Goal: Task Accomplishment & Management: Manage account settings

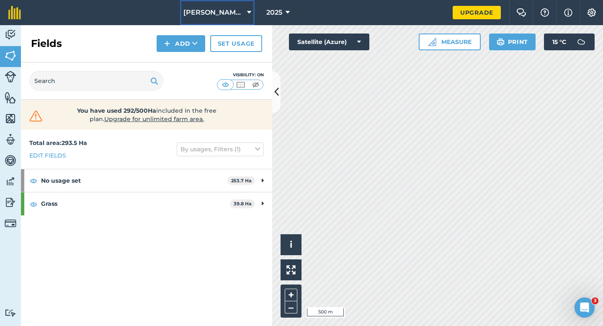
click at [237, 8] on span "[PERSON_NAME] & Sons Farming LTD" at bounding box center [213, 13] width 60 height 10
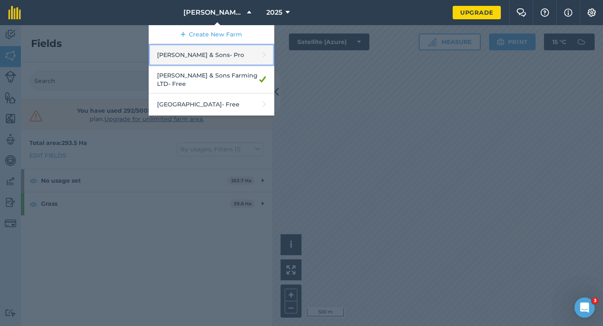
click at [217, 52] on link "Casey & Sons - Pro" at bounding box center [212, 55] width 126 height 22
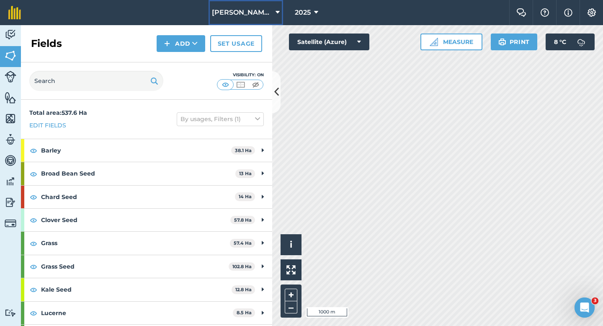
click at [235, 13] on span "[PERSON_NAME] & Sons" at bounding box center [242, 13] width 60 height 10
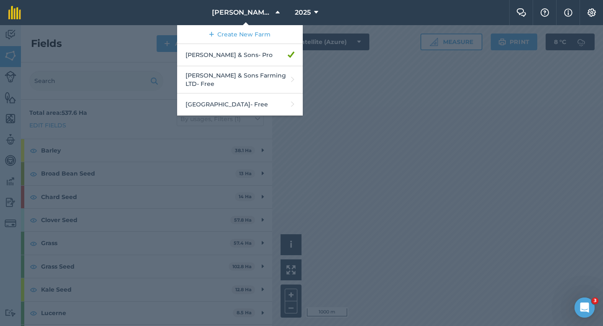
click at [416, 96] on div at bounding box center [301, 175] width 603 height 301
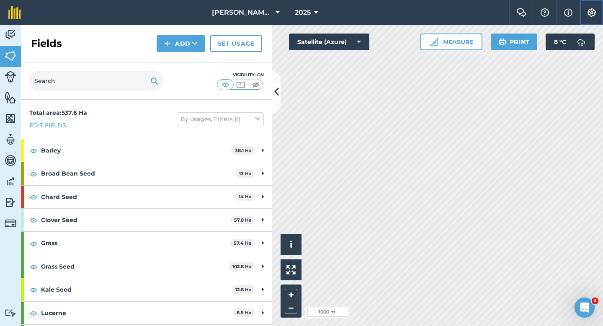
click at [593, 14] on img at bounding box center [592, 12] width 10 height 8
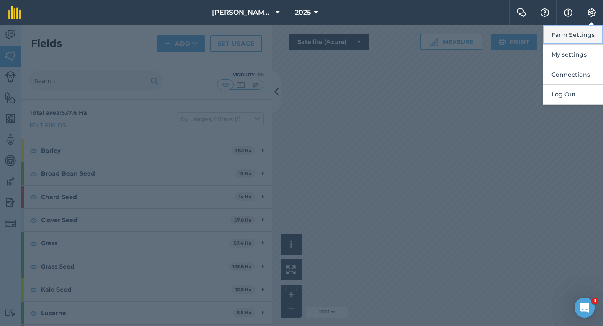
click at [592, 34] on button "Farm Settings" at bounding box center [573, 35] width 60 height 20
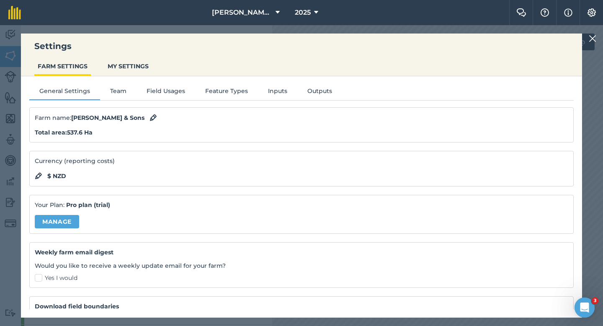
scroll to position [54, 0]
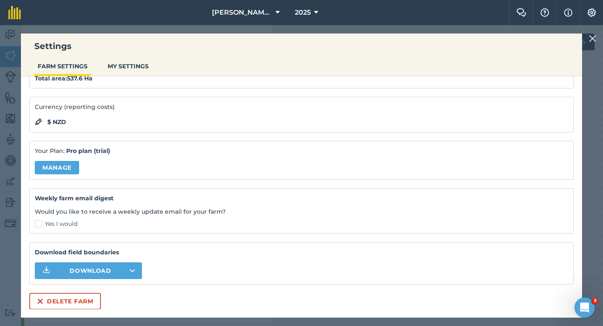
click at [98, 292] on div "Farm name : Casey & Sons Total area : 537.6 Ha Currency (reporting costs) $ NZD…" at bounding box center [301, 181] width 545 height 256
click at [92, 295] on button "Delete farm" at bounding box center [65, 301] width 72 height 17
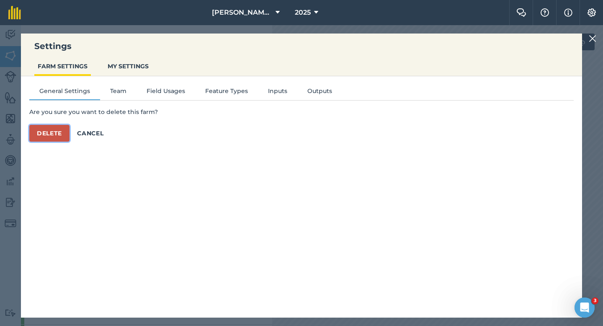
click at [54, 125] on button "Delete" at bounding box center [49, 133] width 40 height 17
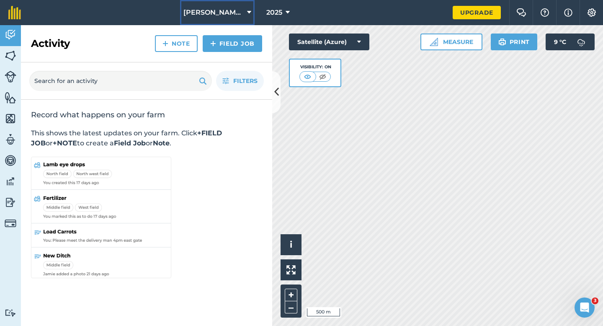
click at [200, 6] on button "[PERSON_NAME] & Sons Farming LTD" at bounding box center [217, 12] width 75 height 25
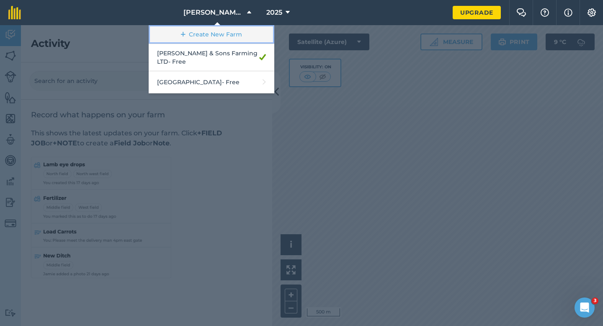
click at [204, 28] on link "Create New Farm" at bounding box center [212, 34] width 126 height 19
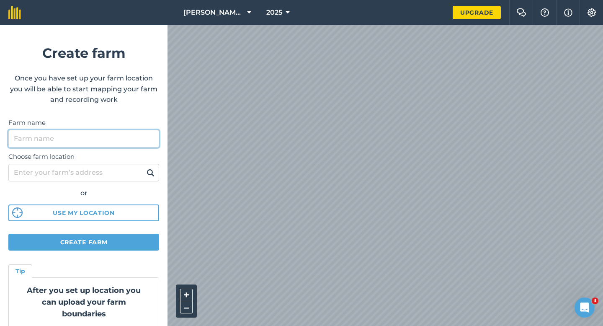
click at [111, 145] on input "Farm name" at bounding box center [83, 139] width 151 height 18
type input "[PERSON_NAME] & Sons"
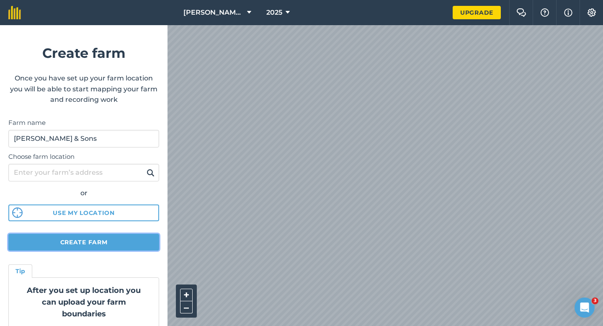
click at [81, 241] on button "Create farm" at bounding box center [83, 242] width 151 height 17
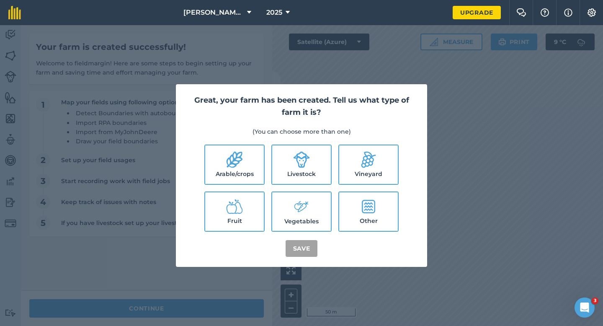
click at [254, 156] on label "Arable/crops" at bounding box center [234, 164] width 59 height 39
checkbox input "true"
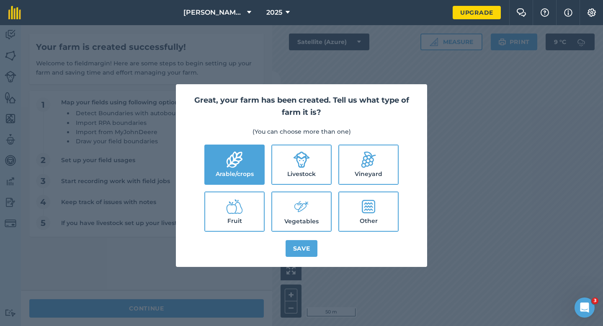
click at [291, 165] on label "Livestock" at bounding box center [301, 164] width 59 height 39
checkbox input "true"
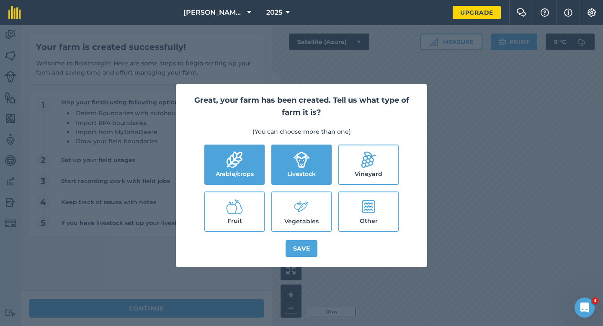
click at [291, 201] on label "Vegetables" at bounding box center [301, 211] width 59 height 39
checkbox input "true"
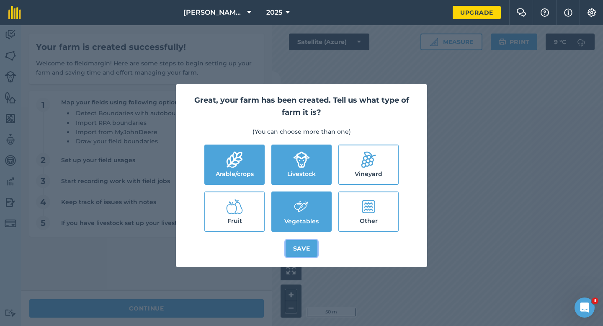
click at [292, 243] on button "Save" at bounding box center [302, 248] width 32 height 17
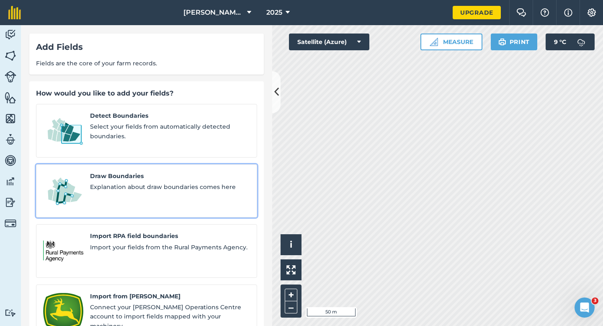
click at [130, 186] on div "Draw Boundaries Explanation about draw boundaries comes here" at bounding box center [170, 190] width 160 height 39
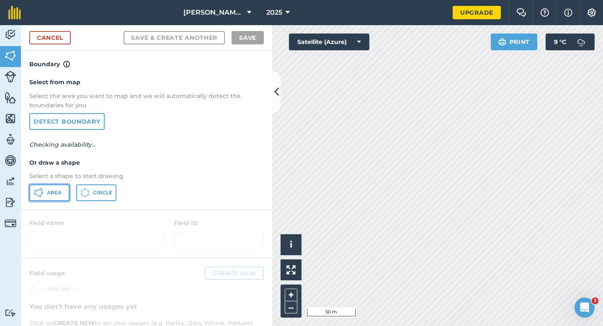
click at [48, 196] on button "Area" at bounding box center [49, 192] width 40 height 17
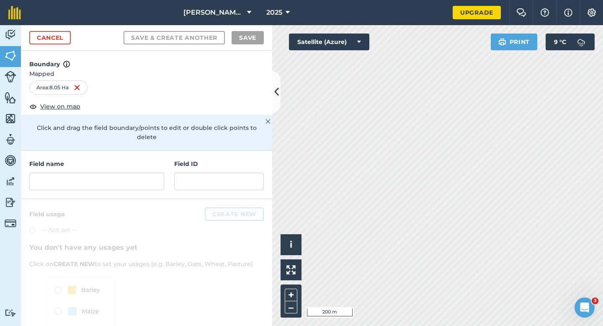
click at [133, 181] on div "Field name Field ID" at bounding box center [146, 175] width 251 height 48
click at [133, 174] on input "text" at bounding box center [96, 182] width 135 height 18
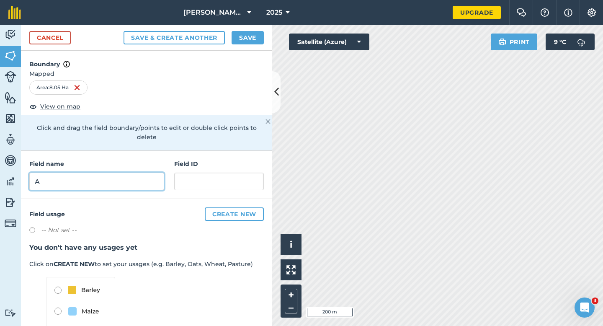
type input "A"
click at [250, 43] on button "Save" at bounding box center [248, 37] width 32 height 13
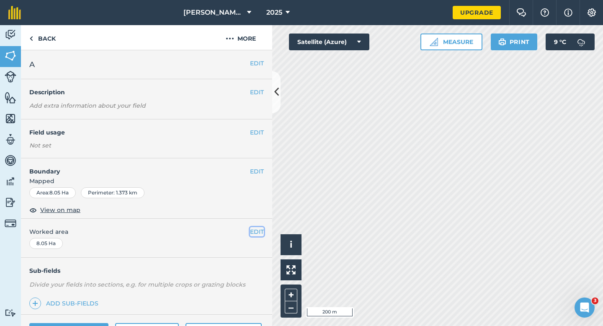
click at [256, 228] on button "EDIT" at bounding box center [257, 231] width 14 height 9
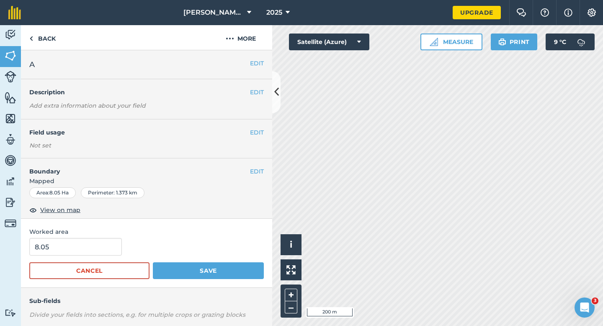
click at [81, 257] on form "8.05 Cancel Save" at bounding box center [146, 258] width 235 height 41
click at [81, 250] on input "8.05" at bounding box center [75, 247] width 93 height 18
type input "8"
click at [153, 262] on button "Save" at bounding box center [208, 270] width 111 height 17
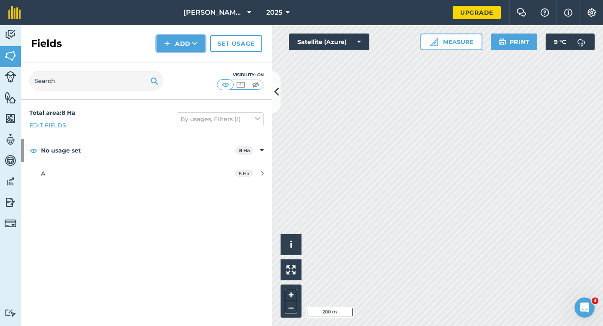
click at [174, 45] on button "Add" at bounding box center [181, 43] width 49 height 17
click at [174, 59] on link "Draw" at bounding box center [181, 62] width 46 height 18
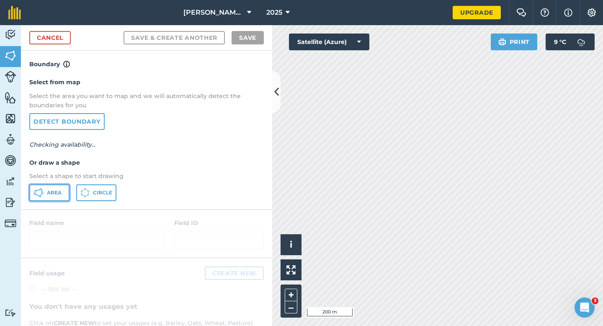
click at [46, 189] on button "Area" at bounding box center [49, 192] width 40 height 17
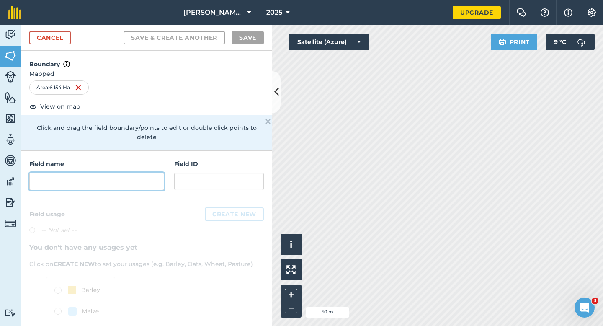
click at [147, 173] on input "text" at bounding box center [96, 182] width 135 height 18
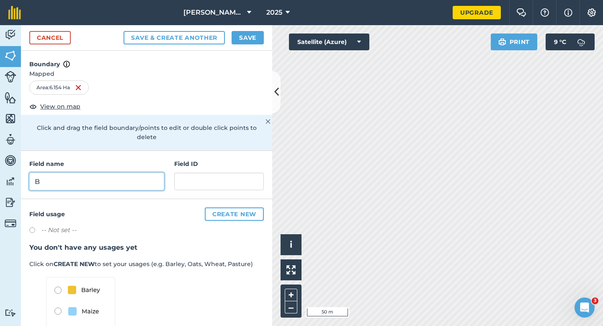
type input "B"
click at [241, 36] on button "Save" at bounding box center [248, 37] width 32 height 13
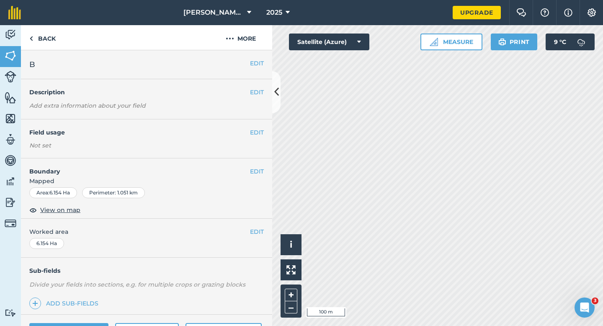
click at [261, 237] on div "EDIT Worked area 6.154 Ha" at bounding box center [146, 238] width 251 height 39
click at [256, 235] on button "EDIT" at bounding box center [257, 231] width 14 height 9
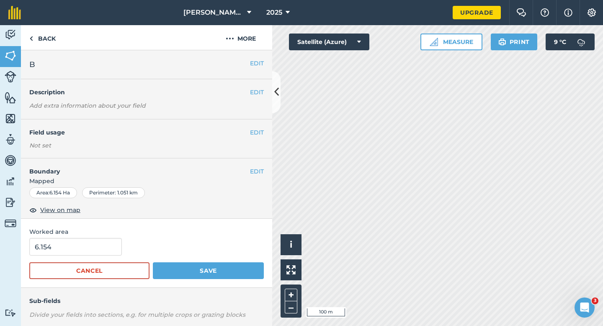
click at [49, 256] on form "6.154 Cancel Save" at bounding box center [146, 258] width 235 height 41
click at [50, 253] on input "6.154" at bounding box center [75, 247] width 93 height 18
type input "6.2"
click at [153, 262] on button "Save" at bounding box center [208, 270] width 111 height 17
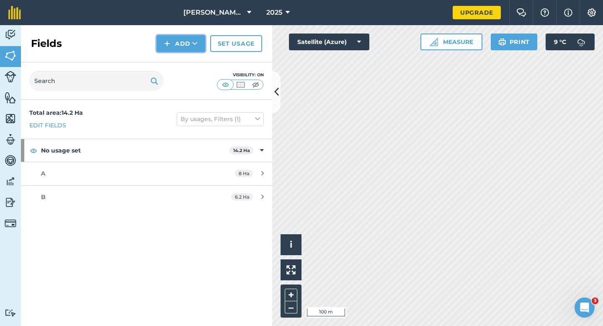
click at [182, 48] on button "Add" at bounding box center [181, 43] width 49 height 17
click at [182, 63] on link "Draw" at bounding box center [181, 62] width 46 height 18
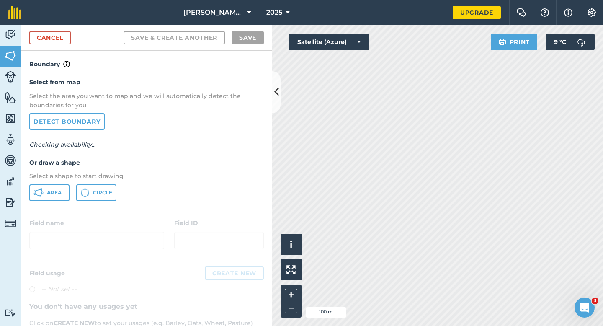
click at [55, 204] on div "Select from map Select the area you want to map and we will automatically detec…" at bounding box center [146, 139] width 251 height 140
click at [55, 199] on button "Area" at bounding box center [49, 192] width 40 height 17
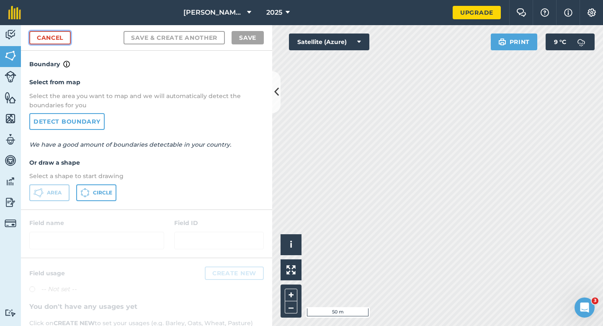
click at [64, 36] on link "Cancel" at bounding box center [49, 37] width 41 height 13
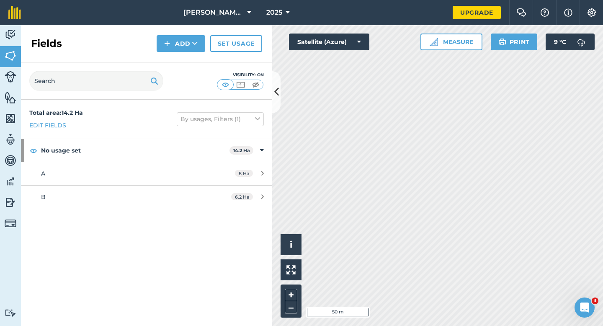
click at [177, 53] on div "Fields Add Set usage" at bounding box center [146, 43] width 251 height 37
click at [177, 44] on button "Add" at bounding box center [181, 43] width 49 height 17
click at [177, 71] on link "Draw" at bounding box center [181, 62] width 46 height 18
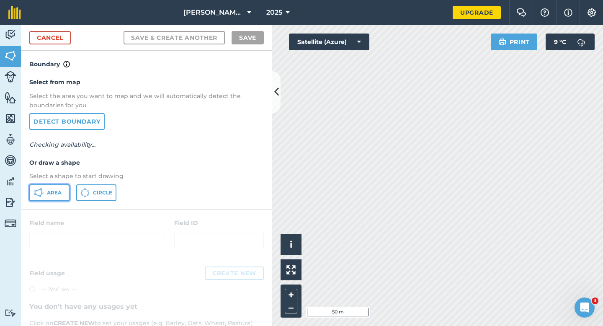
click at [40, 193] on icon at bounding box center [39, 193] width 10 height 10
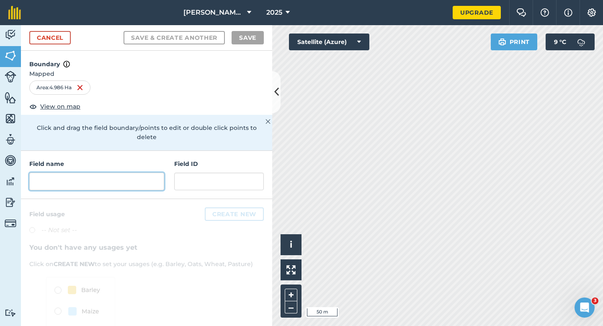
click at [149, 173] on input "text" at bounding box center [96, 182] width 135 height 18
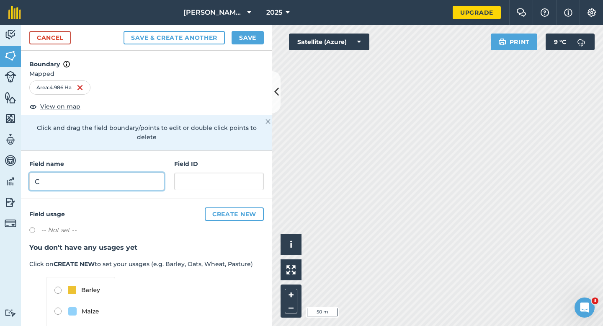
type input "C"
click at [246, 36] on button "Save" at bounding box center [248, 37] width 32 height 13
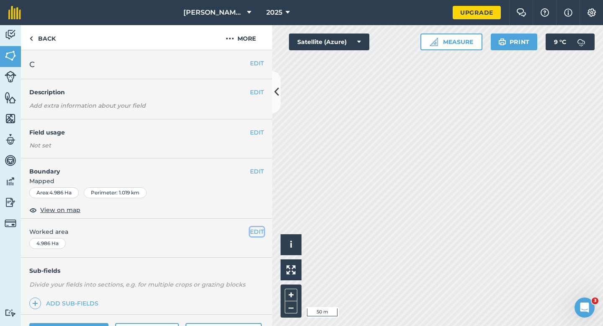
click at [256, 229] on button "EDIT" at bounding box center [257, 231] width 14 height 9
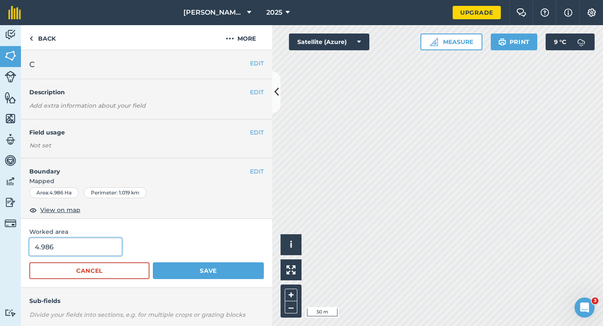
click at [90, 250] on input "4.986" at bounding box center [75, 247] width 93 height 18
type input "5"
click at [153, 262] on button "Save" at bounding box center [208, 270] width 111 height 17
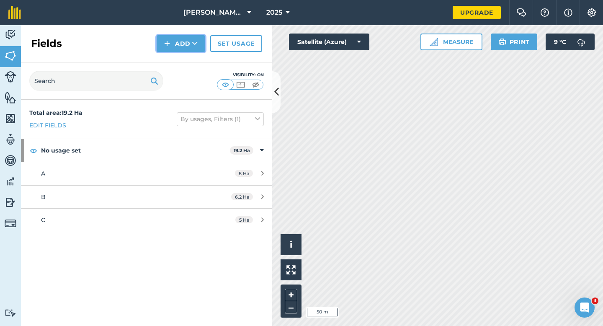
click at [180, 42] on button "Add" at bounding box center [181, 43] width 49 height 17
click at [180, 54] on link "Draw" at bounding box center [181, 62] width 46 height 18
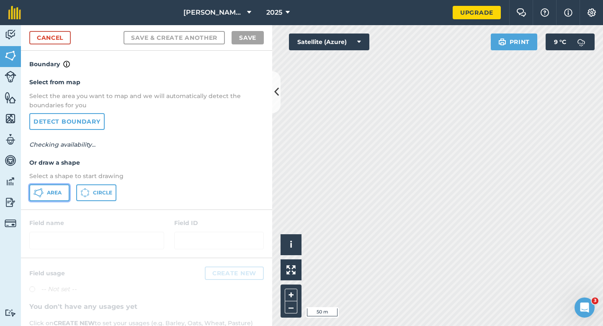
click at [41, 192] on icon at bounding box center [42, 192] width 2 height 2
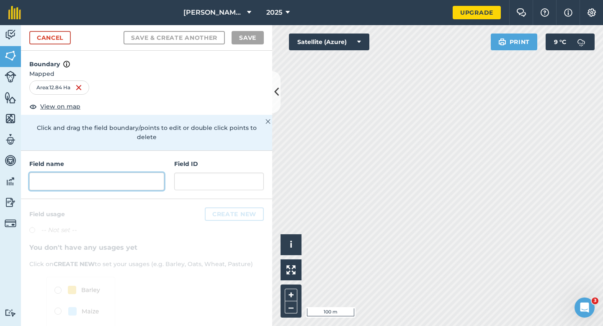
click at [125, 178] on input "text" at bounding box center [96, 182] width 135 height 18
click at [134, 173] on input "text" at bounding box center [96, 182] width 135 height 18
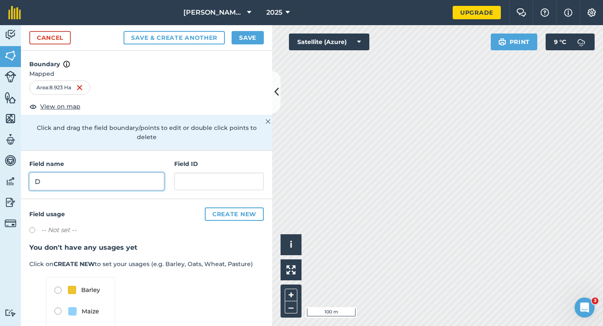
type input "D"
click at [254, 37] on button "Save" at bounding box center [248, 37] width 32 height 13
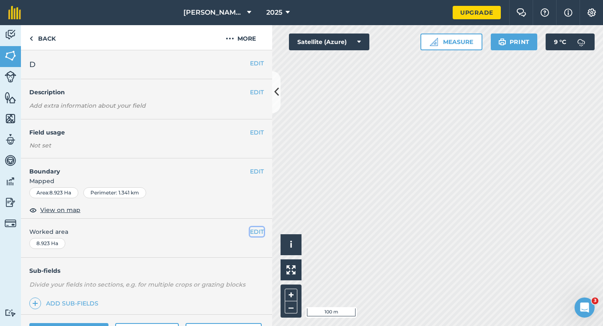
click at [260, 232] on button "EDIT" at bounding box center [257, 231] width 14 height 9
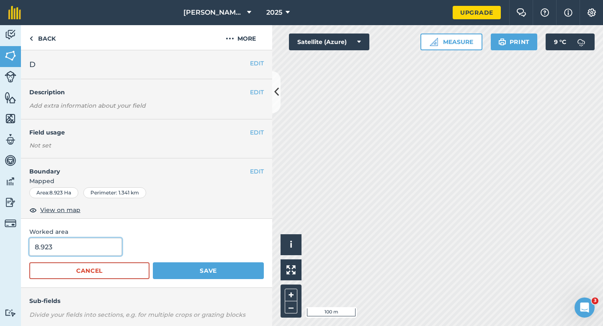
click at [82, 251] on input "8.923" at bounding box center [75, 247] width 93 height 18
type input "9"
click at [153, 262] on button "Save" at bounding box center [208, 270] width 111 height 17
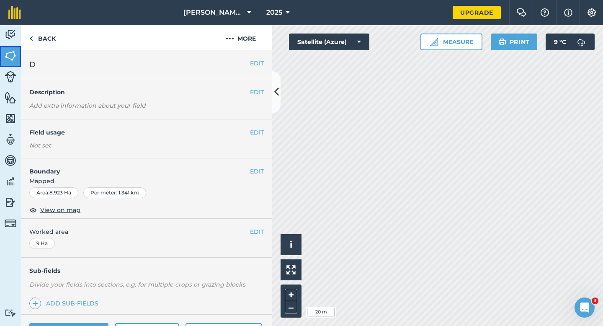
click at [14, 64] on link "Fields" at bounding box center [10, 56] width 21 height 21
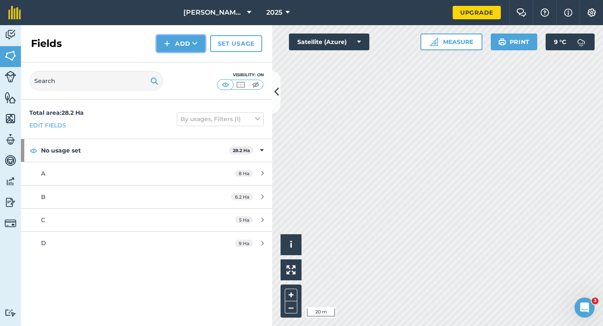
click at [182, 44] on button "Add" at bounding box center [181, 43] width 49 height 17
click at [182, 62] on link "Draw" at bounding box center [181, 62] width 46 height 18
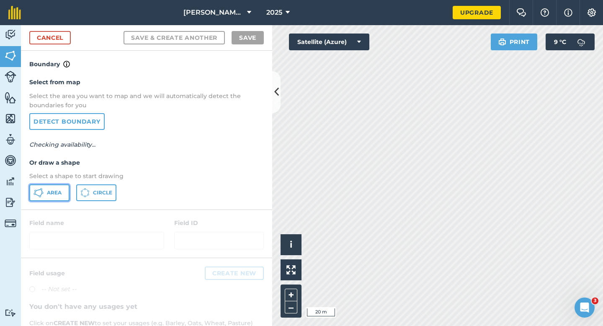
click at [48, 191] on span "Area" at bounding box center [54, 192] width 15 height 7
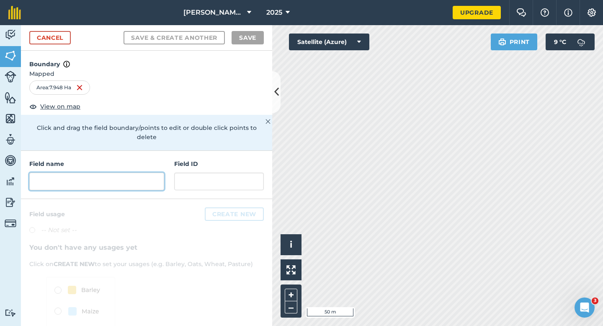
click at [117, 174] on input "text" at bounding box center [96, 182] width 135 height 18
type input "W"
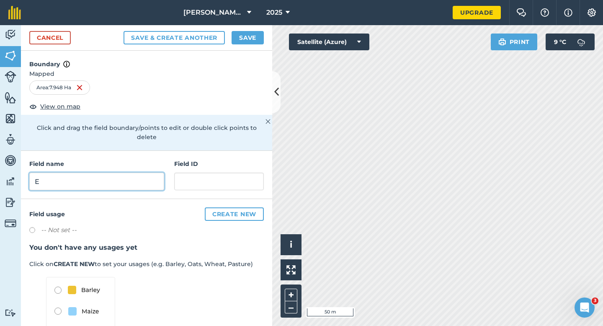
type input "E"
click at [249, 40] on button "Save" at bounding box center [248, 37] width 32 height 13
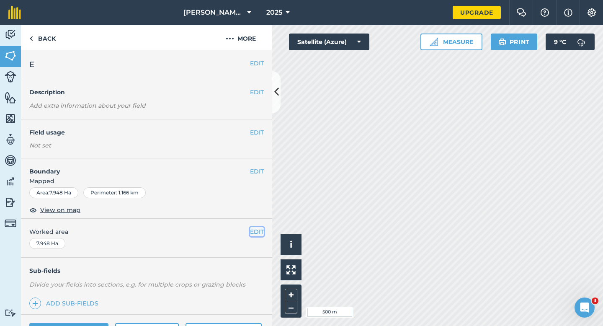
click at [258, 234] on button "EDIT" at bounding box center [257, 231] width 14 height 9
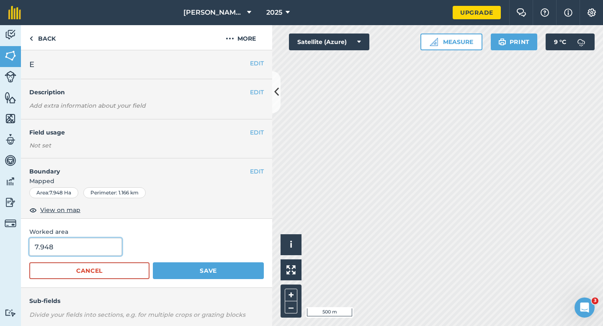
click at [73, 254] on input "7.948" at bounding box center [75, 247] width 93 height 18
type input "8"
click at [153, 262] on button "Save" at bounding box center [208, 270] width 111 height 17
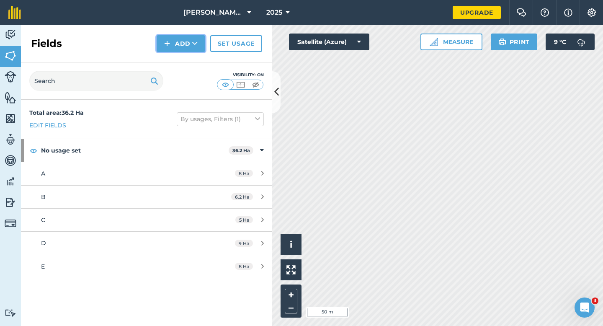
click at [175, 47] on button "Add" at bounding box center [181, 43] width 49 height 17
click at [176, 67] on link "Draw" at bounding box center [181, 62] width 46 height 18
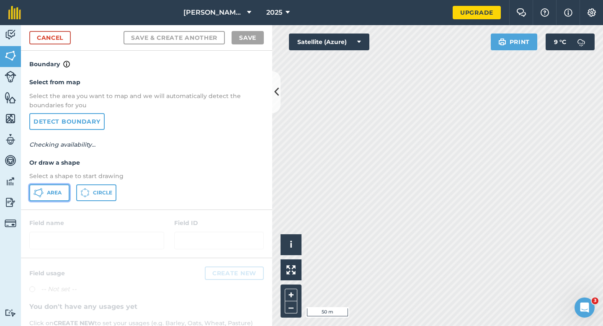
click at [36, 191] on icon at bounding box center [39, 193] width 10 height 10
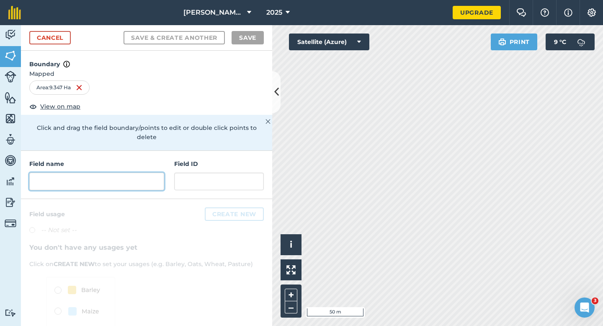
click at [147, 173] on input "text" at bounding box center [96, 182] width 135 height 18
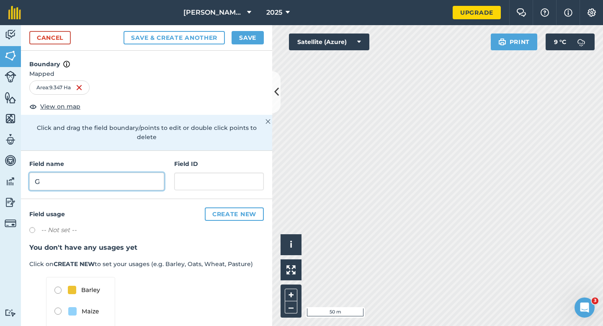
type input "G"
click at [265, 34] on div "Cancel Save & Create Another Save" at bounding box center [146, 38] width 251 height 26
click at [237, 30] on div "Cancel Save & Create Another Save" at bounding box center [146, 38] width 251 height 26
click at [248, 34] on button "Save" at bounding box center [248, 37] width 32 height 13
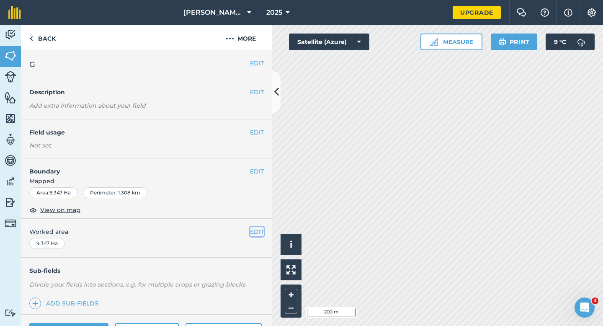
click at [258, 230] on button "EDIT" at bounding box center [257, 231] width 14 height 9
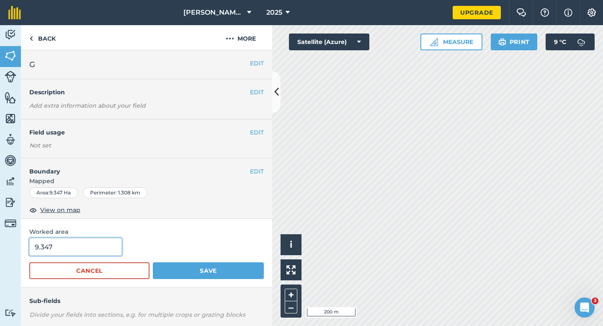
click at [62, 253] on input "9.347" at bounding box center [75, 247] width 93 height 18
type input "9.4"
click at [153, 262] on button "Save" at bounding box center [208, 270] width 111 height 17
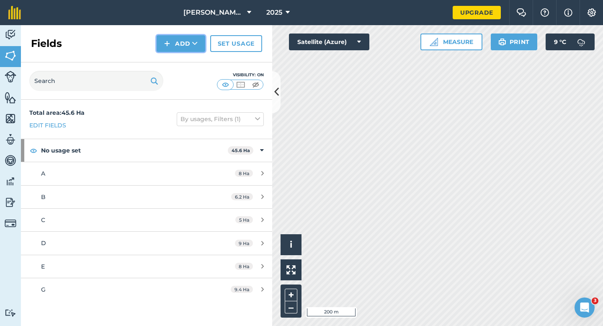
click at [181, 46] on button "Add" at bounding box center [181, 43] width 49 height 17
click at [181, 58] on link "Draw" at bounding box center [181, 62] width 46 height 18
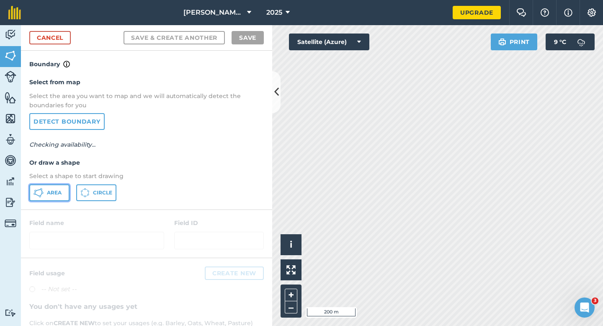
click at [47, 188] on button "Area" at bounding box center [49, 192] width 40 height 17
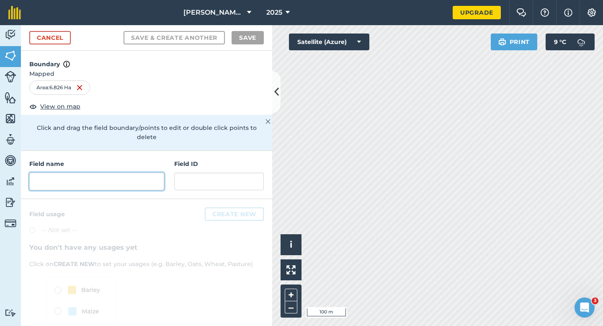
click at [99, 177] on input "text" at bounding box center [96, 182] width 135 height 18
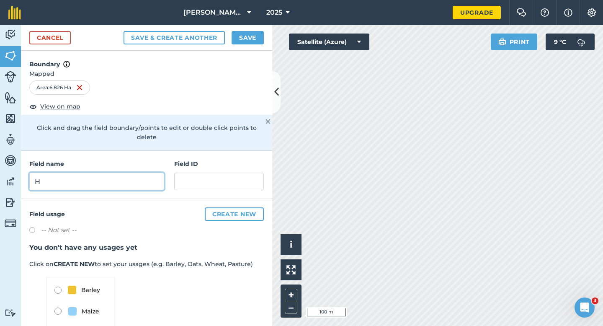
type input "H"
click at [243, 40] on button "Save" at bounding box center [248, 37] width 32 height 13
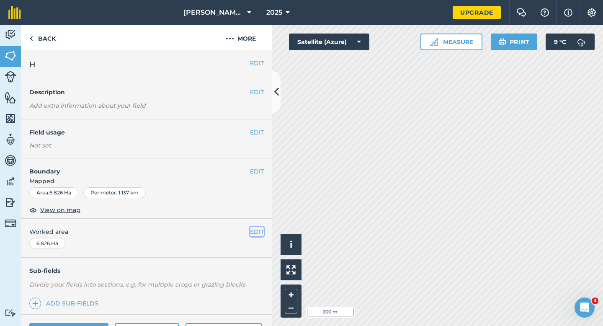
click at [259, 230] on button "EDIT" at bounding box center [257, 231] width 14 height 9
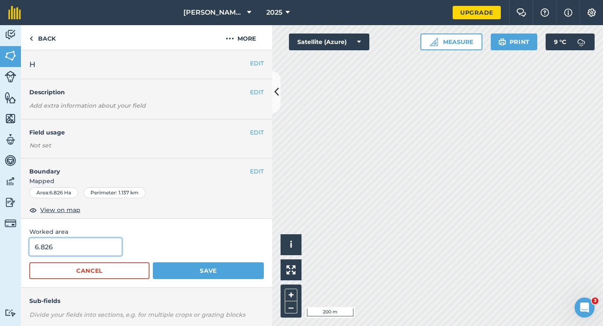
click at [86, 246] on input "6.826" at bounding box center [75, 247] width 93 height 18
type input "6.8"
click at [153, 262] on button "Save" at bounding box center [208, 270] width 111 height 17
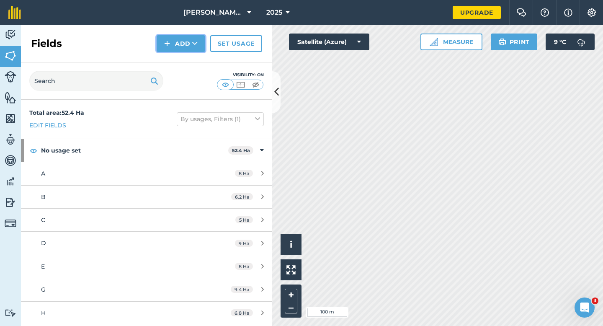
click at [175, 46] on button "Add" at bounding box center [181, 43] width 49 height 17
click at [175, 54] on link "Draw" at bounding box center [181, 62] width 46 height 18
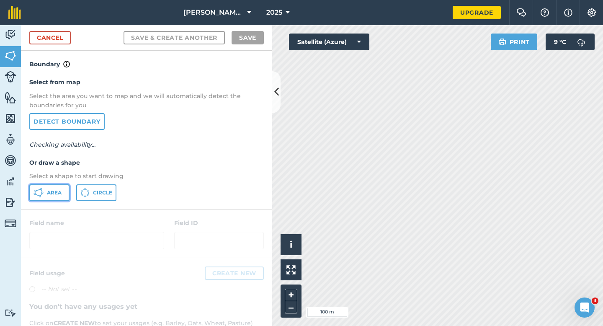
click at [53, 190] on span "Area" at bounding box center [54, 192] width 15 height 7
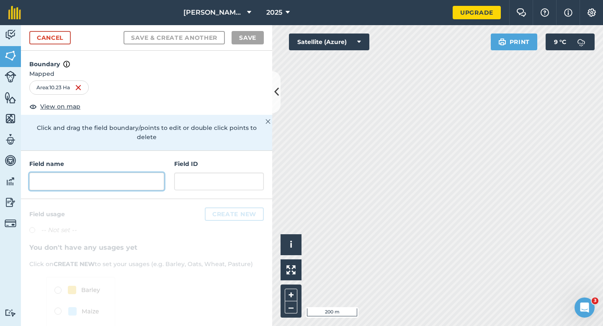
click at [126, 176] on input "text" at bounding box center [96, 182] width 135 height 18
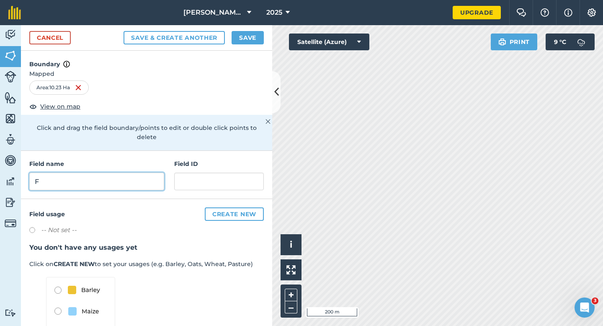
type input "F"
click at [243, 39] on button "Save" at bounding box center [248, 37] width 32 height 13
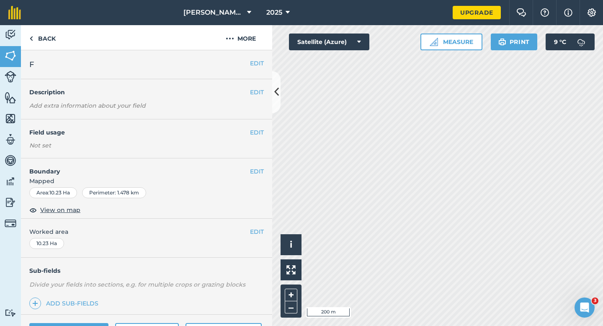
click at [265, 229] on div "EDIT Worked area 10.23 Ha" at bounding box center [146, 238] width 251 height 39
click at [264, 229] on div "EDIT Worked area 10.23 Ha" at bounding box center [146, 238] width 251 height 39
click at [261, 229] on button "EDIT" at bounding box center [257, 231] width 14 height 9
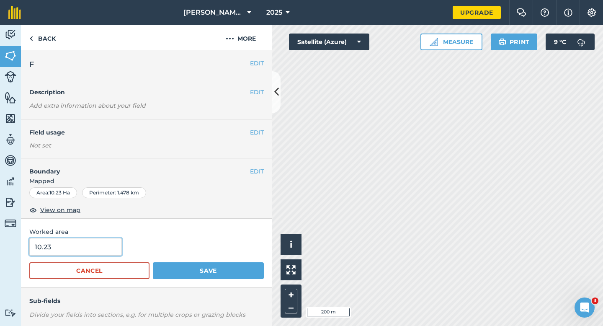
click at [113, 251] on input "10.23" at bounding box center [75, 247] width 93 height 18
type input "10.2"
click at [153, 262] on button "Save" at bounding box center [208, 270] width 111 height 17
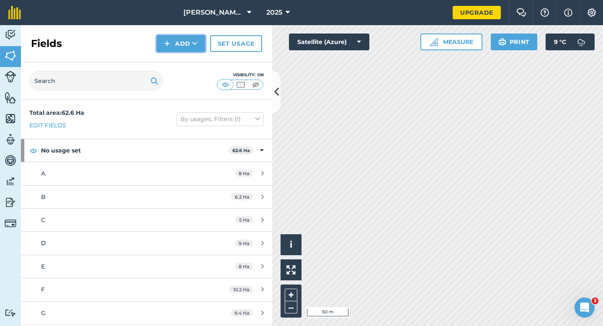
click at [175, 52] on button "Add" at bounding box center [181, 43] width 49 height 17
click at [175, 62] on link "Draw" at bounding box center [181, 62] width 46 height 18
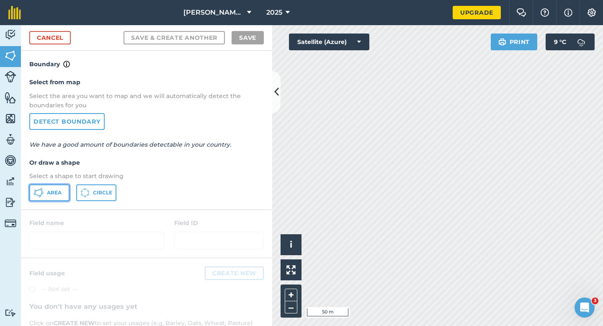
click at [49, 189] on span "Area" at bounding box center [54, 192] width 15 height 7
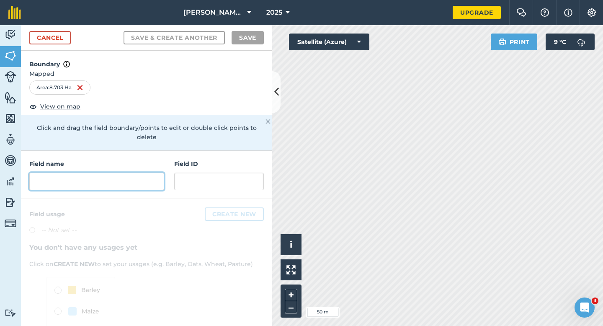
click at [98, 177] on input "text" at bounding box center [96, 182] width 135 height 18
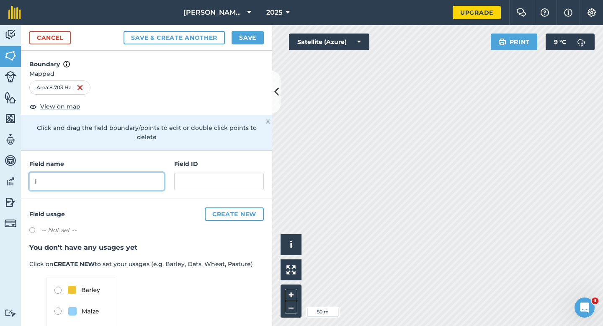
type input "I"
click at [242, 39] on button "Save" at bounding box center [248, 37] width 32 height 13
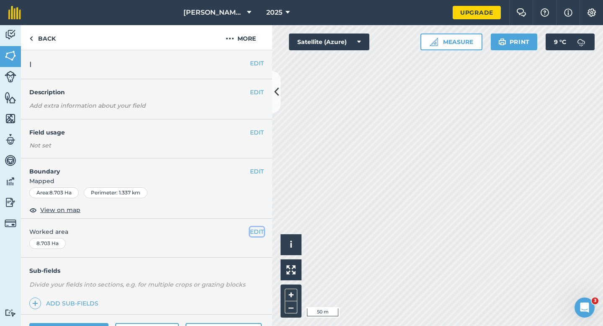
click at [261, 236] on button "EDIT" at bounding box center [257, 231] width 14 height 9
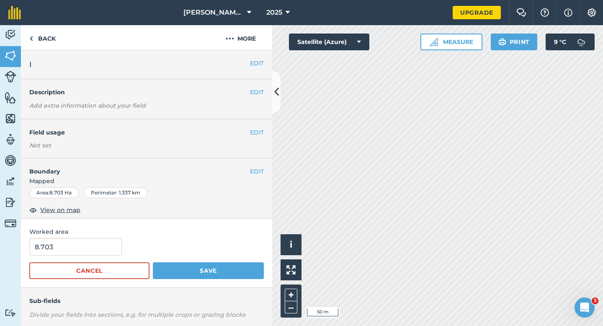
click at [88, 261] on form "8.703 Cancel Save" at bounding box center [146, 258] width 235 height 41
click at [88, 246] on input "8.703" at bounding box center [75, 247] width 93 height 18
type input "8.8"
click at [153, 262] on button "Save" at bounding box center [208, 270] width 111 height 17
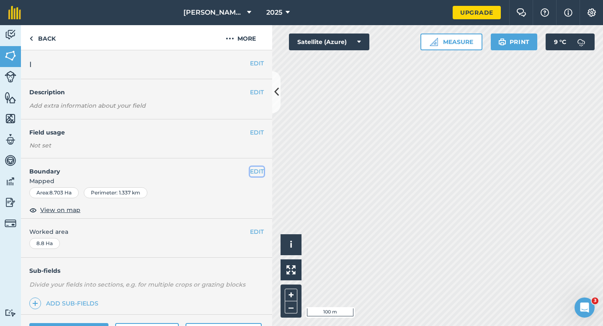
click at [253, 170] on button "EDIT" at bounding box center [257, 171] width 14 height 9
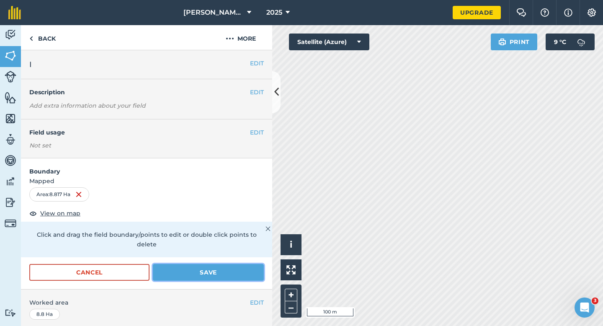
click at [251, 264] on button "Save" at bounding box center [208, 272] width 111 height 17
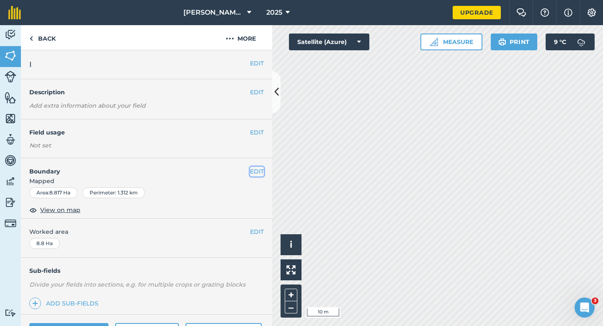
click at [260, 172] on button "EDIT" at bounding box center [257, 171] width 14 height 9
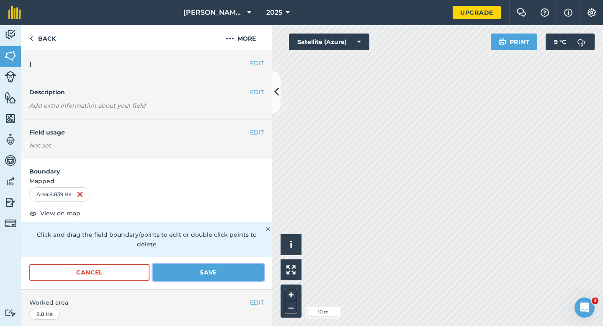
click at [247, 269] on button "Save" at bounding box center [208, 272] width 111 height 17
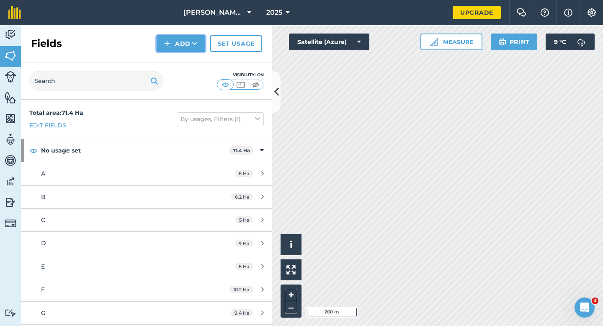
click at [170, 38] on button "Add" at bounding box center [181, 43] width 49 height 17
click at [173, 57] on link "Draw" at bounding box center [181, 62] width 46 height 18
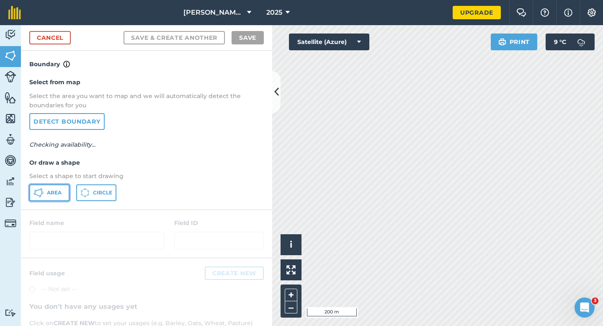
click at [65, 192] on button "Area" at bounding box center [49, 192] width 40 height 17
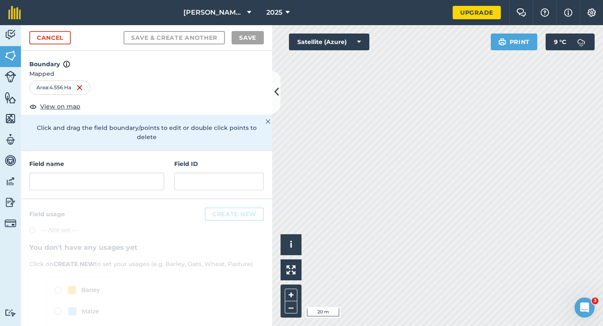
click at [114, 181] on div "Field name Field ID" at bounding box center [146, 175] width 251 height 48
click at [114, 176] on input "text" at bounding box center [96, 182] width 135 height 18
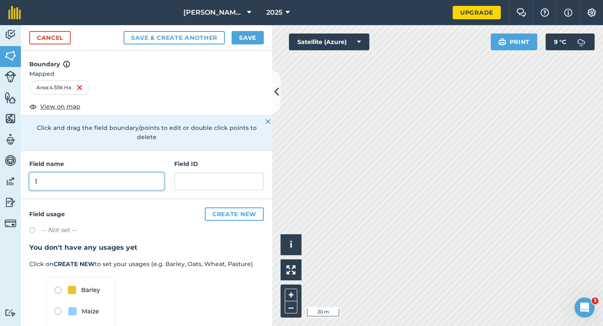
type input "1"
click at [245, 39] on button "Save" at bounding box center [248, 37] width 32 height 13
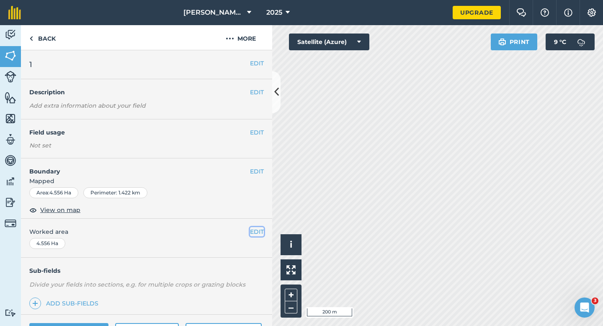
click at [260, 233] on button "EDIT" at bounding box center [257, 231] width 14 height 9
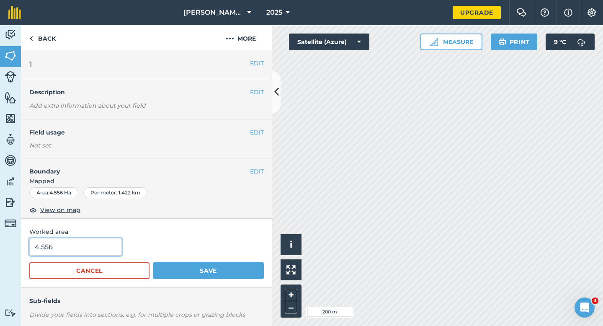
click at [115, 249] on input "4.556" at bounding box center [75, 247] width 93 height 18
type input "4.5"
click at [153, 262] on button "Save" at bounding box center [208, 270] width 111 height 17
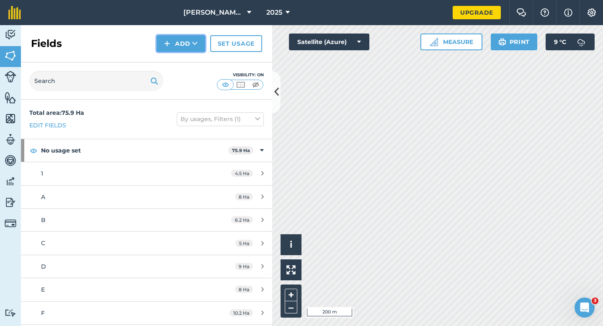
click at [182, 45] on button "Add" at bounding box center [181, 43] width 49 height 17
click at [189, 62] on link "Draw" at bounding box center [181, 62] width 46 height 18
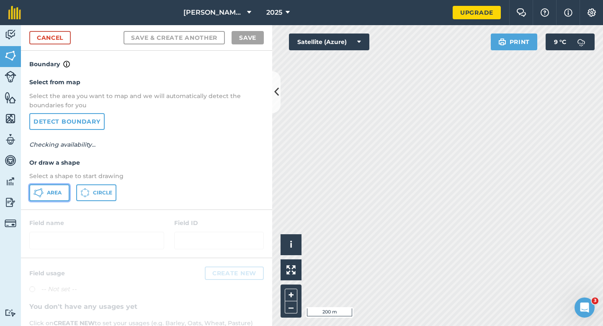
click at [57, 191] on span "Area" at bounding box center [54, 192] width 15 height 7
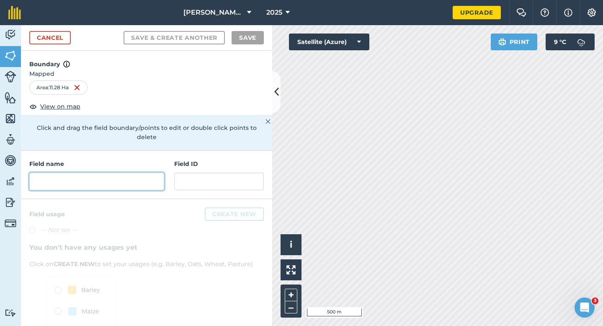
click at [116, 173] on input "text" at bounding box center [96, 182] width 135 height 18
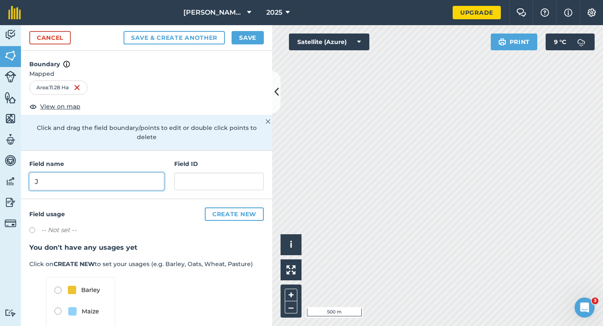
type input "J"
click at [252, 34] on button "Save" at bounding box center [248, 37] width 32 height 13
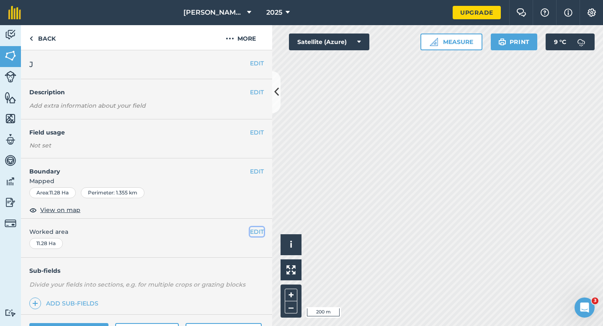
click at [253, 235] on button "EDIT" at bounding box center [257, 231] width 14 height 9
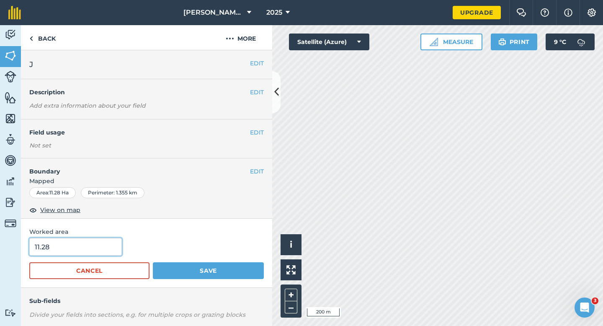
click at [103, 251] on input "11.28" at bounding box center [75, 247] width 93 height 18
type input "11.3"
click at [153, 262] on button "Save" at bounding box center [208, 270] width 111 height 17
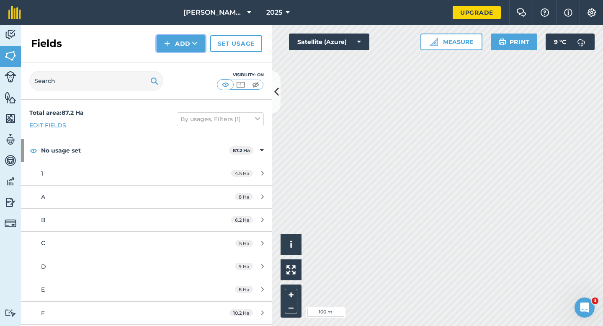
click at [173, 46] on button "Add" at bounding box center [181, 43] width 49 height 17
click at [173, 69] on link "Draw" at bounding box center [181, 62] width 46 height 18
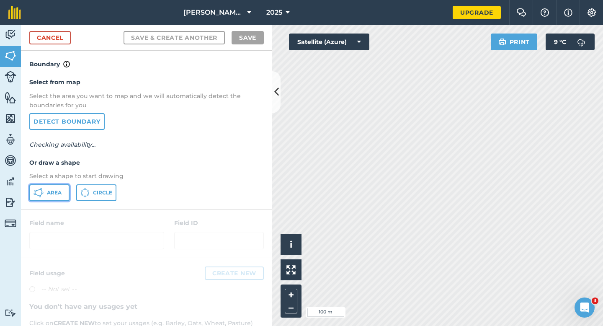
click at [34, 192] on icon at bounding box center [39, 193] width 10 height 10
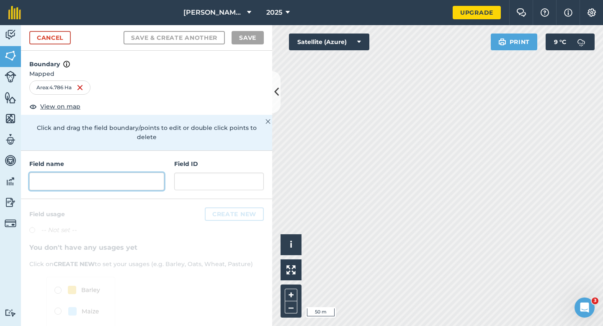
click at [142, 174] on input "text" at bounding box center [96, 182] width 135 height 18
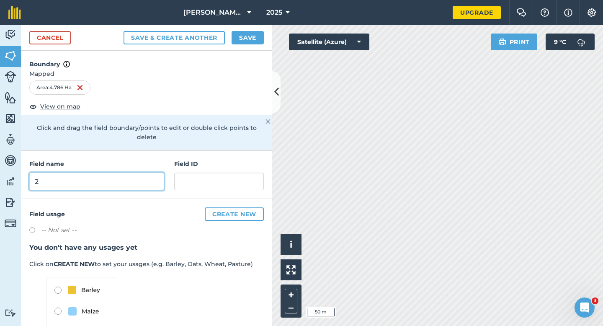
type input "2"
click at [241, 35] on button "Save" at bounding box center [248, 37] width 32 height 13
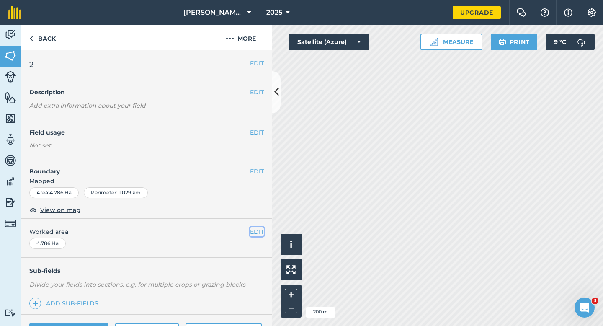
click at [252, 235] on button "EDIT" at bounding box center [257, 231] width 14 height 9
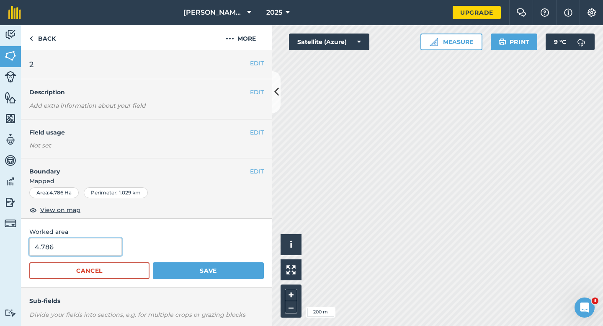
click at [81, 250] on input "4.786" at bounding box center [75, 247] width 93 height 18
type input "4.8"
click at [153, 262] on button "Save" at bounding box center [208, 270] width 111 height 17
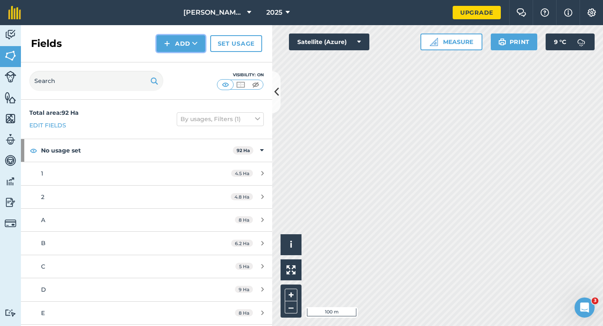
click at [178, 48] on button "Add" at bounding box center [181, 43] width 49 height 17
click at [178, 62] on link "Draw" at bounding box center [181, 62] width 46 height 18
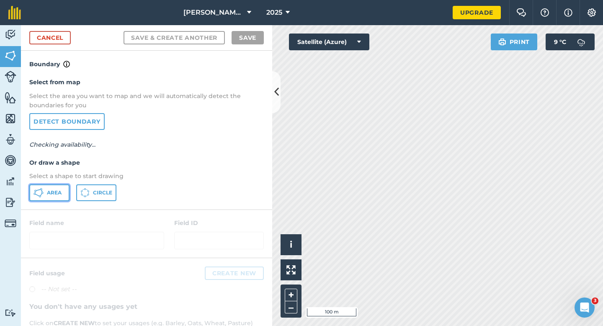
click at [60, 186] on button "Area" at bounding box center [49, 192] width 40 height 17
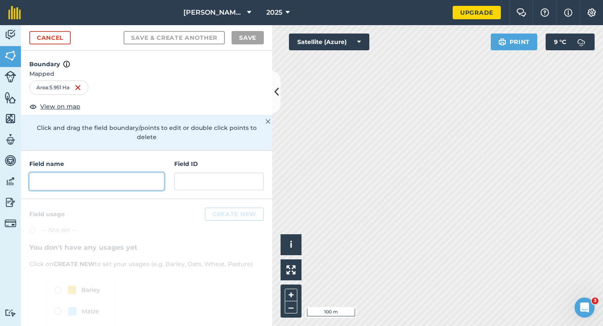
click at [116, 173] on input "text" at bounding box center [96, 182] width 135 height 18
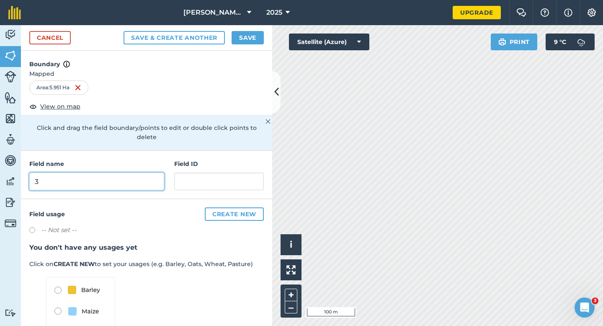
type input "3"
click at [250, 36] on button "Save" at bounding box center [248, 37] width 32 height 13
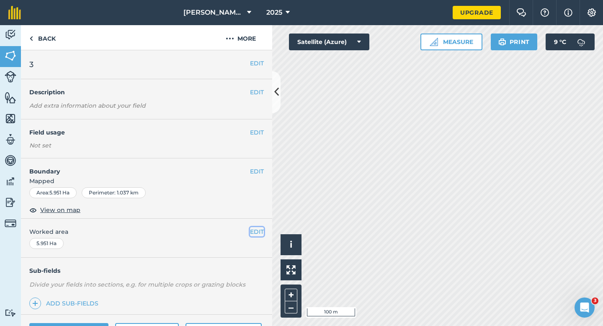
click at [258, 232] on button "EDIT" at bounding box center [257, 231] width 14 height 9
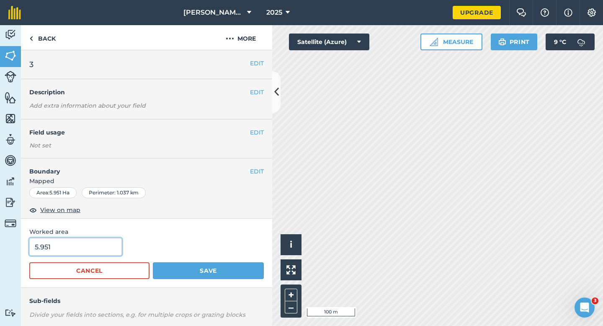
click at [80, 240] on input "5.951" at bounding box center [75, 247] width 93 height 18
type input "6"
click at [153, 262] on button "Save" at bounding box center [208, 270] width 111 height 17
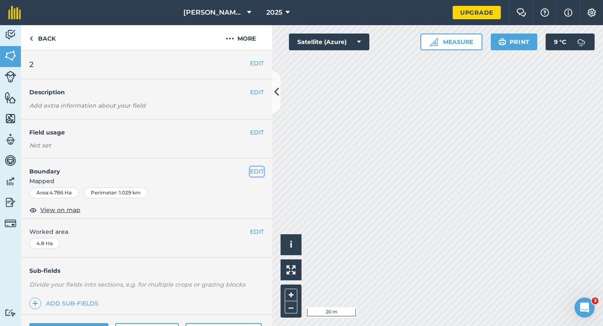
click at [260, 171] on button "EDIT" at bounding box center [257, 171] width 14 height 9
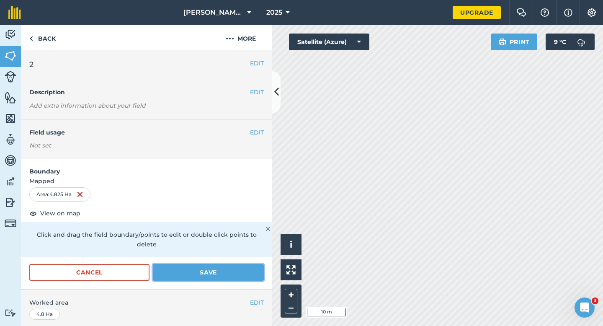
click at [245, 264] on button "Save" at bounding box center [208, 272] width 111 height 17
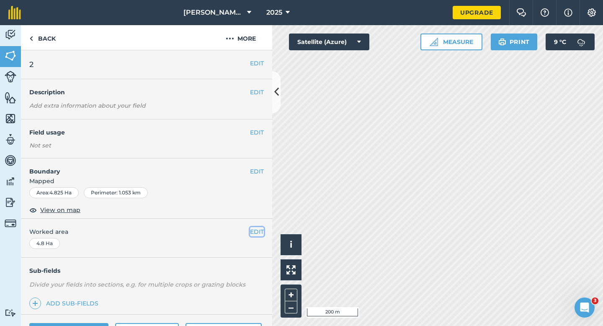
click at [255, 228] on button "EDIT" at bounding box center [257, 231] width 14 height 9
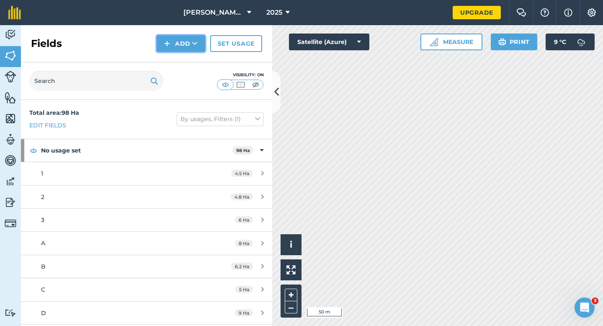
click at [170, 44] on img at bounding box center [167, 44] width 6 height 10
click at [172, 62] on link "Draw" at bounding box center [181, 62] width 46 height 18
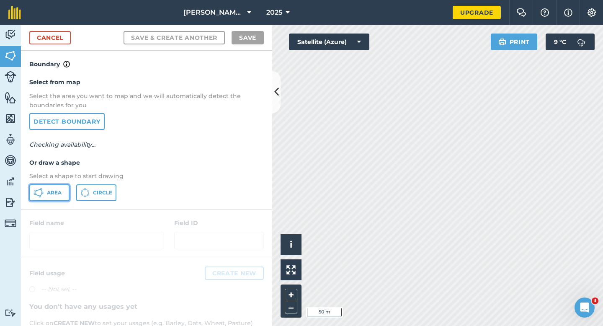
click at [61, 191] on span "Area" at bounding box center [54, 192] width 15 height 7
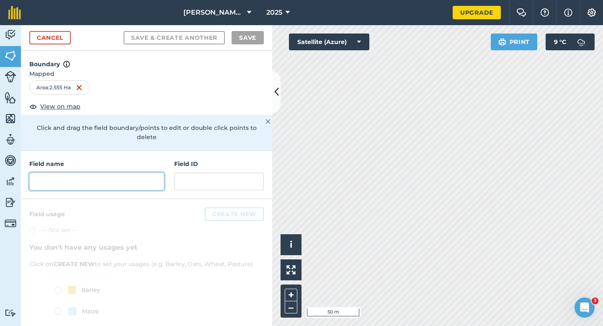
click at [146, 178] on input "text" at bounding box center [96, 182] width 135 height 18
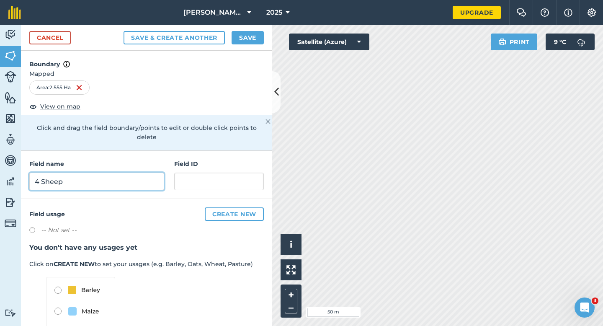
type input "4 Sheep"
click at [247, 47] on div "Cancel Save & Create Another Save" at bounding box center [146, 38] width 251 height 26
click at [250, 37] on button "Save" at bounding box center [248, 37] width 32 height 13
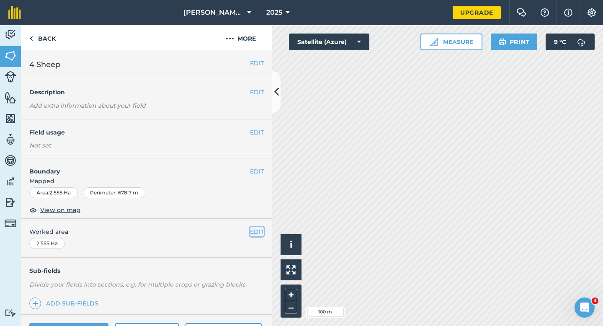
click at [255, 227] on button "EDIT" at bounding box center [257, 231] width 14 height 9
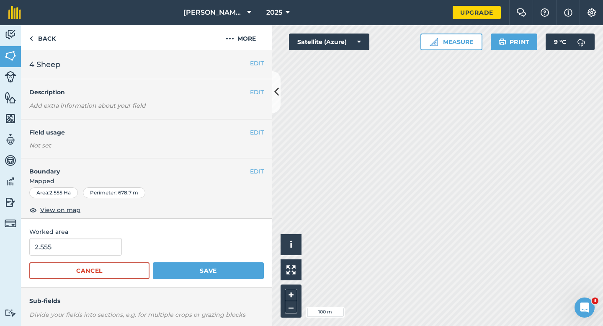
click at [84, 256] on form "2.555 Cancel Save" at bounding box center [146, 258] width 235 height 41
click at [84, 245] on input "2.555" at bounding box center [75, 247] width 93 height 18
type input "2.5"
click at [153, 262] on button "Save" at bounding box center [208, 270] width 111 height 17
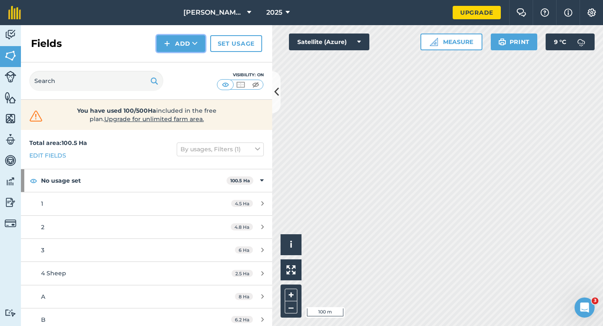
click at [180, 43] on button "Add" at bounding box center [181, 43] width 49 height 17
click at [182, 62] on link "Draw" at bounding box center [181, 62] width 46 height 18
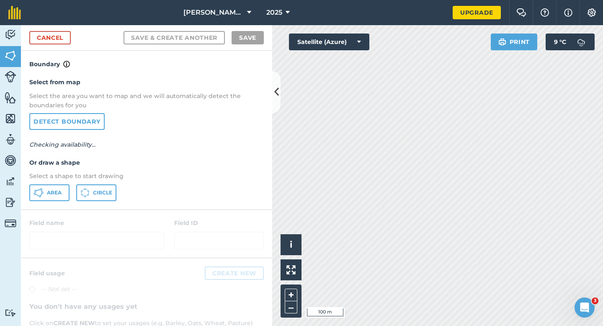
click at [52, 181] on p "Select a shape to start drawing" at bounding box center [146, 175] width 235 height 9
click at [52, 184] on button "Area" at bounding box center [49, 192] width 40 height 17
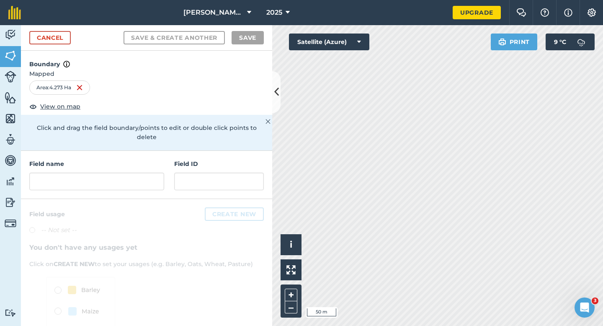
click at [131, 183] on div "Field name Field ID" at bounding box center [146, 175] width 251 height 48
click at [133, 173] on input "text" at bounding box center [96, 182] width 135 height 18
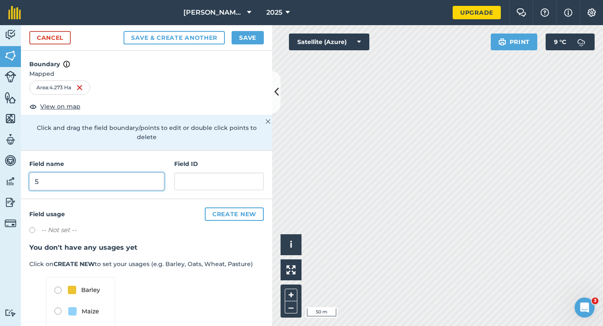
type input "5"
click at [244, 34] on button "Save" at bounding box center [248, 37] width 32 height 13
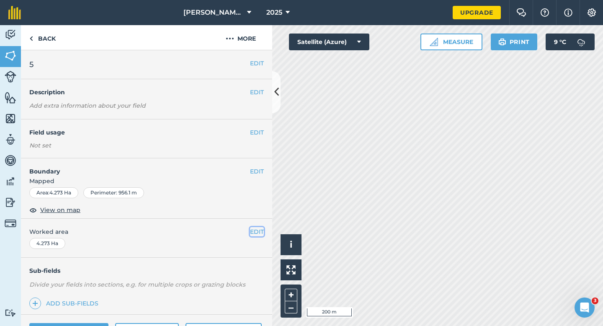
click at [255, 234] on button "EDIT" at bounding box center [257, 231] width 14 height 9
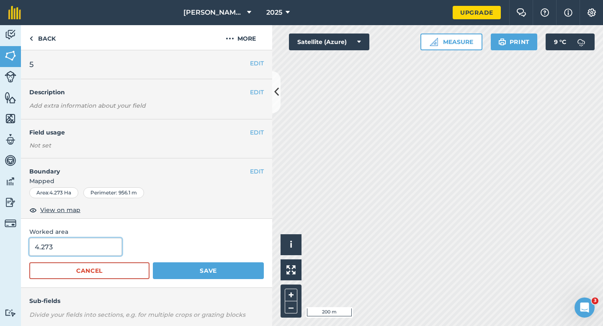
click at [75, 253] on input "4.273" at bounding box center [75, 247] width 93 height 18
type input "4.3"
click at [153, 262] on button "Save" at bounding box center [208, 270] width 111 height 17
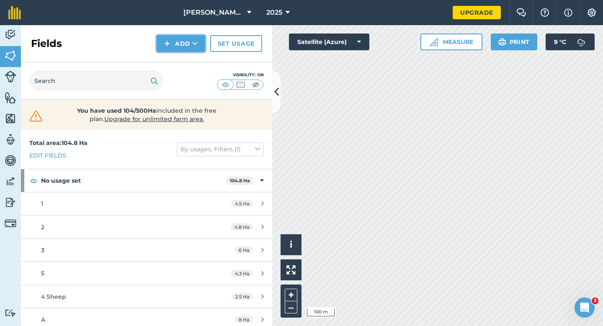
click at [172, 46] on button "Add" at bounding box center [181, 43] width 49 height 17
click at [172, 57] on link "Draw" at bounding box center [181, 62] width 46 height 18
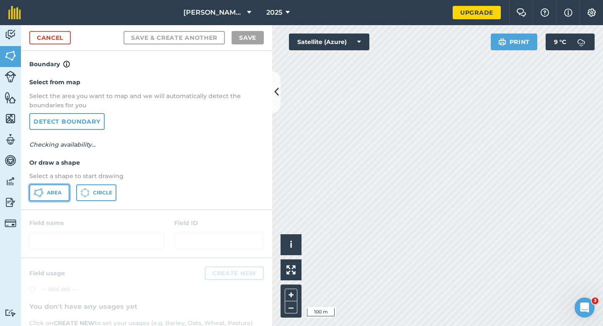
click at [59, 189] on button "Area" at bounding box center [49, 192] width 40 height 17
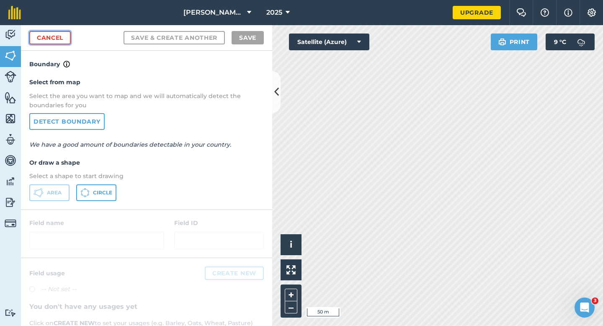
click at [47, 36] on link "Cancel" at bounding box center [49, 37] width 41 height 13
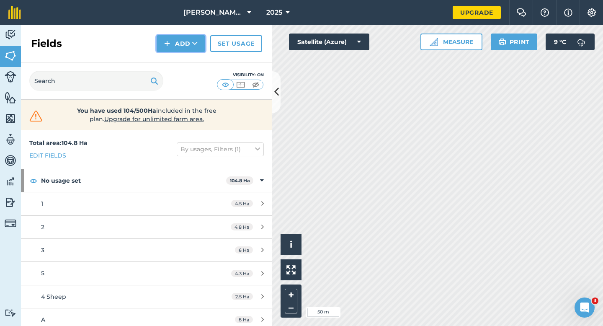
click at [166, 46] on img at bounding box center [167, 44] width 6 height 10
click at [170, 59] on link "Draw" at bounding box center [181, 62] width 46 height 18
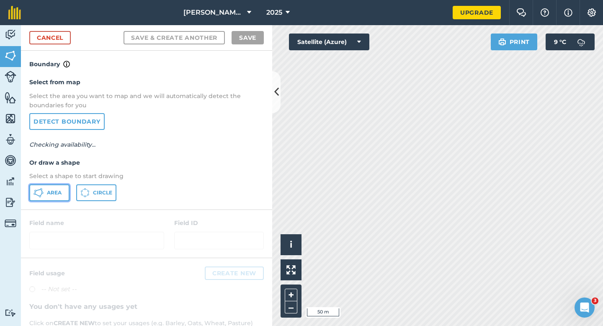
click at [56, 190] on span "Area" at bounding box center [54, 192] width 15 height 7
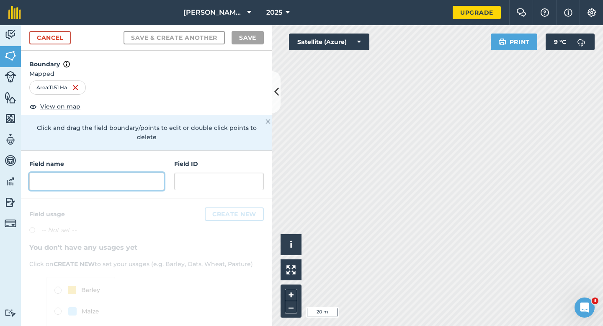
click at [142, 176] on input "text" at bounding box center [96, 182] width 135 height 18
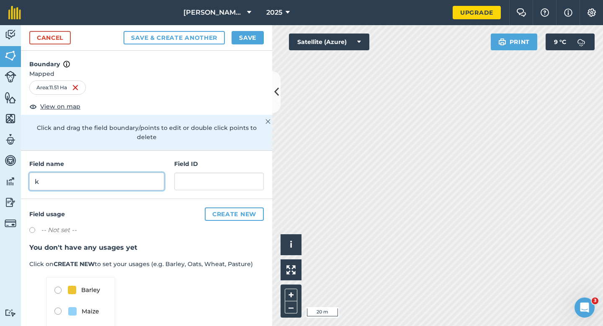
type input "k"
click at [245, 43] on button "Save" at bounding box center [248, 37] width 32 height 13
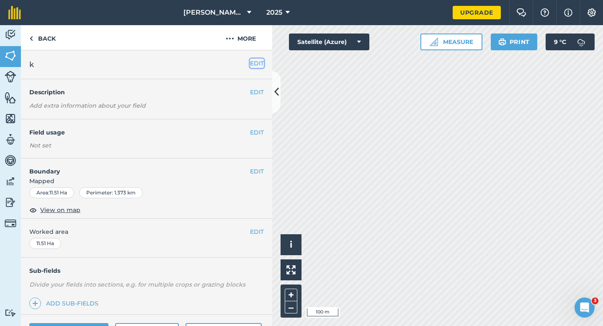
click at [256, 63] on button "EDIT" at bounding box center [257, 63] width 14 height 9
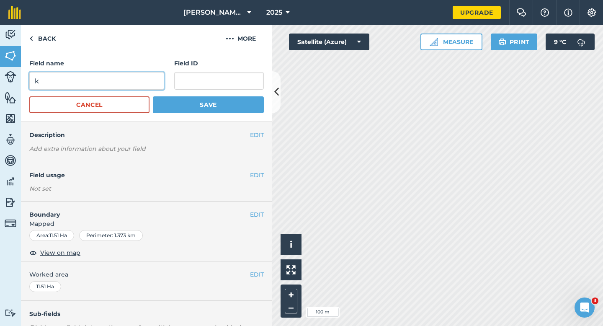
click at [99, 84] on input "k" at bounding box center [96, 81] width 135 height 18
type input "K"
click at [153, 96] on button "Save" at bounding box center [208, 104] width 111 height 17
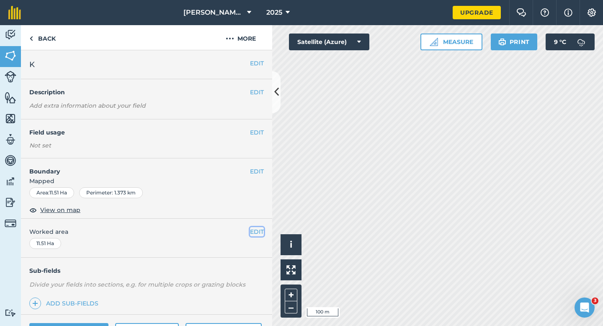
click at [255, 232] on button "EDIT" at bounding box center [257, 231] width 14 height 9
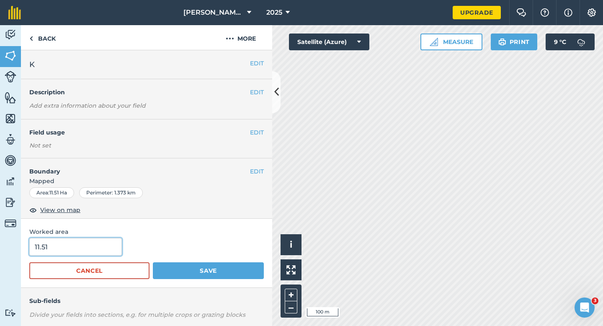
click at [105, 251] on input "11.51" at bounding box center [75, 247] width 93 height 18
type input "11.5"
click at [153, 262] on button "Save" at bounding box center [208, 270] width 111 height 17
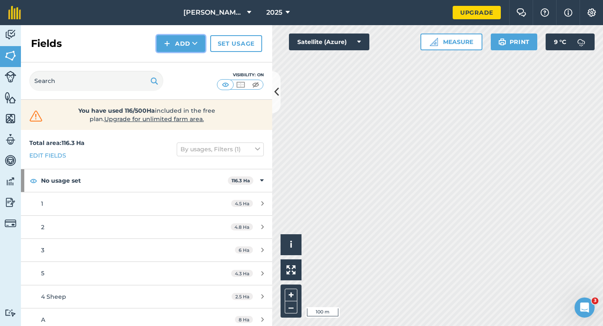
click at [175, 45] on button "Add" at bounding box center [181, 43] width 49 height 17
click at [175, 58] on link "Draw" at bounding box center [181, 62] width 46 height 18
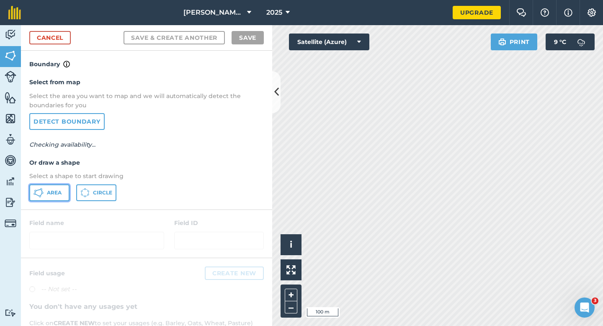
click at [54, 187] on button "Area" at bounding box center [49, 192] width 40 height 17
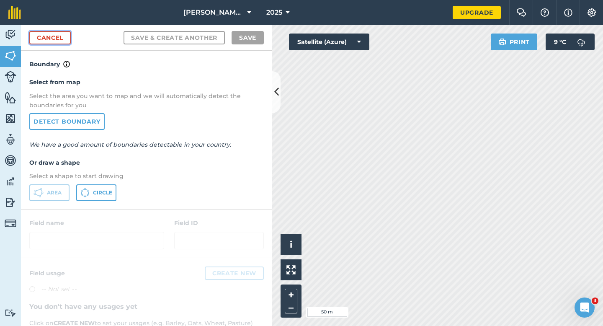
click at [54, 42] on link "Cancel" at bounding box center [49, 37] width 41 height 13
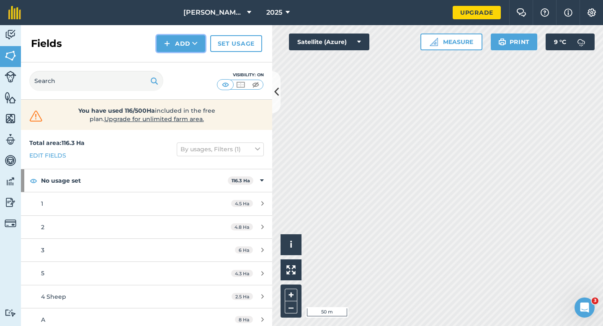
click at [183, 41] on button "Add" at bounding box center [181, 43] width 49 height 17
click at [183, 59] on link "Draw" at bounding box center [181, 62] width 46 height 18
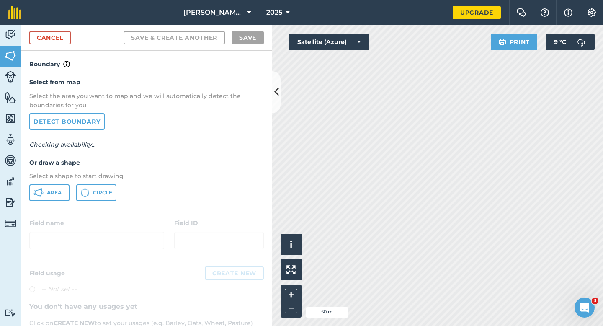
click at [51, 203] on div "Select from map Select the area you want to map and we will automatically detec…" at bounding box center [146, 139] width 251 height 140
click at [51, 196] on span "Area" at bounding box center [54, 192] width 15 height 7
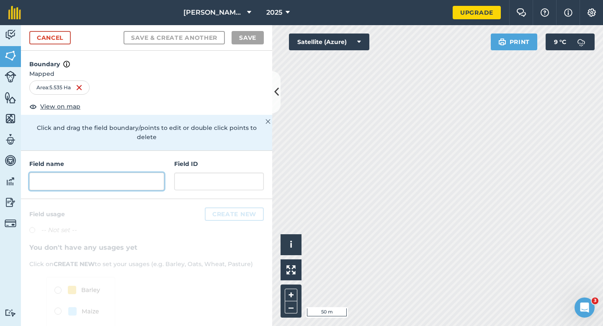
click at [111, 178] on input "text" at bounding box center [96, 182] width 135 height 18
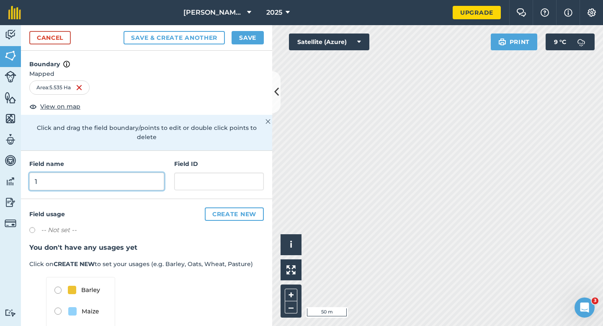
type input "1"
click at [250, 38] on button "Save" at bounding box center [248, 37] width 32 height 13
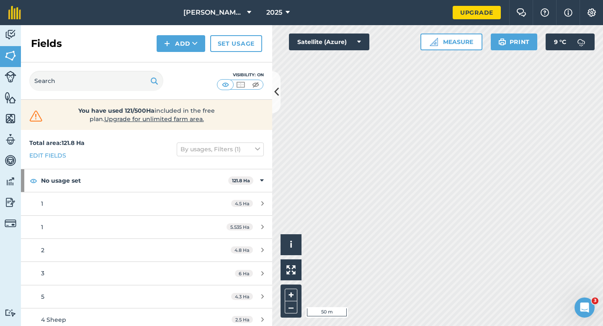
click at [180, 32] on div "Fields Add Set usage" at bounding box center [146, 43] width 251 height 37
click at [180, 41] on button "Add" at bounding box center [181, 43] width 49 height 17
click at [180, 50] on button "Add Draw Import" at bounding box center [181, 43] width 49 height 17
click at [179, 51] on button "Add" at bounding box center [181, 43] width 49 height 17
click at [179, 61] on link "Draw" at bounding box center [181, 62] width 46 height 18
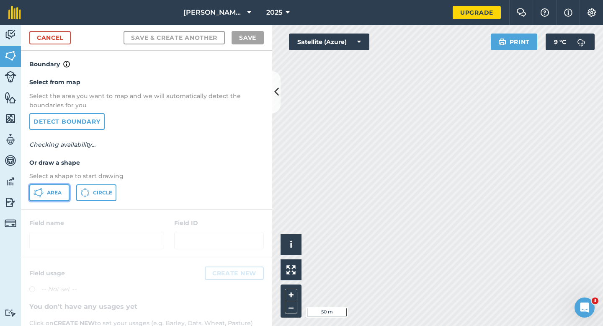
click at [48, 197] on button "Area" at bounding box center [49, 192] width 40 height 17
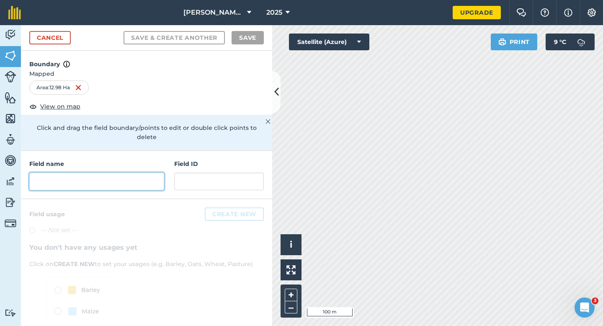
click at [147, 176] on input "text" at bounding box center [96, 182] width 135 height 18
click at [148, 173] on input "text" at bounding box center [96, 182] width 135 height 18
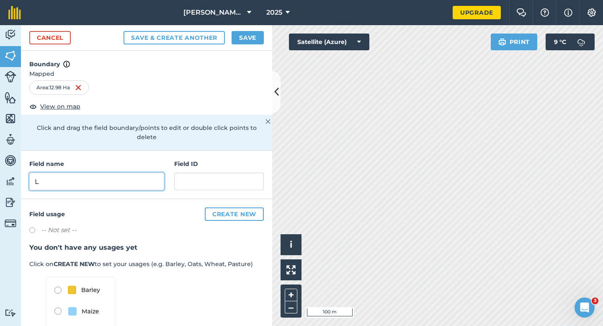
type input "L"
click at [243, 37] on button "Save" at bounding box center [248, 37] width 32 height 13
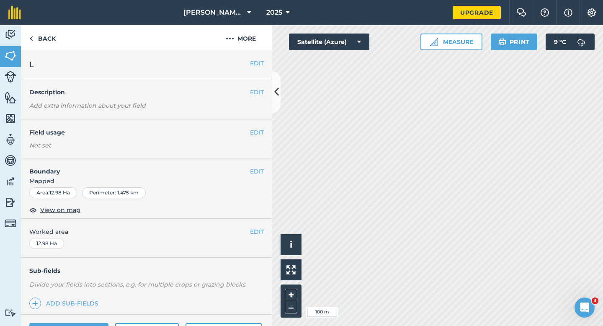
click at [260, 238] on div "EDIT Worked area 12.98 Ha" at bounding box center [146, 238] width 251 height 39
click at [259, 232] on button "EDIT" at bounding box center [257, 231] width 14 height 9
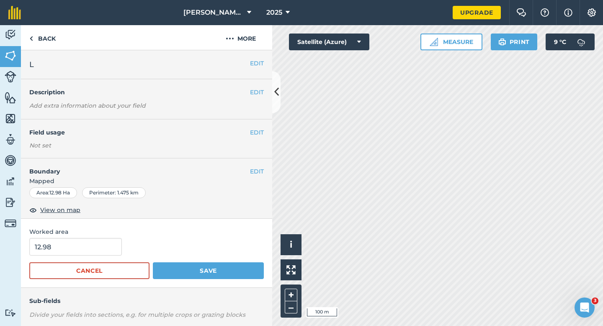
click at [37, 259] on form "12.98 Cancel Save" at bounding box center [146, 258] width 235 height 41
click at [43, 254] on input "12.98" at bounding box center [75, 247] width 93 height 18
type input "13"
click at [153, 262] on button "Save" at bounding box center [208, 270] width 111 height 17
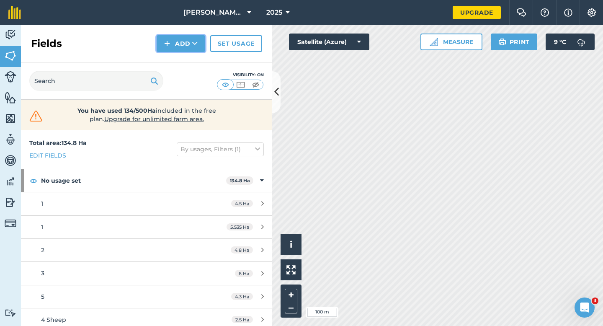
click at [180, 44] on button "Add" at bounding box center [181, 43] width 49 height 17
click at [180, 58] on link "Draw" at bounding box center [181, 62] width 46 height 18
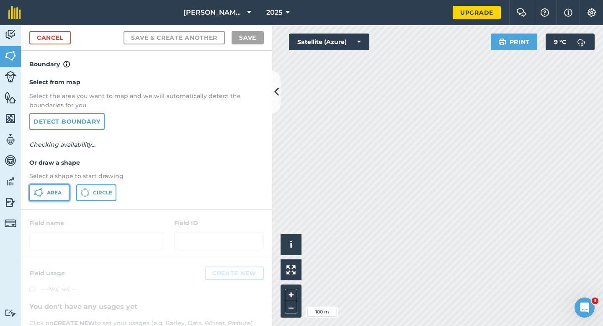
click at [61, 187] on button "Area" at bounding box center [49, 192] width 40 height 17
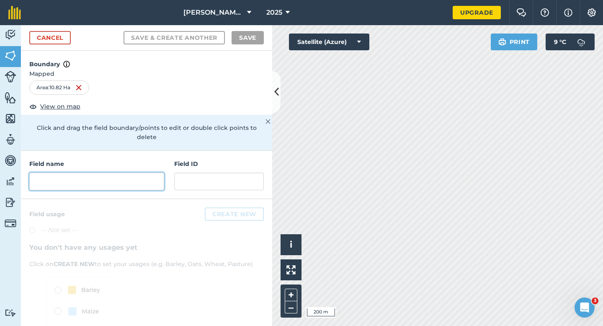
click at [150, 173] on input "text" at bounding box center [96, 182] width 135 height 18
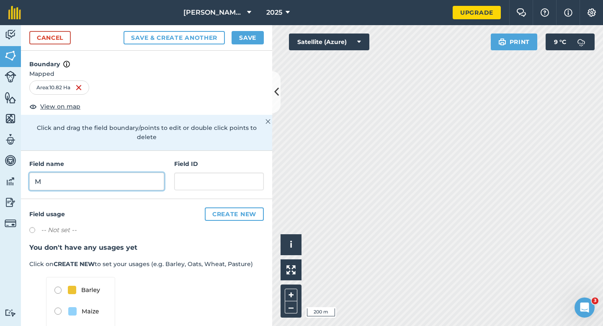
type input "M"
click at [244, 39] on button "Save" at bounding box center [248, 37] width 32 height 13
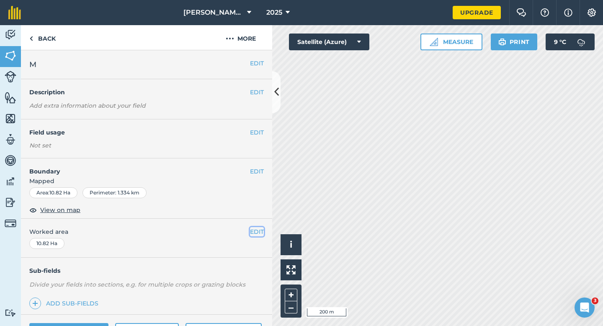
click at [254, 233] on button "EDIT" at bounding box center [257, 231] width 14 height 9
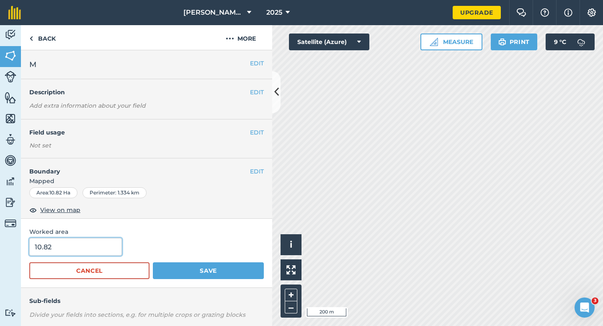
click at [117, 246] on input "10.82" at bounding box center [75, 247] width 93 height 18
type input "11"
click at [153, 262] on button "Save" at bounding box center [208, 270] width 111 height 17
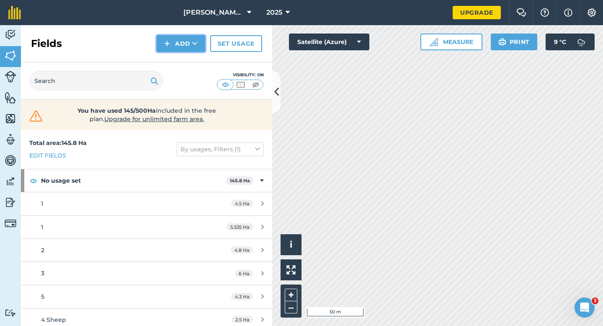
click at [181, 45] on button "Add" at bounding box center [181, 43] width 49 height 17
click at [181, 59] on link "Draw" at bounding box center [181, 62] width 46 height 18
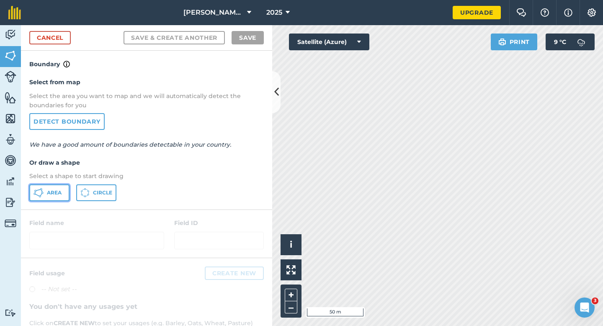
click at [56, 193] on span "Area" at bounding box center [54, 192] width 15 height 7
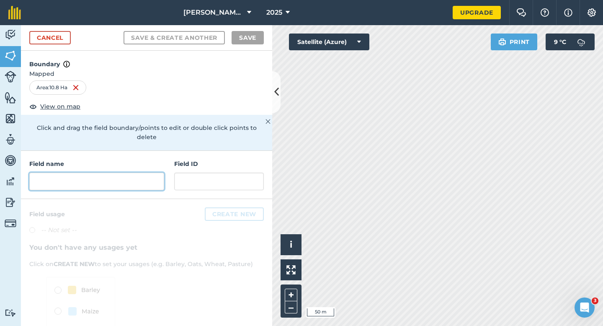
click at [73, 175] on input "text" at bounding box center [96, 182] width 135 height 18
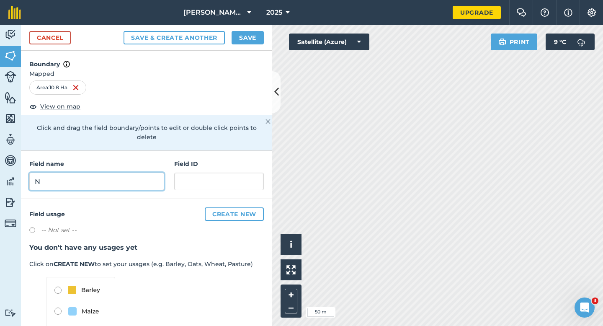
type input "N"
click at [243, 35] on button "Save" at bounding box center [248, 37] width 32 height 13
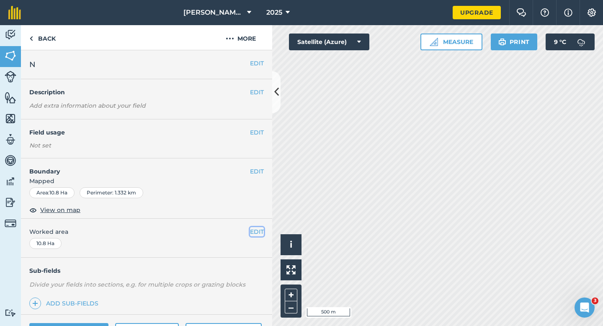
click at [254, 232] on button "EDIT" at bounding box center [257, 231] width 14 height 9
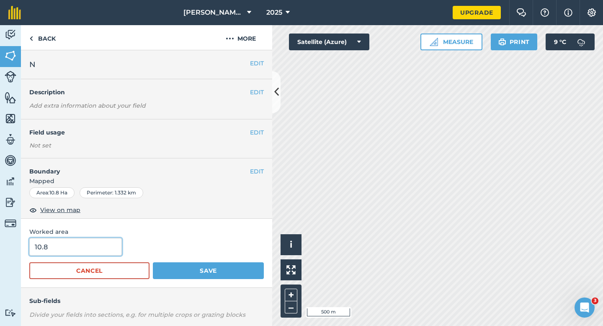
click at [52, 252] on input "10.8" at bounding box center [75, 247] width 93 height 18
type input "11"
click at [153, 262] on button "Save" at bounding box center [208, 270] width 111 height 17
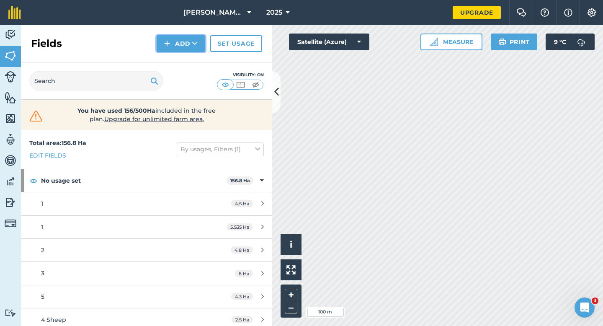
click at [170, 45] on img at bounding box center [167, 44] width 6 height 10
click at [171, 54] on link "Draw" at bounding box center [181, 62] width 46 height 18
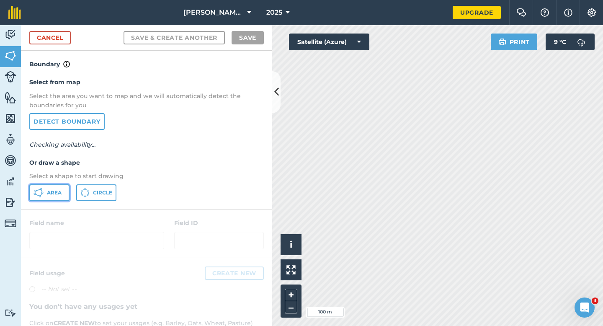
click at [49, 189] on button "Area" at bounding box center [49, 192] width 40 height 17
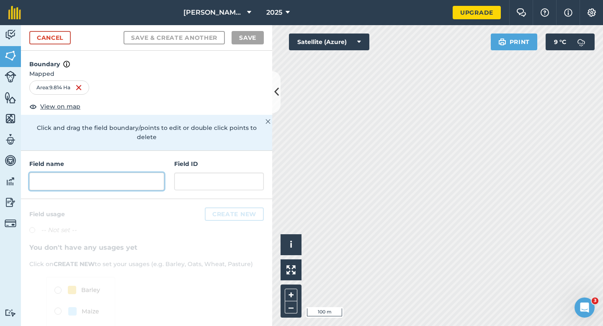
click at [142, 173] on input "text" at bounding box center [96, 182] width 135 height 18
click at [165, 170] on div "Field name Field ID" at bounding box center [146, 175] width 251 height 48
click at [147, 173] on input "text" at bounding box center [96, 182] width 135 height 18
type input "P"
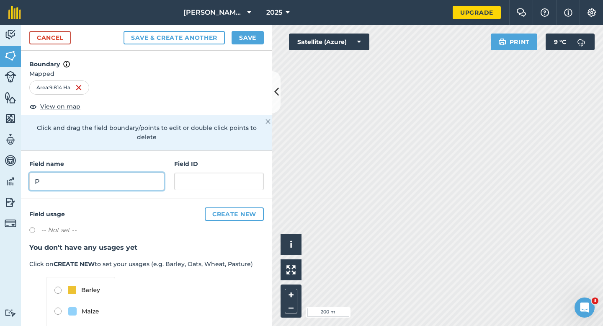
type input "P"
click at [235, 35] on button "Save" at bounding box center [248, 37] width 32 height 13
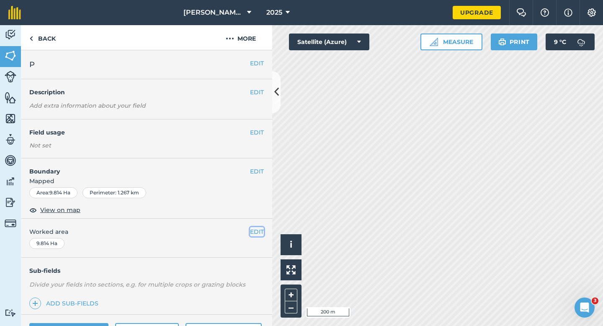
click at [253, 229] on button "EDIT" at bounding box center [257, 231] width 14 height 9
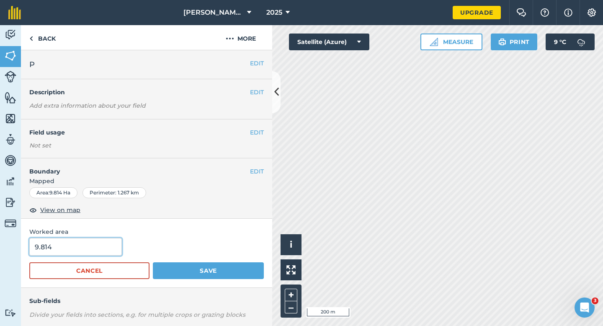
click at [89, 247] on input "9.814" at bounding box center [75, 247] width 93 height 18
type input "10"
click at [153, 262] on button "Save" at bounding box center [208, 270] width 111 height 17
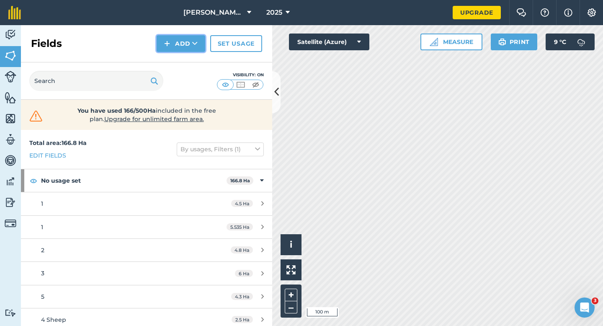
click at [174, 49] on button "Add" at bounding box center [181, 43] width 49 height 17
click at [174, 56] on link "Draw" at bounding box center [181, 62] width 46 height 18
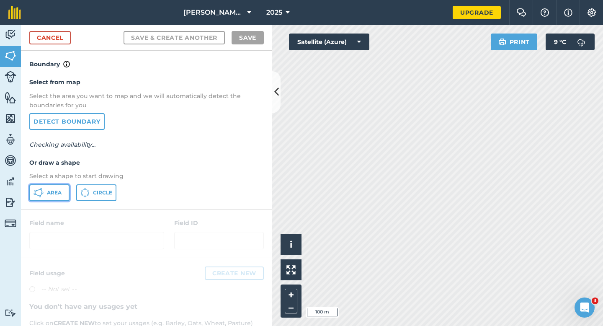
click at [61, 192] on span "Area" at bounding box center [54, 192] width 15 height 7
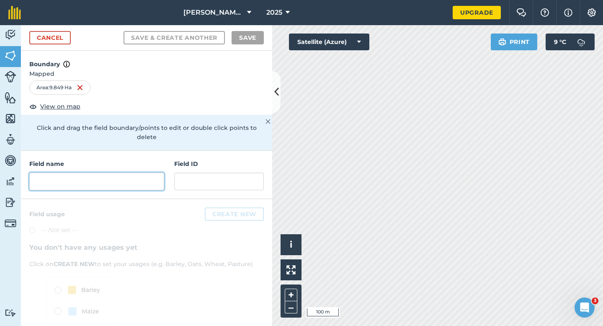
click at [125, 174] on input "text" at bounding box center [96, 182] width 135 height 18
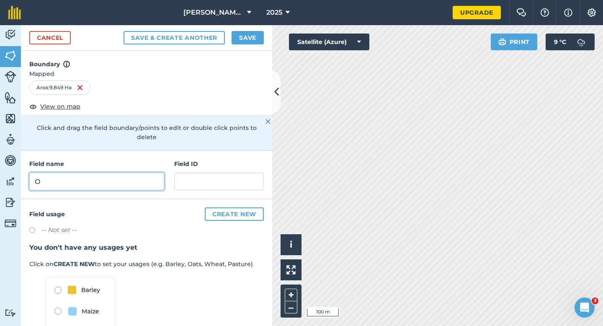
type input "O"
click at [243, 36] on button "Save" at bounding box center [248, 37] width 32 height 13
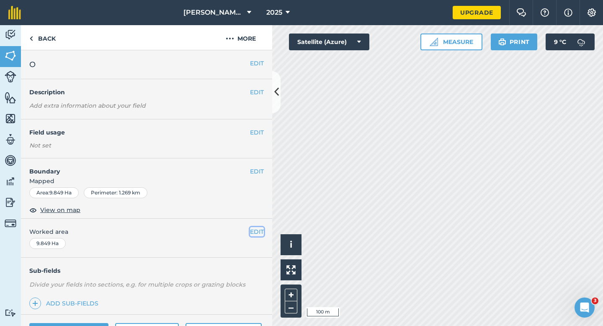
click at [256, 229] on button "EDIT" at bounding box center [257, 231] width 14 height 9
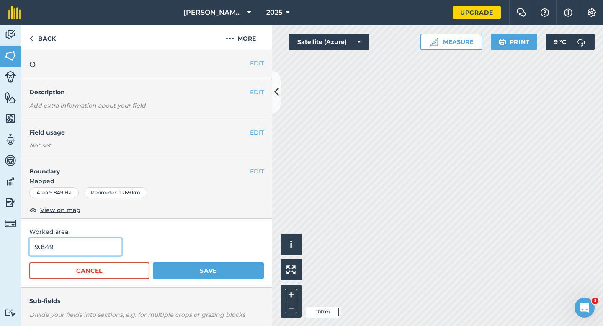
click at [94, 248] on input "9.849" at bounding box center [75, 247] width 93 height 18
type input "10"
click at [153, 262] on button "Save" at bounding box center [208, 270] width 111 height 17
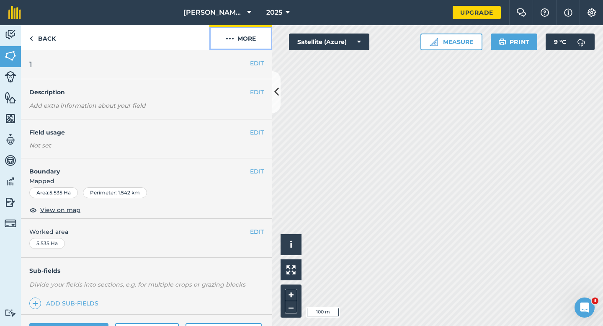
click at [243, 47] on button "More" at bounding box center [240, 37] width 63 height 25
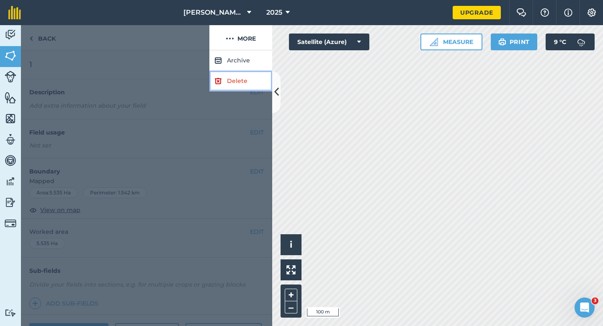
click at [246, 80] on link "Delete" at bounding box center [240, 81] width 63 height 21
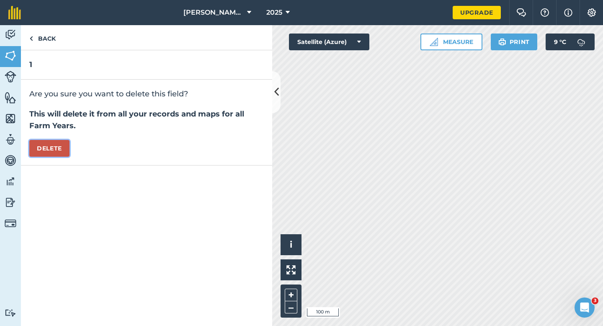
click at [65, 151] on button "Delete" at bounding box center [49, 148] width 40 height 17
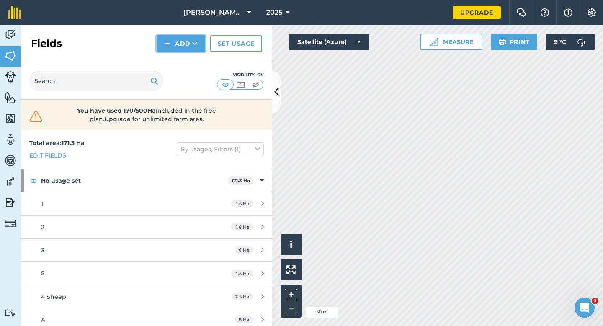
click at [178, 43] on button "Add" at bounding box center [181, 43] width 49 height 17
click at [179, 71] on link "Draw" at bounding box center [181, 62] width 46 height 18
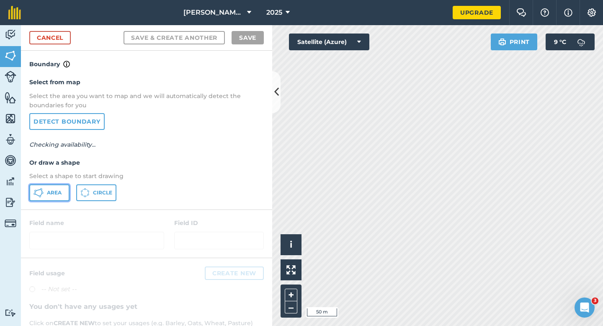
click at [59, 189] on button "Area" at bounding box center [49, 192] width 40 height 17
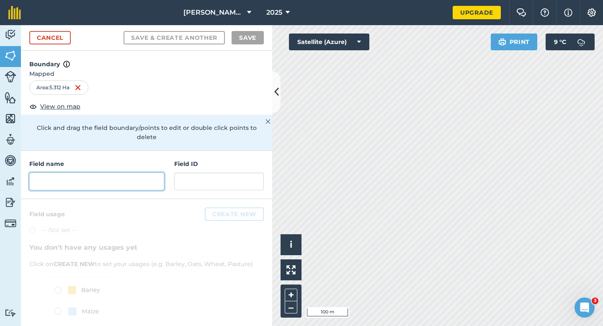
click at [154, 173] on input "text" at bounding box center [96, 182] width 135 height 18
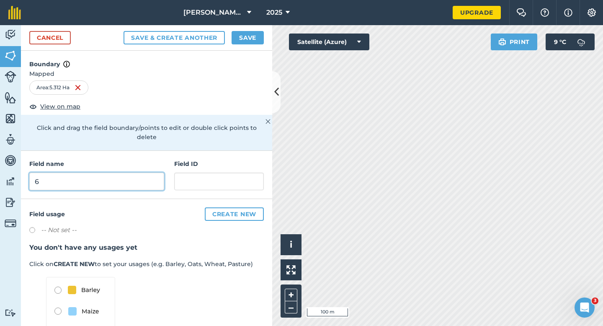
type input "6"
click at [240, 38] on button "Save" at bounding box center [248, 37] width 32 height 13
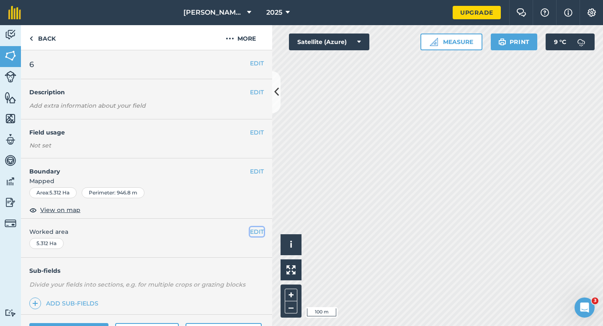
click at [252, 231] on button "EDIT" at bounding box center [257, 231] width 14 height 9
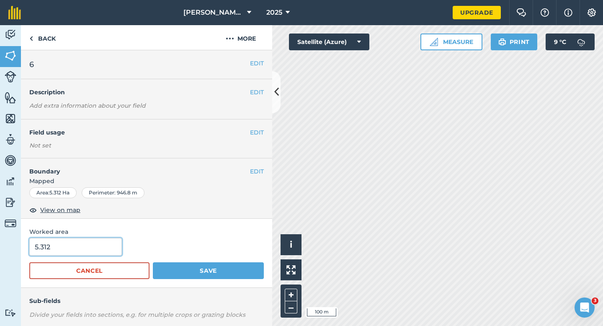
click at [94, 245] on input "5.312" at bounding box center [75, 247] width 93 height 18
type input "5.3"
click at [153, 262] on button "Save" at bounding box center [208, 270] width 111 height 17
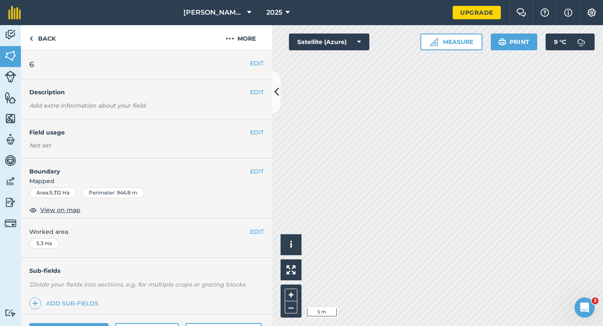
click at [252, 166] on div "EDIT Boundary Mapped Area : 5.312 Ha Perimeter : 946.8 m View on map" at bounding box center [146, 188] width 251 height 60
click at [256, 166] on div "EDIT Boundary Mapped Area : 5.312 Ha Perimeter : 946.8 m View on map" at bounding box center [146, 188] width 251 height 60
click at [253, 173] on button "EDIT" at bounding box center [257, 171] width 14 height 9
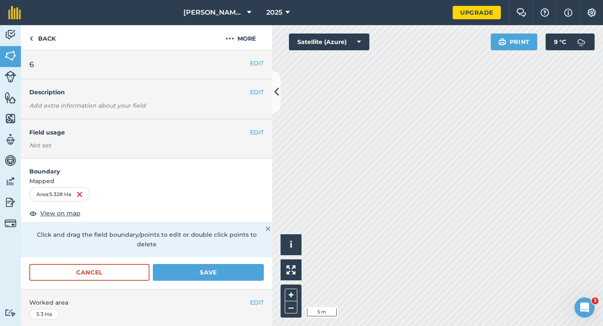
click at [248, 254] on form "Boundary Mapped Area : 5.328 Ha View on map Click and drag the field boundary/p…" at bounding box center [146, 223] width 251 height 131
click at [248, 264] on button "Save" at bounding box center [208, 272] width 111 height 17
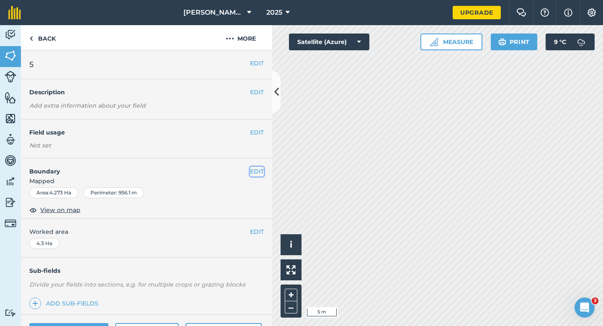
click at [259, 170] on button "EDIT" at bounding box center [257, 171] width 14 height 9
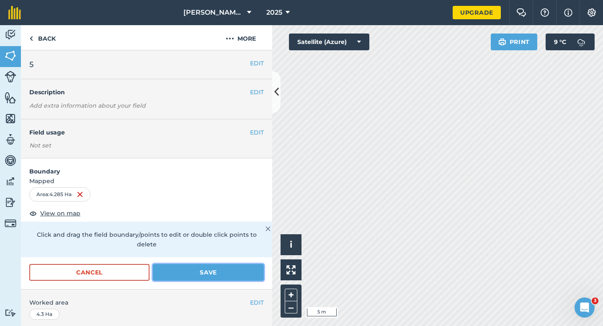
click at [233, 266] on button "Save" at bounding box center [208, 272] width 111 height 17
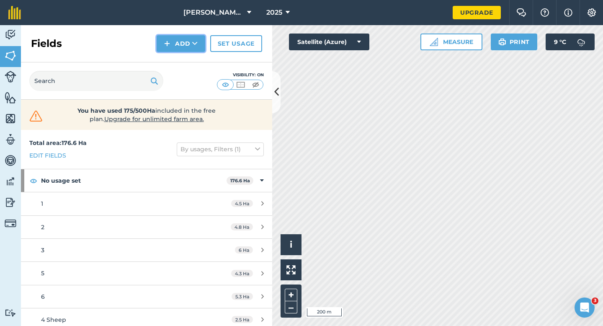
click at [181, 51] on button "Add" at bounding box center [181, 43] width 49 height 17
click at [181, 64] on link "Draw" at bounding box center [181, 62] width 46 height 18
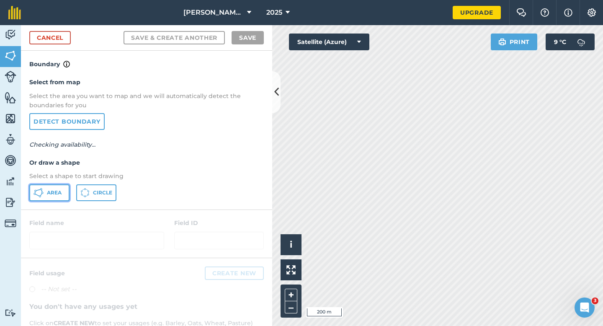
click at [62, 191] on button "Area" at bounding box center [49, 192] width 40 height 17
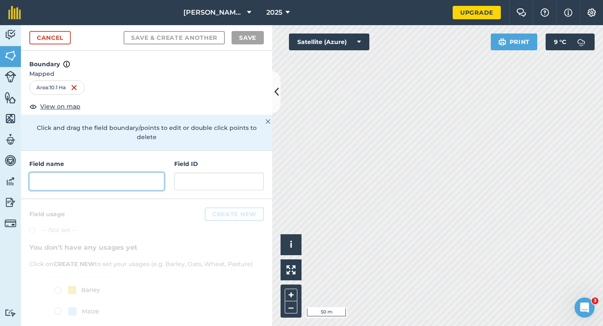
click at [116, 176] on input "text" at bounding box center [96, 182] width 135 height 18
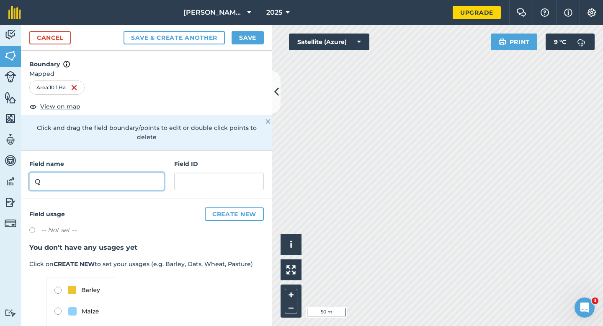
type input "Q"
click at [248, 37] on button "Save" at bounding box center [248, 37] width 32 height 13
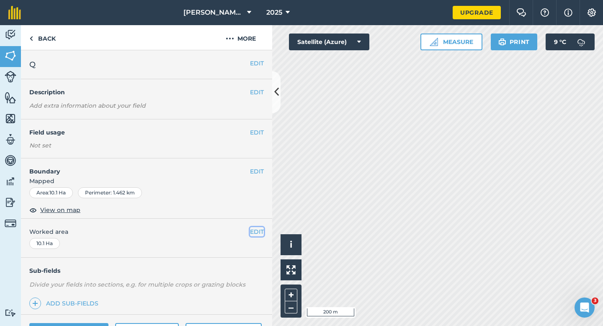
click at [258, 232] on button "EDIT" at bounding box center [257, 231] width 14 height 9
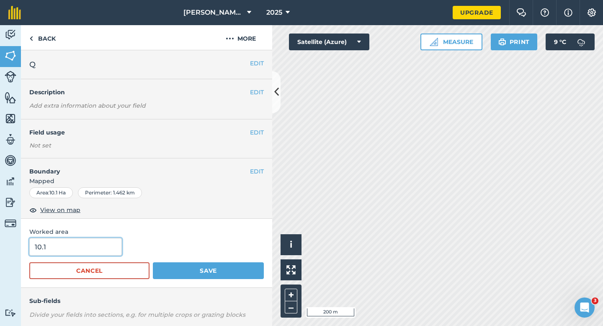
click at [72, 248] on input "10.1" at bounding box center [75, 247] width 93 height 18
type input "10"
click at [153, 262] on button "Save" at bounding box center [208, 270] width 111 height 17
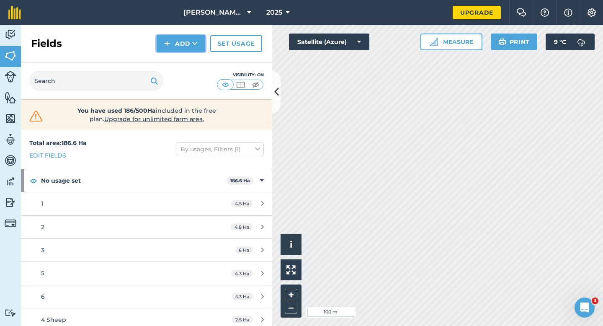
click at [182, 47] on button "Add" at bounding box center [181, 43] width 49 height 17
click at [182, 55] on link "Draw" at bounding box center [181, 62] width 46 height 18
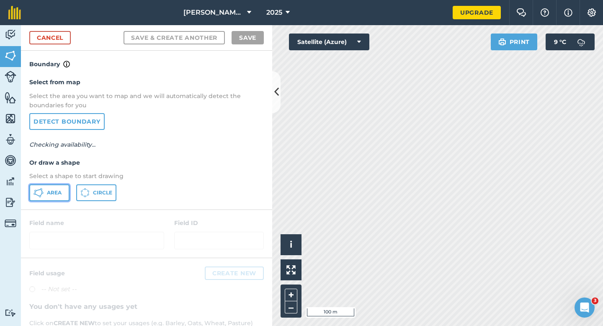
click at [58, 184] on button "Area" at bounding box center [49, 192] width 40 height 17
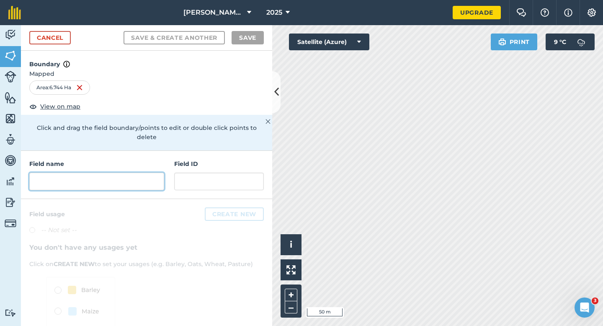
click at [129, 176] on input "text" at bounding box center [96, 182] width 135 height 18
click at [66, 39] on link "Cancel" at bounding box center [49, 37] width 41 height 13
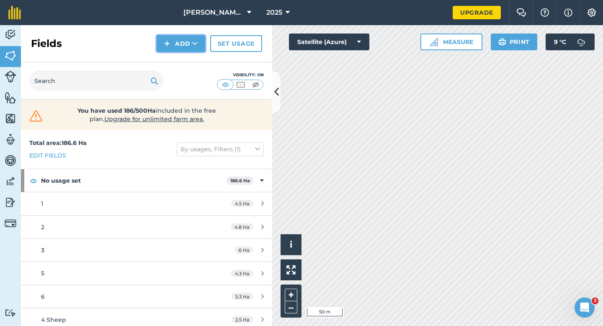
click at [189, 52] on button "Add" at bounding box center [181, 43] width 49 height 17
click at [191, 58] on link "Draw" at bounding box center [181, 62] width 46 height 18
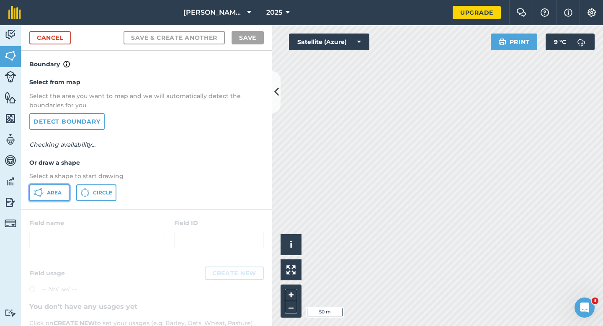
click at [60, 194] on span "Area" at bounding box center [54, 192] width 15 height 7
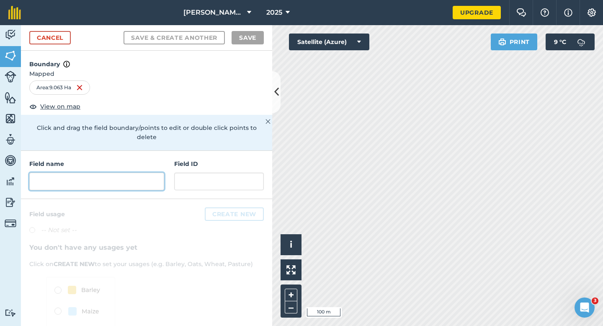
click at [140, 180] on input "text" at bounding box center [96, 182] width 135 height 18
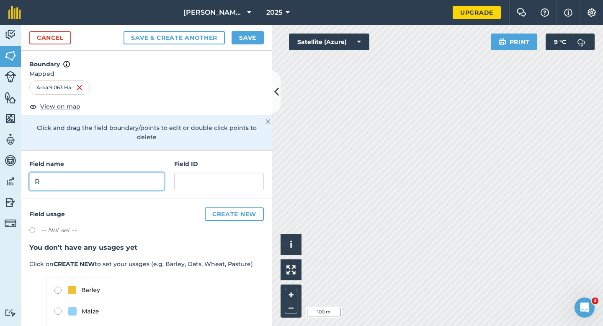
type input "R"
click at [245, 32] on button "Save" at bounding box center [248, 37] width 32 height 13
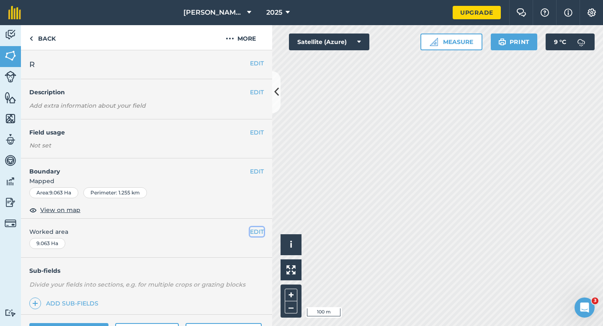
click at [253, 228] on button "EDIT" at bounding box center [257, 231] width 14 height 9
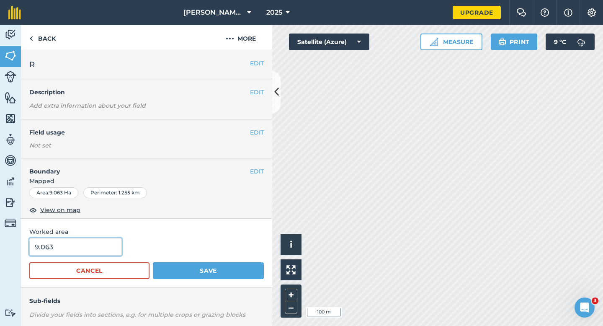
click at [108, 245] on input "9.063" at bounding box center [75, 247] width 93 height 18
type input "9"
click at [153, 262] on button "Save" at bounding box center [208, 270] width 111 height 17
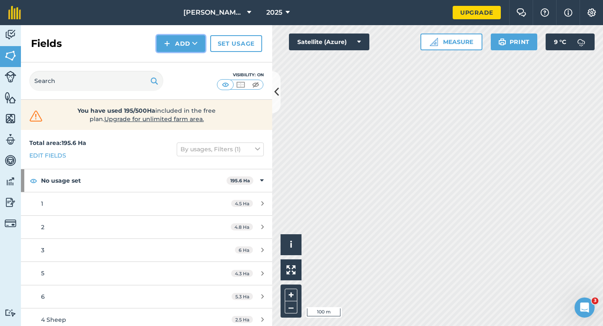
click at [171, 39] on button "Add" at bounding box center [181, 43] width 49 height 17
click at [171, 60] on link "Draw" at bounding box center [181, 62] width 46 height 18
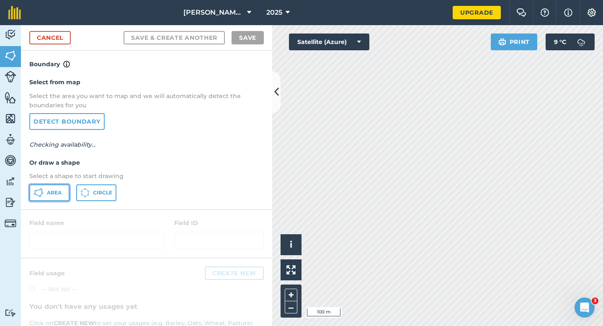
click at [62, 190] on button "Area" at bounding box center [49, 192] width 40 height 17
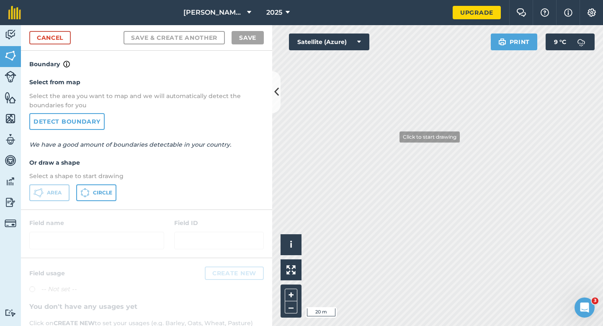
click at [441, 24] on div "[PERSON_NAME] & Sons 2025 Upgrade Farm Chat Help Info Settings Map printing is …" at bounding box center [301, 163] width 603 height 326
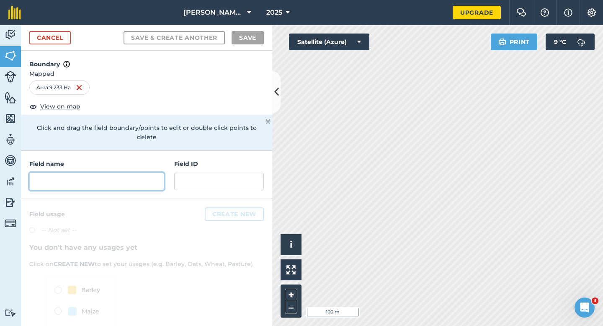
click at [111, 173] on input "text" at bounding box center [96, 182] width 135 height 18
click at [112, 177] on input "text" at bounding box center [96, 182] width 135 height 18
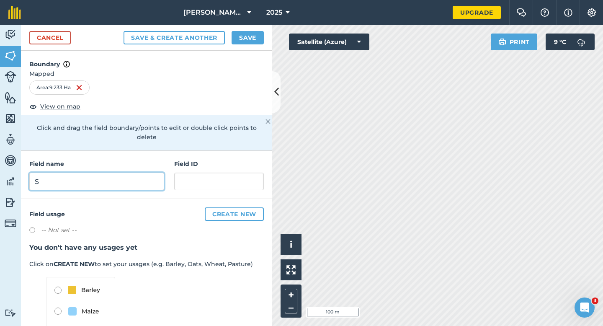
type input "S"
click at [246, 37] on button "Save" at bounding box center [248, 37] width 32 height 13
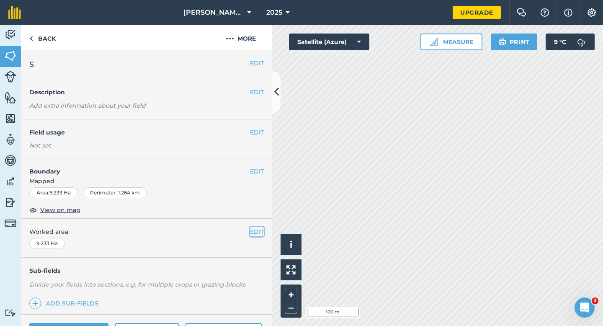
click at [258, 228] on button "EDIT" at bounding box center [257, 231] width 14 height 9
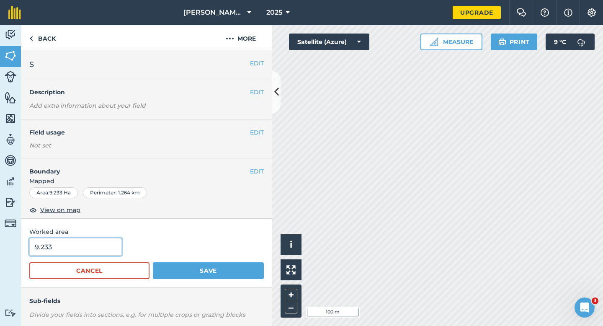
click at [90, 249] on input "9.233" at bounding box center [75, 247] width 93 height 18
type input "9"
click at [153, 262] on button "Save" at bounding box center [208, 270] width 111 height 17
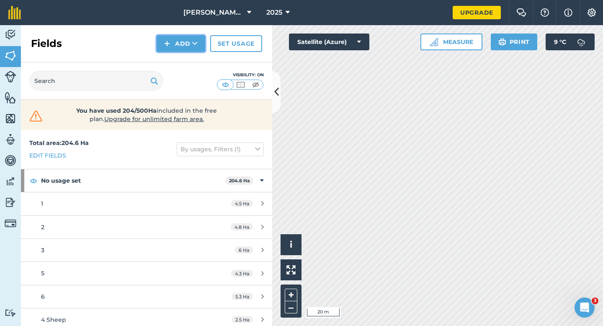
click at [182, 46] on button "Add" at bounding box center [181, 43] width 49 height 17
click at [182, 57] on link "Draw" at bounding box center [181, 62] width 46 height 18
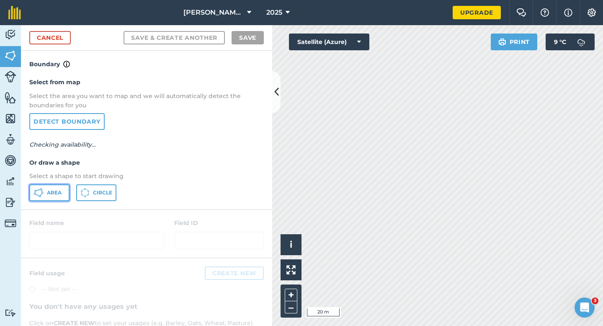
click at [40, 198] on button "Area" at bounding box center [49, 192] width 40 height 17
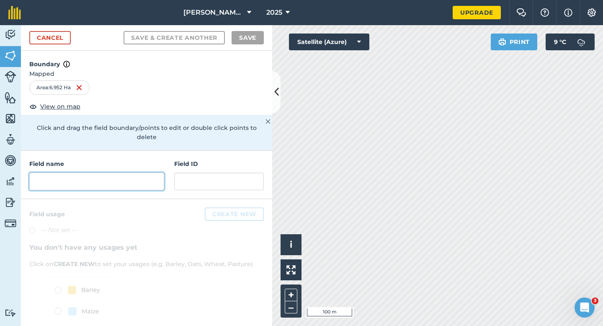
click at [156, 173] on input "text" at bounding box center [96, 182] width 135 height 18
type input "Y"
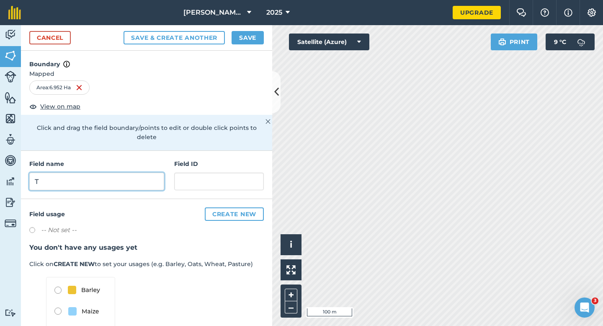
type input "T"
click at [255, 27] on div "Cancel Save & Create Another Save" at bounding box center [146, 38] width 251 height 26
click at [255, 44] on button "Save" at bounding box center [248, 37] width 32 height 13
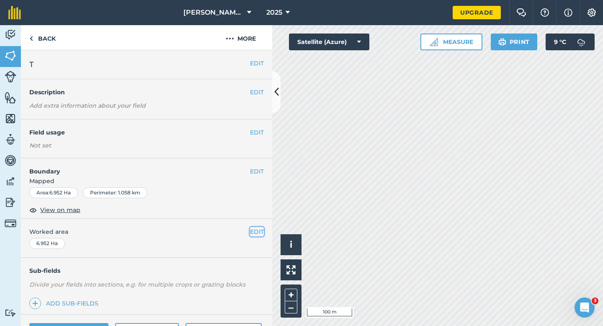
click at [255, 229] on button "EDIT" at bounding box center [257, 231] width 14 height 9
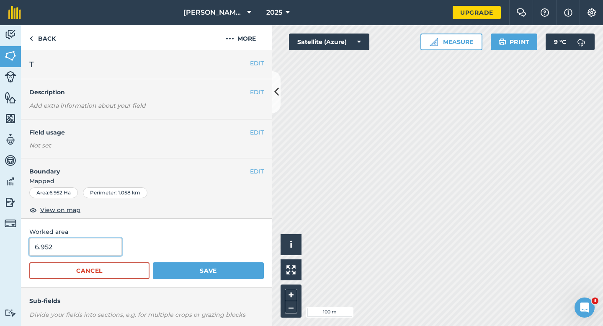
click at [91, 245] on input "6.952" at bounding box center [75, 247] width 93 height 18
type input "7"
click at [153, 262] on button "Save" at bounding box center [208, 270] width 111 height 17
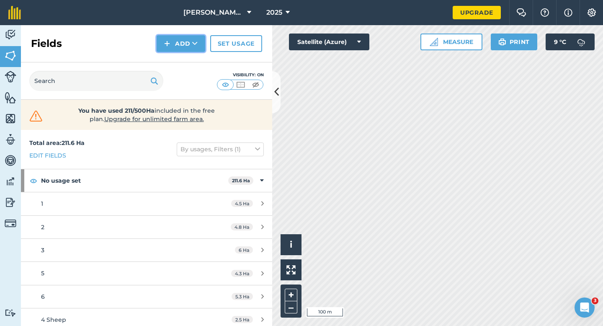
click at [183, 42] on button "Add" at bounding box center [181, 43] width 49 height 17
click at [183, 59] on link "Draw" at bounding box center [181, 62] width 46 height 18
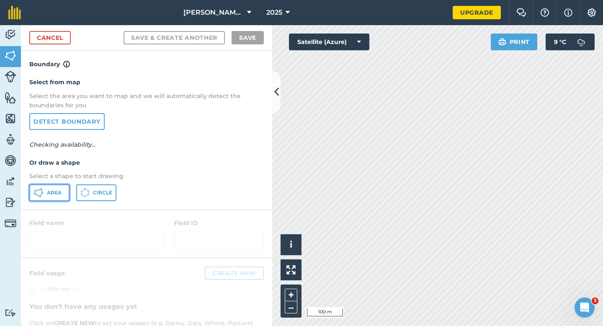
click at [60, 189] on span "Area" at bounding box center [54, 192] width 15 height 7
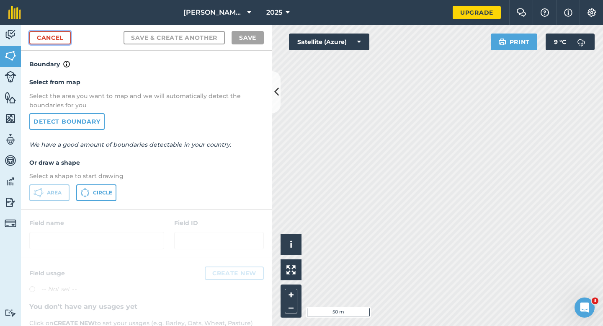
click at [68, 41] on link "Cancel" at bounding box center [49, 37] width 41 height 13
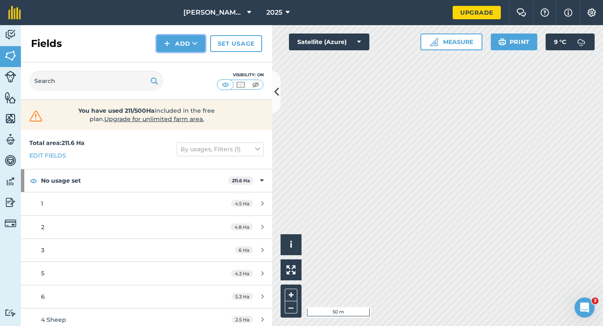
click at [175, 44] on button "Add" at bounding box center [181, 43] width 49 height 17
click at [177, 66] on link "Draw" at bounding box center [181, 62] width 46 height 18
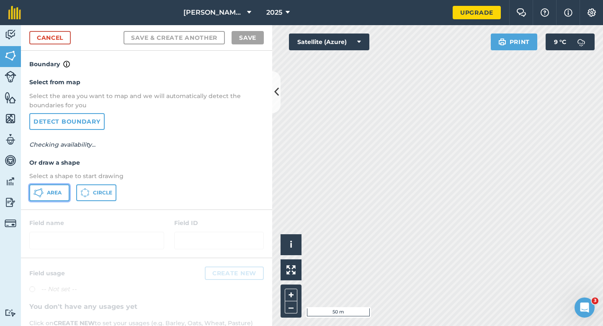
drag, startPoint x: 44, startPoint y: 191, endPoint x: 52, endPoint y: 190, distance: 7.6
click at [44, 190] on button "Area" at bounding box center [49, 192] width 40 height 17
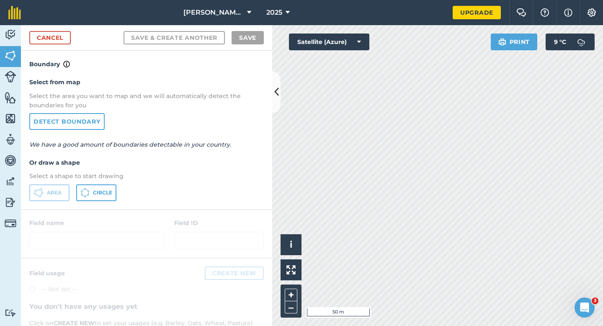
click at [351, 42] on div "Click to start drawing i © 2025 TomTom, Microsoft 50 m + – Satellite (Azure) Pr…" at bounding box center [437, 175] width 331 height 301
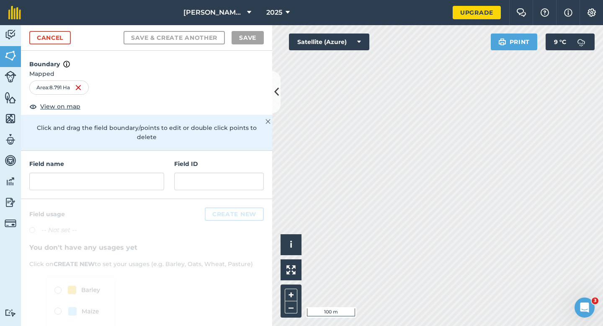
click at [158, 183] on div "Field name Field ID" at bounding box center [146, 175] width 251 height 48
click at [158, 181] on div "Field name Field ID" at bounding box center [146, 175] width 251 height 48
click at [158, 179] on input "text" at bounding box center [96, 182] width 135 height 18
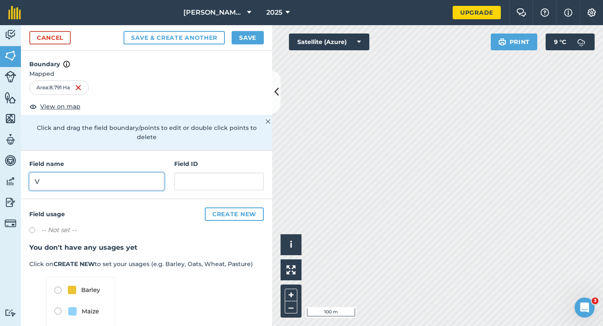
type input "V"
click at [264, 28] on div "Cancel Save & Create Another Save" at bounding box center [146, 38] width 251 height 26
click at [256, 36] on button "Save" at bounding box center [248, 37] width 32 height 13
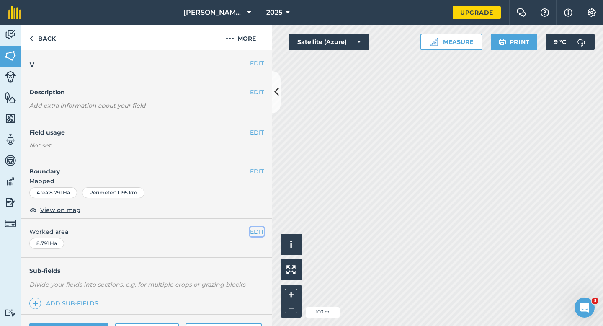
click at [254, 230] on button "EDIT" at bounding box center [257, 231] width 14 height 9
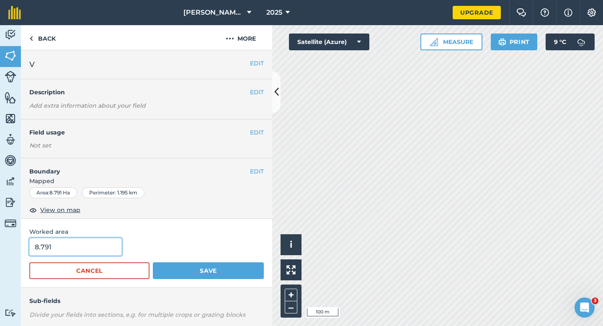
click at [87, 250] on input "8.791" at bounding box center [75, 247] width 93 height 18
type input "8.8"
click at [153, 262] on button "Save" at bounding box center [208, 270] width 111 height 17
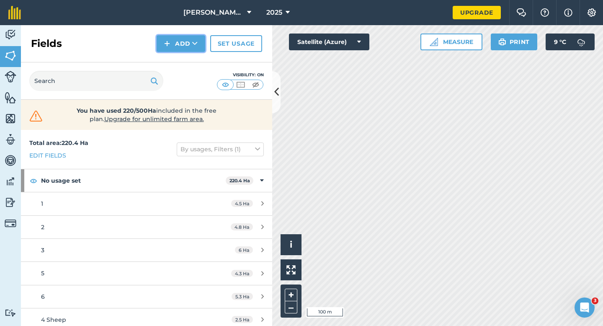
click at [182, 43] on button "Add" at bounding box center [181, 43] width 49 height 17
click at [182, 56] on link "Draw" at bounding box center [181, 62] width 46 height 18
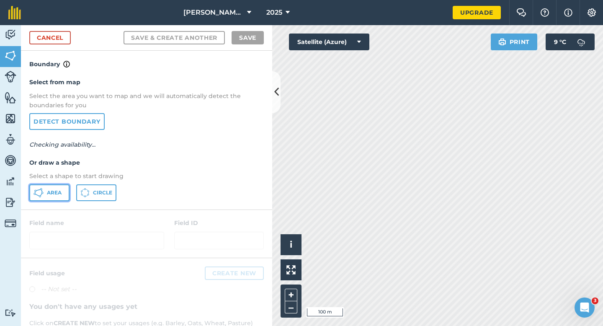
click at [51, 198] on button "Area" at bounding box center [49, 192] width 40 height 17
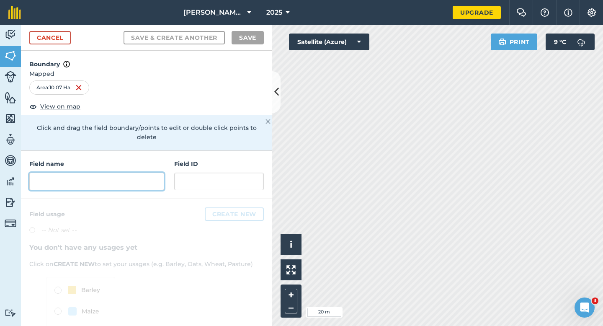
click at [138, 181] on div "Field name Field ID" at bounding box center [146, 175] width 251 height 48
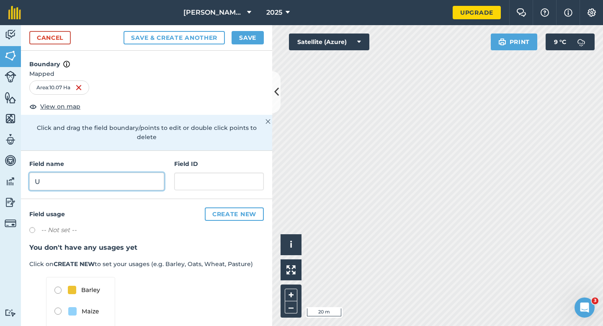
type input "U"
click at [247, 34] on button "Save" at bounding box center [248, 37] width 32 height 13
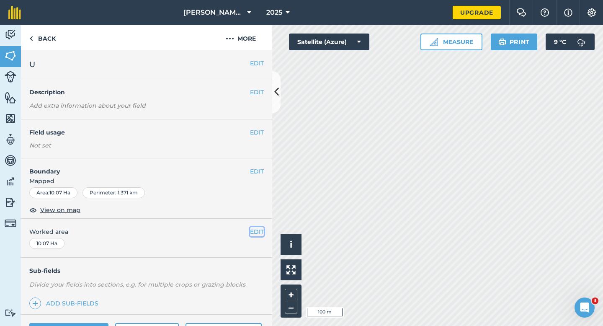
click at [257, 229] on button "EDIT" at bounding box center [257, 231] width 14 height 9
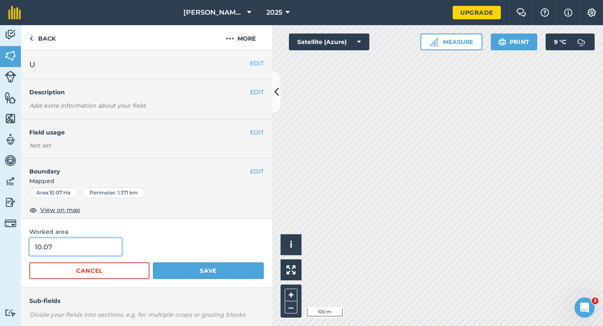
click at [90, 245] on input "10.07" at bounding box center [75, 247] width 93 height 18
type input "10"
click at [153, 262] on button "Save" at bounding box center [208, 270] width 111 height 17
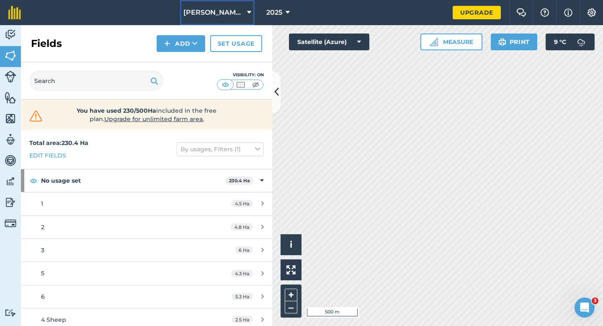
click at [214, 16] on span "[PERSON_NAME] & Sons" at bounding box center [213, 13] width 60 height 10
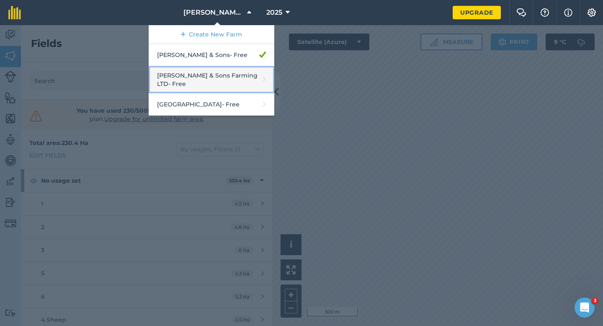
click at [225, 77] on link "[PERSON_NAME] & Sons Farming LTD - Free" at bounding box center [212, 79] width 126 height 27
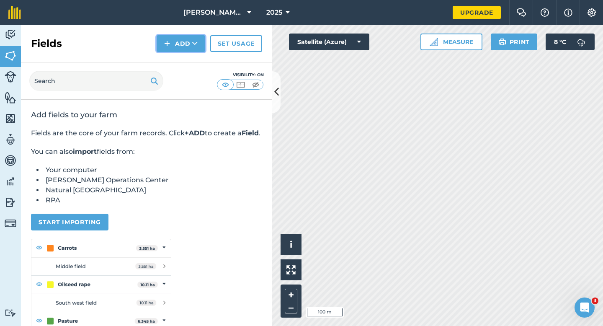
click at [164, 50] on button "Add" at bounding box center [181, 43] width 49 height 17
click at [168, 62] on link "Draw" at bounding box center [181, 62] width 46 height 18
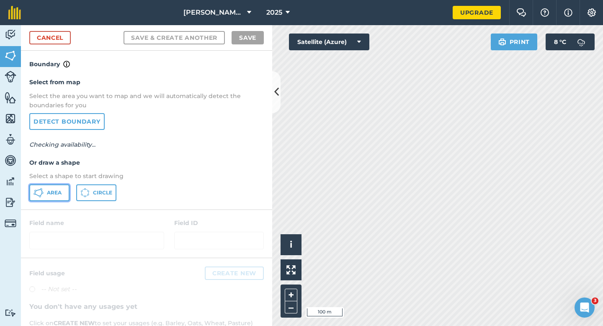
click at [57, 187] on button "Area" at bounding box center [49, 192] width 40 height 17
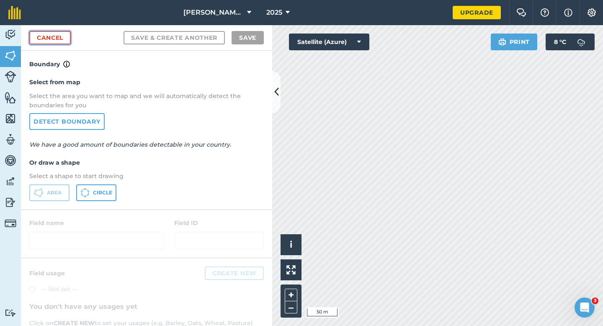
click at [64, 43] on link "Cancel" at bounding box center [49, 37] width 41 height 13
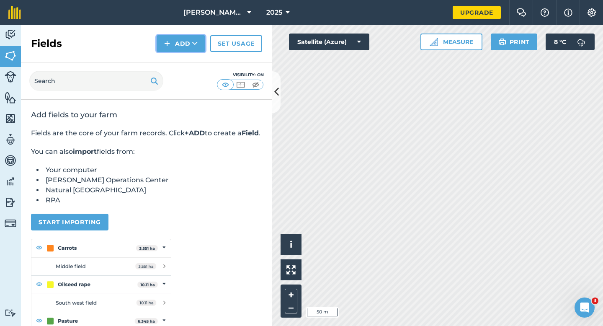
click at [167, 42] on img at bounding box center [167, 44] width 6 height 10
click at [168, 64] on link "Draw" at bounding box center [181, 62] width 46 height 18
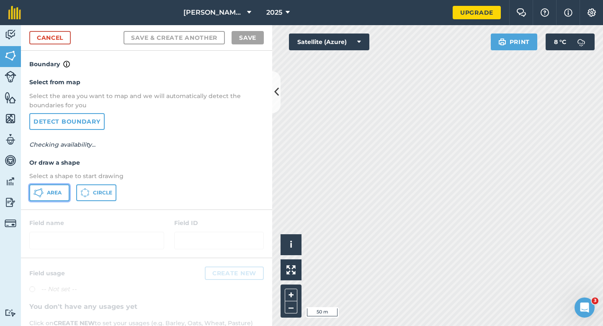
click at [49, 194] on span "Area" at bounding box center [54, 192] width 15 height 7
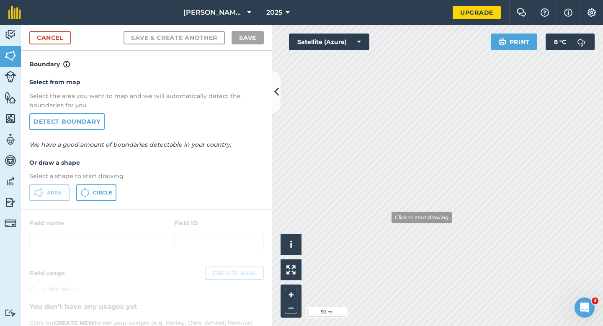
click at [463, 146] on div "Click to start drawing i © 2025 TomTom, Microsoft 50 m + –" at bounding box center [437, 175] width 331 height 301
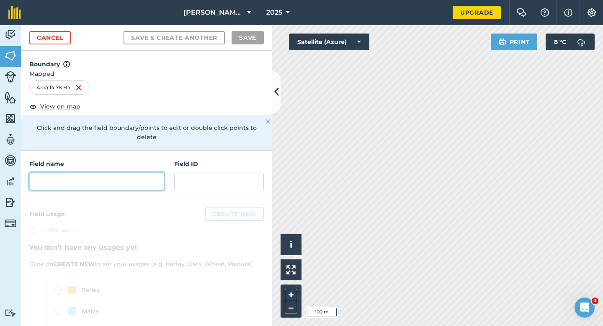
click at [158, 177] on input "text" at bounding box center [96, 182] width 135 height 18
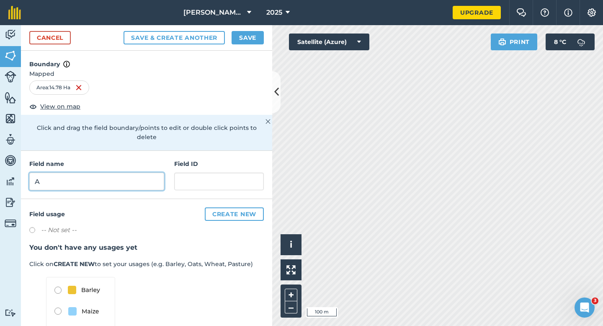
type input "A"
click at [253, 34] on button "Save" at bounding box center [248, 37] width 32 height 13
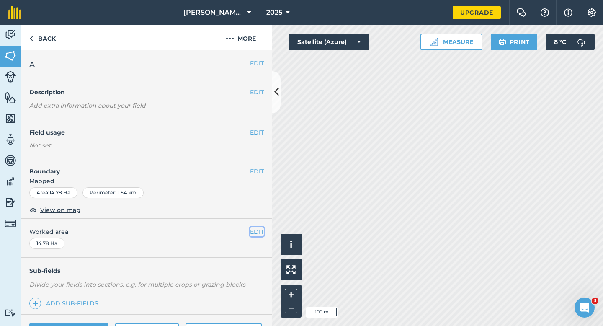
click at [252, 230] on button "EDIT" at bounding box center [257, 231] width 14 height 9
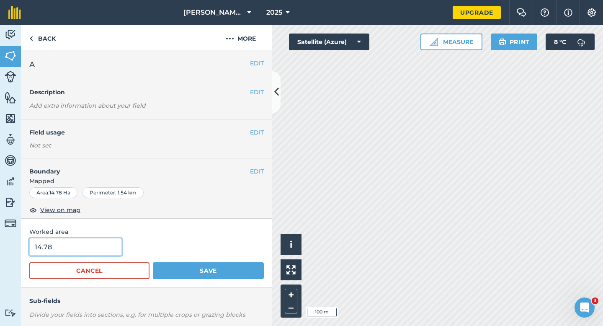
click at [113, 249] on input "14.78" at bounding box center [75, 247] width 93 height 18
type input "14.8"
click at [153, 262] on button "Save" at bounding box center [208, 270] width 111 height 17
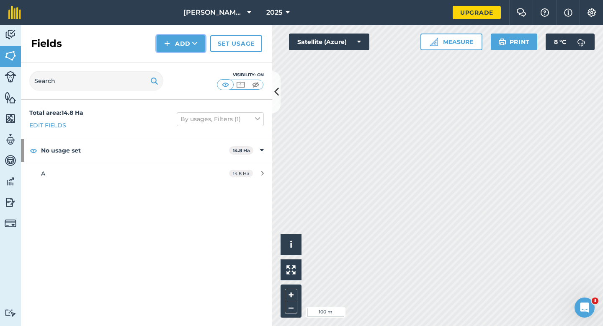
click at [178, 49] on button "Add" at bounding box center [181, 43] width 49 height 17
click at [178, 57] on link "Draw" at bounding box center [181, 62] width 46 height 18
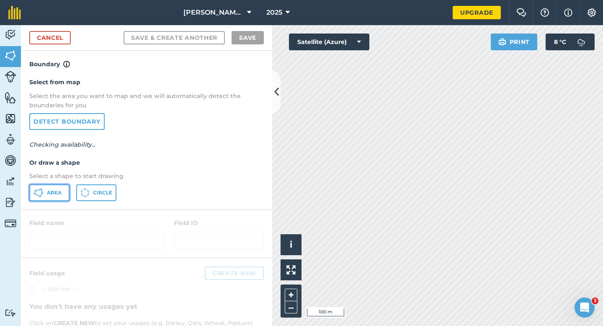
click at [64, 192] on button "Area" at bounding box center [49, 192] width 40 height 17
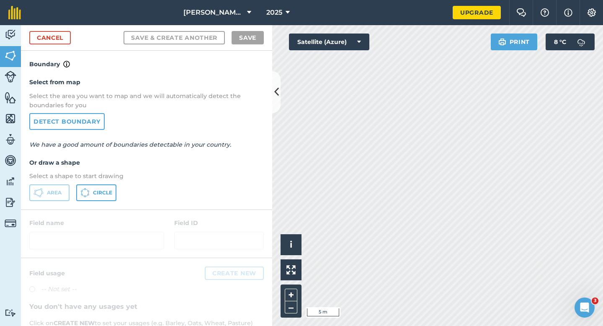
click at [46, 45] on div "Cancel Save & Create Another Save" at bounding box center [146, 38] width 251 height 26
click at [57, 35] on link "Cancel" at bounding box center [49, 37] width 41 height 13
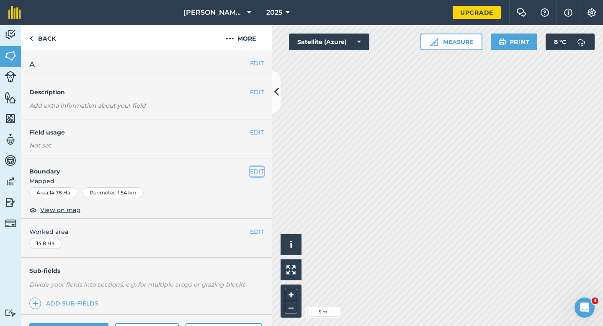
click at [261, 168] on button "EDIT" at bounding box center [257, 171] width 14 height 9
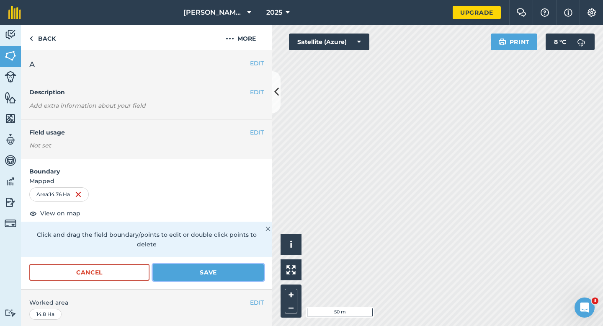
click at [226, 268] on button "Save" at bounding box center [208, 272] width 111 height 17
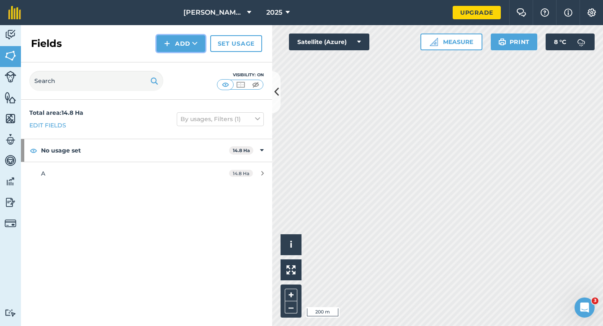
click at [180, 45] on button "Add" at bounding box center [181, 43] width 49 height 17
click at [180, 57] on link "Draw" at bounding box center [181, 62] width 46 height 18
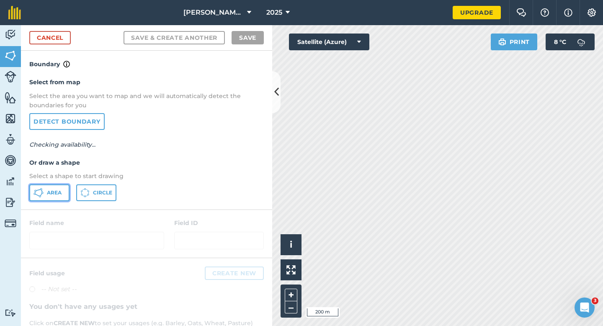
click at [53, 188] on button "Area" at bounding box center [49, 192] width 40 height 17
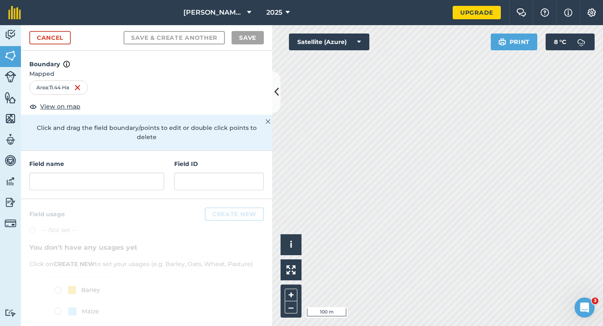
click at [146, 161] on div "Field name" at bounding box center [96, 174] width 135 height 31
click at [146, 173] on input "text" at bounding box center [96, 182] width 135 height 18
type input "b"
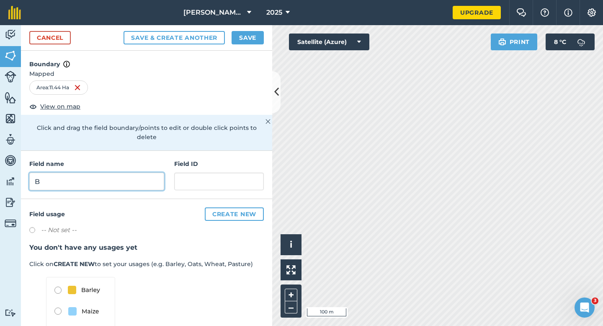
type input "B"
click at [256, 39] on button "Save" at bounding box center [248, 37] width 32 height 13
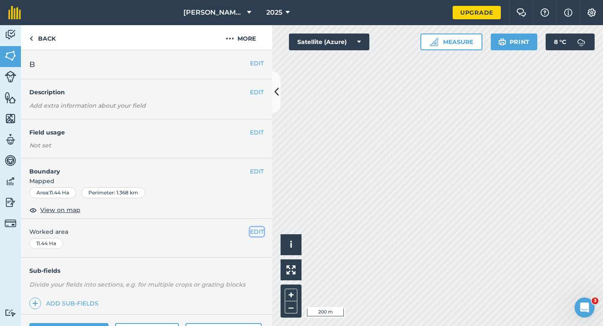
click at [260, 230] on button "EDIT" at bounding box center [257, 231] width 14 height 9
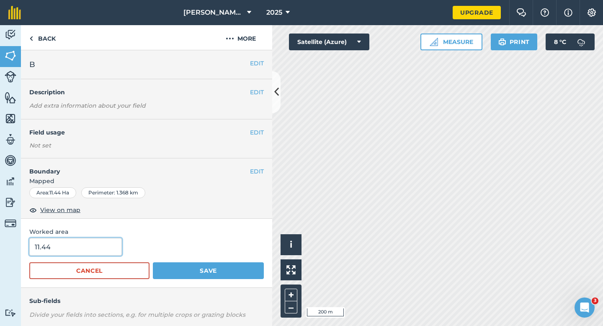
click at [111, 243] on input "11.44" at bounding box center [75, 247] width 93 height 18
type input "11.5"
click at [153, 262] on button "Save" at bounding box center [208, 270] width 111 height 17
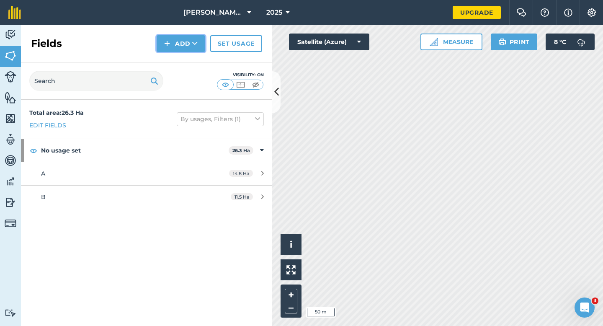
click at [186, 48] on button "Add" at bounding box center [181, 43] width 49 height 17
click at [186, 62] on link "Draw" at bounding box center [181, 62] width 46 height 18
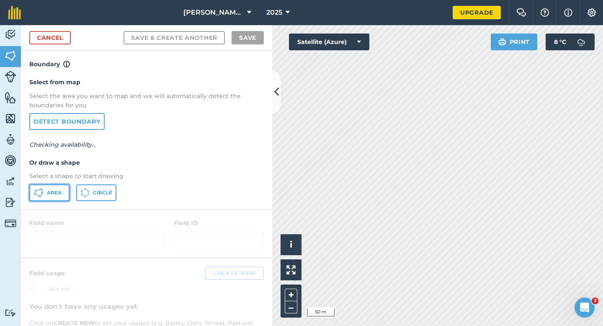
click at [56, 191] on span "Area" at bounding box center [54, 192] width 15 height 7
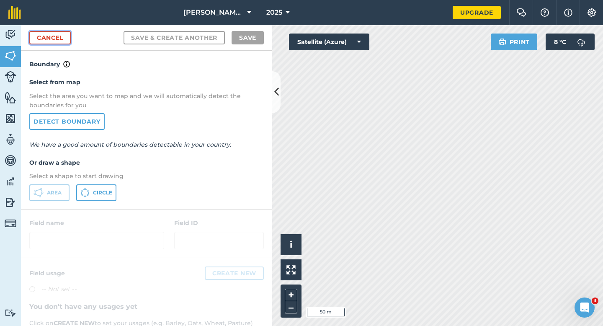
click at [53, 32] on link "Cancel" at bounding box center [49, 37] width 41 height 13
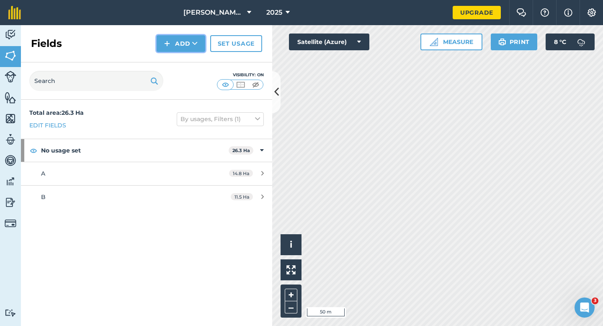
click at [182, 44] on button "Add" at bounding box center [181, 43] width 49 height 17
click at [182, 63] on link "Draw" at bounding box center [181, 62] width 46 height 18
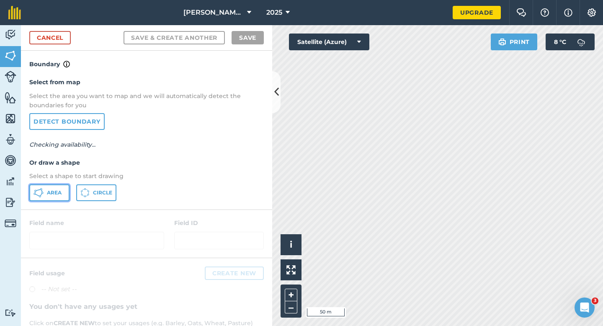
click at [61, 189] on button "Area" at bounding box center [49, 192] width 40 height 17
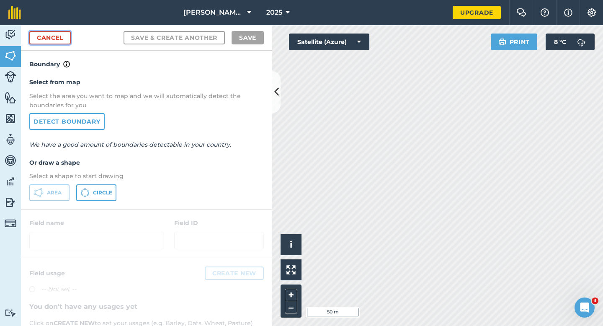
click at [63, 39] on link "Cancel" at bounding box center [49, 37] width 41 height 13
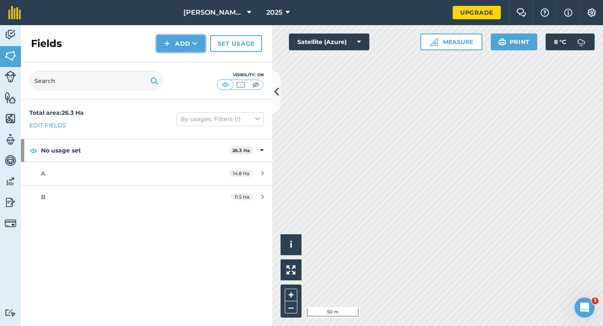
click at [176, 47] on button "Add" at bounding box center [181, 43] width 49 height 17
click at [176, 57] on link "Draw" at bounding box center [181, 62] width 46 height 18
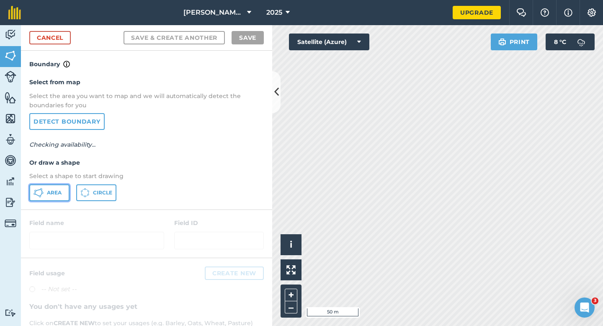
click at [57, 189] on span "Area" at bounding box center [54, 192] width 15 height 7
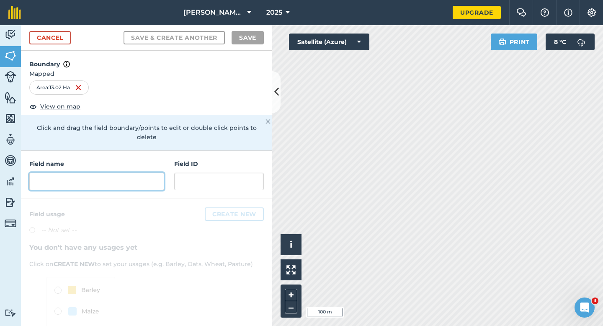
click at [135, 173] on input "text" at bounding box center [96, 182] width 135 height 18
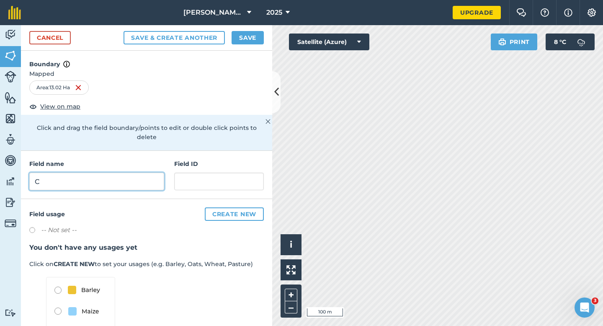
type input "C"
click at [238, 38] on button "Save" at bounding box center [248, 37] width 32 height 13
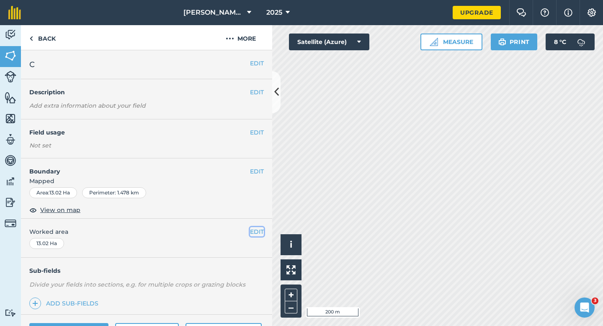
click at [253, 233] on button "EDIT" at bounding box center [257, 231] width 14 height 9
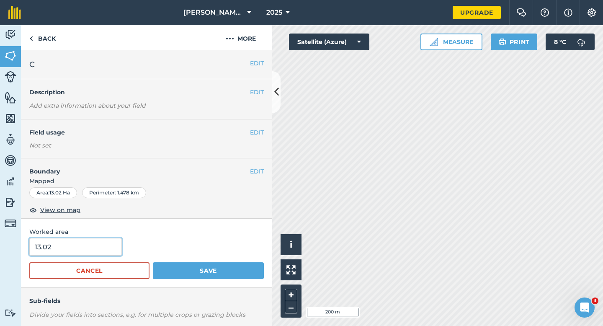
click at [67, 248] on input "13.02" at bounding box center [75, 247] width 93 height 18
type input "13"
click at [153, 262] on button "Save" at bounding box center [208, 270] width 111 height 17
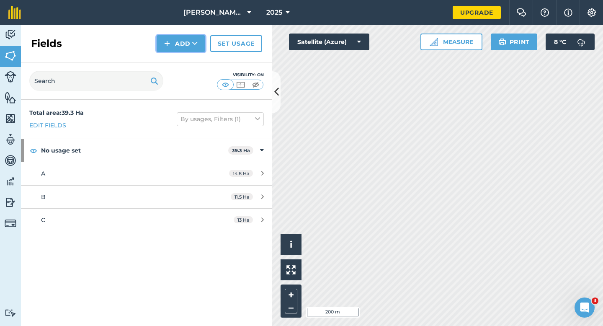
click at [166, 40] on img at bounding box center [167, 44] width 6 height 10
click at [172, 60] on link "Draw" at bounding box center [181, 62] width 46 height 18
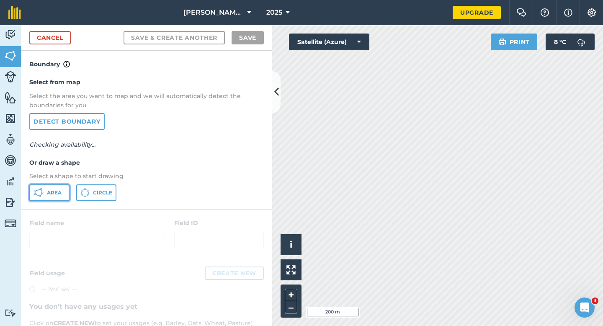
click at [52, 195] on span "Area" at bounding box center [54, 192] width 15 height 7
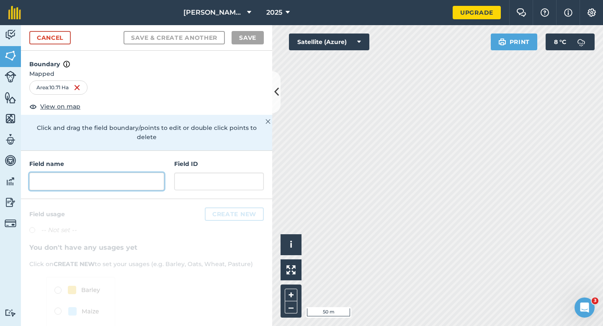
click at [126, 176] on input "text" at bounding box center [96, 182] width 135 height 18
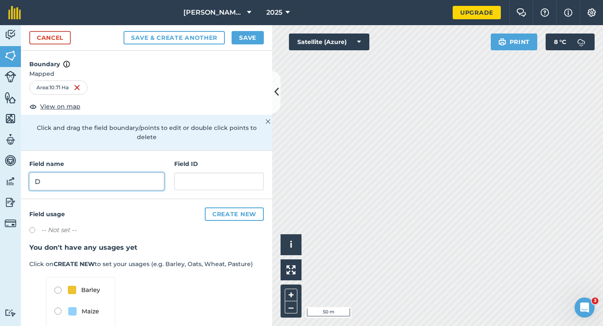
type input "D"
click at [251, 32] on button "Save" at bounding box center [248, 37] width 32 height 13
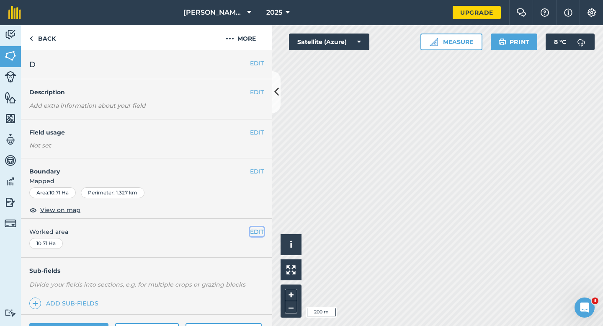
click at [255, 230] on button "EDIT" at bounding box center [257, 231] width 14 height 9
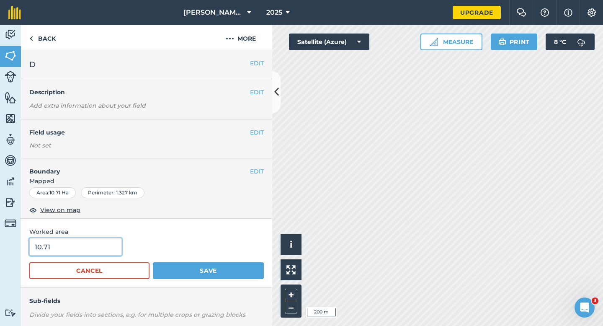
click at [85, 252] on input "10.71" at bounding box center [75, 247] width 93 height 18
type input "10.7"
click at [153, 262] on button "Save" at bounding box center [208, 270] width 111 height 17
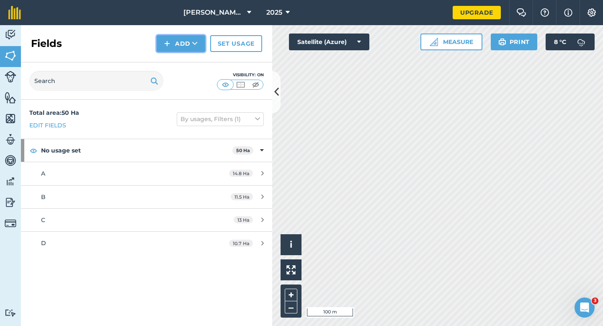
click at [180, 49] on button "Add" at bounding box center [181, 43] width 49 height 17
click at [180, 58] on link "Draw" at bounding box center [181, 62] width 46 height 18
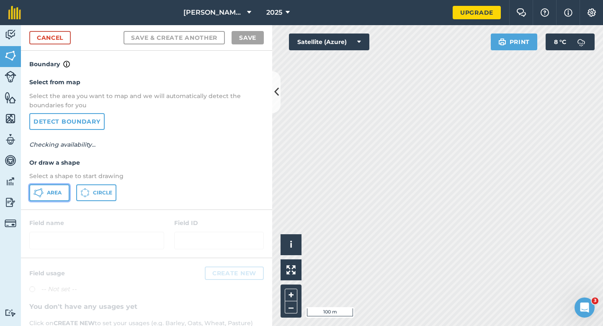
click at [53, 192] on span "Area" at bounding box center [54, 192] width 15 height 7
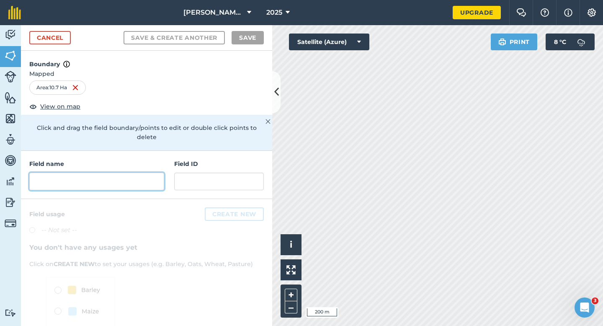
click at [145, 173] on input "text" at bounding box center [96, 182] width 135 height 18
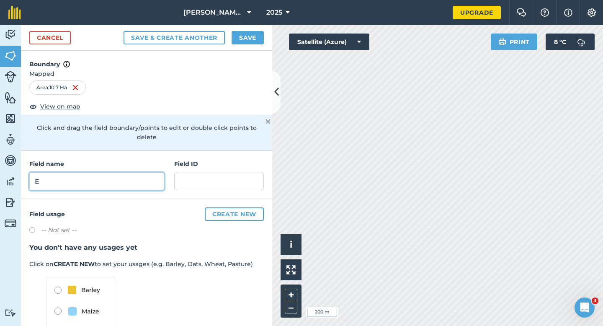
type input "E"
click at [237, 37] on button "Save" at bounding box center [248, 37] width 32 height 13
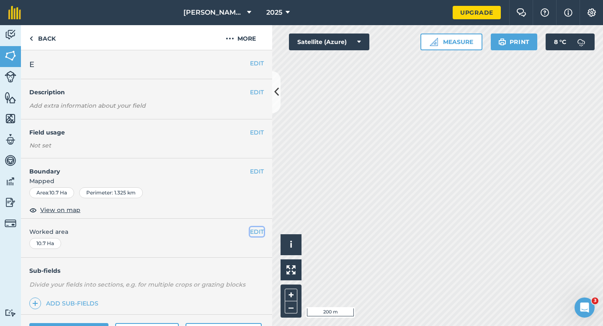
click at [261, 229] on button "EDIT" at bounding box center [257, 231] width 14 height 9
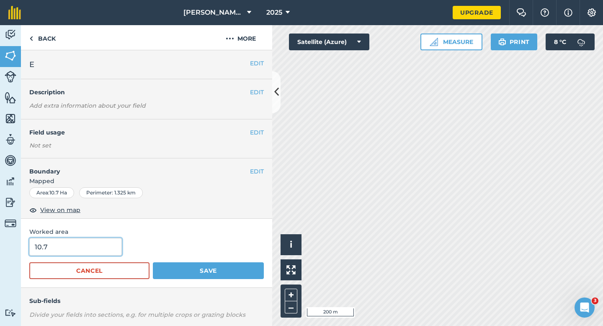
click at [86, 249] on input "10.7" at bounding box center [75, 247] width 93 height 18
click at [153, 262] on button "Save" at bounding box center [208, 270] width 111 height 17
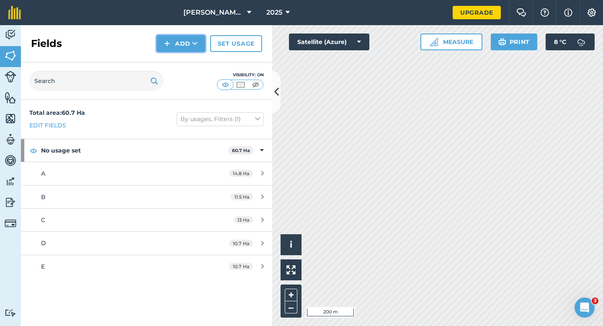
click at [172, 45] on button "Add" at bounding box center [181, 43] width 49 height 17
click at [177, 64] on link "Draw" at bounding box center [181, 62] width 46 height 18
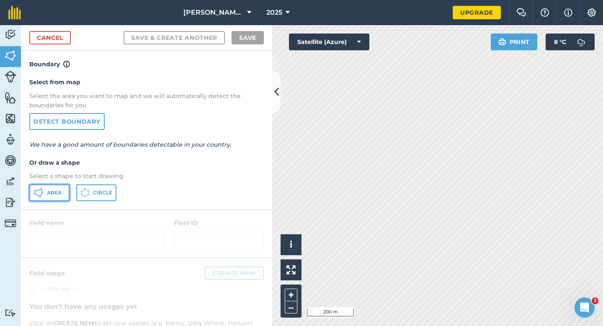
click at [67, 185] on button "Area" at bounding box center [49, 192] width 40 height 17
click at [60, 39] on link "Cancel" at bounding box center [49, 37] width 41 height 13
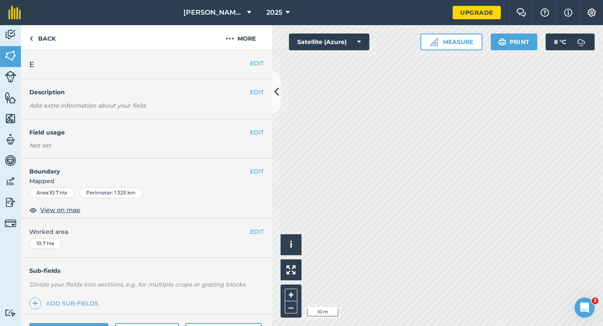
click at [252, 176] on span "Mapped" at bounding box center [146, 180] width 251 height 9
click at [254, 169] on button "EDIT" at bounding box center [257, 171] width 14 height 9
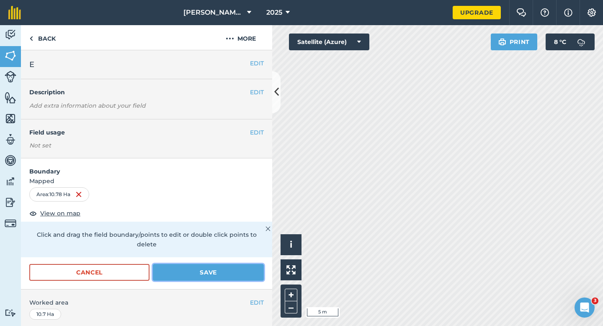
click at [238, 269] on button "Save" at bounding box center [208, 272] width 111 height 17
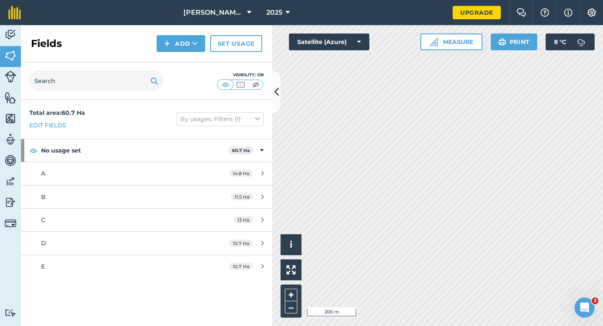
click at [193, 52] on div "Fields Add Set usage" at bounding box center [146, 43] width 251 height 37
click at [187, 41] on button "Add" at bounding box center [181, 43] width 49 height 17
click at [187, 60] on link "Draw" at bounding box center [181, 62] width 46 height 18
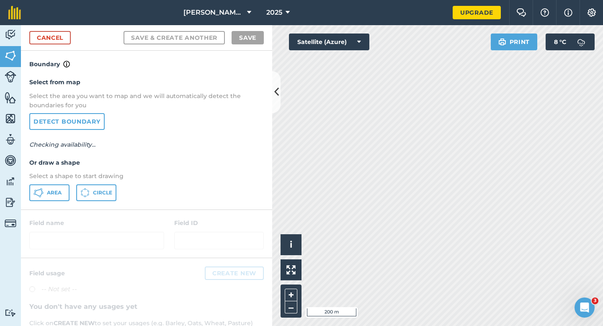
click at [60, 183] on div "Select from map Select the area you want to map and we will automatically detec…" at bounding box center [146, 139] width 251 height 140
click at [60, 186] on button "Area" at bounding box center [49, 192] width 40 height 17
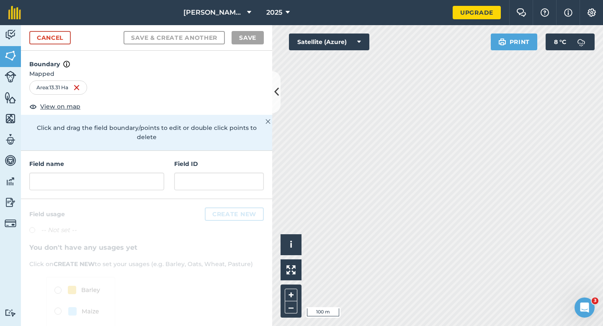
click at [141, 159] on h4 "Field name" at bounding box center [96, 163] width 135 height 9
click at [141, 163] on div "Field name" at bounding box center [96, 174] width 135 height 31
click at [141, 173] on input "text" at bounding box center [96, 182] width 135 height 18
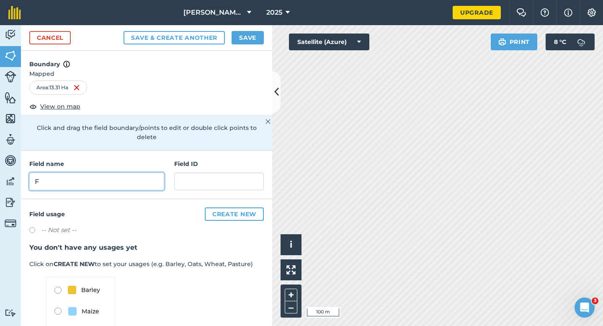
type input "F"
click at [256, 32] on button "Save" at bounding box center [248, 37] width 32 height 13
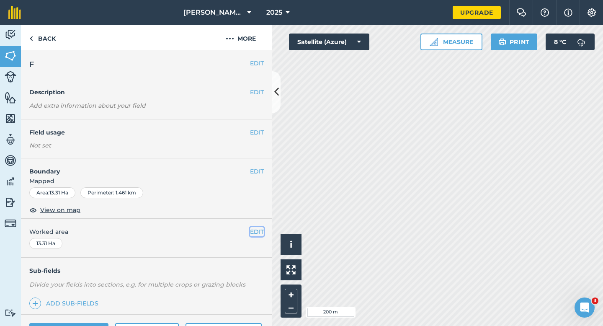
click at [256, 229] on button "EDIT" at bounding box center [257, 231] width 14 height 9
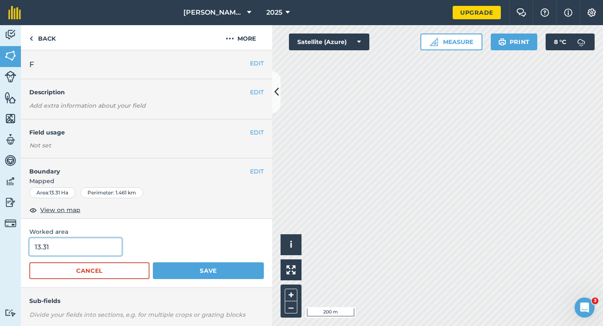
click at [71, 242] on input "13.31" at bounding box center [75, 247] width 93 height 18
click at [72, 248] on input "13.31" at bounding box center [75, 247] width 93 height 18
type input "13.3"
click at [153, 262] on button "Save" at bounding box center [208, 270] width 111 height 17
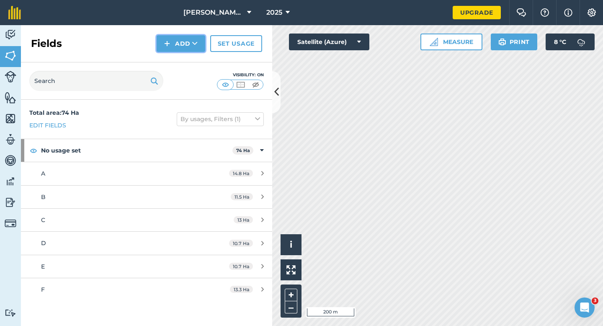
click at [184, 43] on button "Add" at bounding box center [181, 43] width 49 height 17
click at [184, 56] on link "Draw" at bounding box center [181, 62] width 46 height 18
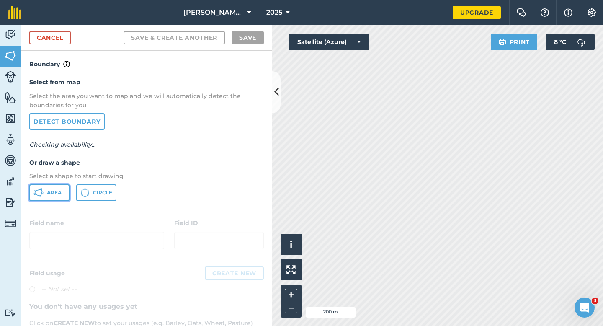
click at [62, 189] on button "Area" at bounding box center [49, 192] width 40 height 17
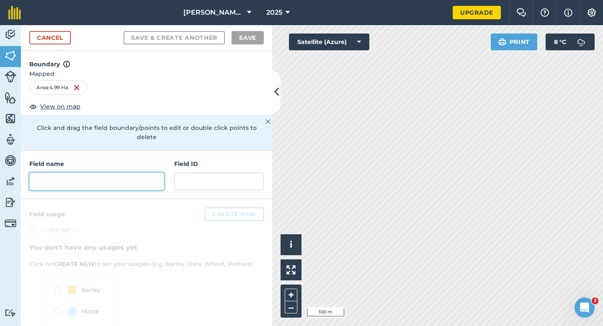
click at [159, 176] on input "text" at bounding box center [96, 182] width 135 height 18
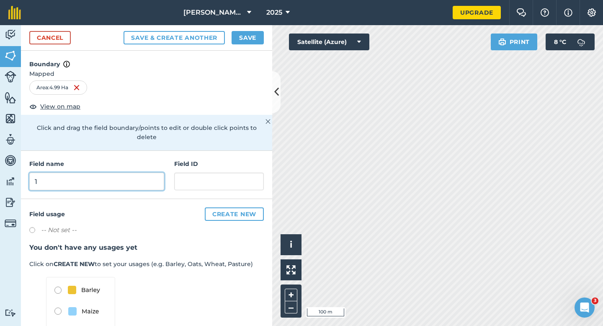
type input "1"
click at [257, 34] on button "Save" at bounding box center [248, 37] width 32 height 13
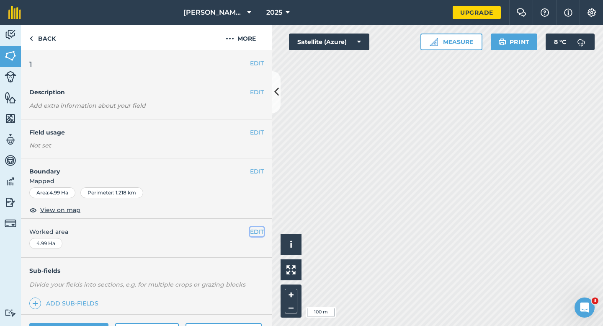
click at [256, 230] on button "EDIT" at bounding box center [257, 231] width 14 height 9
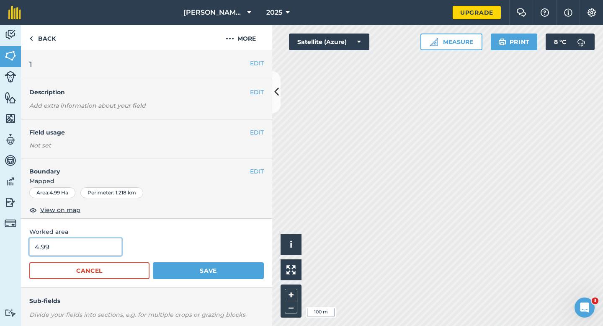
click at [83, 248] on input "4.99" at bounding box center [75, 247] width 93 height 18
type input "5"
click at [153, 262] on button "Save" at bounding box center [208, 270] width 111 height 17
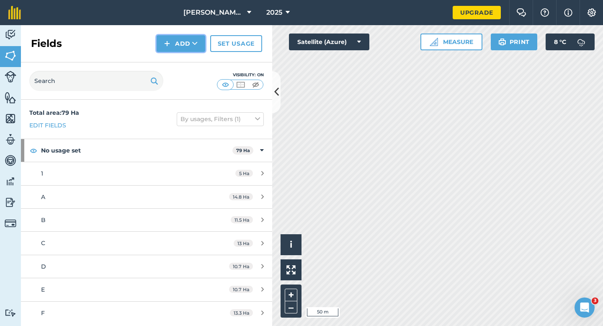
click at [163, 43] on button "Add" at bounding box center [181, 43] width 49 height 17
click at [173, 59] on link "Draw" at bounding box center [181, 62] width 46 height 18
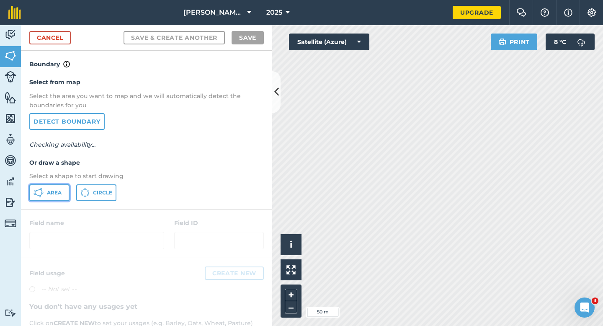
click at [58, 192] on span "Area" at bounding box center [54, 192] width 15 height 7
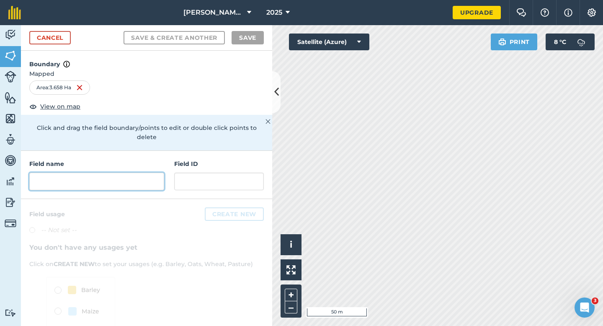
click at [155, 173] on input "text" at bounding box center [96, 182] width 135 height 18
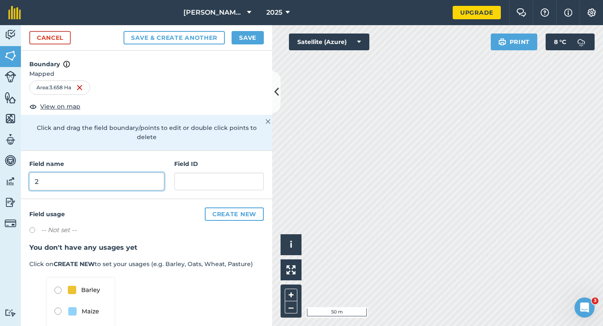
type input "2"
click at [246, 49] on div "Cancel Save & Create Another Save" at bounding box center [146, 38] width 251 height 26
click at [247, 37] on button "Save" at bounding box center [248, 37] width 32 height 13
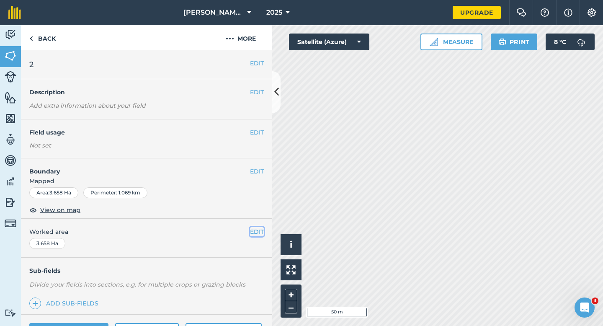
click at [260, 233] on button "EDIT" at bounding box center [257, 231] width 14 height 9
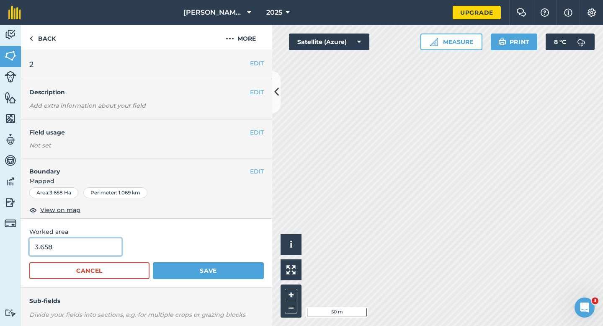
click at [87, 252] on input "3.658" at bounding box center [75, 247] width 93 height 18
type input "3.7"
click at [153, 262] on button "Save" at bounding box center [208, 270] width 111 height 17
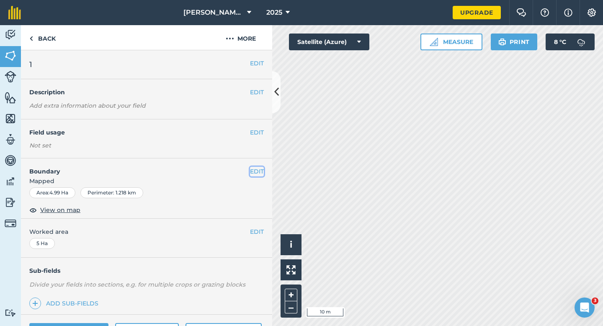
click at [257, 170] on button "EDIT" at bounding box center [257, 171] width 14 height 9
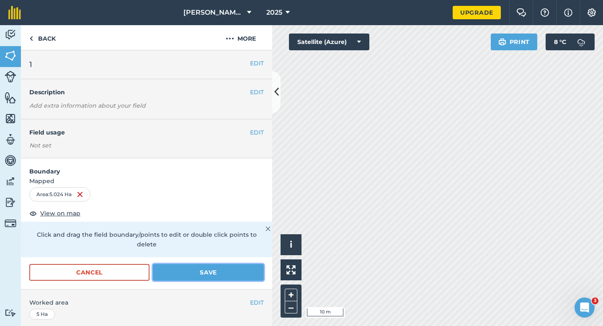
click at [230, 264] on button "Save" at bounding box center [208, 272] width 111 height 17
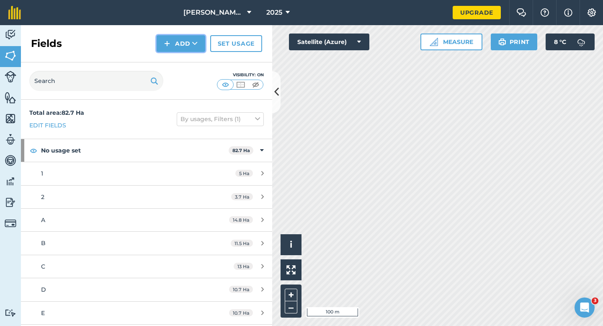
click at [183, 48] on button "Add" at bounding box center [181, 43] width 49 height 17
click at [183, 61] on link "Draw" at bounding box center [181, 62] width 46 height 18
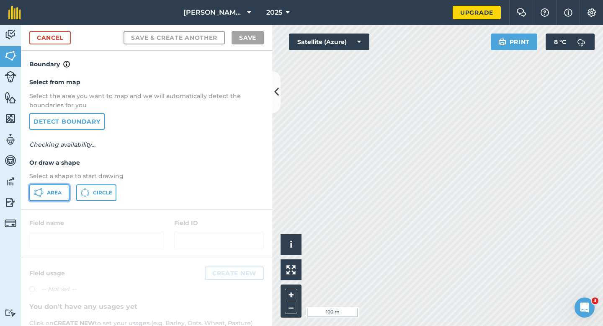
click at [51, 191] on span "Area" at bounding box center [54, 192] width 15 height 7
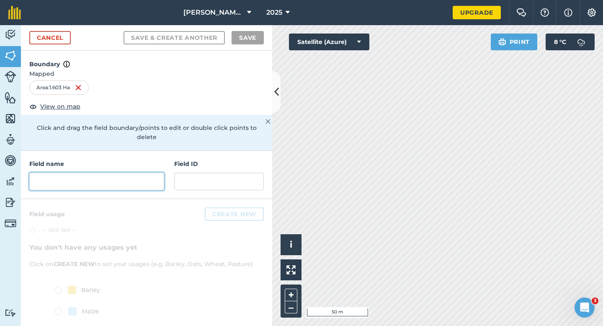
click at [135, 173] on input "text" at bounding box center [96, 182] width 135 height 18
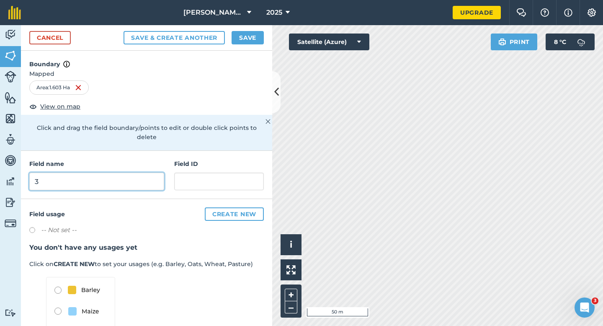
type input "3"
click at [237, 35] on button "Save" at bounding box center [248, 37] width 32 height 13
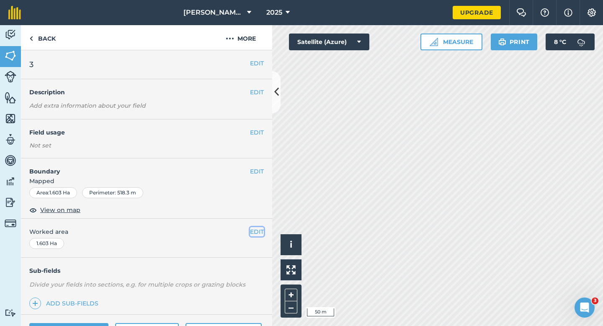
click at [254, 231] on button "EDIT" at bounding box center [257, 231] width 14 height 9
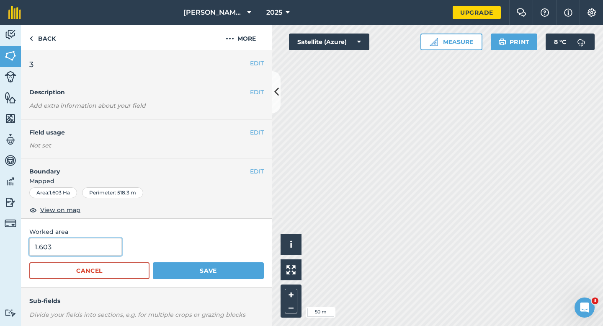
click at [80, 239] on input "1.603" at bounding box center [75, 247] width 93 height 18
click at [81, 244] on input "1.603" at bounding box center [75, 247] width 93 height 18
type input "1.6"
click at [153, 262] on button "Save" at bounding box center [208, 270] width 111 height 17
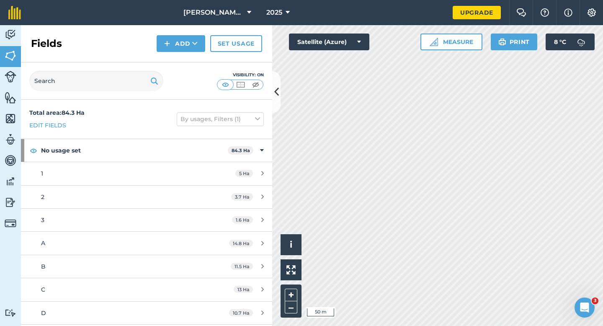
click at [183, 65] on div "Visibility: On" at bounding box center [146, 80] width 251 height 37
click at [183, 52] on div "Fields Add Set usage" at bounding box center [146, 43] width 251 height 37
click at [183, 49] on button "Add" at bounding box center [181, 43] width 49 height 17
click at [183, 57] on link "Draw" at bounding box center [181, 62] width 46 height 18
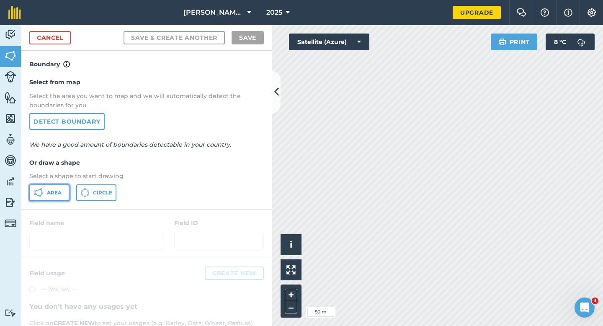
click at [57, 186] on button "Area" at bounding box center [49, 192] width 40 height 17
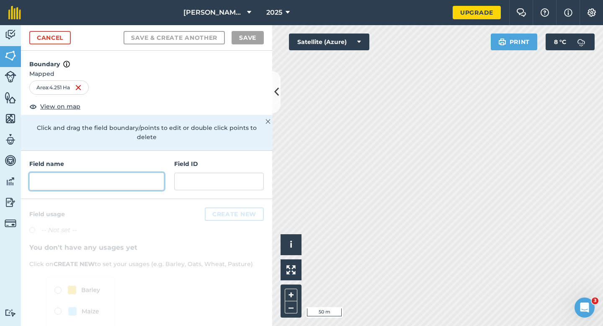
click at [119, 174] on input "text" at bounding box center [96, 182] width 135 height 18
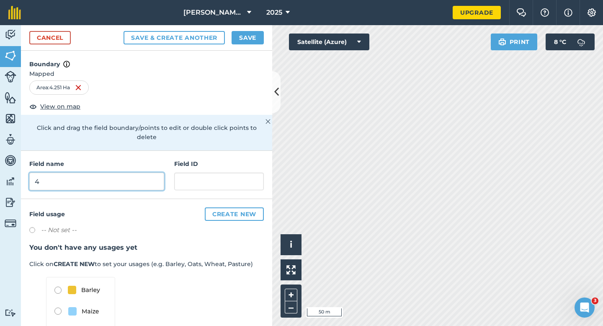
type input "4"
click at [245, 40] on button "Save" at bounding box center [248, 37] width 32 height 13
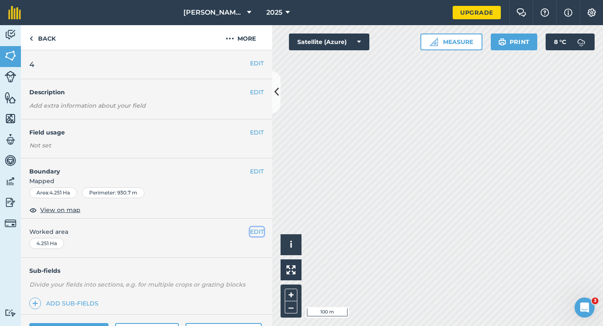
click at [259, 231] on button "EDIT" at bounding box center [257, 231] width 14 height 9
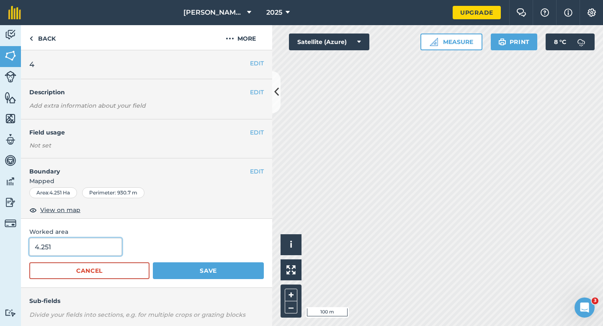
click at [95, 242] on input "4.251" at bounding box center [75, 247] width 93 height 18
click at [95, 247] on input "4.251" at bounding box center [75, 247] width 93 height 18
type input "4.3"
click at [153, 262] on button "Save" at bounding box center [208, 270] width 111 height 17
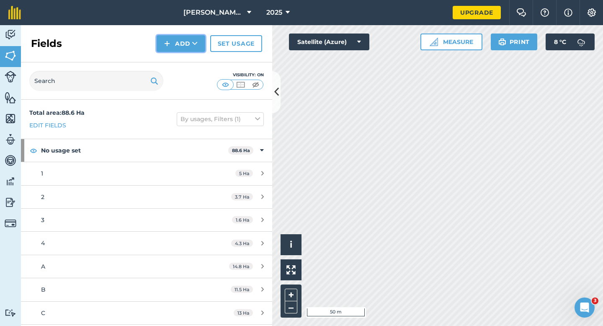
click at [183, 46] on button "Add" at bounding box center [181, 43] width 49 height 17
click at [183, 60] on link "Draw" at bounding box center [181, 62] width 46 height 18
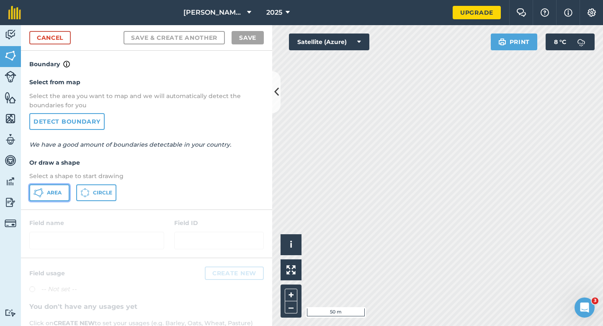
click at [51, 190] on span "Area" at bounding box center [54, 192] width 15 height 7
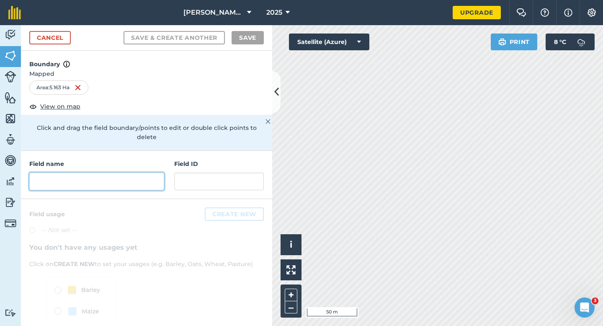
click at [157, 176] on input "text" at bounding box center [96, 182] width 135 height 18
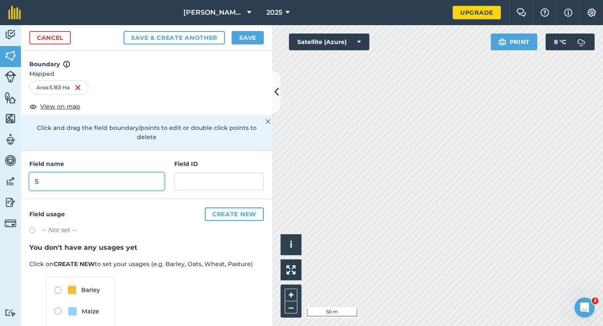
type input "5"
click at [245, 46] on div "Cancel Save & Create Another Save" at bounding box center [146, 38] width 251 height 26
click at [246, 36] on button "Save" at bounding box center [248, 37] width 32 height 13
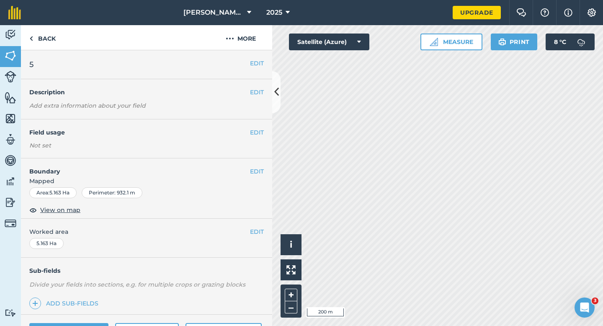
click at [252, 226] on div "EDIT Worked area 5.163 Ha" at bounding box center [146, 238] width 251 height 39
click at [258, 232] on button "EDIT" at bounding box center [257, 231] width 14 height 9
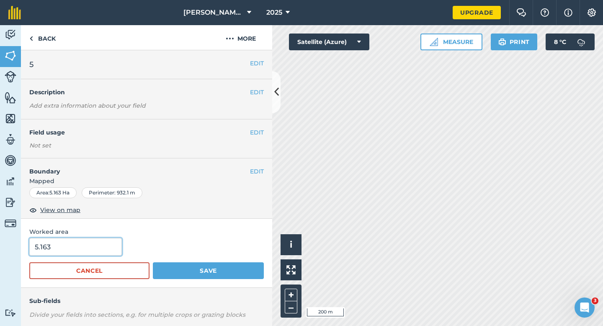
click at [77, 249] on input "5.163" at bounding box center [75, 247] width 93 height 18
type input "5"
click at [153, 262] on button "Save" at bounding box center [208, 270] width 111 height 17
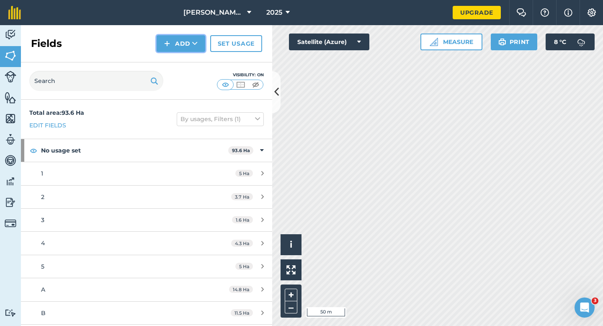
click at [164, 41] on button "Add" at bounding box center [181, 43] width 49 height 17
click at [171, 59] on link "Draw" at bounding box center [181, 62] width 46 height 18
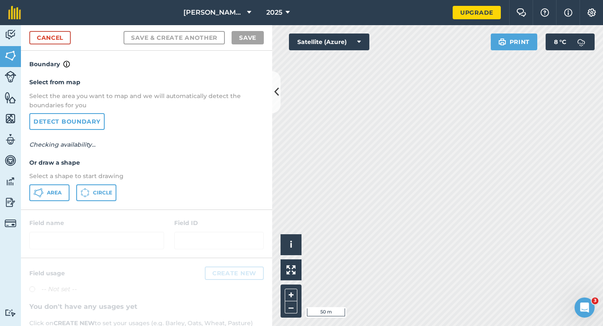
click at [65, 184] on div "Select from map Select the area you want to map and we will automatically detec…" at bounding box center [146, 139] width 251 height 140
click at [34, 192] on icon at bounding box center [39, 193] width 10 height 10
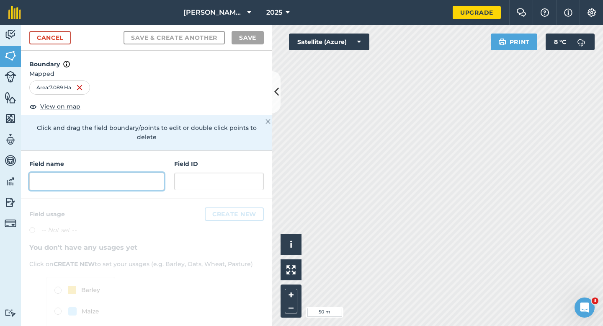
click at [142, 176] on input "text" at bounding box center [96, 182] width 135 height 18
type input "Y"
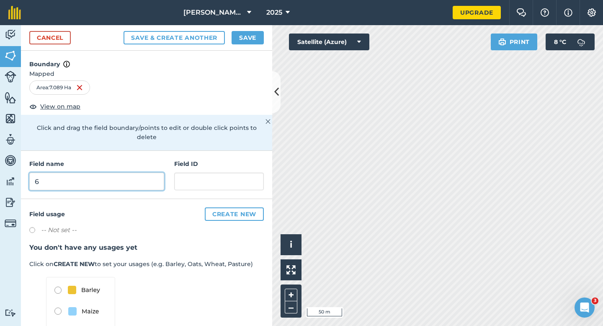
type input "6"
click at [253, 44] on div "Cancel Save & Create Another Save" at bounding box center [146, 38] width 251 height 26
click at [253, 39] on button "Save" at bounding box center [248, 37] width 32 height 13
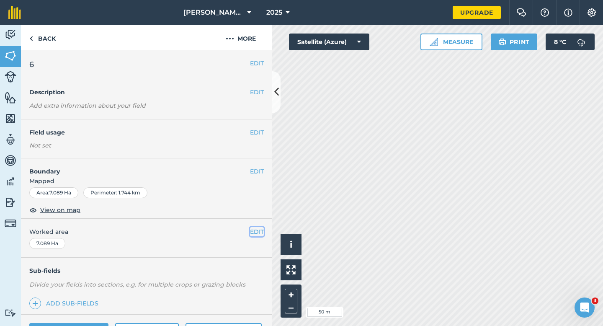
click at [257, 230] on button "EDIT" at bounding box center [257, 231] width 14 height 9
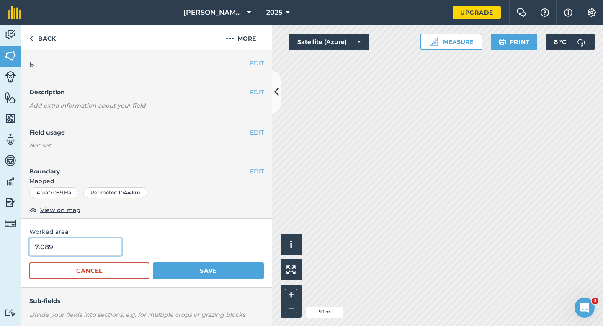
click at [62, 249] on input "7.089" at bounding box center [75, 247] width 93 height 18
type input "7"
click at [153, 262] on button "Save" at bounding box center [208, 270] width 111 height 17
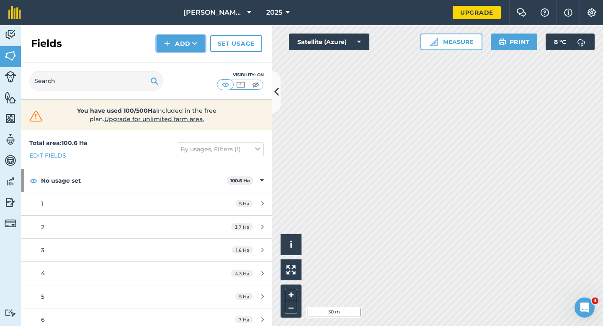
click at [191, 52] on button "Add" at bounding box center [181, 43] width 49 height 17
click at [190, 60] on link "Draw" at bounding box center [181, 62] width 46 height 18
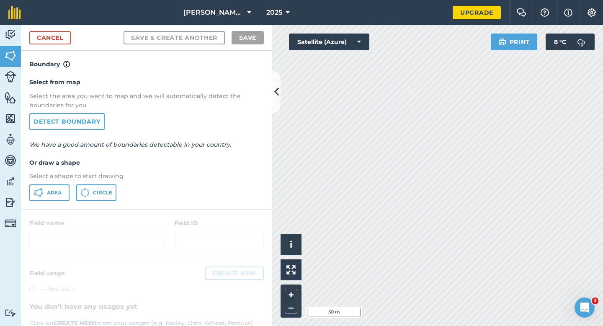
click at [71, 185] on div "Area Circle" at bounding box center [146, 192] width 235 height 17
drag, startPoint x: 55, startPoint y: 187, endPoint x: 369, endPoint y: 174, distance: 314.4
click at [56, 187] on button "Area" at bounding box center [49, 192] width 40 height 17
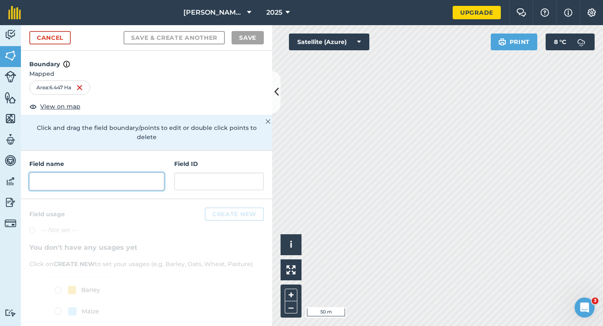
click at [151, 173] on input "text" at bounding box center [96, 182] width 135 height 18
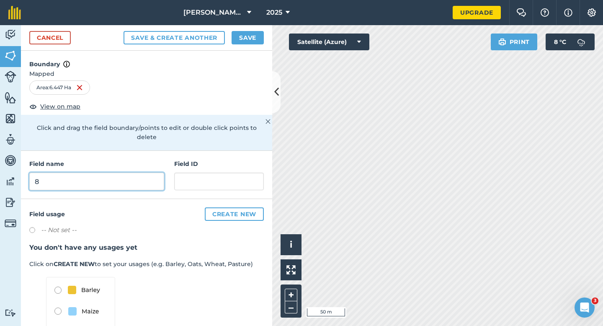
type input "8"
click at [238, 36] on button "Save" at bounding box center [248, 37] width 32 height 13
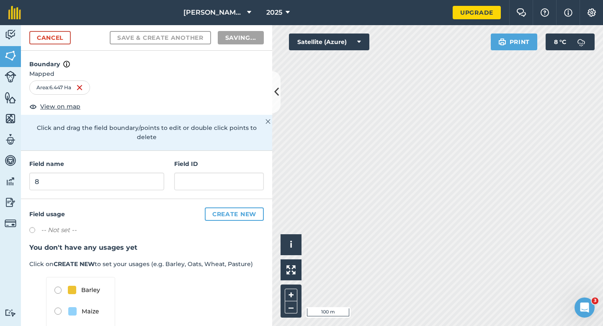
click at [259, 242] on h3 "You don't have any usages yet" at bounding box center [146, 247] width 235 height 11
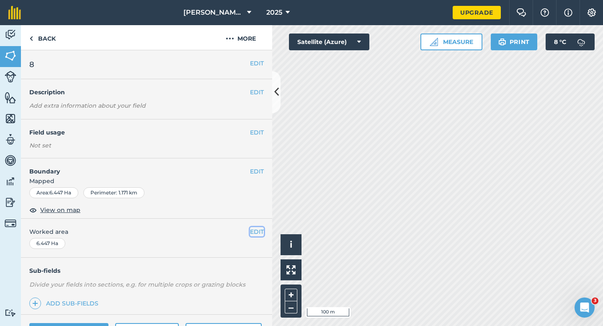
click at [256, 234] on button "EDIT" at bounding box center [257, 231] width 14 height 9
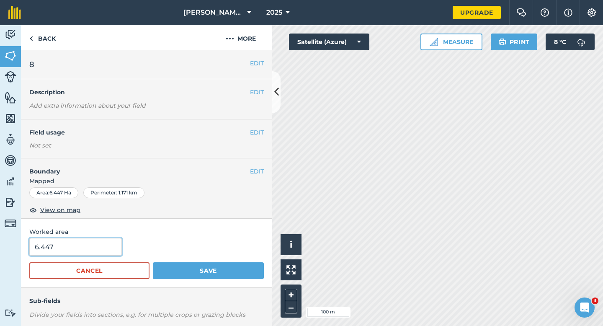
click at [93, 244] on input "6.447" at bounding box center [75, 247] width 93 height 18
type input "6.5"
click at [153, 262] on button "Save" at bounding box center [208, 270] width 111 height 17
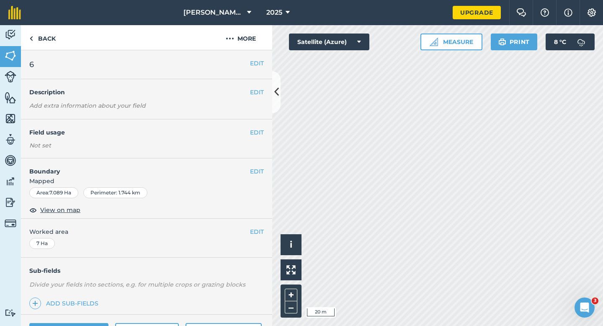
click at [263, 182] on span "Mapped" at bounding box center [146, 180] width 251 height 9
click at [263, 165] on div "EDIT Boundary Mapped Area : 7.089 Ha Perimeter : 1.744 km View on map" at bounding box center [146, 188] width 251 height 60
click at [251, 172] on button "EDIT" at bounding box center [257, 171] width 14 height 9
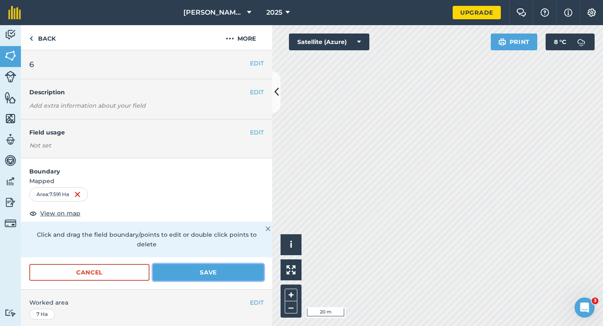
click at [253, 264] on button "Save" at bounding box center [208, 272] width 111 height 17
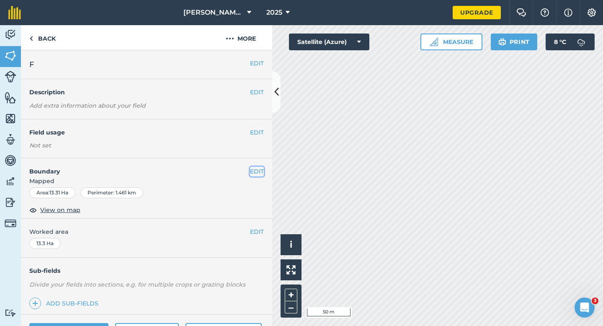
click at [263, 173] on button "EDIT" at bounding box center [257, 171] width 14 height 9
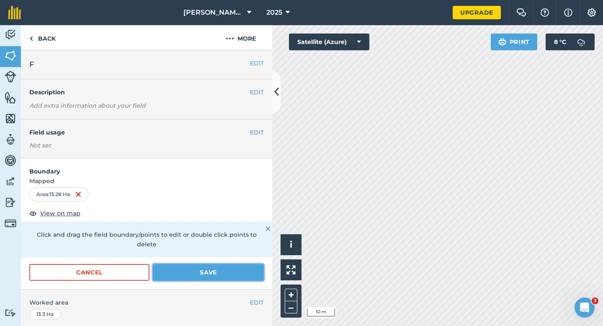
click at [236, 264] on button "Save" at bounding box center [208, 272] width 111 height 17
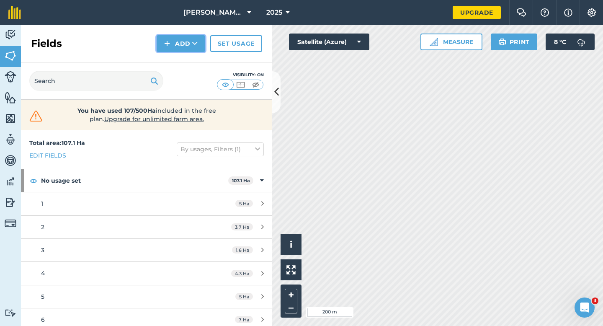
click at [183, 45] on button "Add" at bounding box center [181, 43] width 49 height 17
click at [183, 60] on link "Draw" at bounding box center [181, 62] width 46 height 18
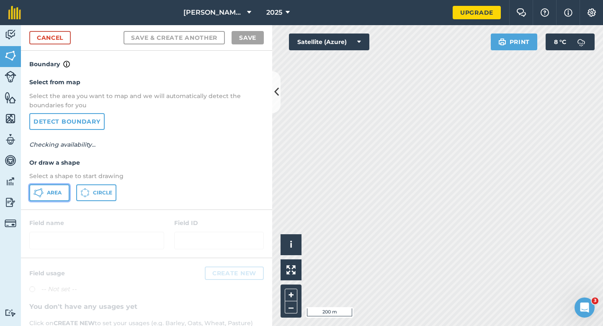
click at [56, 192] on span "Area" at bounding box center [54, 192] width 15 height 7
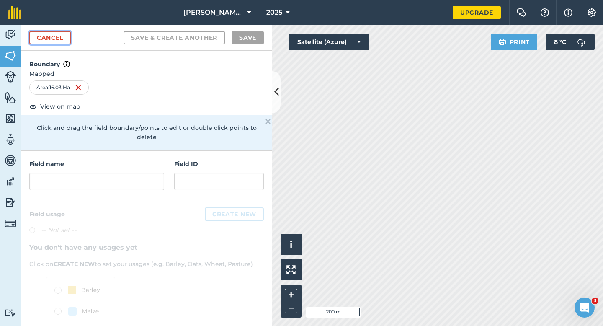
click at [62, 34] on link "Cancel" at bounding box center [49, 37] width 41 height 13
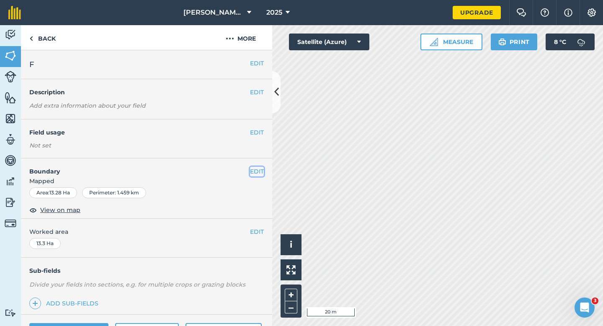
click at [259, 175] on button "EDIT" at bounding box center [257, 171] width 14 height 9
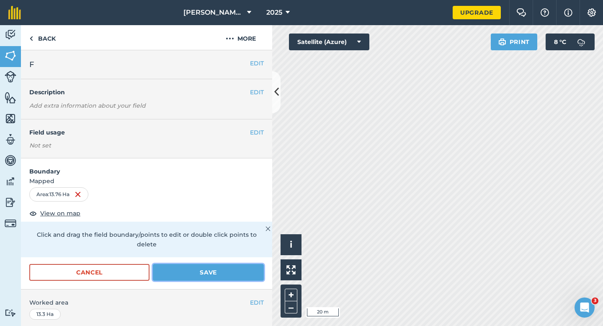
click at [235, 264] on button "Save" at bounding box center [208, 272] width 111 height 17
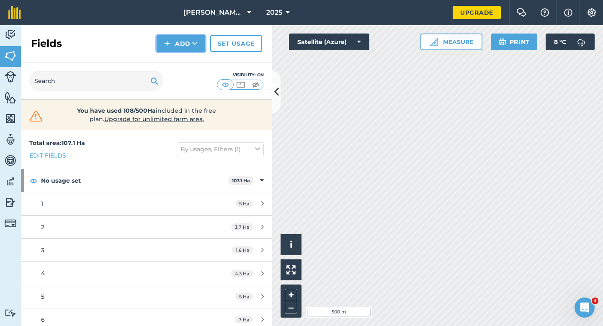
click at [186, 49] on button "Add" at bounding box center [181, 43] width 49 height 17
click at [186, 63] on link "Draw" at bounding box center [181, 62] width 46 height 18
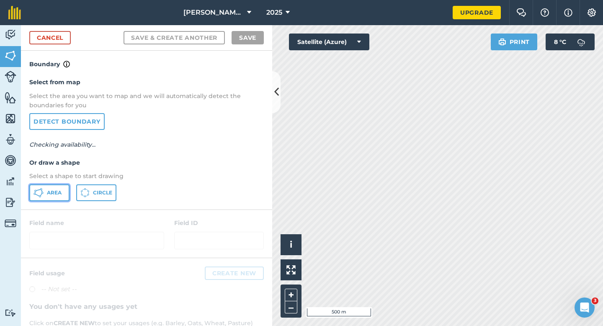
click at [54, 197] on button "Area" at bounding box center [49, 192] width 40 height 17
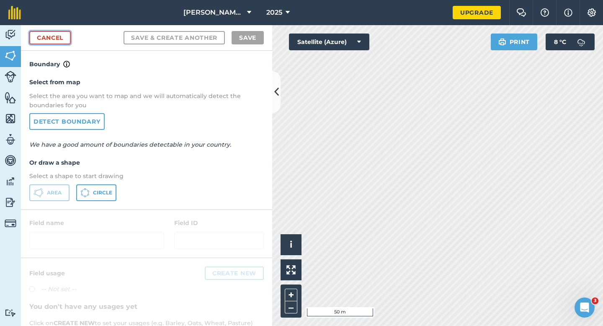
click at [55, 36] on link "Cancel" at bounding box center [49, 37] width 41 height 13
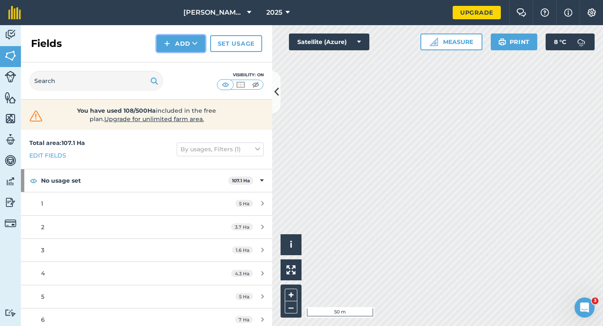
click at [184, 43] on button "Add" at bounding box center [181, 43] width 49 height 17
click at [184, 58] on link "Draw" at bounding box center [181, 62] width 46 height 18
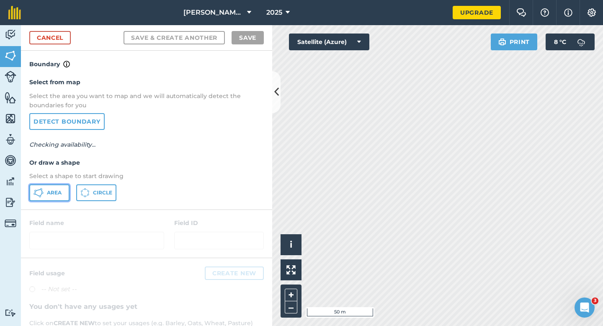
click at [65, 194] on button "Area" at bounding box center [49, 192] width 40 height 17
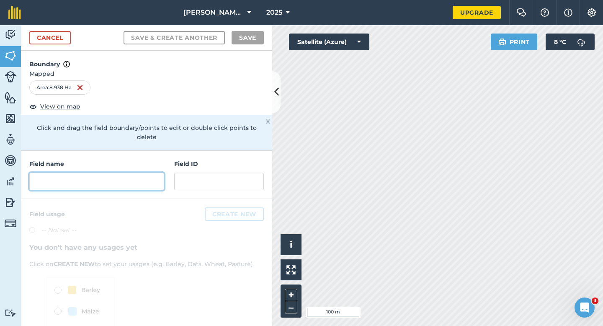
click at [128, 175] on input "text" at bounding box center [96, 182] width 135 height 18
type input "F"
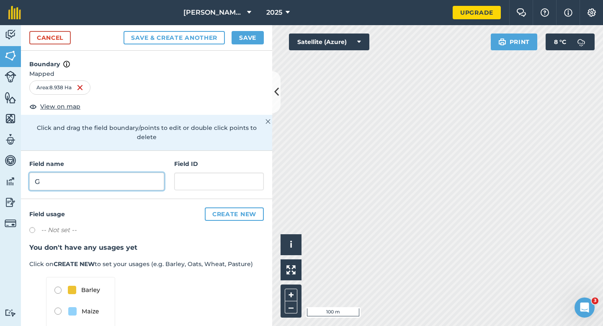
type input "G"
click at [244, 37] on button "Save" at bounding box center [248, 37] width 32 height 13
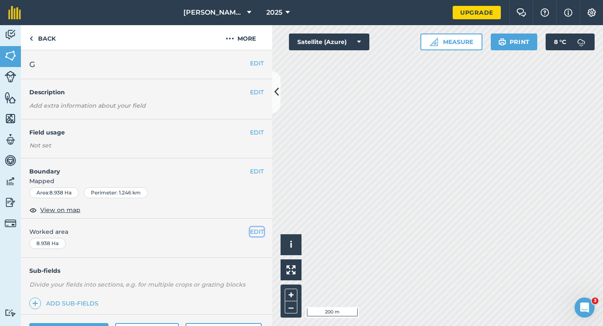
click at [257, 232] on button "EDIT" at bounding box center [257, 231] width 14 height 9
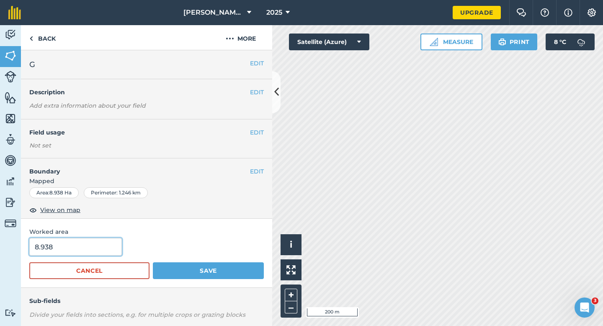
click at [65, 245] on input "8.938" at bounding box center [75, 247] width 93 height 18
type input "9"
click at [153, 262] on button "Save" at bounding box center [208, 270] width 111 height 17
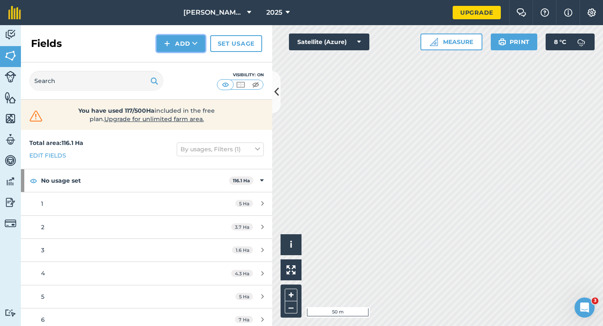
click at [185, 46] on button "Add" at bounding box center [181, 43] width 49 height 17
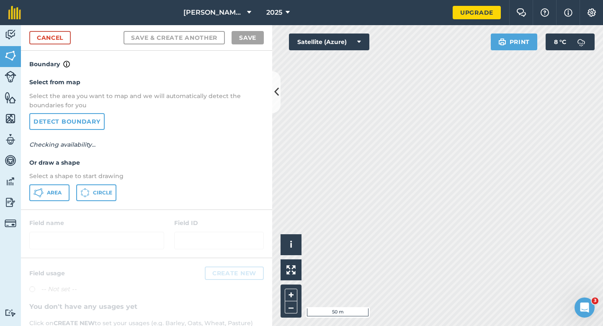
click at [59, 178] on p "Select a shape to start drawing" at bounding box center [146, 175] width 235 height 9
click at [59, 185] on button "Area" at bounding box center [49, 192] width 40 height 17
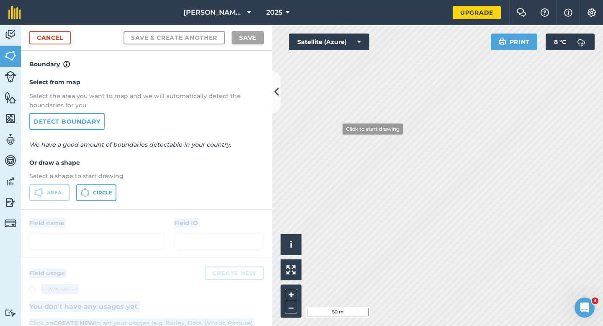
click at [337, 128] on div "Activity Fields Livestock Features Maps Team Vehicles Data Reporting Billing Tu…" at bounding box center [301, 175] width 603 height 301
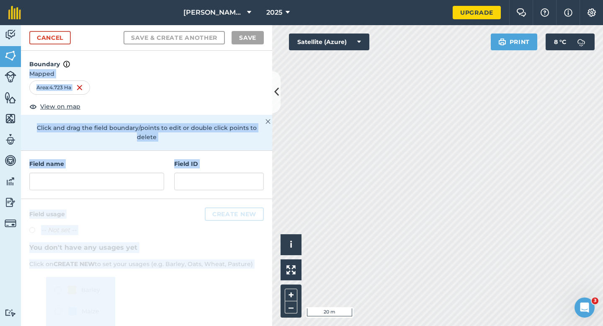
drag, startPoint x: 266, startPoint y: 172, endPoint x: 521, endPoint y: 5, distance: 305.3
click at [521, 5] on div "[PERSON_NAME] & Sons Farming LTD 2025 Upgrade Farm Chat Help Info Settings Map …" at bounding box center [301, 163] width 603 height 326
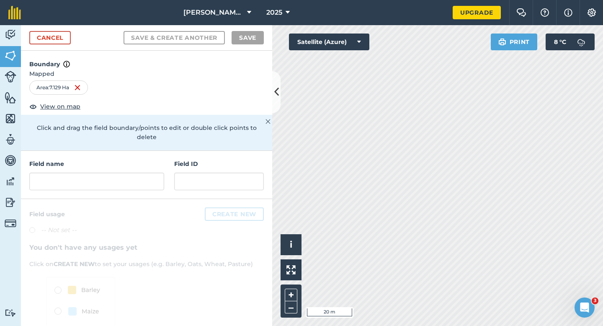
click at [244, 160] on div "Field ID" at bounding box center [219, 174] width 90 height 31
click at [291, 246] on div "Click to start drawing i © 2025 TomTom, Microsoft 20 m + –" at bounding box center [437, 175] width 331 height 301
click at [143, 173] on input "text" at bounding box center [96, 182] width 135 height 18
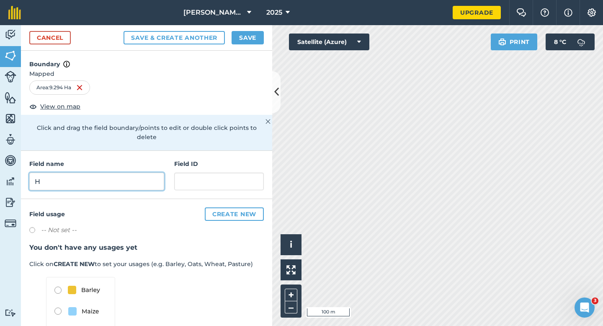
type input "H"
click at [248, 31] on button "Save" at bounding box center [248, 37] width 32 height 13
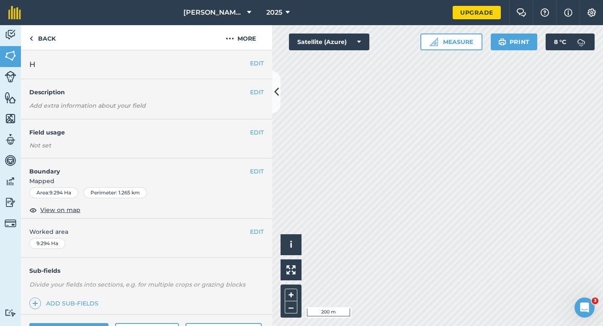
click at [248, 227] on div "EDIT Worked area 9.294 Ha" at bounding box center [146, 238] width 251 height 39
click at [260, 231] on button "EDIT" at bounding box center [257, 231] width 14 height 9
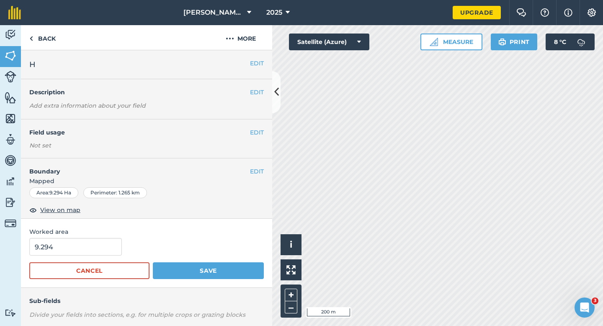
click at [89, 256] on form "9.294 Cancel Save" at bounding box center [146, 258] width 235 height 41
type input "9"
click at [89, 249] on input "9" at bounding box center [75, 247] width 93 height 18
click at [153, 262] on button "Save" at bounding box center [208, 270] width 111 height 17
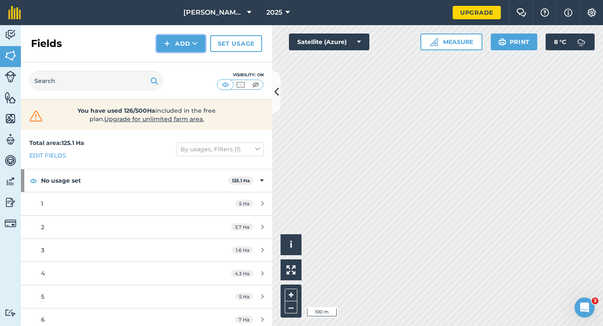
click at [183, 46] on button "Add" at bounding box center [181, 43] width 49 height 17
click at [183, 59] on link "Draw" at bounding box center [181, 62] width 46 height 18
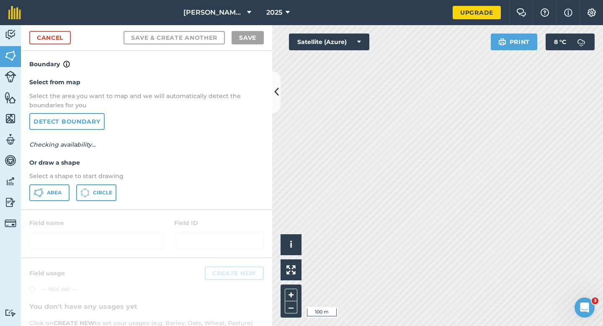
click at [57, 184] on div "Select from map Select the area you want to map and we will automatically detec…" at bounding box center [146, 139] width 251 height 140
click at [71, 191] on div "Area Circle" at bounding box center [146, 192] width 235 height 17
click at [60, 191] on span "Area" at bounding box center [54, 192] width 15 height 7
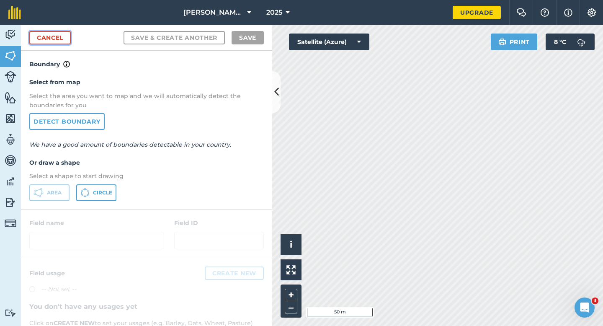
click at [57, 38] on link "Cancel" at bounding box center [49, 37] width 41 height 13
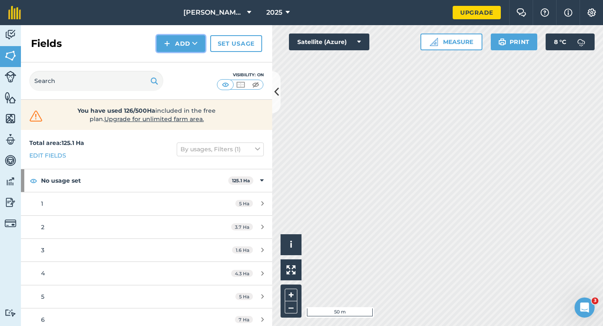
drag, startPoint x: 173, startPoint y: 41, endPoint x: 173, endPoint y: 48, distance: 6.7
click at [173, 41] on button "Add" at bounding box center [181, 43] width 49 height 17
click at [173, 60] on link "Draw" at bounding box center [181, 62] width 46 height 18
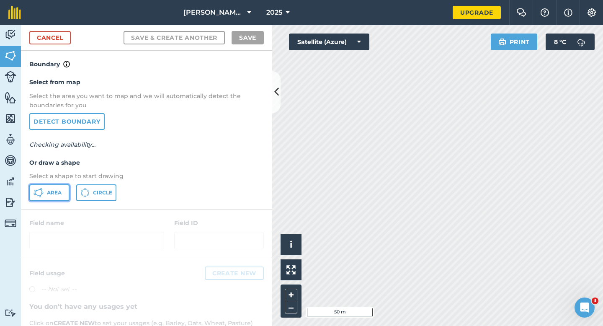
click at [64, 191] on button "Area" at bounding box center [49, 192] width 40 height 17
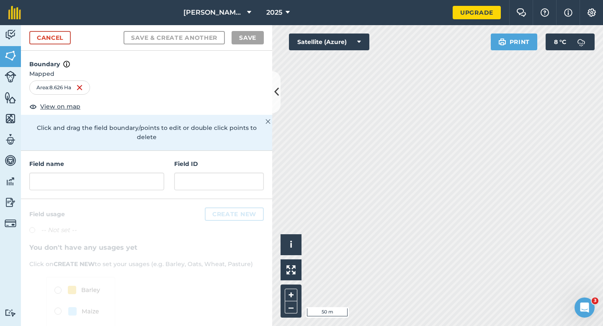
click at [139, 162] on div "Field name" at bounding box center [96, 174] width 135 height 31
click at [139, 173] on input "text" at bounding box center [96, 182] width 135 height 18
type input "H"
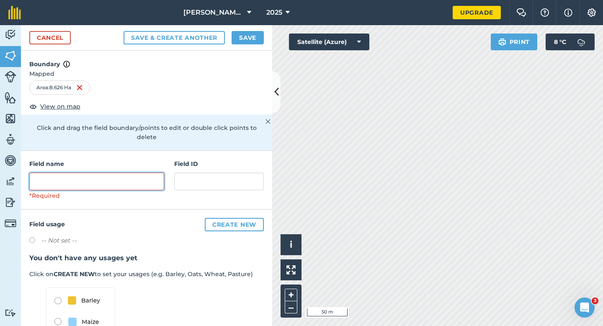
type input "H"
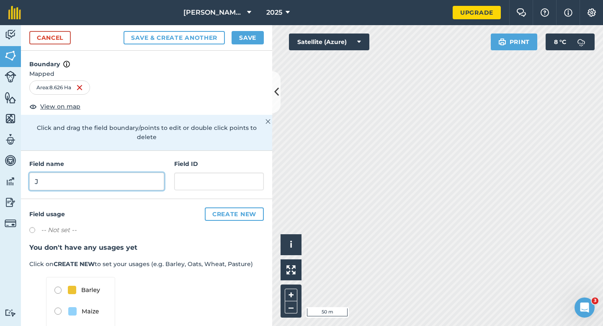
type input "J"
click at [244, 44] on button "Save" at bounding box center [248, 37] width 32 height 13
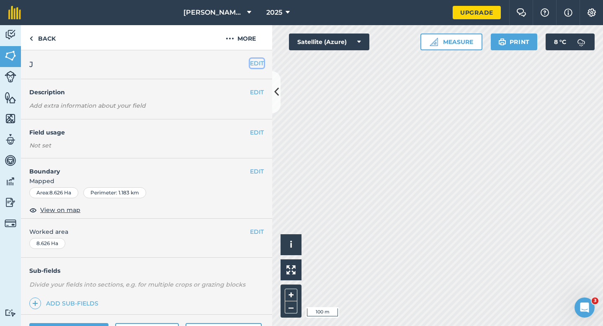
click at [256, 63] on button "EDIT" at bounding box center [257, 63] width 14 height 9
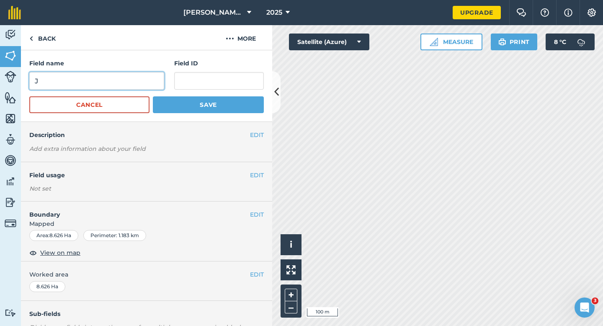
click at [139, 82] on input "J" at bounding box center [96, 81] width 135 height 18
type input "K"
click at [153, 96] on button "Save" at bounding box center [208, 104] width 111 height 17
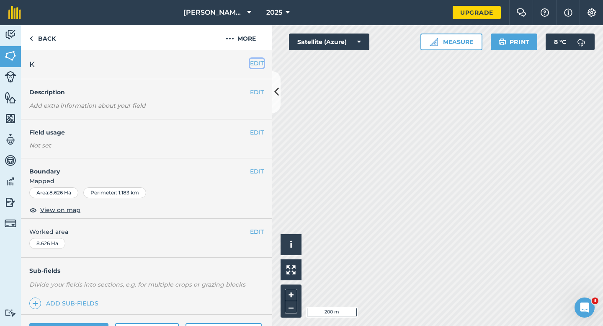
click at [254, 59] on button "EDIT" at bounding box center [257, 63] width 14 height 9
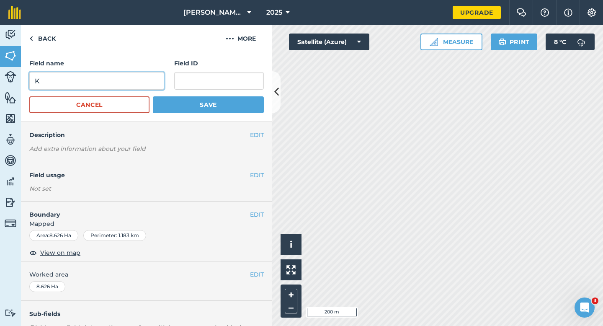
click at [144, 80] on input "K" at bounding box center [96, 81] width 135 height 18
type input "L"
click at [153, 96] on button "Save" at bounding box center [208, 104] width 111 height 17
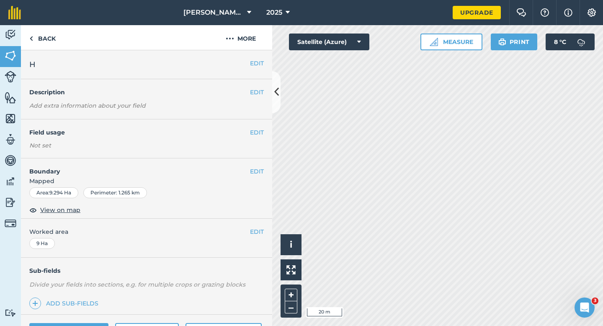
click at [267, 162] on div "EDIT Boundary Mapped Area : 9.294 Ha Perimeter : 1.265 km View on map" at bounding box center [146, 188] width 251 height 60
click at [261, 165] on div "EDIT Boundary Mapped Area : 9.294 Ha Perimeter : 1.265 km View on map" at bounding box center [146, 188] width 251 height 60
click at [258, 170] on button "EDIT" at bounding box center [257, 171] width 14 height 9
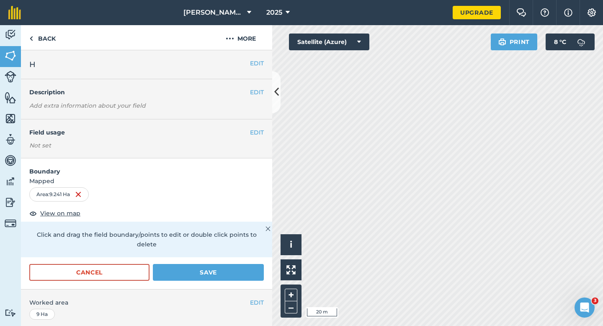
click at [266, 74] on div "Activity Fields Livestock Features Maps Team Vehicles Data Reporting Billing Tu…" at bounding box center [301, 175] width 603 height 301
click at [243, 264] on button "Save" at bounding box center [208, 272] width 111 height 17
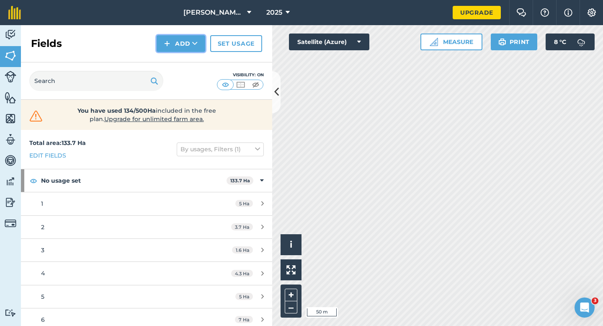
click at [173, 47] on button "Add" at bounding box center [181, 43] width 49 height 17
click at [174, 57] on link "Draw" at bounding box center [181, 62] width 46 height 18
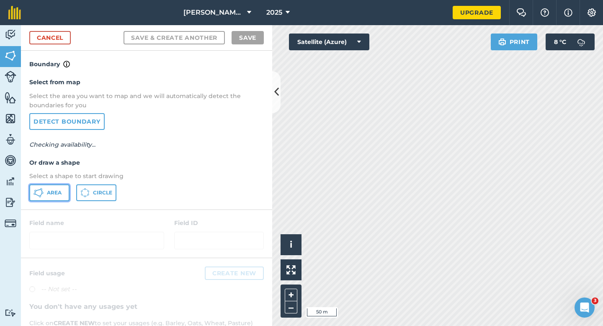
click at [62, 191] on button "Area" at bounding box center [49, 192] width 40 height 17
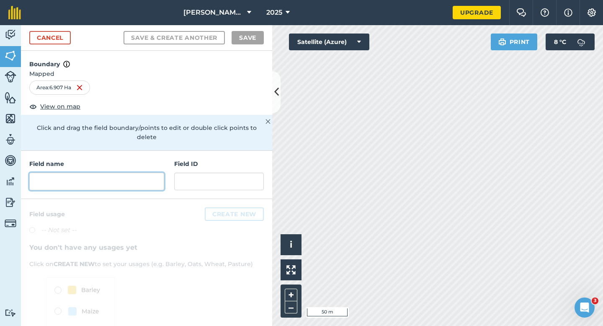
click at [135, 175] on input "text" at bounding box center [96, 182] width 135 height 18
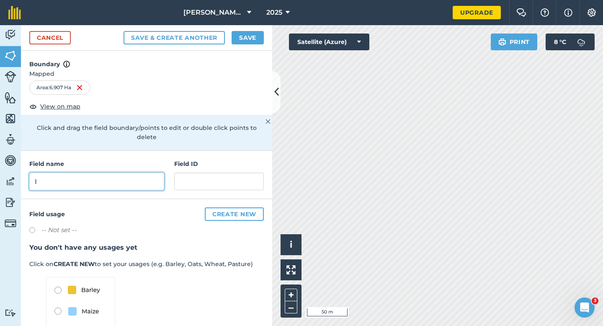
type input "I"
click at [244, 42] on button "Save" at bounding box center [248, 37] width 32 height 13
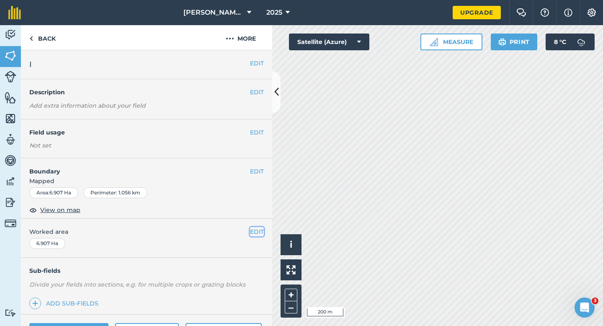
click at [256, 234] on button "EDIT" at bounding box center [257, 231] width 14 height 9
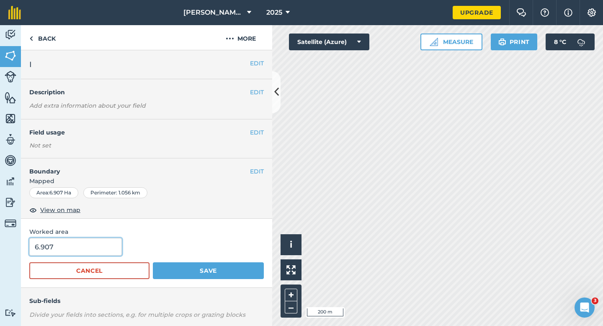
click at [103, 251] on input "6.907" at bounding box center [75, 247] width 93 height 18
type input "7"
click at [153, 262] on button "Save" at bounding box center [208, 270] width 111 height 17
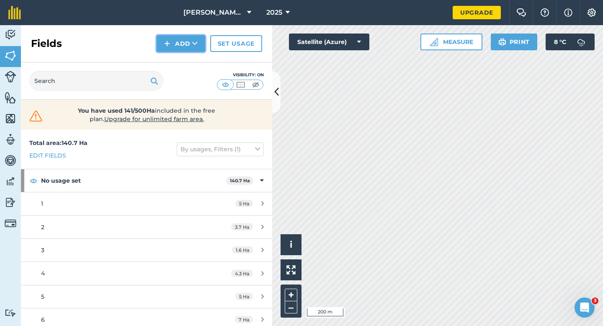
click at [199, 47] on button "Add" at bounding box center [181, 43] width 49 height 17
click at [199, 60] on link "Draw" at bounding box center [181, 62] width 46 height 18
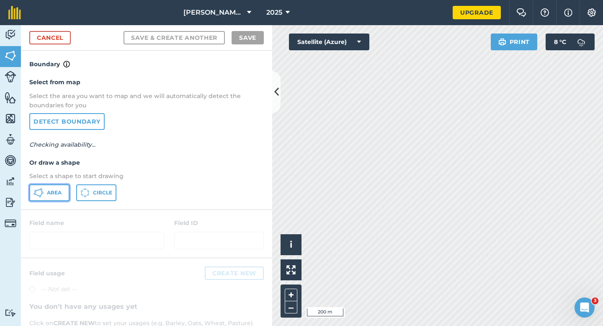
click at [57, 199] on button "Area" at bounding box center [49, 192] width 40 height 17
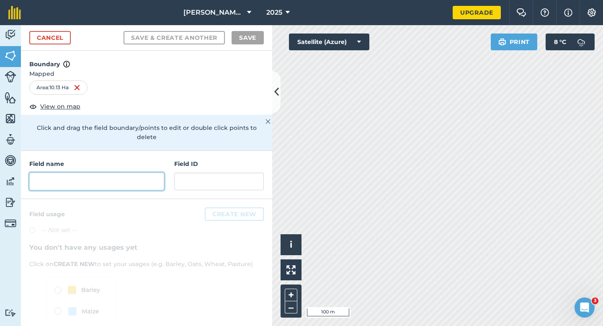
click at [160, 174] on input "text" at bounding box center [96, 182] width 135 height 18
click at [151, 173] on input "text" at bounding box center [96, 182] width 135 height 18
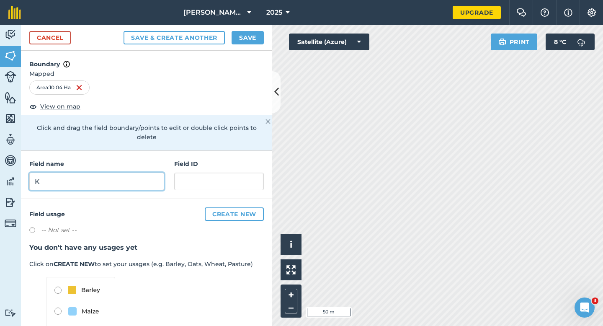
type input "K"
click at [244, 43] on button "Save" at bounding box center [248, 37] width 32 height 13
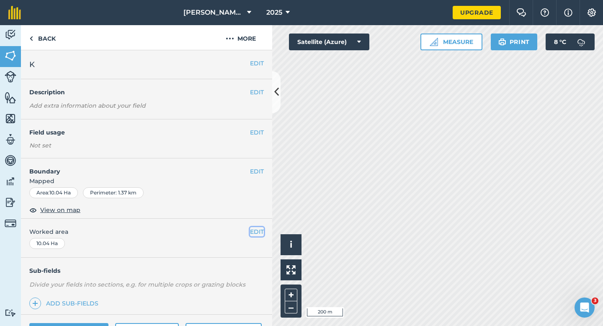
click at [251, 233] on button "EDIT" at bounding box center [257, 231] width 14 height 9
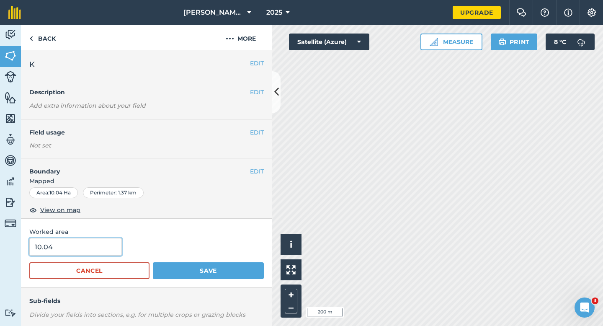
click at [114, 250] on input "10.04" at bounding box center [75, 247] width 93 height 18
type input "10"
click at [153, 262] on button "Save" at bounding box center [208, 270] width 111 height 17
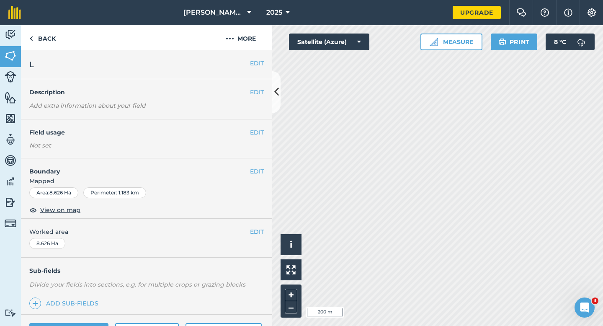
click at [264, 225] on div "EDIT Worked area 8.626 Ha" at bounding box center [146, 238] width 251 height 39
click at [256, 228] on button "EDIT" at bounding box center [257, 231] width 14 height 9
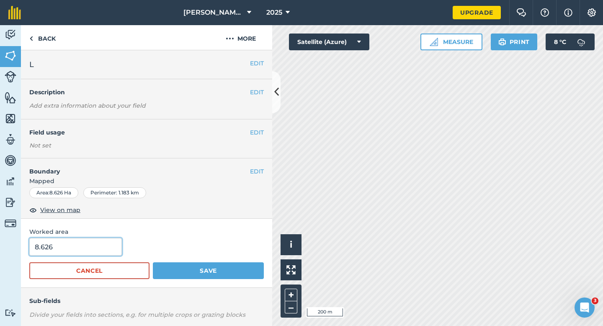
click at [84, 253] on input "8.626" at bounding box center [75, 247] width 93 height 18
type input "8.8"
click at [153, 262] on button "Save" at bounding box center [208, 270] width 111 height 17
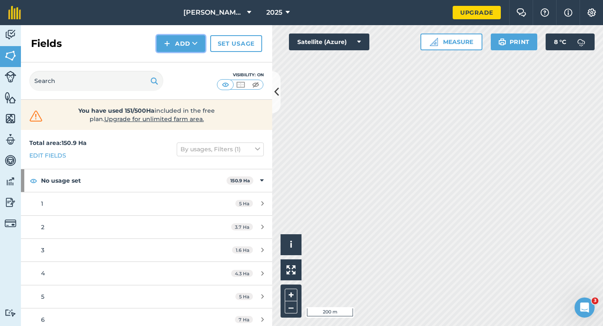
click at [187, 49] on button "Add" at bounding box center [181, 43] width 49 height 17
click at [187, 62] on link "Draw" at bounding box center [181, 62] width 46 height 18
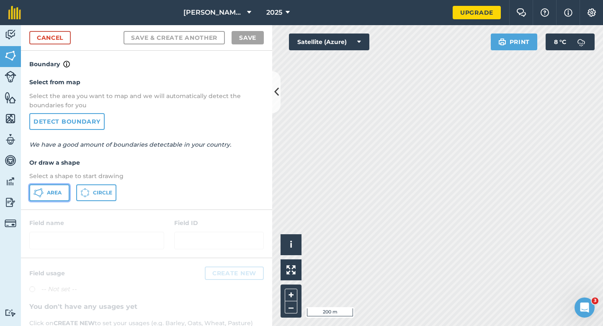
click at [50, 195] on span "Area" at bounding box center [54, 192] width 15 height 7
click at [57, 37] on link "Cancel" at bounding box center [49, 37] width 41 height 13
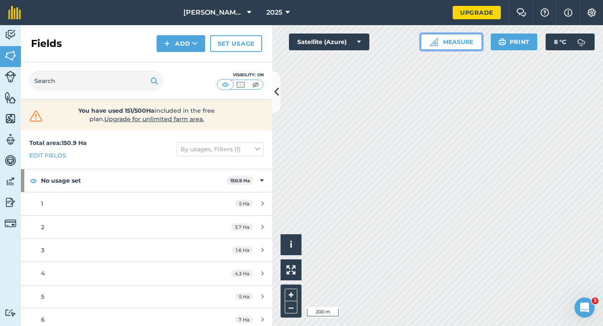
click at [452, 43] on button "Measure" at bounding box center [452, 42] width 62 height 17
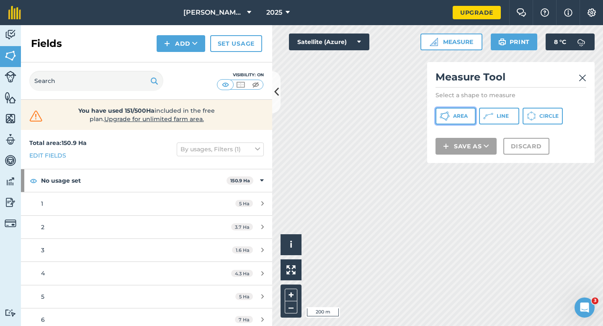
click at [454, 113] on span "Area" at bounding box center [460, 116] width 15 height 7
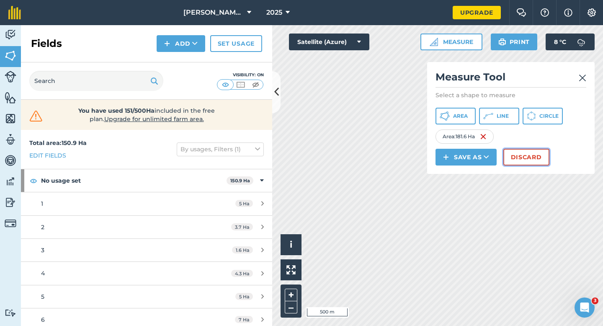
click at [517, 157] on button "Discard" at bounding box center [527, 157] width 46 height 17
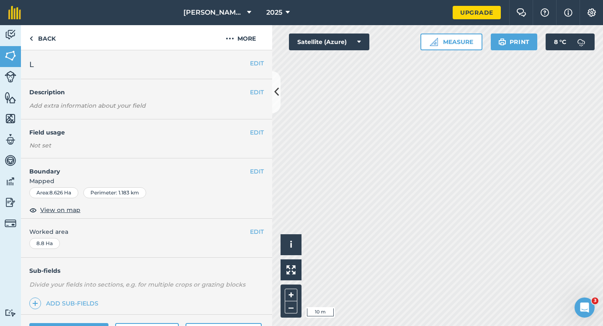
click at [259, 179] on span "Mapped" at bounding box center [146, 180] width 251 height 9
click at [259, 167] on button "EDIT" at bounding box center [257, 171] width 14 height 9
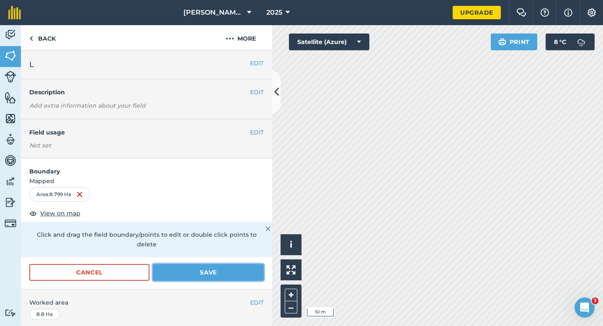
click at [207, 264] on button "Save" at bounding box center [208, 272] width 111 height 17
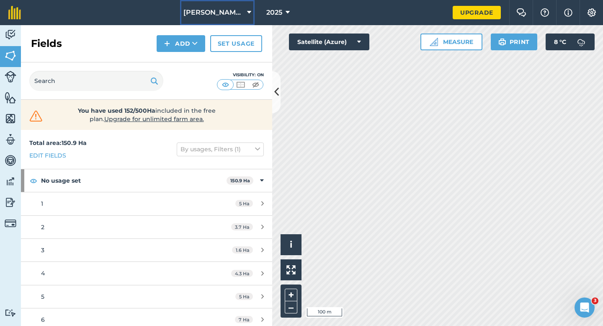
click at [212, 18] on button "[PERSON_NAME] & Sons Farming LTD" at bounding box center [217, 12] width 75 height 25
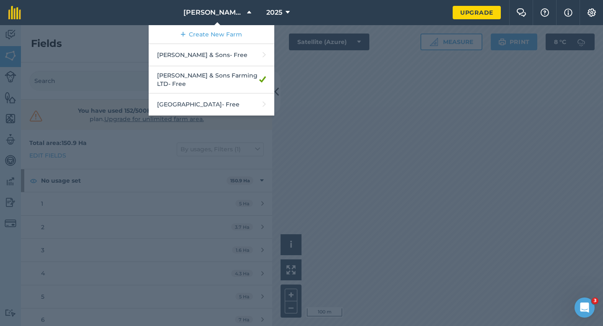
click at [418, 195] on div at bounding box center [301, 175] width 603 height 301
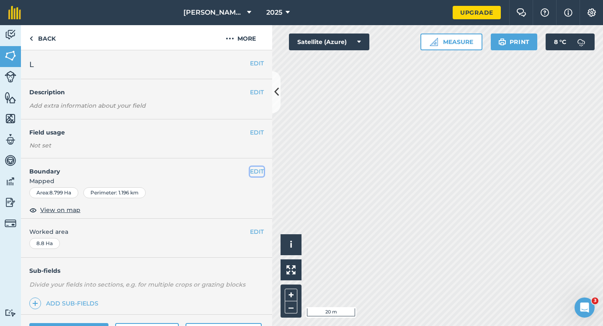
click at [256, 171] on button "EDIT" at bounding box center [257, 171] width 14 height 9
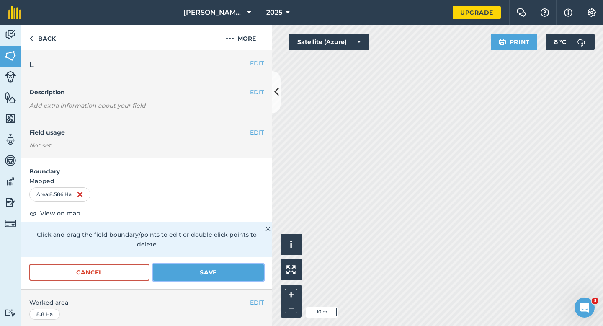
click at [230, 264] on button "Save" at bounding box center [208, 272] width 111 height 17
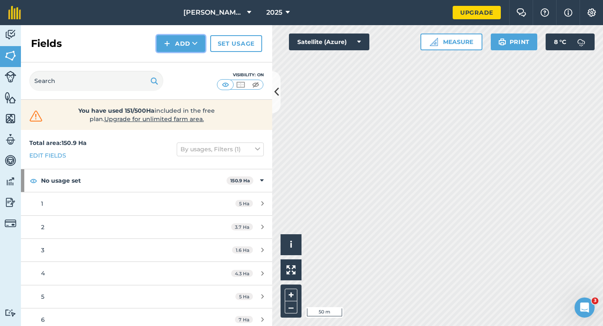
click at [191, 38] on button "Add" at bounding box center [181, 43] width 49 height 17
click at [191, 61] on link "Draw" at bounding box center [181, 62] width 46 height 18
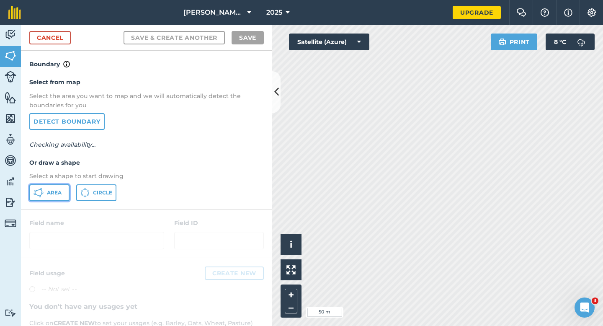
click at [63, 189] on button "Area" at bounding box center [49, 192] width 40 height 17
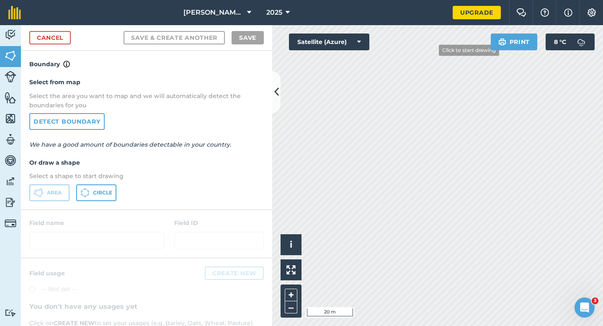
click at [271, 186] on div "Activity Fields Livestock Features Maps Team Vehicles Data Reporting Billing Tu…" at bounding box center [301, 175] width 603 height 301
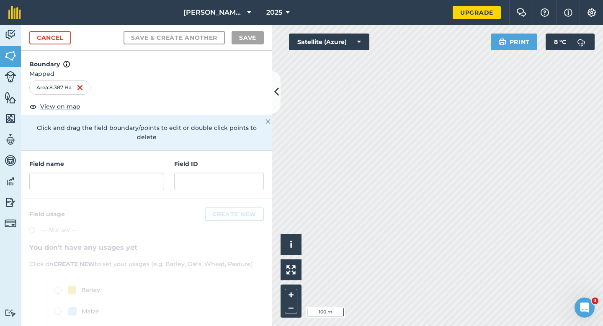
click at [106, 183] on div "Field name Field ID" at bounding box center [146, 175] width 251 height 48
click at [107, 173] on input "text" at bounding box center [96, 182] width 135 height 18
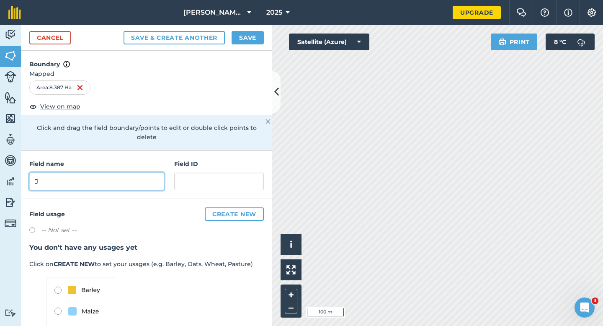
type input "J"
click at [253, 42] on button "Save" at bounding box center [248, 37] width 32 height 13
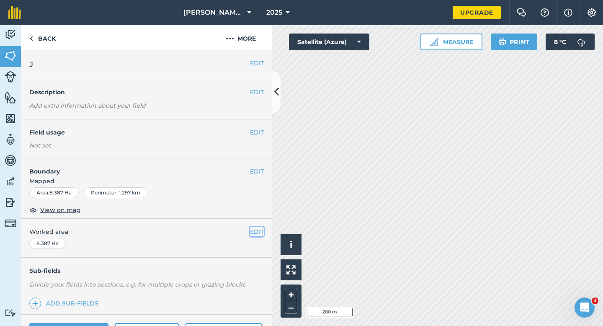
click at [260, 231] on button "EDIT" at bounding box center [257, 231] width 14 height 9
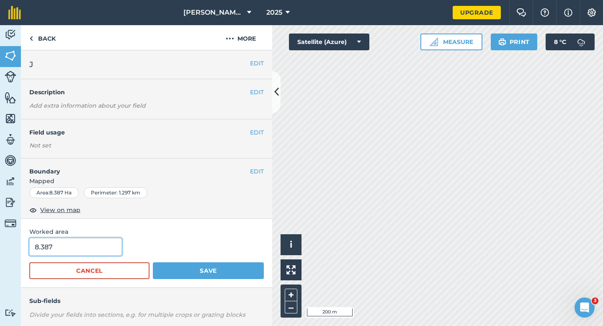
click at [108, 245] on input "8.387" at bounding box center [75, 247] width 93 height 18
type input "8.4"
click at [153, 262] on button "Save" at bounding box center [208, 270] width 111 height 17
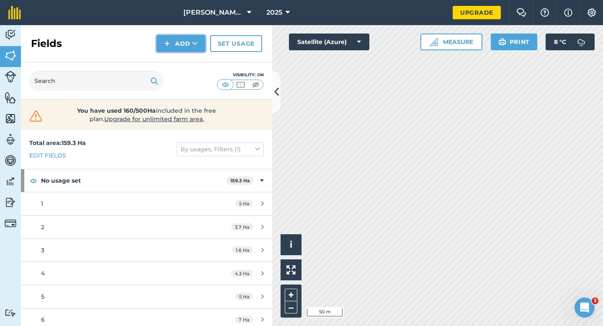
click at [185, 43] on button "Add" at bounding box center [181, 43] width 49 height 17
click at [186, 55] on link "Draw" at bounding box center [181, 62] width 46 height 18
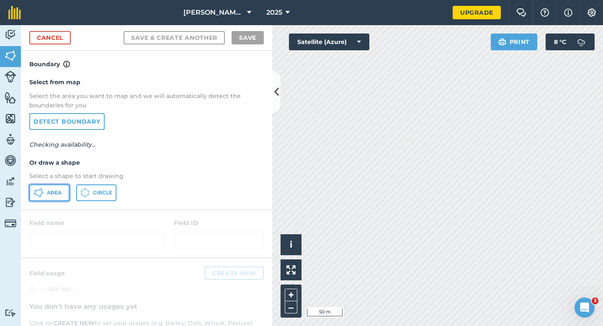
click at [49, 189] on span "Area" at bounding box center [54, 192] width 15 height 7
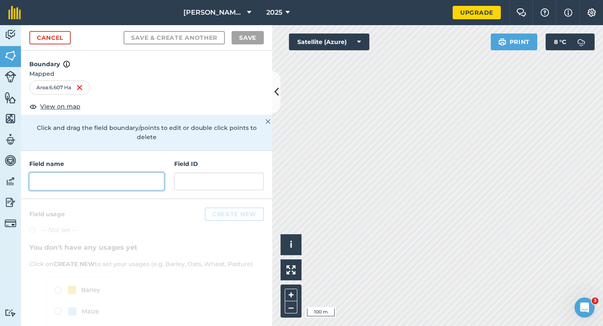
click at [141, 176] on input "text" at bounding box center [96, 182] width 135 height 18
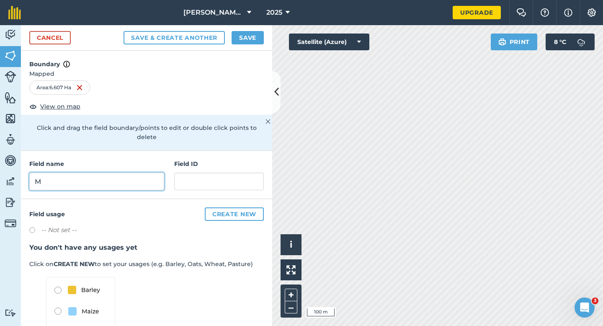
type input "M"
click at [245, 34] on button "Save" at bounding box center [248, 37] width 32 height 13
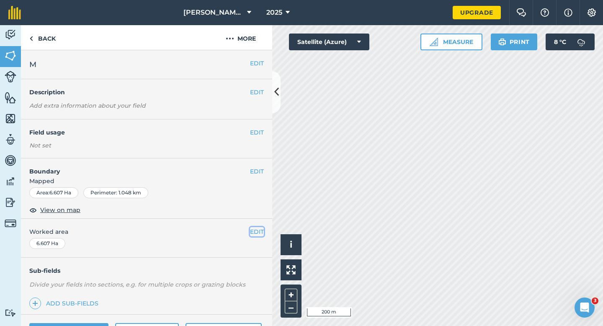
click at [263, 230] on button "EDIT" at bounding box center [257, 231] width 14 height 9
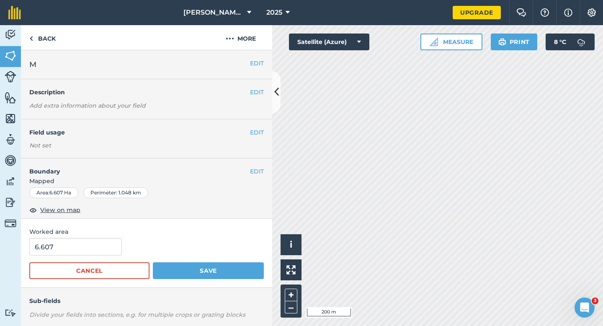
click at [127, 253] on div "6.607" at bounding box center [146, 247] width 235 height 18
click at [118, 251] on input "6.607" at bounding box center [75, 247] width 93 height 18
type input "7"
click at [153, 262] on button "Save" at bounding box center [208, 270] width 111 height 17
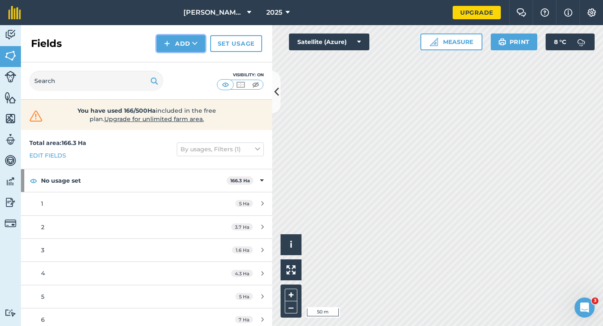
click at [182, 46] on button "Add" at bounding box center [181, 43] width 49 height 17
click at [182, 58] on link "Draw" at bounding box center [181, 62] width 46 height 18
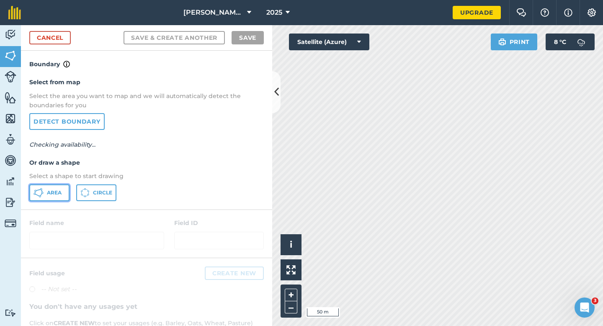
click at [61, 199] on button "Area" at bounding box center [49, 192] width 40 height 17
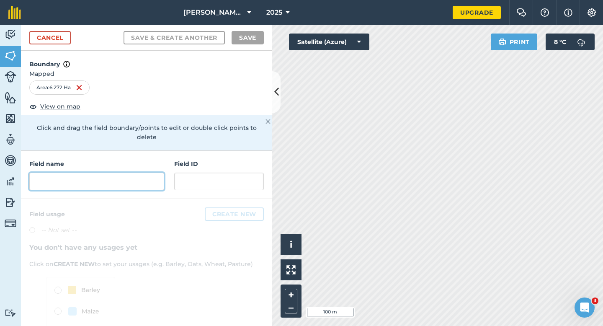
click at [135, 173] on input "text" at bounding box center [96, 182] width 135 height 18
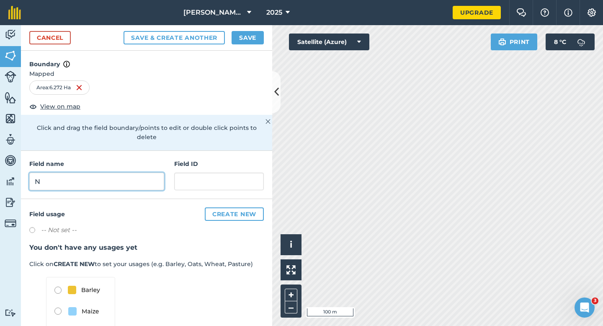
type input "N"
click at [241, 45] on div "Cancel Save & Create Another Save" at bounding box center [146, 38] width 251 height 26
click at [259, 34] on button "Save" at bounding box center [248, 37] width 32 height 13
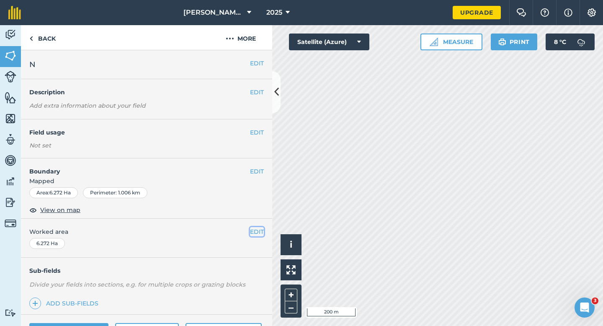
click at [258, 236] on button "EDIT" at bounding box center [257, 231] width 14 height 9
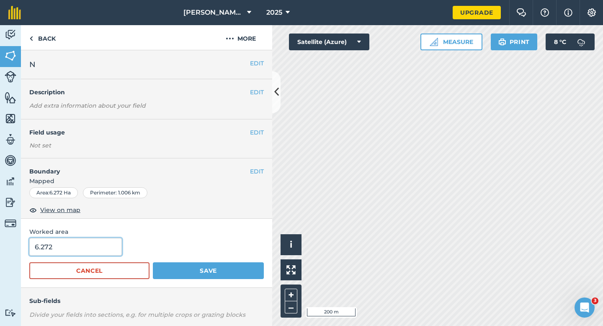
click at [83, 255] on input "6.272" at bounding box center [75, 247] width 93 height 18
type input "6.3"
click at [153, 262] on button "Save" at bounding box center [208, 270] width 111 height 17
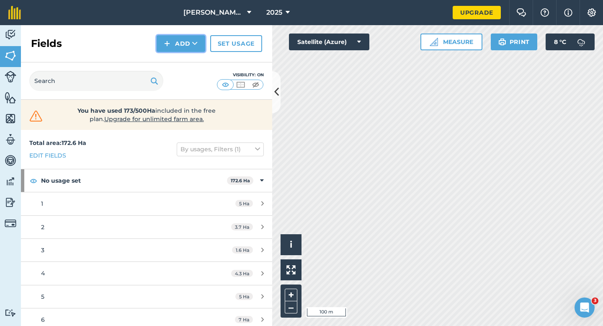
click at [179, 44] on button "Add" at bounding box center [181, 43] width 49 height 17
click at [179, 61] on link "Draw" at bounding box center [181, 62] width 46 height 18
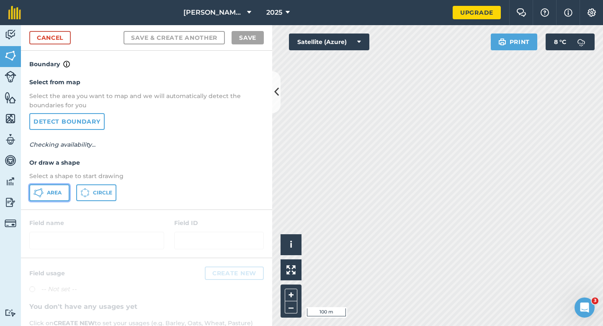
click at [60, 199] on button "Area" at bounding box center [49, 192] width 40 height 17
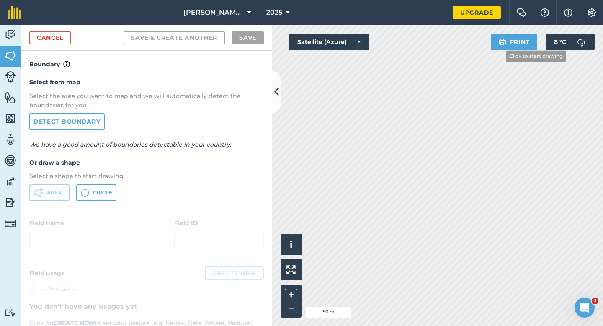
click at [529, 45] on div "Click to start drawing i © 2025 TomTom, Microsoft 50 m + – Satellite (Azure) Pr…" at bounding box center [437, 175] width 331 height 301
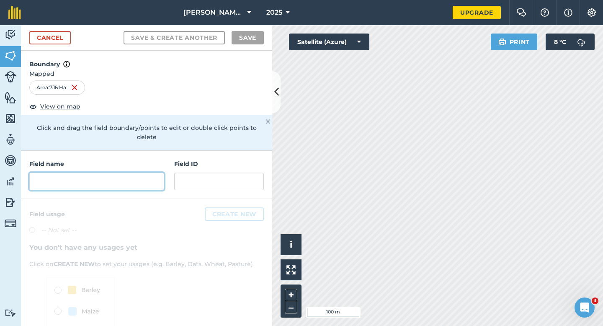
click at [137, 175] on input "text" at bounding box center [96, 182] width 135 height 18
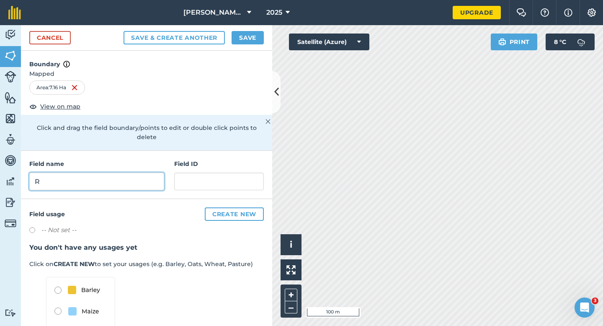
type input "R"
click at [254, 40] on button "Save" at bounding box center [248, 37] width 32 height 13
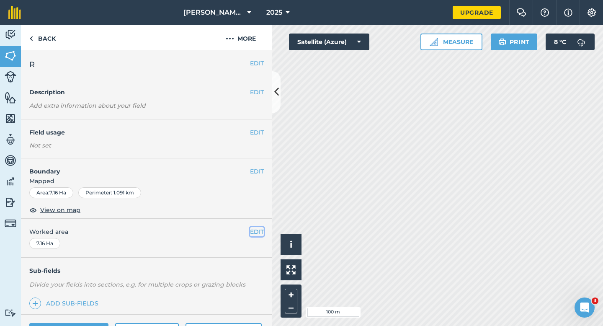
click at [255, 235] on button "EDIT" at bounding box center [257, 231] width 14 height 9
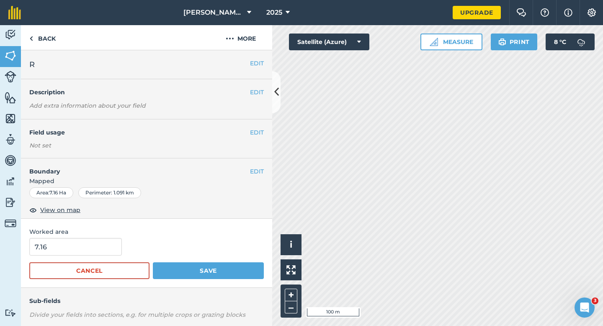
click at [102, 256] on form "7.16 Cancel Save" at bounding box center [146, 258] width 235 height 41
click at [107, 245] on input "7.16" at bounding box center [75, 247] width 93 height 18
type input "7"
click at [153, 262] on button "Save" at bounding box center [208, 270] width 111 height 17
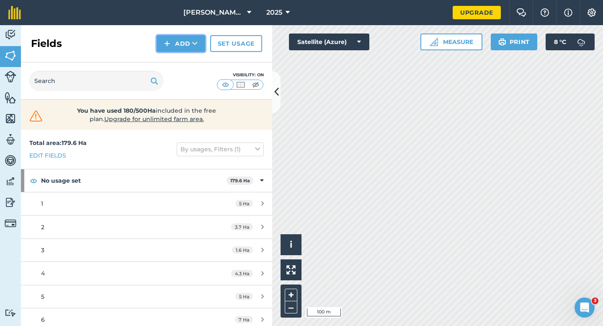
click at [184, 43] on button "Add" at bounding box center [181, 43] width 49 height 17
click at [184, 57] on link "Draw" at bounding box center [181, 62] width 46 height 18
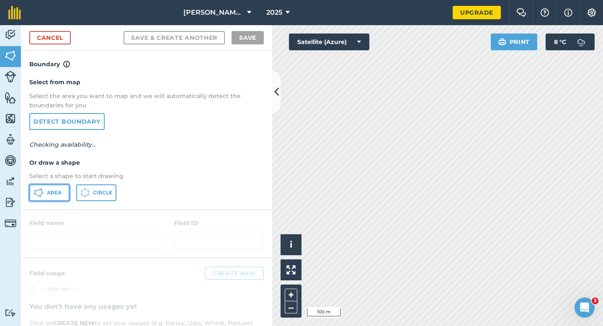
click at [62, 192] on button "Area" at bounding box center [49, 192] width 40 height 17
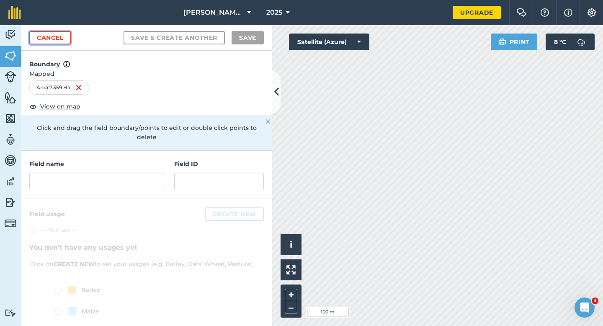
click at [52, 42] on link "Cancel" at bounding box center [49, 37] width 41 height 13
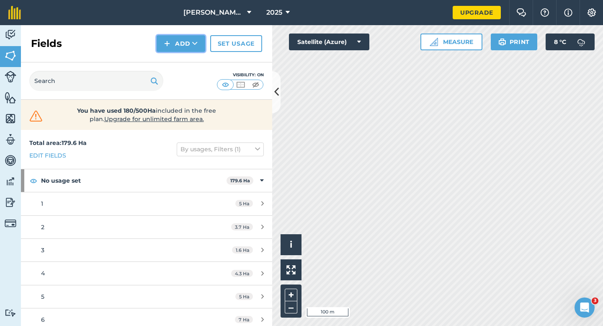
click at [203, 49] on button "Add" at bounding box center [181, 43] width 49 height 17
click at [184, 47] on button "Add Draw Import" at bounding box center [181, 43] width 49 height 17
click at [184, 51] on button "Add" at bounding box center [181, 43] width 49 height 17
click at [184, 47] on button "Add Draw Import" at bounding box center [181, 43] width 49 height 17
click at [184, 61] on div "Fields Add Set usage" at bounding box center [146, 43] width 251 height 37
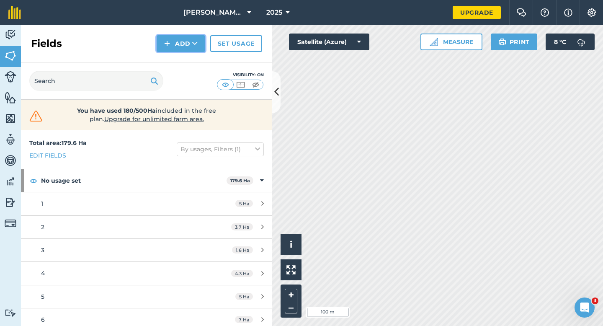
click at [183, 48] on button "Add" at bounding box center [181, 43] width 49 height 17
click at [183, 60] on link "Draw" at bounding box center [181, 62] width 46 height 18
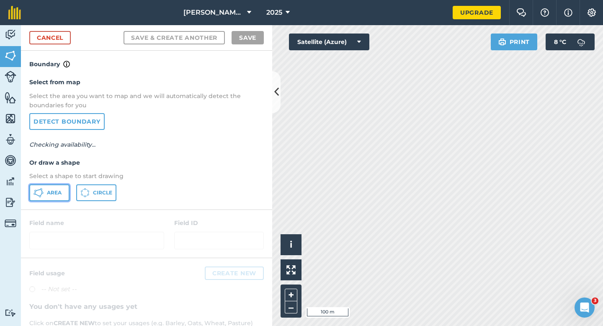
click at [62, 200] on button "Area" at bounding box center [49, 192] width 40 height 17
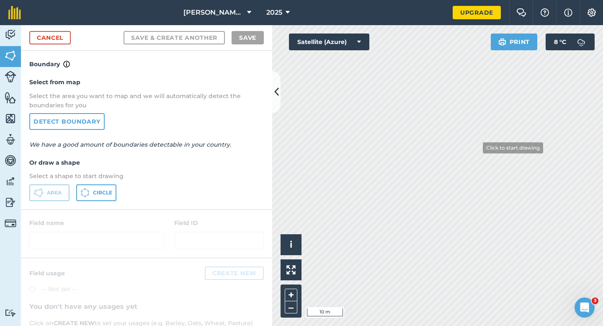
click at [349, 49] on div "Click to start drawing i © 2025 TomTom, Microsoft 10 m + – Satellite (Azure) Pr…" at bounding box center [437, 175] width 331 height 301
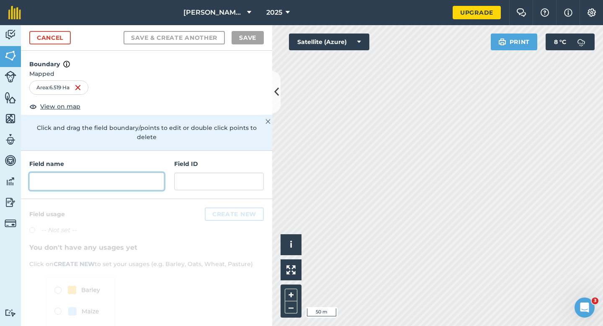
click at [139, 173] on input "text" at bounding box center [96, 182] width 135 height 18
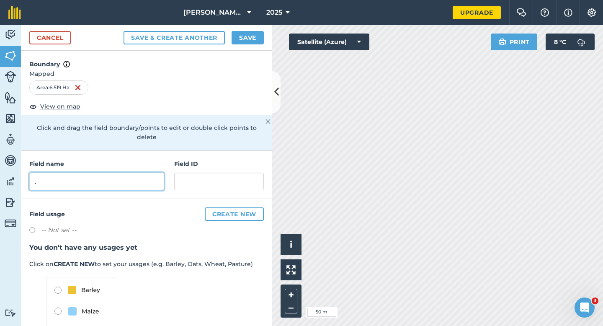
type input "."
click at [245, 42] on button "Save" at bounding box center [248, 37] width 32 height 13
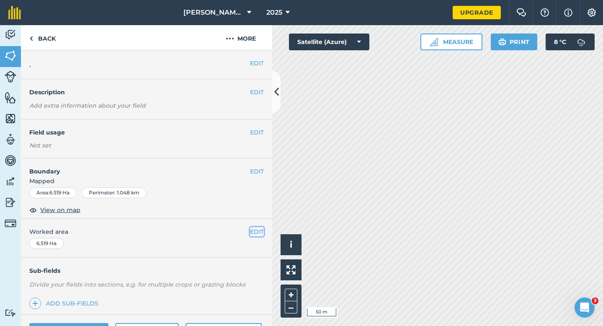
click at [261, 230] on button "EDIT" at bounding box center [257, 231] width 14 height 9
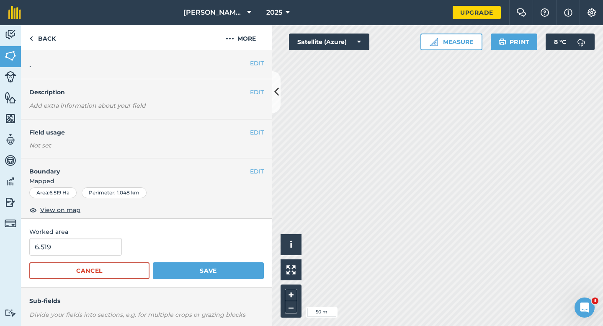
click at [88, 256] on form "6.519 Cancel Save" at bounding box center [146, 258] width 235 height 41
click at [88, 251] on input "6.519" at bounding box center [75, 247] width 93 height 18
type input "6.5"
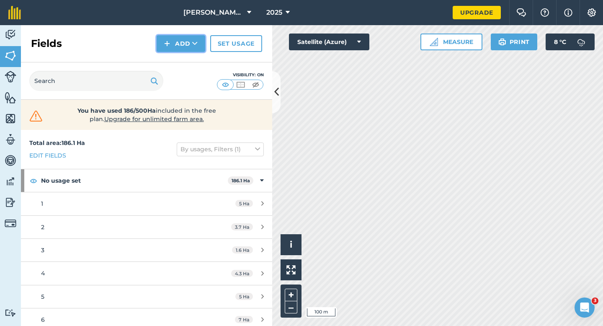
click at [163, 42] on button "Add" at bounding box center [181, 43] width 49 height 17
click at [167, 56] on link "Draw" at bounding box center [181, 62] width 46 height 18
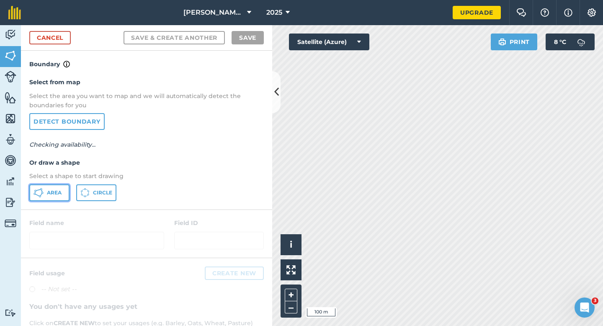
click at [62, 188] on button "Area" at bounding box center [49, 192] width 40 height 17
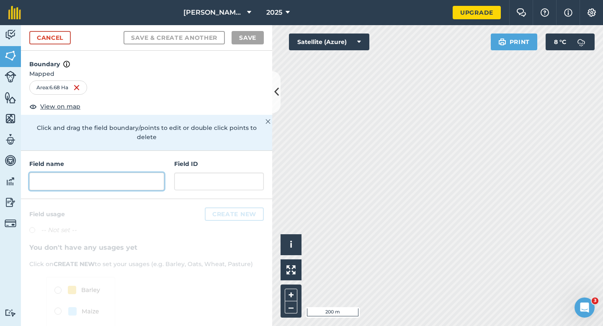
click at [144, 176] on input "text" at bounding box center [96, 182] width 135 height 18
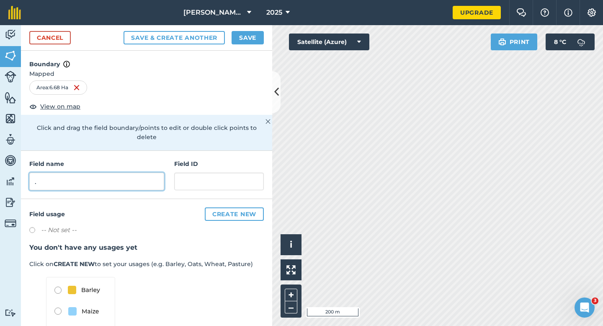
type input "."
click at [246, 46] on div "Cancel Save & Create Another Save" at bounding box center [146, 38] width 251 height 26
click at [248, 35] on button "Save" at bounding box center [248, 37] width 32 height 13
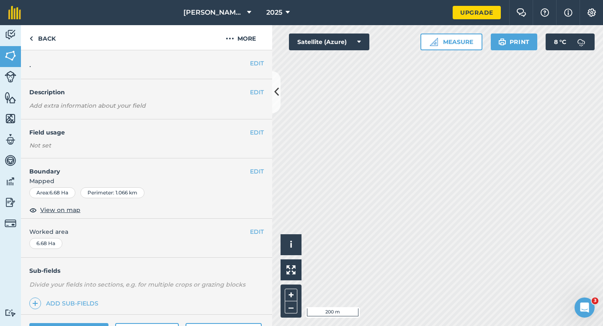
click at [249, 232] on span "Worked area" at bounding box center [146, 231] width 235 height 9
click at [253, 232] on button "EDIT" at bounding box center [257, 231] width 14 height 9
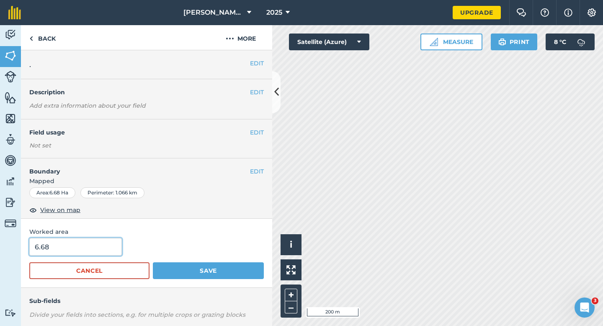
click at [78, 253] on input "6.68" at bounding box center [75, 247] width 93 height 18
type input "6.7"
click at [153, 262] on button "Save" at bounding box center [208, 270] width 111 height 17
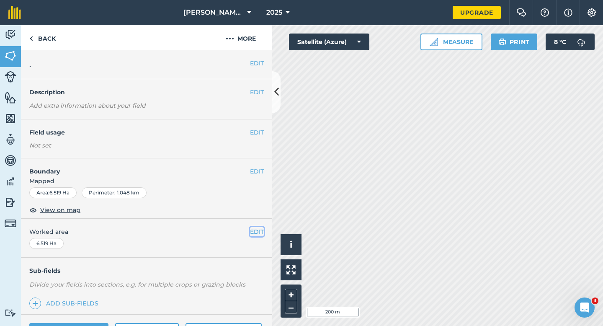
click at [251, 232] on button "EDIT" at bounding box center [257, 231] width 14 height 9
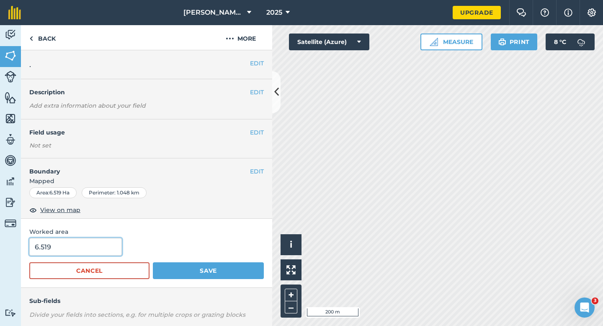
click at [83, 248] on input "6.519" at bounding box center [75, 247] width 93 height 18
type input "6.5"
click at [153, 262] on button "Save" at bounding box center [208, 270] width 111 height 17
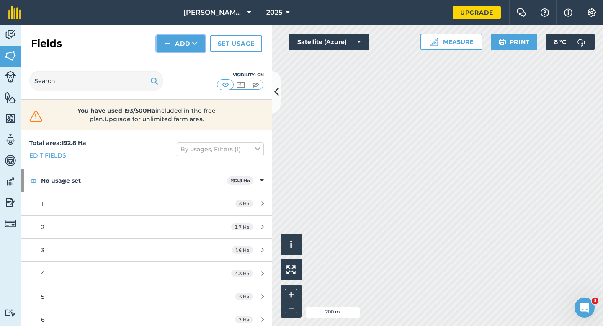
click at [185, 46] on button "Add" at bounding box center [181, 43] width 49 height 17
click at [185, 56] on link "Draw" at bounding box center [181, 62] width 46 height 18
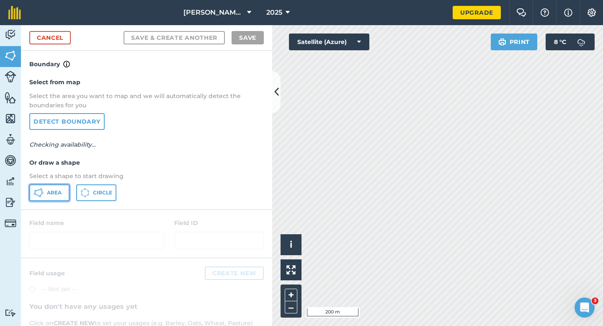
click at [51, 194] on span "Area" at bounding box center [54, 192] width 15 height 7
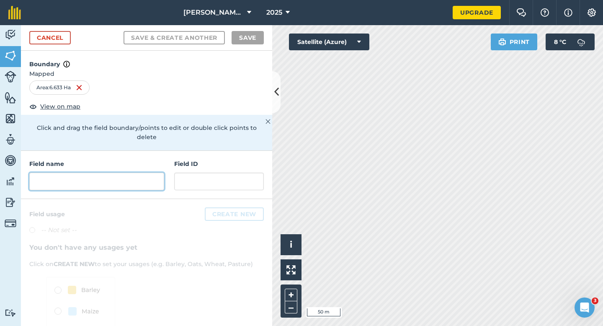
click at [157, 173] on input "text" at bounding box center [96, 182] width 135 height 18
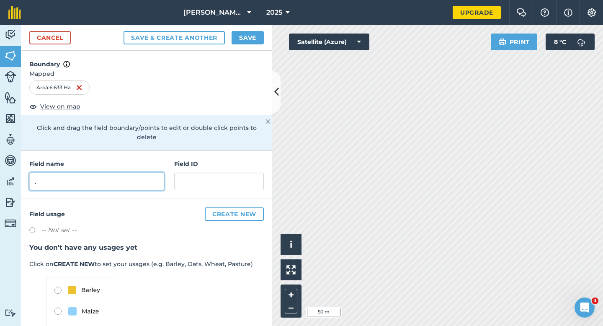
type input "."
click at [248, 40] on button "Save" at bounding box center [248, 37] width 32 height 13
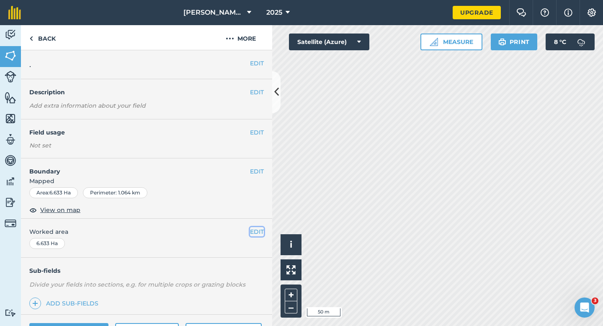
click at [257, 229] on button "EDIT" at bounding box center [257, 231] width 14 height 9
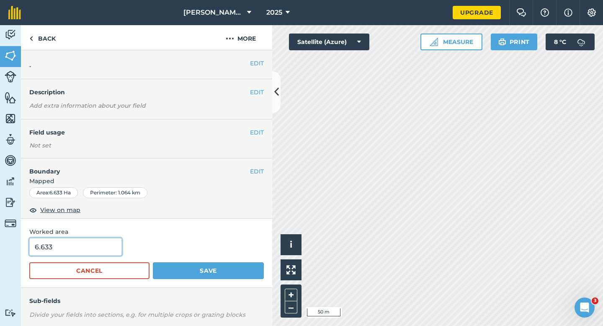
click at [83, 248] on input "6.633" at bounding box center [75, 247] width 93 height 18
type input "6.6"
click at [153, 262] on button "Save" at bounding box center [208, 270] width 111 height 17
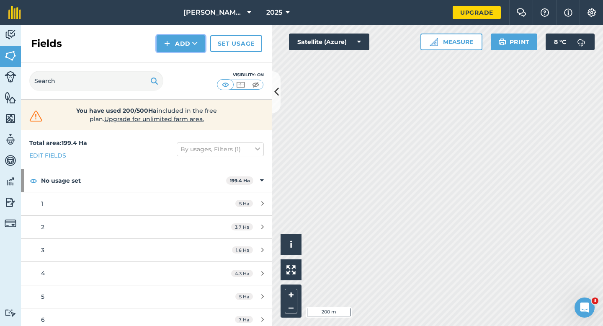
click at [174, 46] on button "Add" at bounding box center [181, 43] width 49 height 17
click at [174, 53] on link "Draw" at bounding box center [181, 62] width 46 height 18
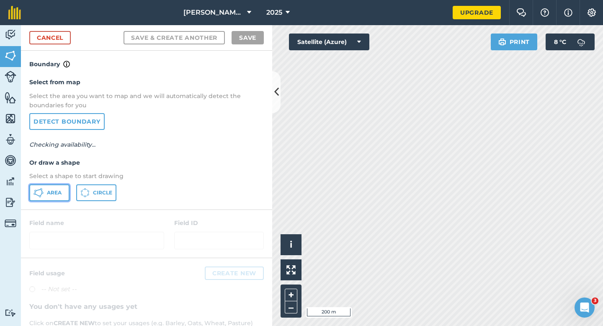
click at [56, 192] on span "Area" at bounding box center [54, 192] width 15 height 7
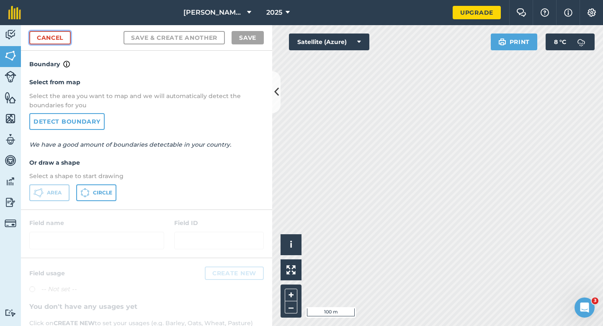
click at [49, 34] on link "Cancel" at bounding box center [49, 37] width 41 height 13
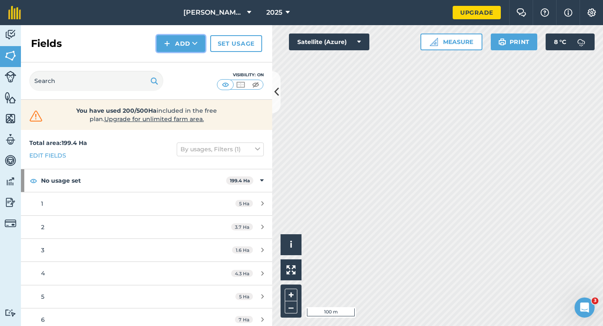
click at [170, 45] on img at bounding box center [167, 44] width 6 height 10
click at [174, 57] on link "Draw" at bounding box center [181, 62] width 46 height 18
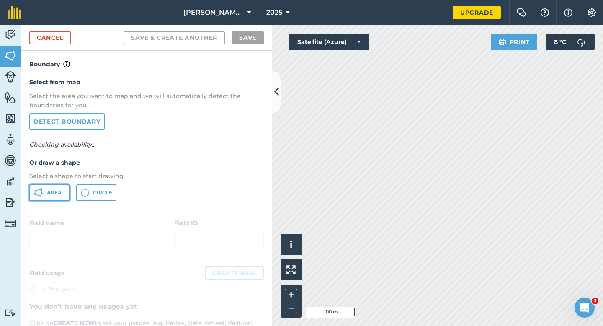
click at [55, 190] on span "Area" at bounding box center [54, 192] width 15 height 7
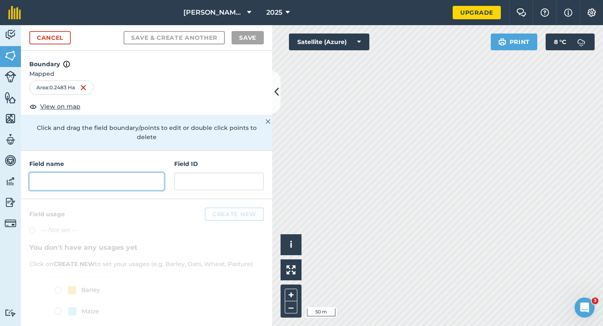
click at [112, 176] on input "text" at bounding box center [96, 182] width 135 height 18
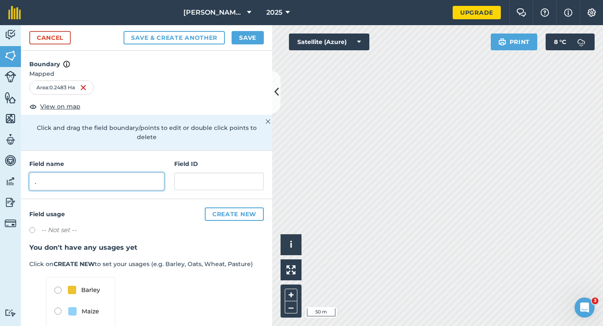
type input "."
click at [235, 32] on button "Save" at bounding box center [248, 37] width 32 height 13
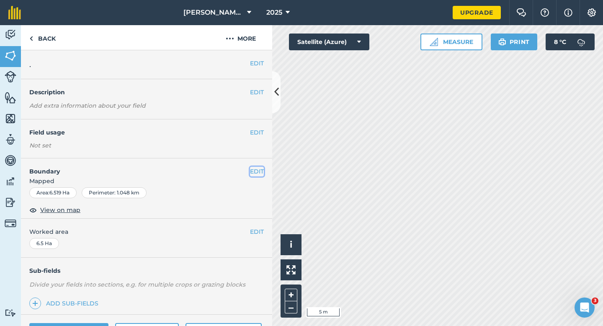
click at [256, 170] on button "EDIT" at bounding box center [257, 171] width 14 height 9
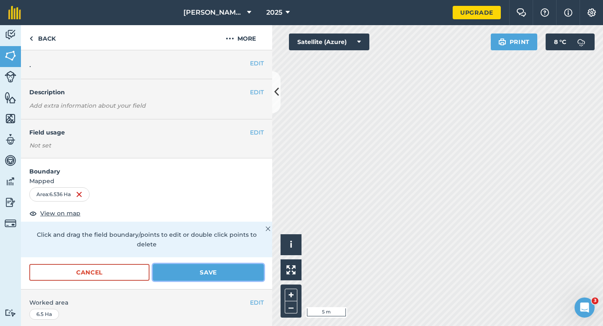
click at [234, 268] on button "Save" at bounding box center [208, 272] width 111 height 17
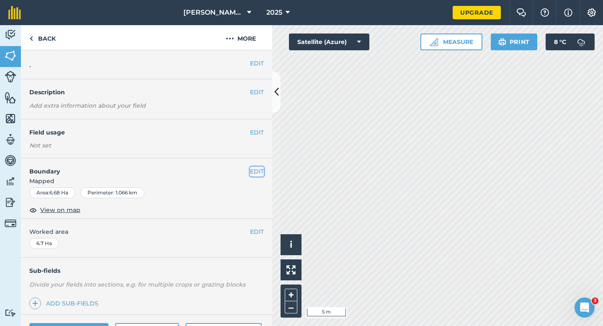
click at [256, 170] on button "EDIT" at bounding box center [257, 171] width 14 height 9
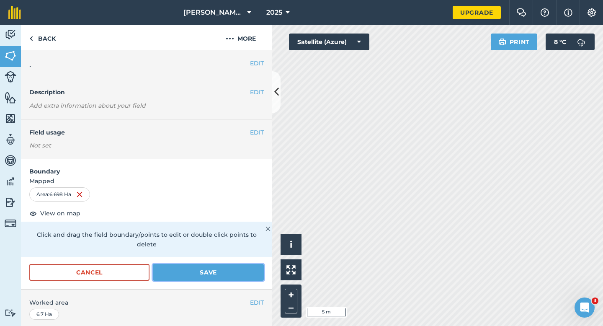
click at [227, 265] on button "Save" at bounding box center [208, 272] width 111 height 17
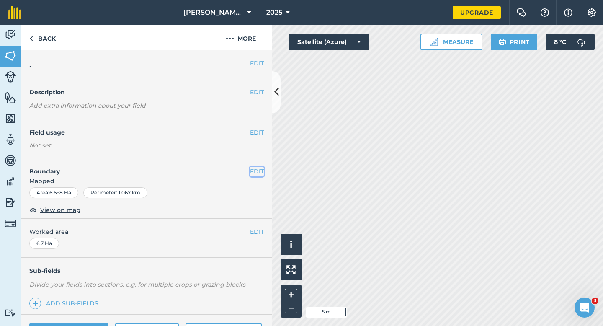
click at [258, 171] on button "EDIT" at bounding box center [257, 171] width 14 height 9
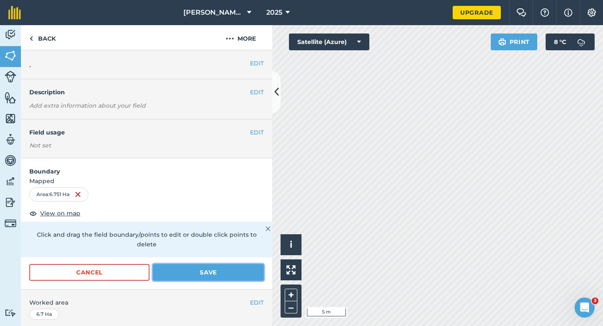
click at [223, 264] on button "Save" at bounding box center [208, 272] width 111 height 17
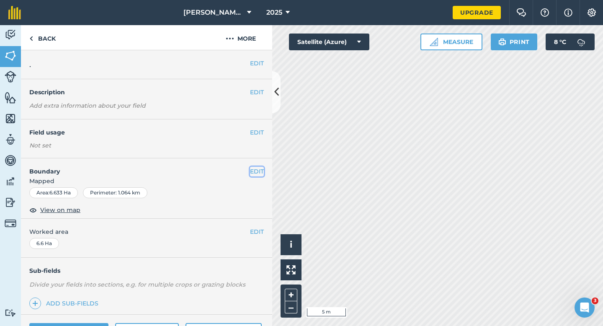
click at [250, 167] on button "EDIT" at bounding box center [257, 171] width 14 height 9
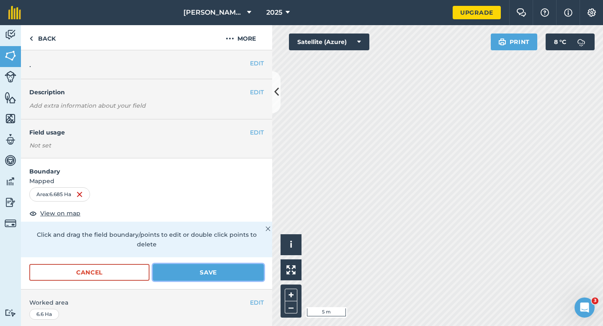
click at [233, 264] on button "Save" at bounding box center [208, 272] width 111 height 17
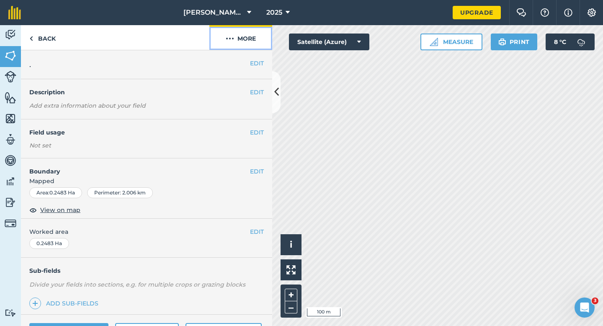
click at [251, 39] on button "More" at bounding box center [240, 37] width 63 height 25
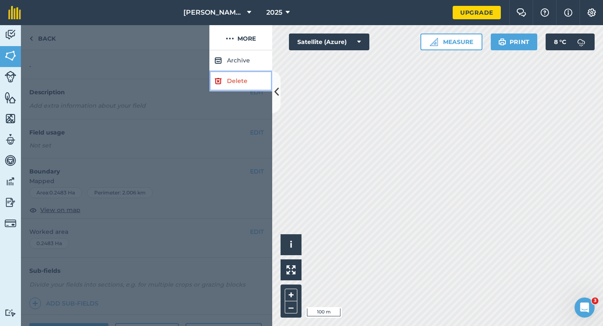
click at [247, 84] on link "Delete" at bounding box center [240, 81] width 63 height 21
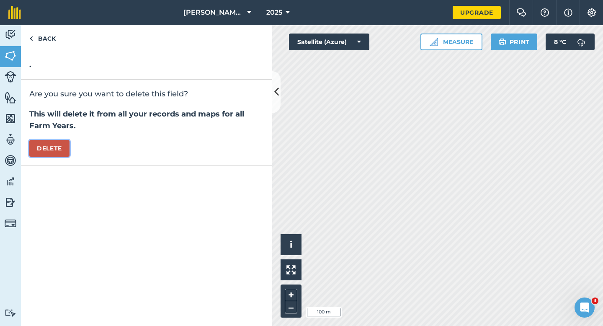
click at [63, 146] on button "Delete" at bounding box center [49, 148] width 40 height 17
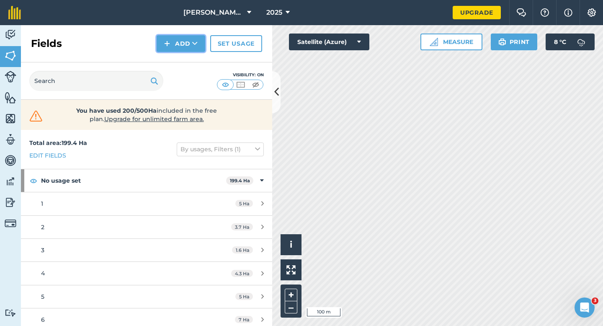
click at [188, 49] on button "Add" at bounding box center [181, 43] width 49 height 17
click at [188, 63] on link "Draw" at bounding box center [181, 62] width 46 height 18
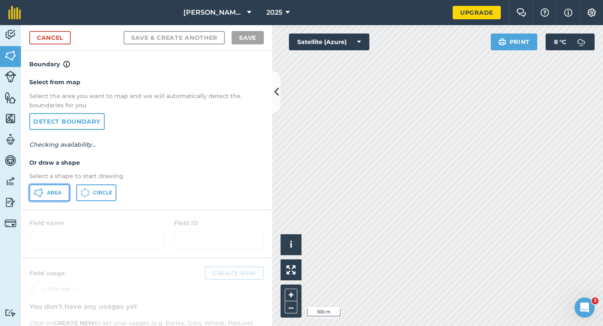
click at [69, 190] on button "Area" at bounding box center [49, 192] width 40 height 17
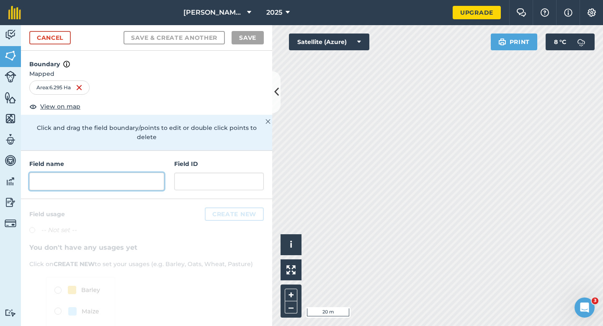
click at [151, 173] on input "text" at bounding box center [96, 182] width 135 height 18
type input "O"
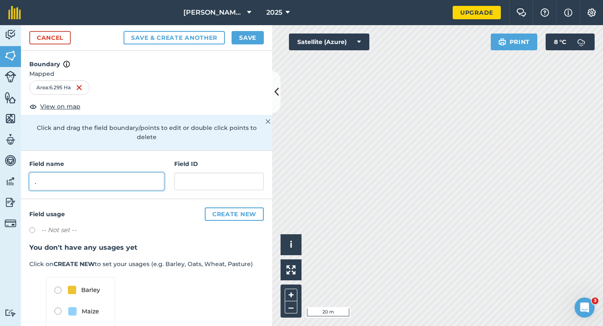
type input "."
click at [251, 39] on button "Save" at bounding box center [248, 37] width 32 height 13
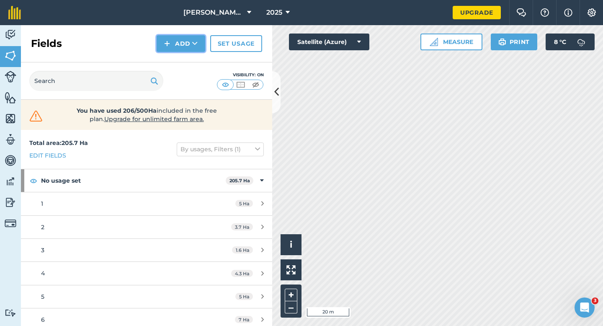
click at [171, 35] on button "Add" at bounding box center [181, 43] width 49 height 17
click at [176, 52] on div "Fields Add Draw Import Set usage" at bounding box center [146, 43] width 251 height 37
click at [173, 46] on button "Add" at bounding box center [181, 43] width 49 height 17
click at [174, 55] on link "Draw" at bounding box center [181, 62] width 46 height 18
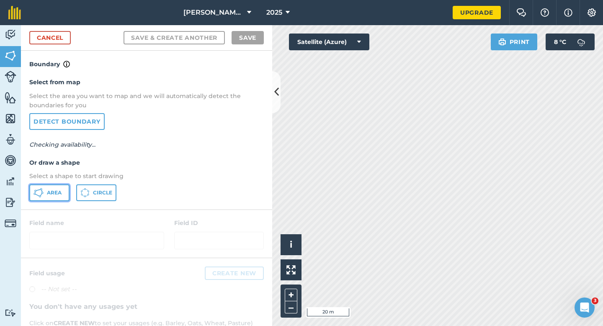
click at [55, 190] on span "Area" at bounding box center [54, 192] width 15 height 7
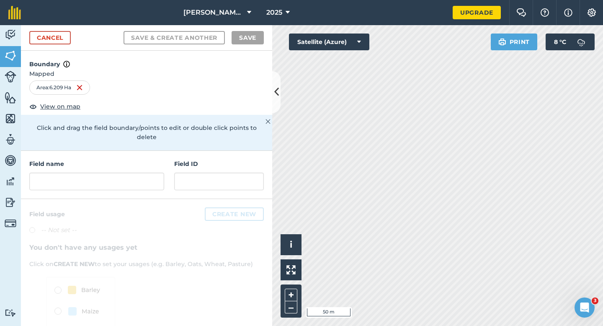
click at [114, 181] on div "Field name Field ID" at bounding box center [146, 175] width 251 height 48
click at [125, 173] on input "text" at bounding box center [96, 182] width 135 height 18
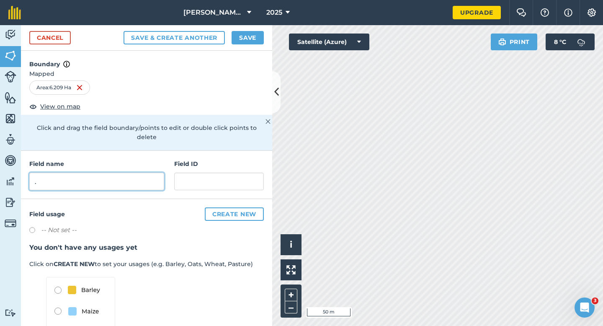
type input "."
click at [247, 39] on button "Save" at bounding box center [248, 37] width 32 height 13
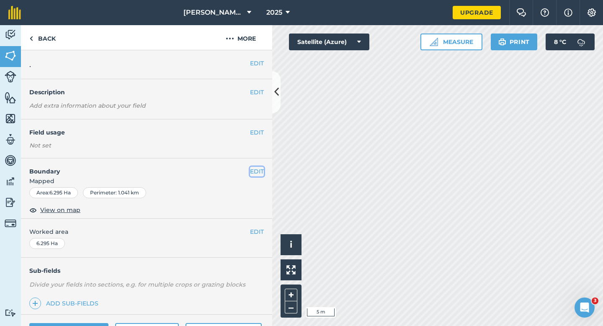
click at [256, 170] on button "EDIT" at bounding box center [257, 171] width 14 height 9
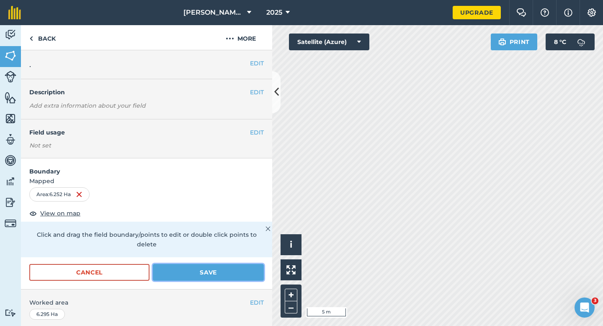
click at [243, 270] on button "Save" at bounding box center [208, 272] width 111 height 17
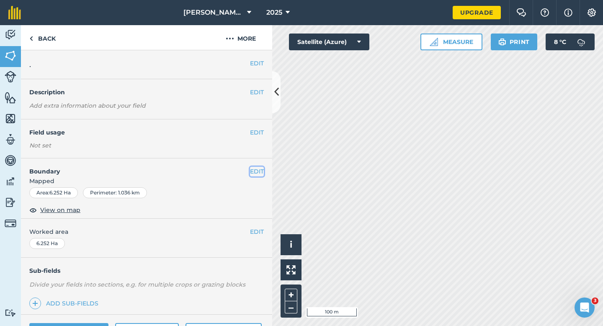
click at [261, 168] on button "EDIT" at bounding box center [257, 171] width 14 height 9
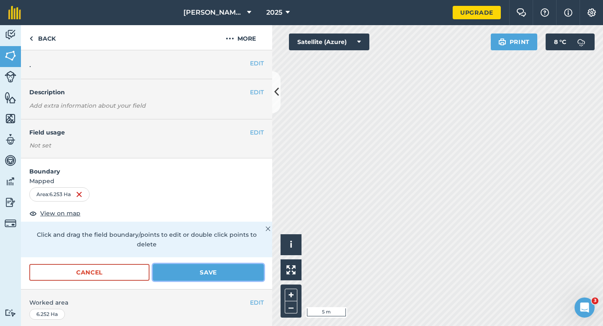
click at [246, 265] on button "Save" at bounding box center [208, 272] width 111 height 17
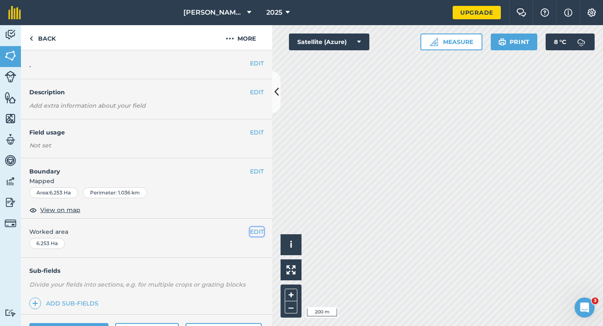
click at [253, 233] on button "EDIT" at bounding box center [257, 231] width 14 height 9
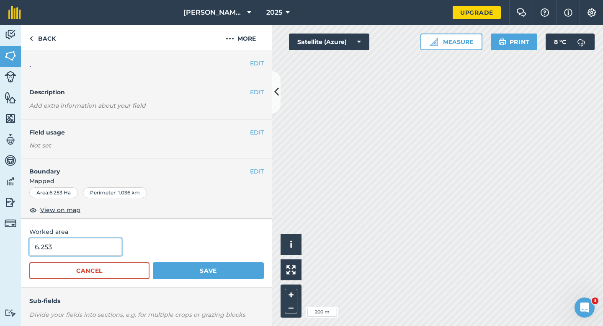
click at [101, 248] on input "6.253" at bounding box center [75, 247] width 93 height 18
type input "6.2"
click at [153, 262] on button "Save" at bounding box center [208, 270] width 111 height 17
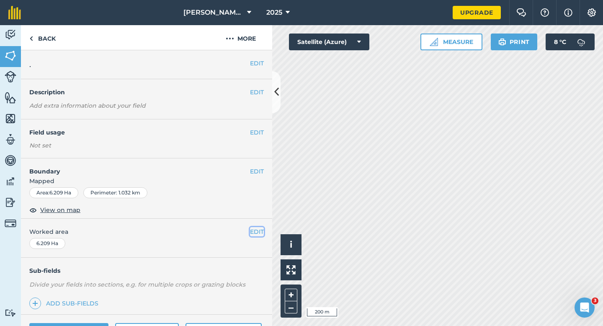
click at [258, 234] on button "EDIT" at bounding box center [257, 231] width 14 height 9
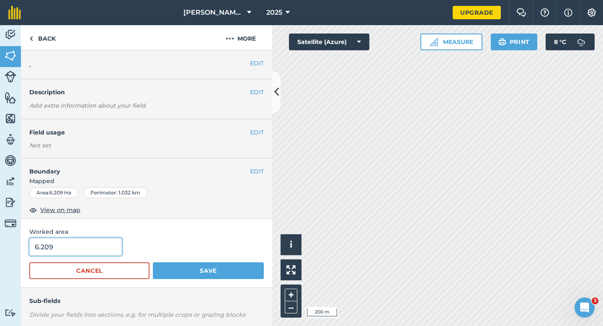
click at [98, 250] on input "6.209" at bounding box center [75, 247] width 93 height 18
type input "6.2"
click at [153, 262] on button "Save" at bounding box center [208, 270] width 111 height 17
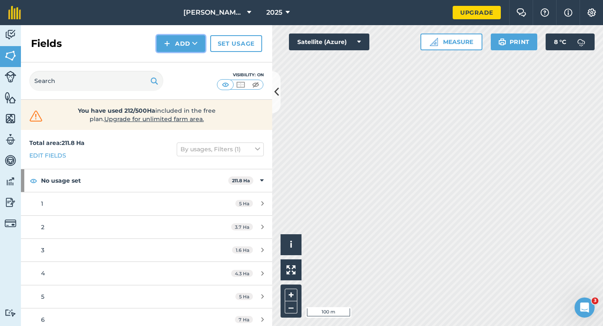
click at [172, 43] on button "Add" at bounding box center [181, 43] width 49 height 17
click at [172, 61] on link "Draw" at bounding box center [181, 62] width 46 height 18
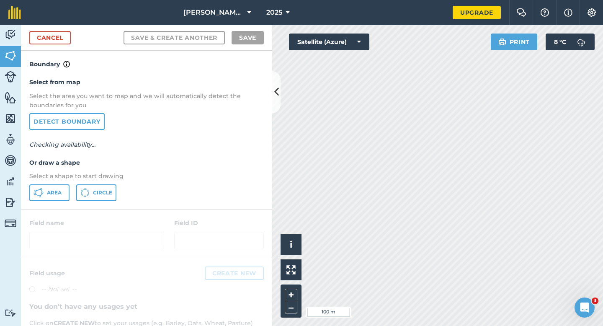
click at [45, 206] on div "Select from map Select the area you want to map and we will automatically detec…" at bounding box center [146, 139] width 251 height 140
click at [48, 193] on span "Area" at bounding box center [54, 192] width 15 height 7
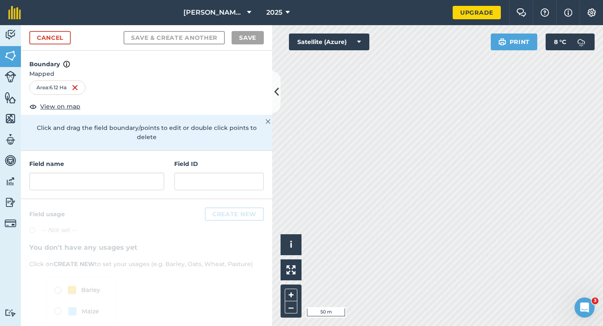
click at [153, 186] on div "Field name Field ID" at bounding box center [146, 175] width 251 height 48
click at [152, 177] on input "text" at bounding box center [96, 182] width 135 height 18
type input "/"
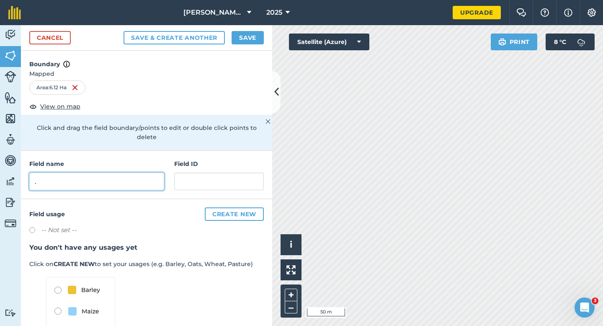
type input "."
click at [244, 43] on button "Save" at bounding box center [248, 37] width 32 height 13
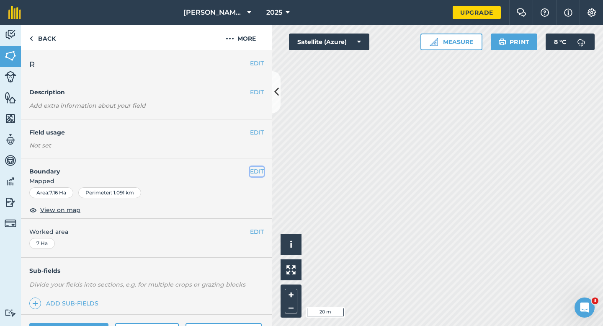
click at [251, 170] on button "EDIT" at bounding box center [257, 171] width 14 height 9
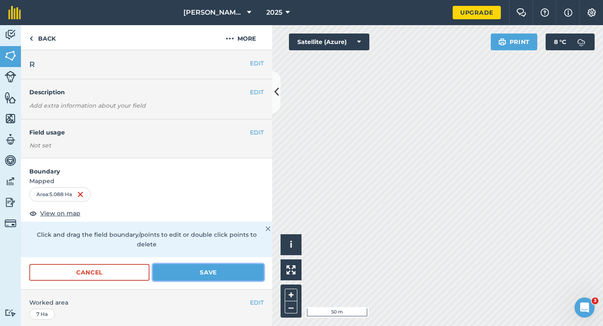
click at [227, 265] on button "Save" at bounding box center [208, 272] width 111 height 17
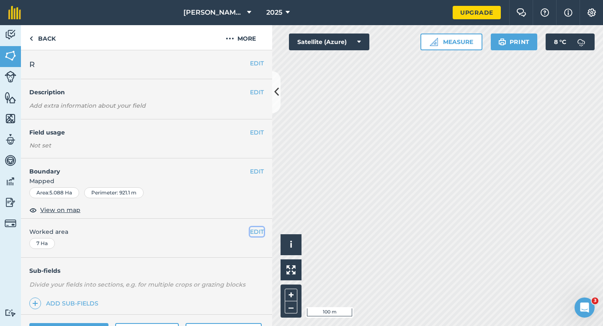
click at [259, 233] on button "EDIT" at bounding box center [257, 231] width 14 height 9
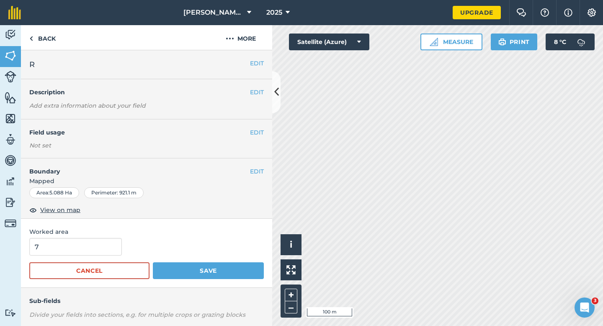
click at [98, 233] on span "Worked area" at bounding box center [146, 231] width 235 height 9
click at [98, 247] on input "7" at bounding box center [75, 247] width 93 height 18
type input "5"
click at [153, 262] on button "Save" at bounding box center [208, 270] width 111 height 17
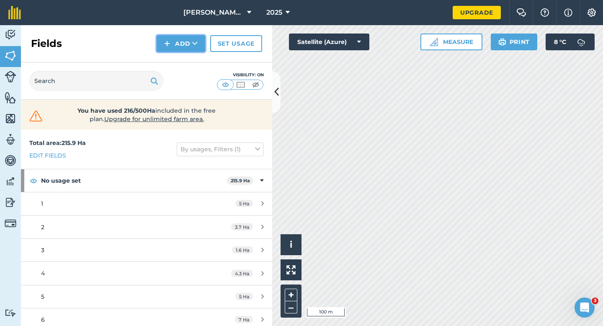
click at [192, 46] on icon at bounding box center [194, 43] width 5 height 8
click at [192, 55] on link "Draw" at bounding box center [181, 62] width 46 height 18
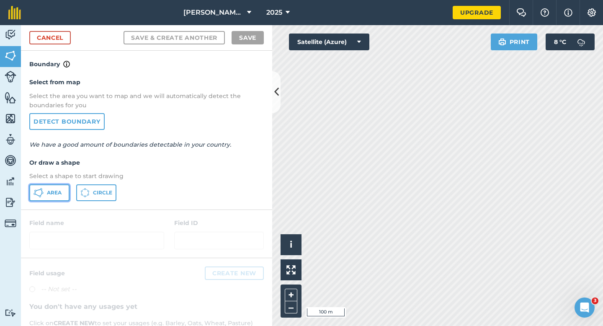
click at [54, 195] on span "Area" at bounding box center [54, 192] width 15 height 7
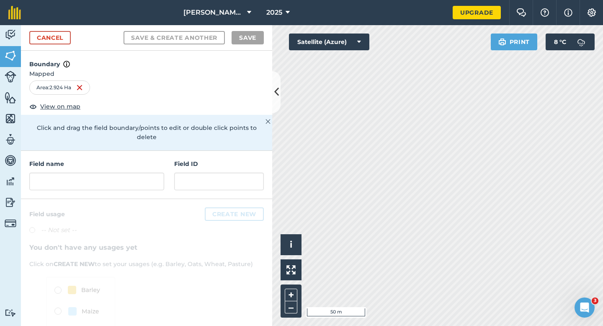
click at [271, 16] on div "[PERSON_NAME] & Sons Farming LTD 2025 Upgrade Farm Chat Help Info Settings Map …" at bounding box center [301, 163] width 603 height 326
click at [178, 175] on input "text" at bounding box center [219, 182] width 90 height 18
click at [170, 175] on div "Field name Field ID" at bounding box center [146, 175] width 251 height 48
click at [158, 173] on input "text" at bounding box center [96, 182] width 135 height 18
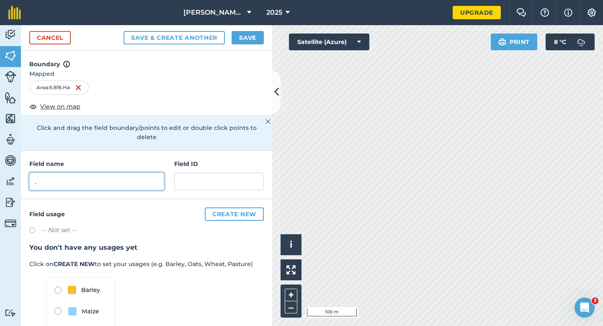
type input "."
click at [244, 38] on button "Save" at bounding box center [248, 37] width 32 height 13
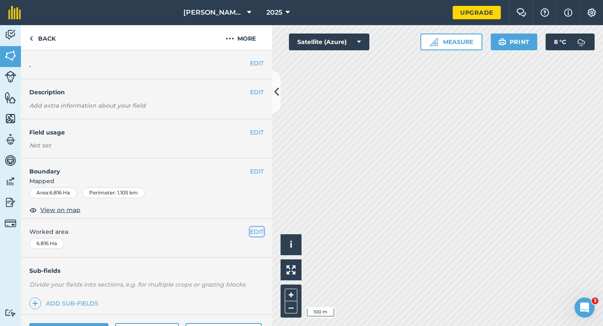
click at [258, 232] on button "EDIT" at bounding box center [257, 231] width 14 height 9
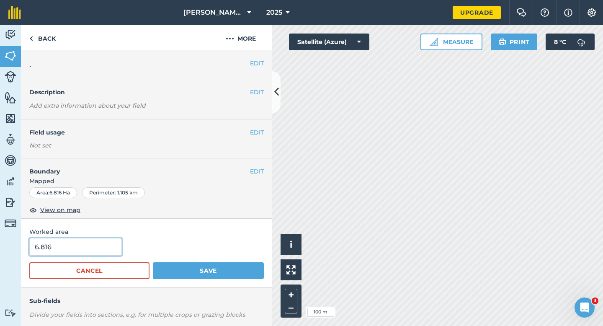
click at [72, 251] on input "6.816" at bounding box center [75, 247] width 93 height 18
type input "6.8"
click at [153, 262] on button "Save" at bounding box center [208, 270] width 111 height 17
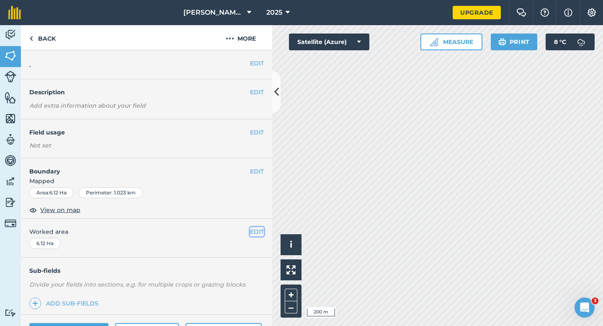
click at [257, 230] on button "EDIT" at bounding box center [257, 231] width 14 height 9
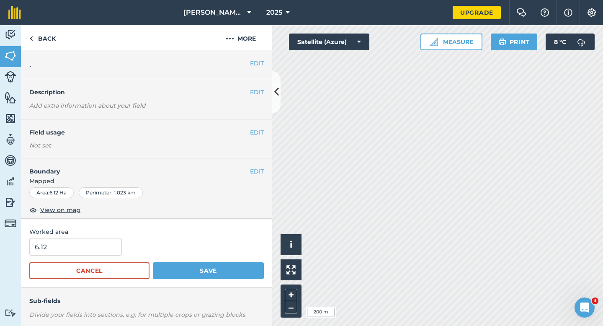
click at [92, 258] on form "6.12 Cancel Save" at bounding box center [146, 258] width 235 height 41
click at [92, 249] on input "6.12" at bounding box center [75, 247] width 93 height 18
type input "6.2"
click at [153, 262] on button "Save" at bounding box center [208, 270] width 111 height 17
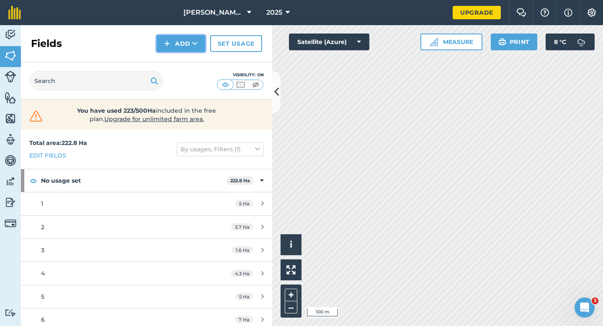
click at [170, 43] on button "Add" at bounding box center [181, 43] width 49 height 17
click at [173, 65] on link "Draw" at bounding box center [181, 62] width 46 height 18
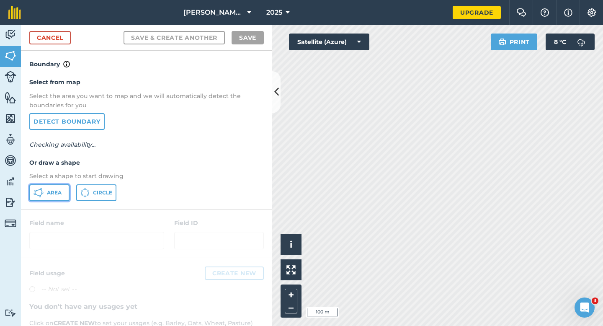
click at [44, 189] on button "Area" at bounding box center [49, 192] width 40 height 17
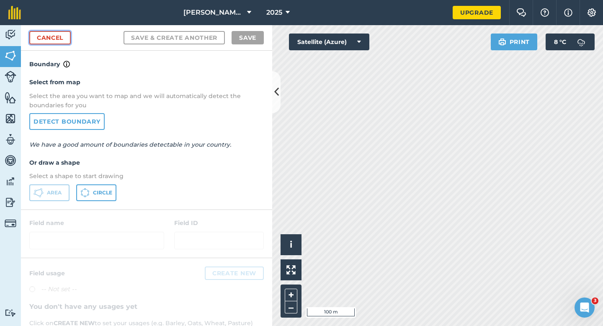
click at [67, 40] on link "Cancel" at bounding box center [49, 37] width 41 height 13
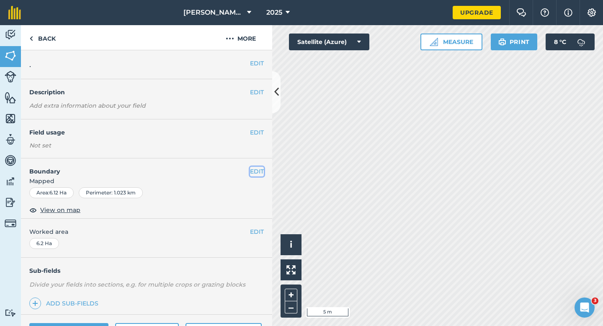
click at [259, 170] on button "EDIT" at bounding box center [257, 171] width 14 height 9
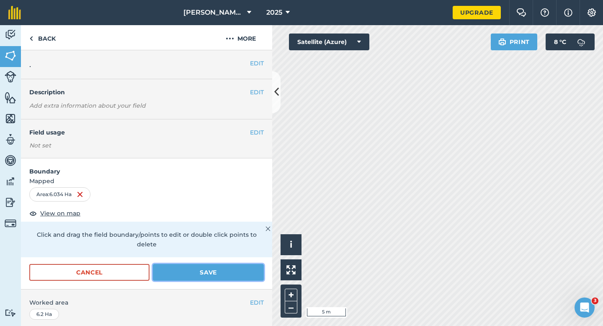
click at [253, 264] on button "Save" at bounding box center [208, 272] width 111 height 17
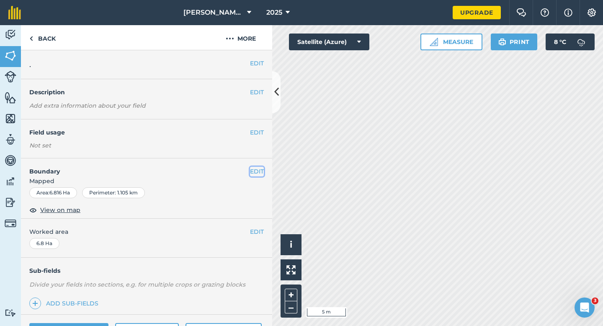
click at [257, 171] on button "EDIT" at bounding box center [257, 171] width 14 height 9
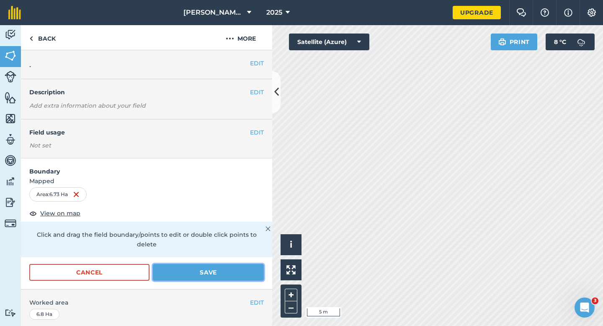
click at [251, 264] on button "Save" at bounding box center [208, 272] width 111 height 17
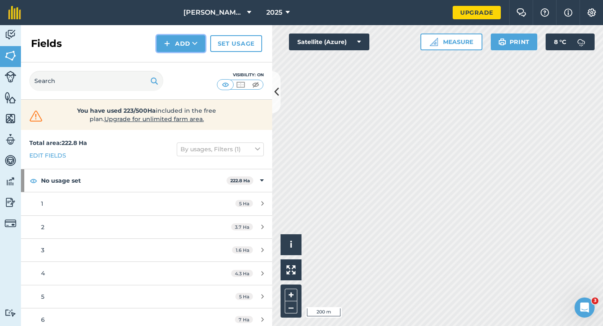
click at [185, 45] on button "Add" at bounding box center [181, 43] width 49 height 17
click at [185, 60] on link "Draw" at bounding box center [181, 62] width 46 height 18
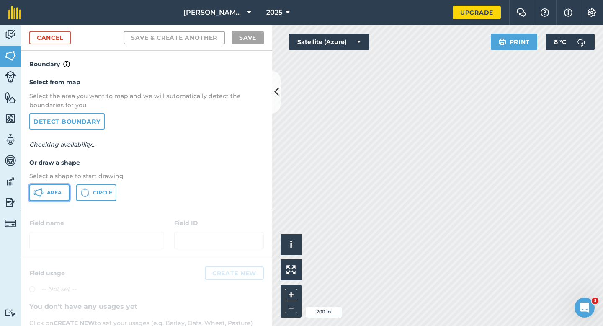
click at [67, 196] on button "Area" at bounding box center [49, 192] width 40 height 17
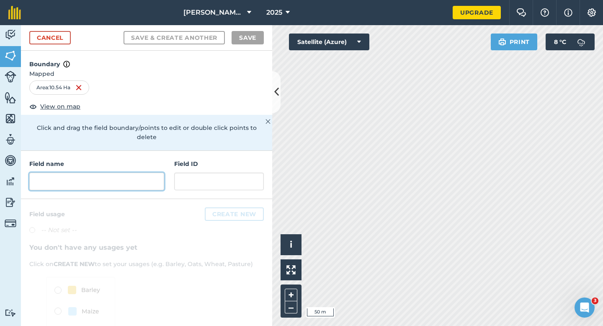
click at [127, 173] on input "text" at bounding box center [96, 182] width 135 height 18
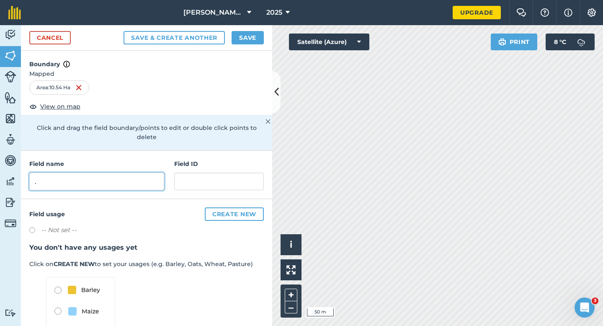
type input "."
click at [253, 35] on button "Save" at bounding box center [248, 37] width 32 height 13
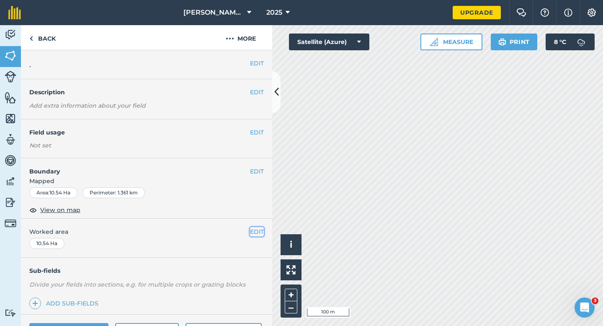
click at [258, 233] on button "EDIT" at bounding box center [257, 231] width 14 height 9
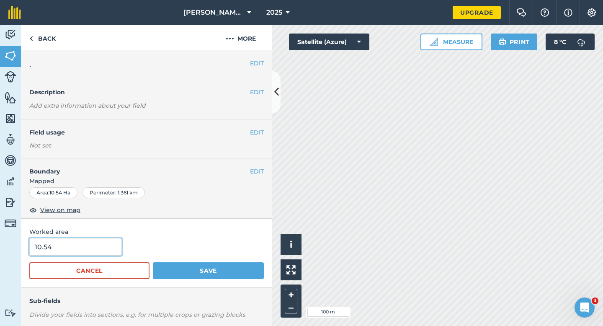
click at [84, 244] on input "10.54" at bounding box center [75, 247] width 93 height 18
type input "10.54"
click at [153, 262] on button "Save" at bounding box center [208, 270] width 111 height 17
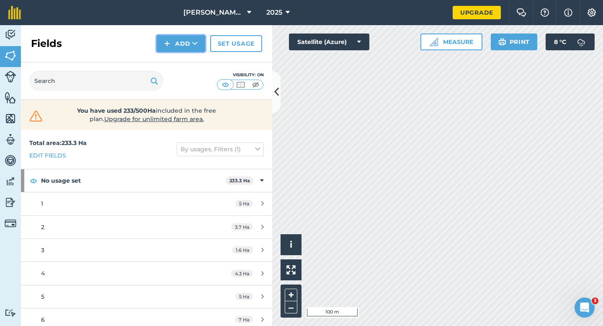
click at [175, 47] on button "Add" at bounding box center [181, 43] width 49 height 17
click at [175, 59] on link "Draw" at bounding box center [181, 62] width 46 height 18
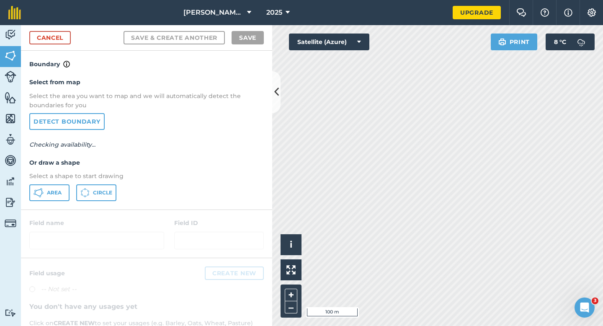
click at [50, 183] on div "Select from map Select the area you want to map and we will automatically detec…" at bounding box center [146, 139] width 251 height 140
click at [64, 186] on button "Area" at bounding box center [49, 192] width 40 height 17
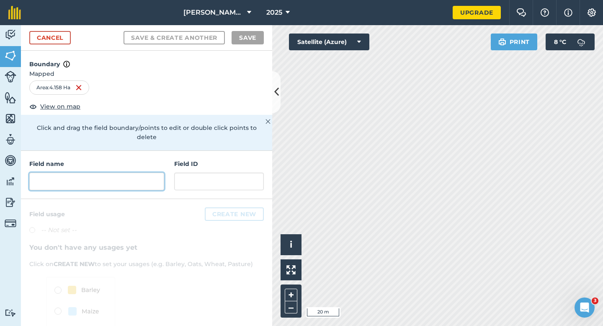
click at [157, 178] on input "text" at bounding box center [96, 182] width 135 height 18
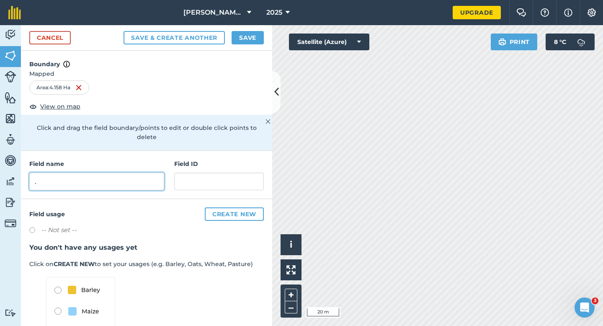
type input "."
click at [251, 45] on div "Cancel Save & Create Another Save" at bounding box center [146, 38] width 251 height 26
click at [251, 44] on button "Save" at bounding box center [248, 37] width 32 height 13
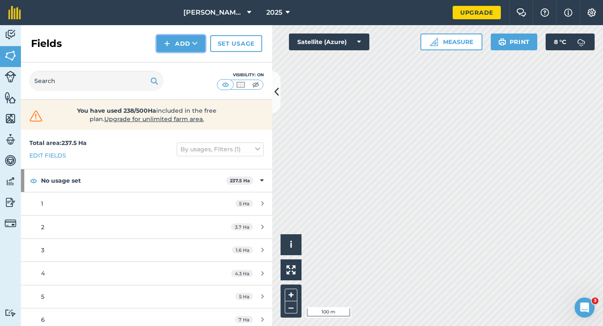
click at [178, 43] on button "Add" at bounding box center [181, 43] width 49 height 17
click at [169, 49] on button "Add" at bounding box center [181, 43] width 49 height 17
click at [172, 63] on link "Draw" at bounding box center [181, 62] width 46 height 18
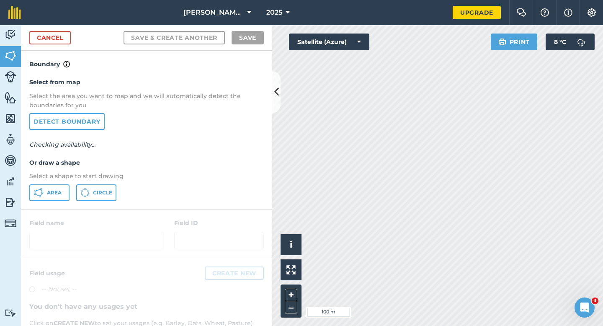
click at [44, 204] on div "Select from map Select the area you want to map and we will automatically detec…" at bounding box center [146, 139] width 251 height 140
click at [45, 196] on button "Area" at bounding box center [49, 192] width 40 height 17
click at [71, 36] on div "Cancel Save & Create Another Save" at bounding box center [146, 38] width 251 height 26
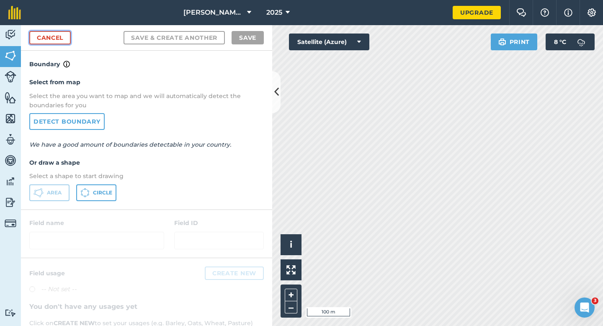
click at [54, 36] on link "Cancel" at bounding box center [49, 37] width 41 height 13
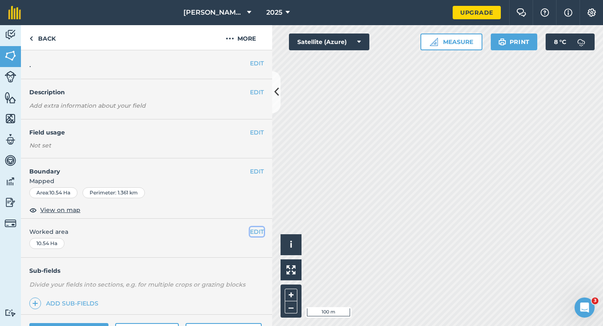
drag, startPoint x: 253, startPoint y: 229, endPoint x: 227, endPoint y: 229, distance: 26.0
click at [253, 229] on button "EDIT" at bounding box center [257, 231] width 14 height 9
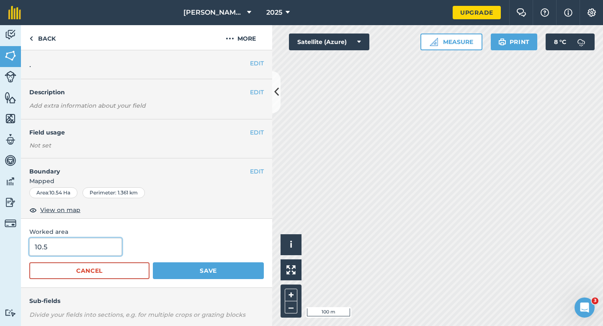
click at [76, 255] on input "10.5" at bounding box center [75, 247] width 93 height 18
click at [76, 254] on input "10.5" at bounding box center [75, 247] width 93 height 18
type input "10.5"
click at [153, 262] on button "Save" at bounding box center [208, 270] width 111 height 17
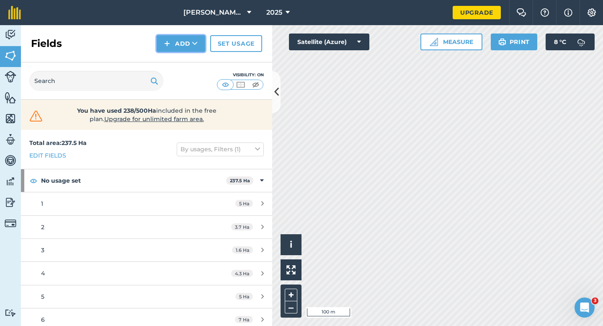
click at [167, 47] on img at bounding box center [167, 44] width 6 height 10
click at [167, 55] on link "Draw" at bounding box center [181, 62] width 46 height 18
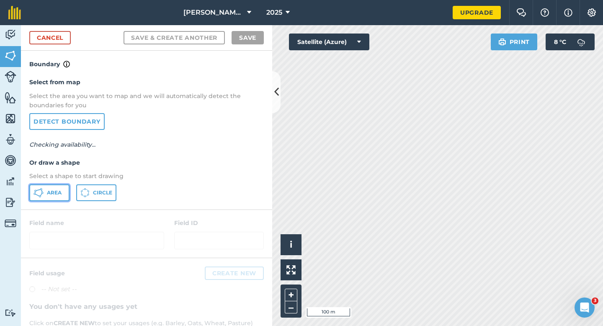
click at [48, 184] on button "Area" at bounding box center [49, 192] width 40 height 17
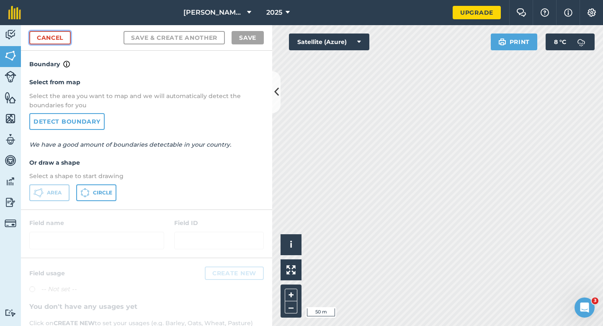
click at [57, 32] on link "Cancel" at bounding box center [49, 37] width 41 height 13
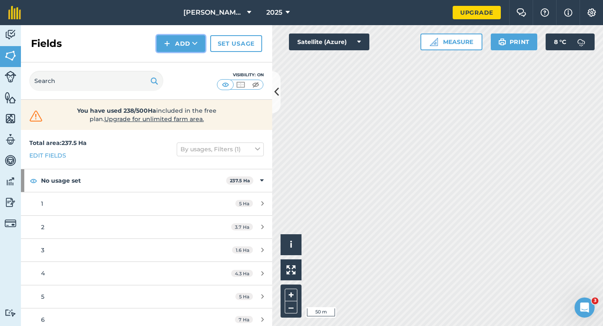
click at [188, 47] on button "Add" at bounding box center [181, 43] width 49 height 17
click at [188, 57] on link "Draw" at bounding box center [181, 62] width 46 height 18
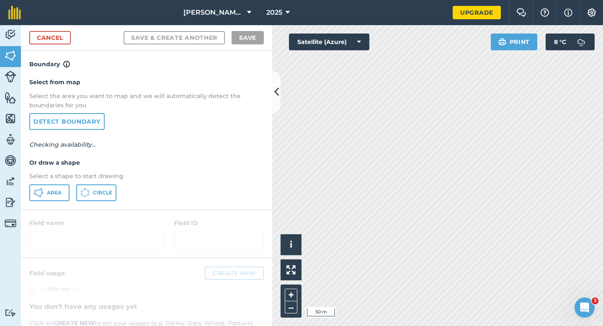
click at [59, 202] on div "Select from map Select the area you want to map and we will automatically detec…" at bounding box center [146, 139] width 251 height 140
click at [66, 191] on button "Area" at bounding box center [49, 192] width 40 height 17
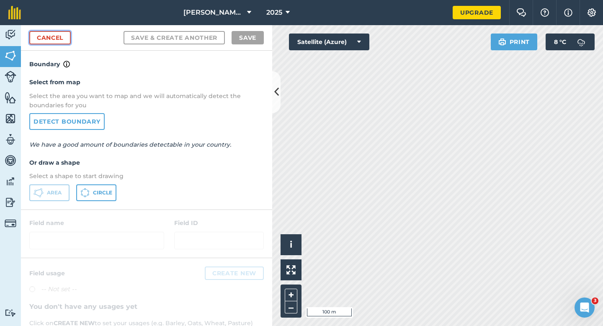
click at [63, 40] on link "Cancel" at bounding box center [49, 37] width 41 height 13
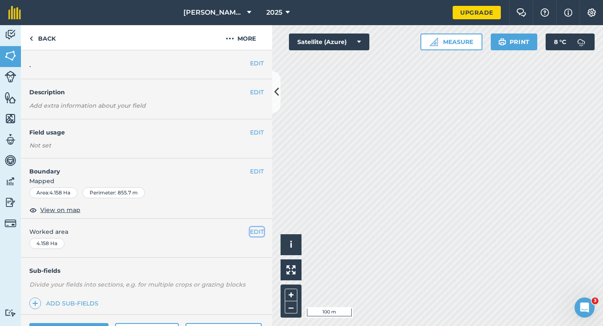
click at [258, 230] on button "EDIT" at bounding box center [257, 231] width 14 height 9
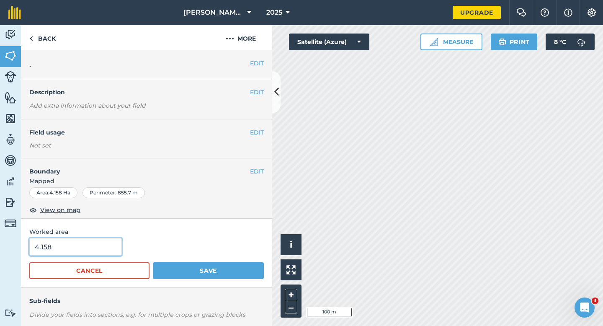
click at [72, 243] on input "4.158" at bounding box center [75, 247] width 93 height 18
type input "5"
click at [153, 262] on button "Save" at bounding box center [208, 270] width 111 height 17
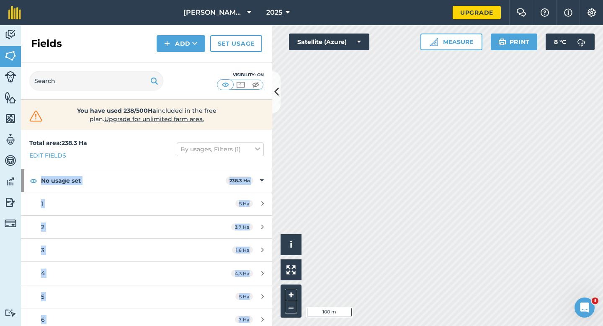
click at [387, 194] on div "Activity Fields Livestock Features Maps Team Vehicles Data Reporting Billing Tu…" at bounding box center [301, 175] width 603 height 301
drag, startPoint x: 150, startPoint y: 147, endPoint x: 155, endPoint y: 146, distance: 4.4
click at [150, 147] on div "Total area : 238.3 Ha Edit fields By usages, Filters (1)" at bounding box center [146, 149] width 251 height 39
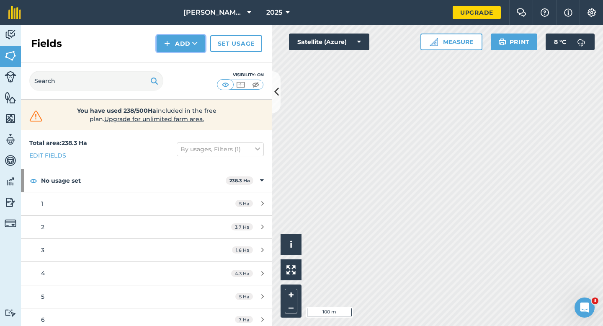
click at [172, 43] on button "Add" at bounding box center [181, 43] width 49 height 17
click at [179, 67] on link "Draw" at bounding box center [181, 62] width 46 height 18
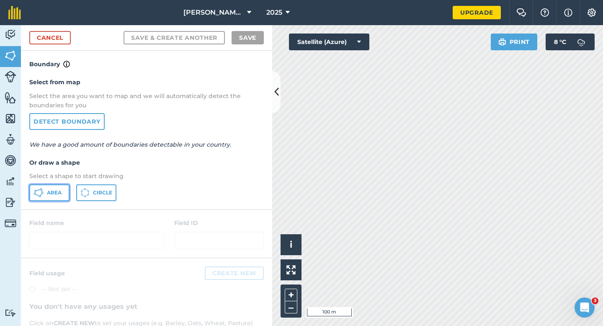
click at [57, 185] on button "Area" at bounding box center [49, 192] width 40 height 17
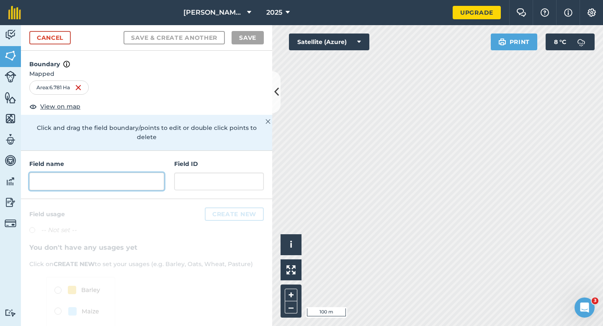
click at [148, 173] on input "text" at bounding box center [96, 182] width 135 height 18
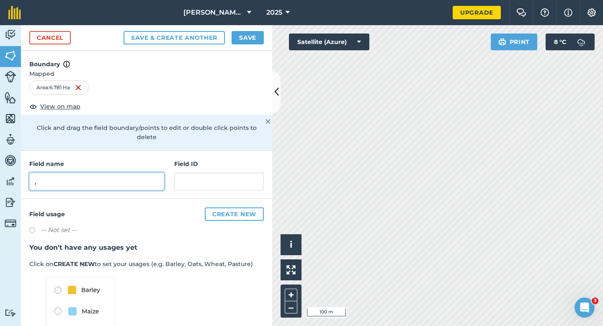
type input ","
click at [251, 32] on button "Save" at bounding box center [248, 37] width 32 height 13
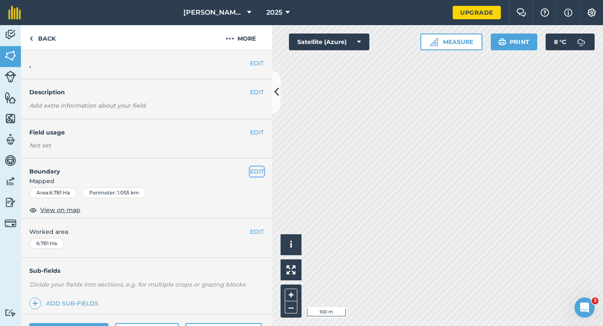
click at [259, 170] on button "EDIT" at bounding box center [257, 171] width 14 height 9
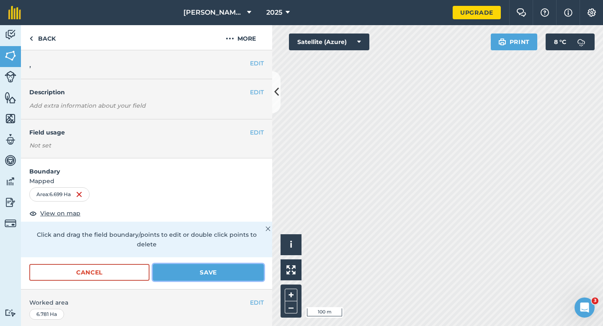
click at [235, 267] on button "Save" at bounding box center [208, 272] width 111 height 17
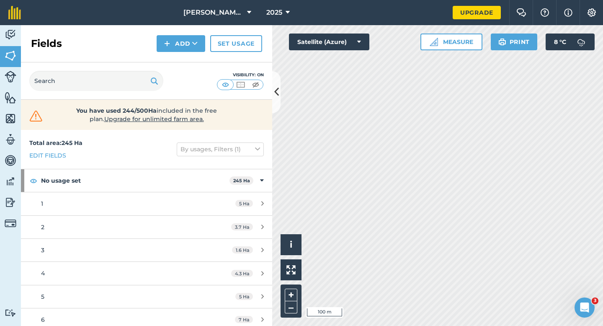
click at [192, 53] on div "Fields Add Set usage" at bounding box center [146, 43] width 251 height 37
click at [192, 47] on button "Add" at bounding box center [181, 43] width 49 height 17
click at [192, 57] on link "Draw" at bounding box center [181, 62] width 46 height 18
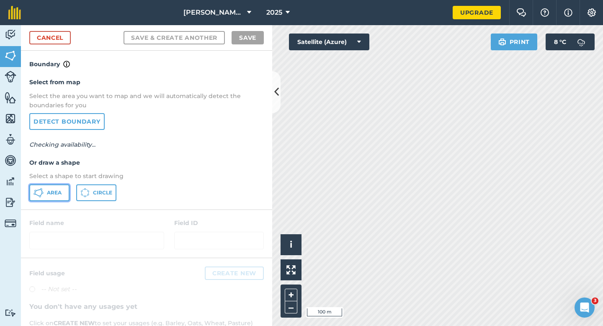
click at [55, 192] on span "Area" at bounding box center [54, 192] width 15 height 7
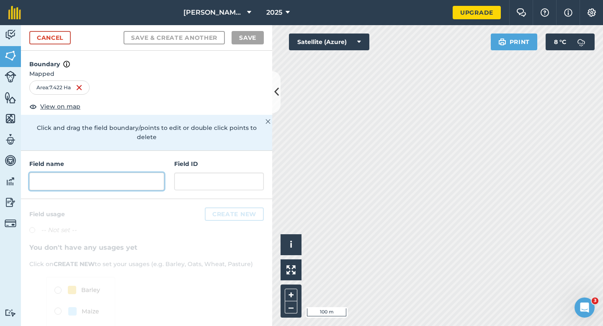
click at [155, 173] on input "text" at bounding box center [96, 182] width 135 height 18
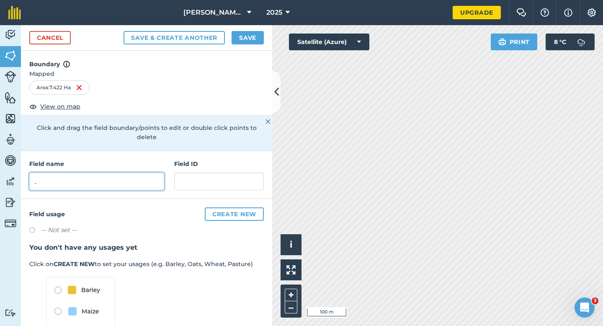
type input "."
click at [253, 35] on button "Save" at bounding box center [248, 37] width 32 height 13
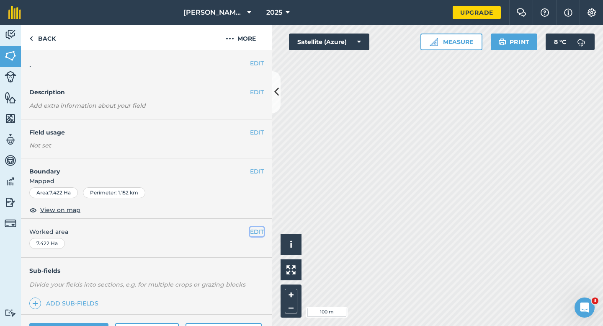
click at [254, 228] on button "EDIT" at bounding box center [257, 231] width 14 height 9
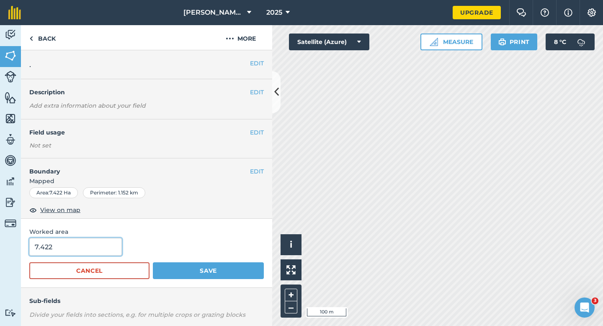
click at [60, 249] on input "7.422" at bounding box center [75, 247] width 93 height 18
type input "7.4"
click at [153, 262] on button "Save" at bounding box center [208, 270] width 111 height 17
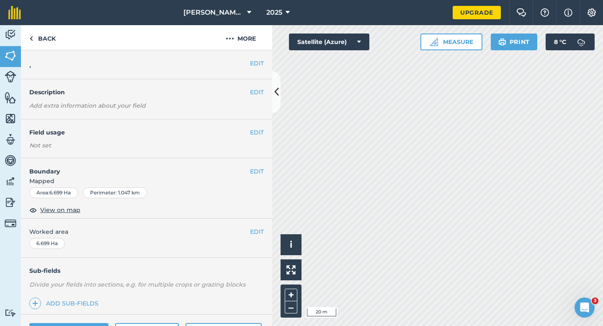
click at [253, 166] on div "EDIT Boundary Mapped Area : 6.699 Ha Perimeter : 1.047 km View on map" at bounding box center [146, 188] width 251 height 60
click at [264, 174] on div "EDIT Boundary Mapped Area : 6.699 Ha Perimeter : 1.047 km View on map" at bounding box center [146, 188] width 251 height 60
click at [253, 169] on button "EDIT" at bounding box center [257, 171] width 14 height 9
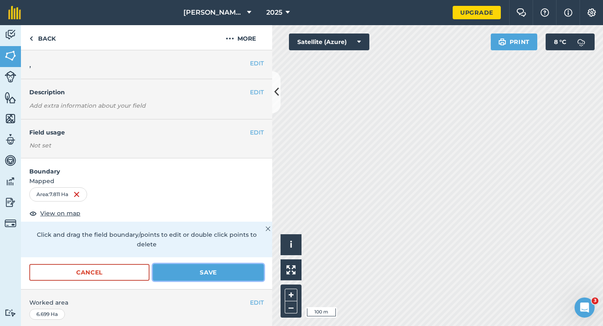
click at [239, 264] on button "Save" at bounding box center [208, 272] width 111 height 17
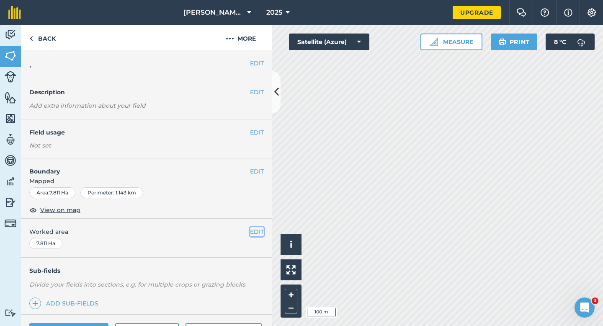
click at [257, 230] on button "EDIT" at bounding box center [257, 231] width 14 height 9
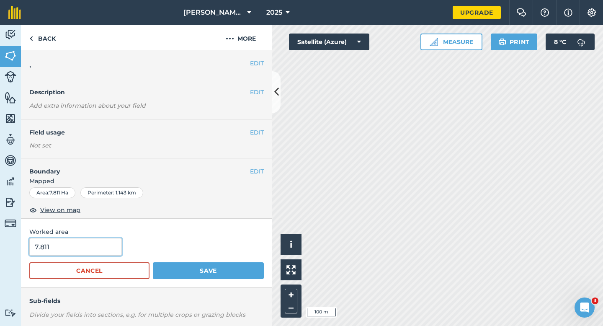
click at [85, 255] on input "7.811" at bounding box center [75, 247] width 93 height 18
type input "7.8"
click at [153, 262] on button "Save" at bounding box center [208, 270] width 111 height 17
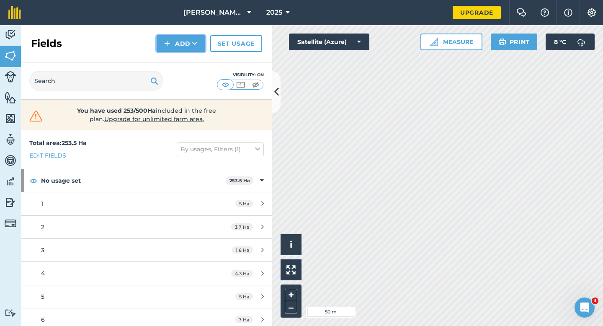
click at [184, 51] on button "Add" at bounding box center [181, 43] width 49 height 17
click at [184, 59] on link "Draw" at bounding box center [181, 62] width 46 height 18
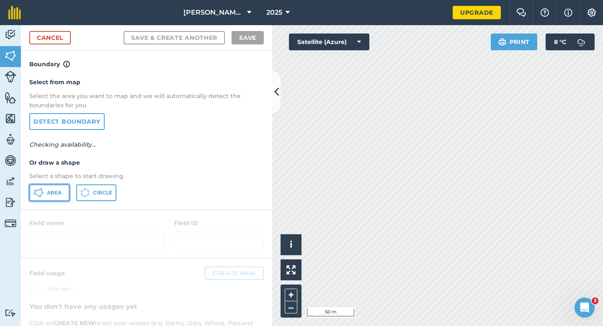
click at [48, 199] on button "Area" at bounding box center [49, 192] width 40 height 17
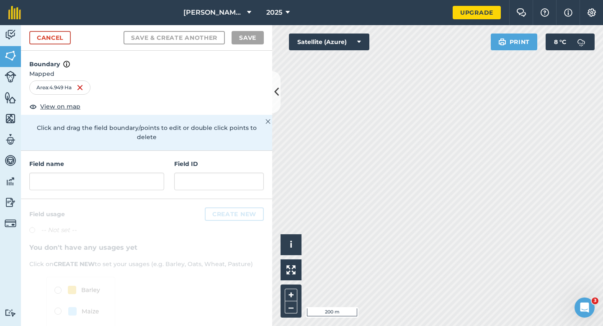
click at [125, 185] on div "Field name Field ID" at bounding box center [146, 175] width 251 height 48
click at [125, 181] on div "Field name Field ID" at bounding box center [146, 175] width 251 height 48
click at [127, 174] on input "text" at bounding box center [96, 182] width 135 height 18
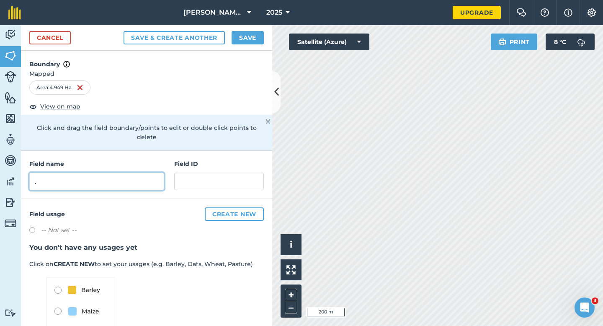
type input "."
click at [124, 31] on button "Save & Create Another" at bounding box center [174, 37] width 101 height 13
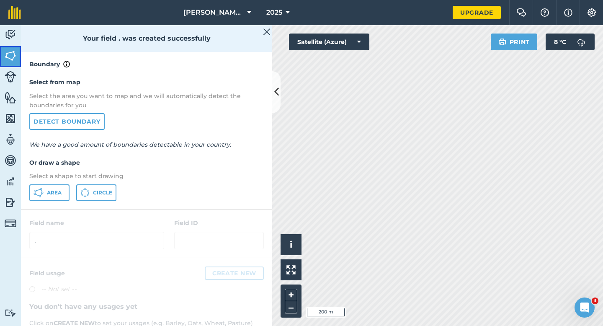
click at [3, 49] on link "Fields" at bounding box center [10, 56] width 21 height 21
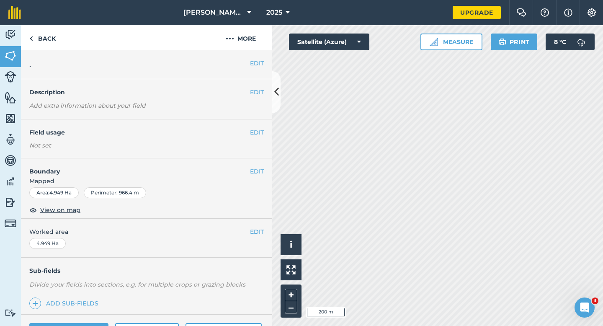
click at [263, 227] on span "Worked area" at bounding box center [146, 231] width 235 height 9
click at [239, 227] on span "Worked area" at bounding box center [146, 231] width 235 height 9
click at [256, 227] on button "EDIT" at bounding box center [257, 231] width 14 height 9
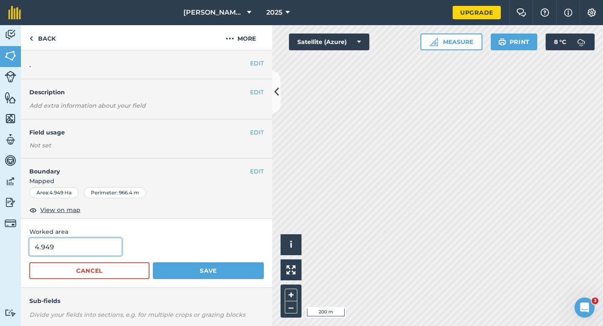
click at [65, 252] on input "4.949" at bounding box center [75, 247] width 93 height 18
type input "5"
click at [153, 262] on button "Save" at bounding box center [208, 270] width 111 height 17
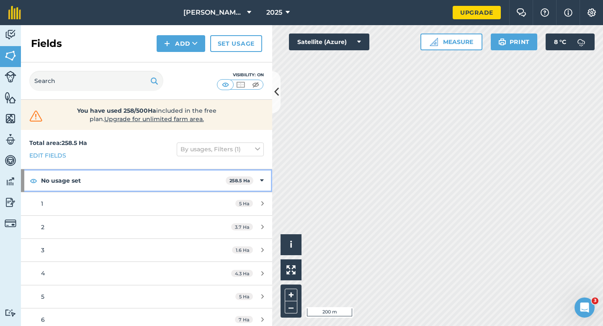
click at [258, 182] on div "No usage set 258.5 Ha" at bounding box center [146, 180] width 251 height 23
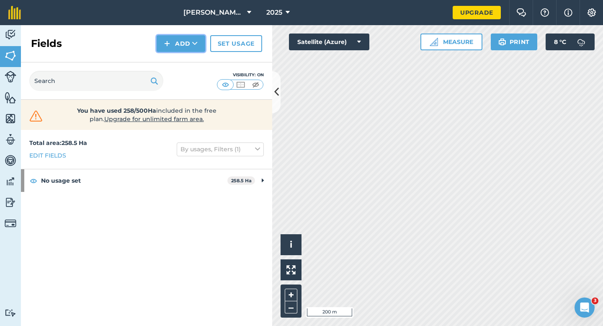
click at [181, 45] on button "Add" at bounding box center [181, 43] width 49 height 17
click at [181, 59] on link "Draw" at bounding box center [181, 62] width 46 height 18
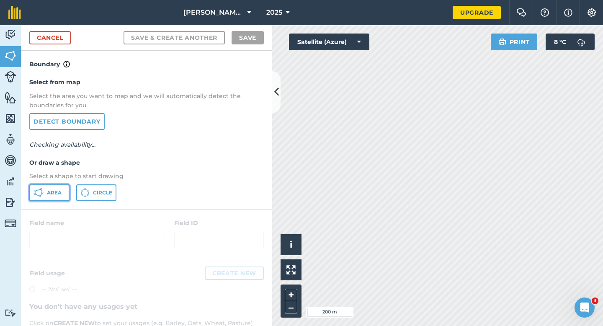
click at [62, 190] on button "Area" at bounding box center [49, 192] width 40 height 17
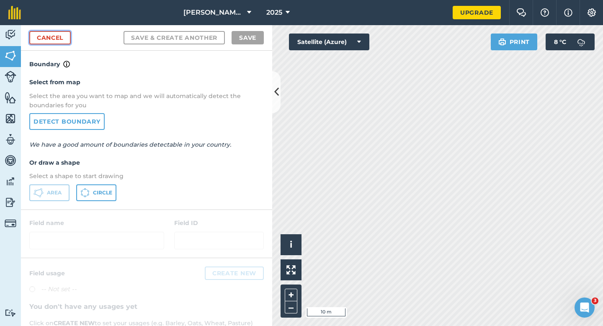
click at [56, 40] on link "Cancel" at bounding box center [49, 37] width 41 height 13
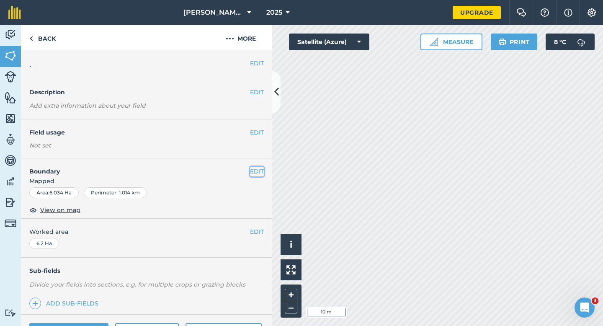
click at [253, 172] on button "EDIT" at bounding box center [257, 171] width 14 height 9
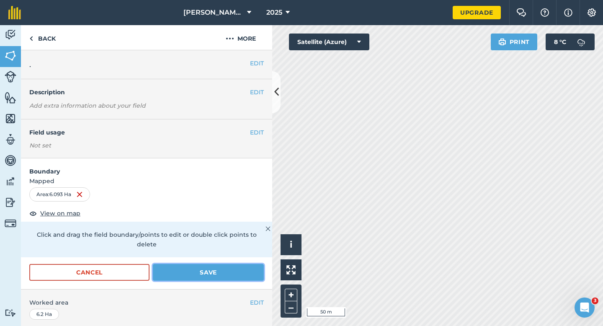
click at [237, 264] on button "Save" at bounding box center [208, 272] width 111 height 17
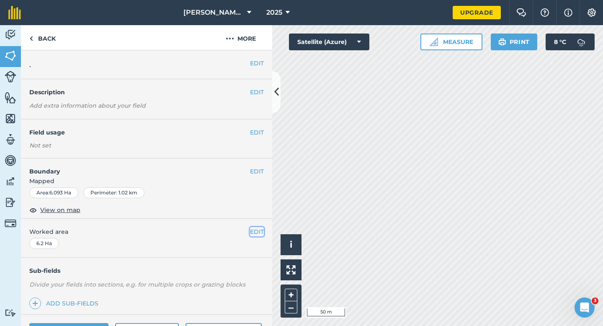
click at [262, 230] on button "EDIT" at bounding box center [257, 231] width 14 height 9
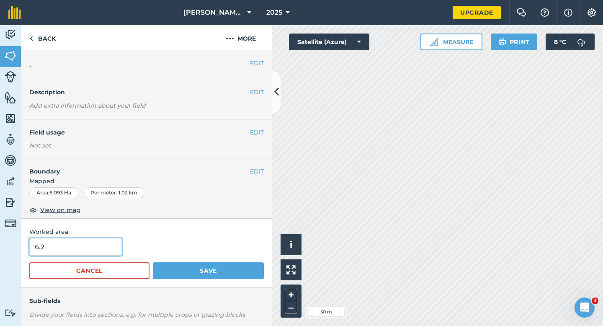
click at [107, 244] on input "6.2" at bounding box center [75, 247] width 93 height 18
type input "6"
click at [153, 262] on button "Save" at bounding box center [208, 270] width 111 height 17
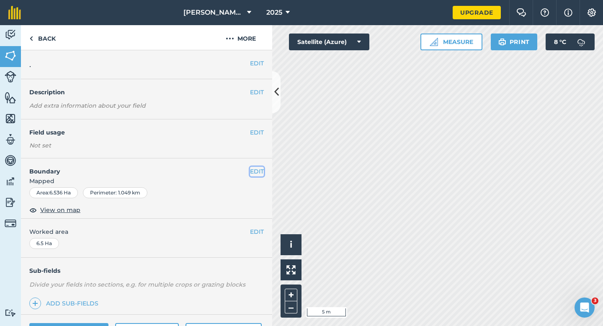
click at [261, 172] on button "EDIT" at bounding box center [257, 171] width 14 height 9
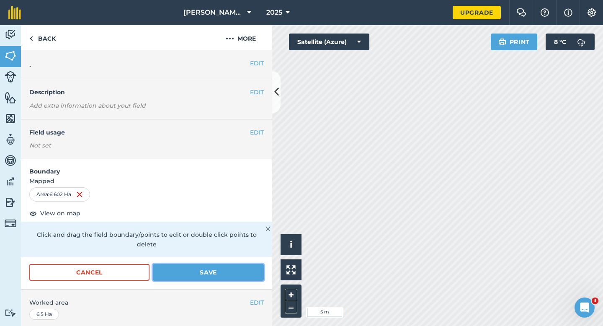
click at [224, 264] on button "Save" at bounding box center [208, 272] width 111 height 17
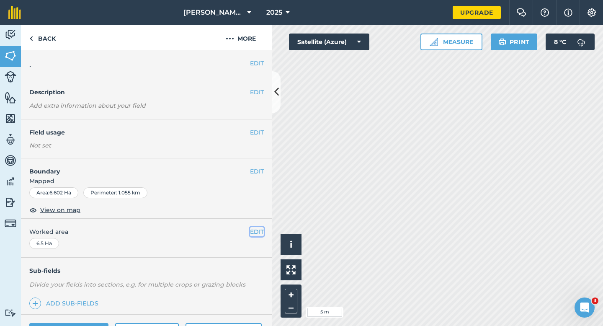
click at [254, 229] on button "EDIT" at bounding box center [257, 231] width 14 height 9
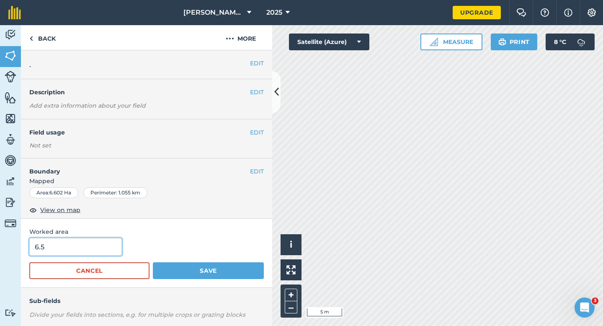
click at [87, 243] on input "6.5" at bounding box center [75, 247] width 93 height 18
type input "6.6"
click at [153, 262] on button "Save" at bounding box center [208, 270] width 111 height 17
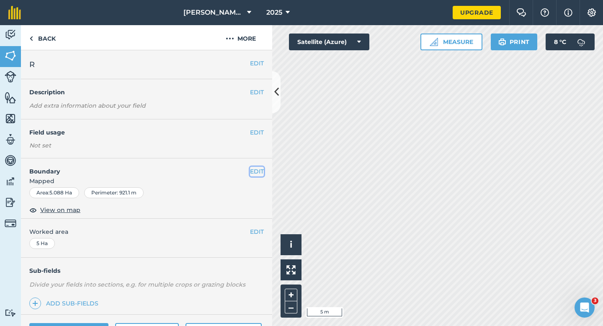
click at [254, 169] on button "EDIT" at bounding box center [257, 171] width 14 height 9
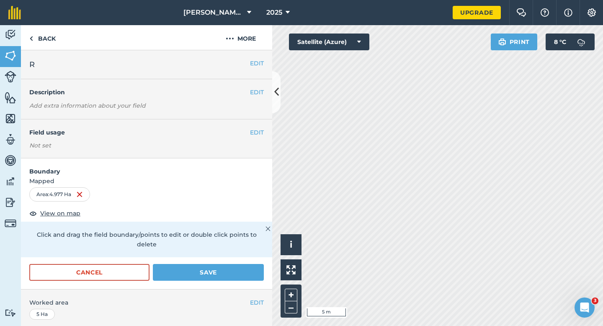
click at [231, 274] on div "Cancel Save" at bounding box center [146, 276] width 251 height 25
click at [237, 264] on button "Save" at bounding box center [208, 272] width 111 height 17
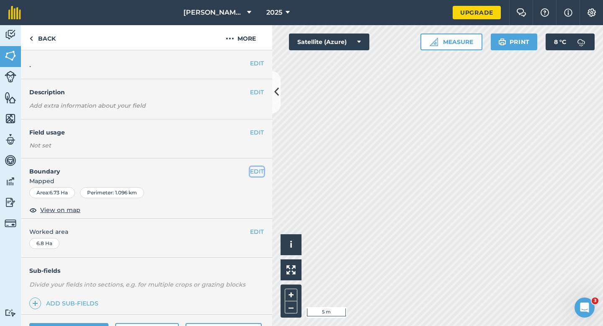
click at [262, 170] on button "EDIT" at bounding box center [257, 171] width 14 height 9
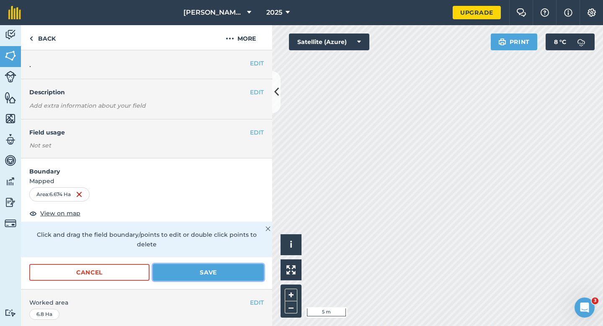
click at [237, 264] on button "Save" at bounding box center [208, 272] width 111 height 17
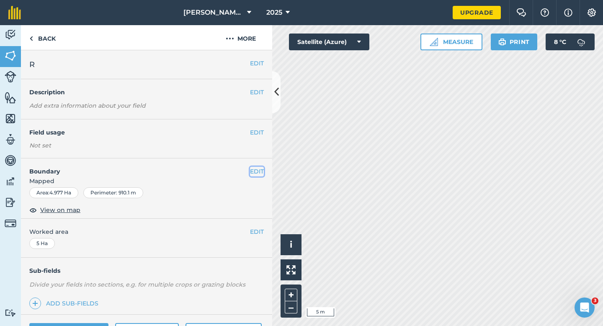
click at [258, 170] on button "EDIT" at bounding box center [257, 171] width 14 height 9
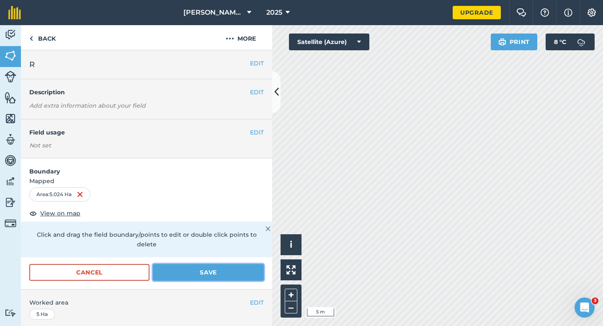
click at [254, 264] on button "Save" at bounding box center [208, 272] width 111 height 17
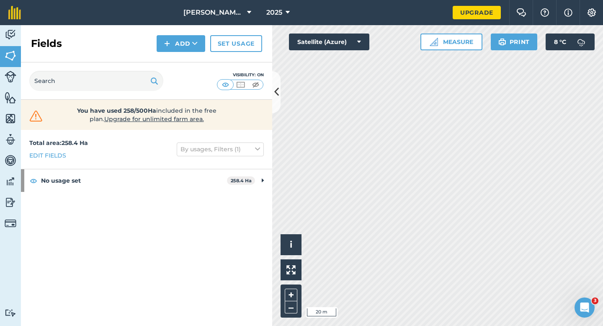
click at [271, 48] on div "Activity Fields Livestock Features Maps Team Vehicles Data Reporting Billing Tu…" at bounding box center [301, 175] width 603 height 301
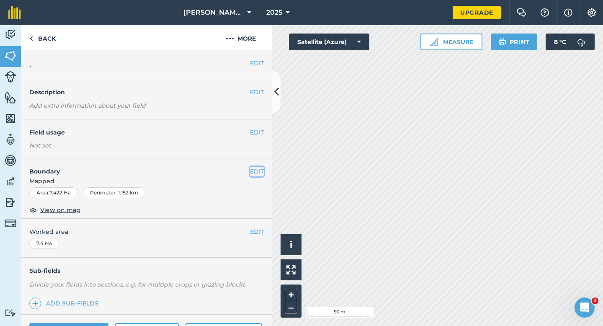
click at [254, 173] on button "EDIT" at bounding box center [257, 171] width 14 height 9
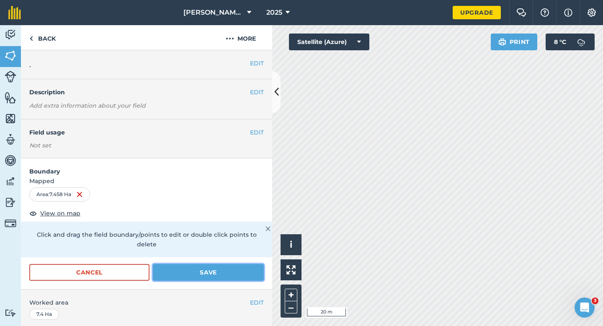
click at [247, 265] on button "Save" at bounding box center [208, 272] width 111 height 17
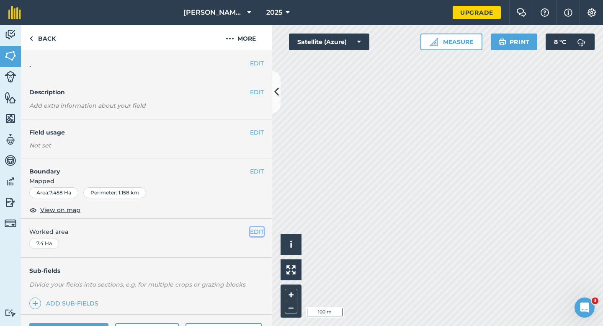
click at [256, 234] on button "EDIT" at bounding box center [257, 231] width 14 height 9
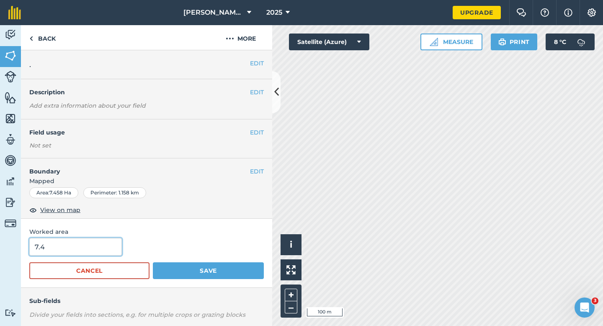
click at [110, 246] on input "7.4" at bounding box center [75, 247] width 93 height 18
type input "7"
click at [153, 262] on button "Save" at bounding box center [208, 270] width 111 height 17
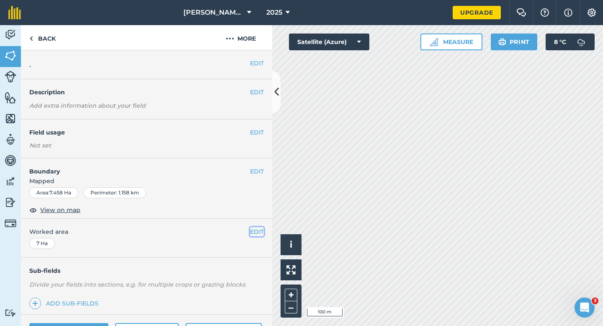
click at [262, 231] on button "EDIT" at bounding box center [257, 231] width 14 height 9
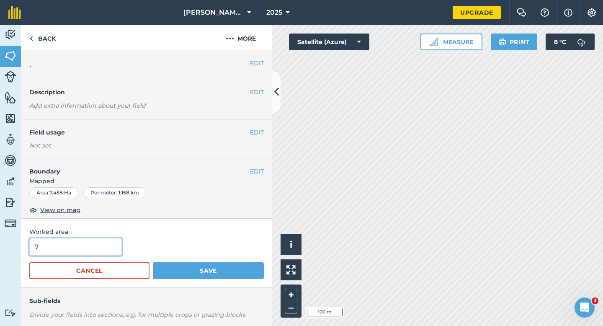
click at [93, 253] on input "7" at bounding box center [75, 247] width 93 height 18
type input "7.5"
click at [153, 262] on button "Save" at bounding box center [208, 270] width 111 height 17
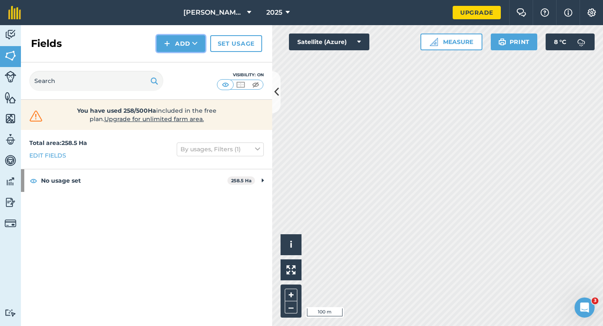
click at [175, 48] on button "Add" at bounding box center [181, 43] width 49 height 17
click at [175, 56] on link "Draw" at bounding box center [181, 62] width 46 height 18
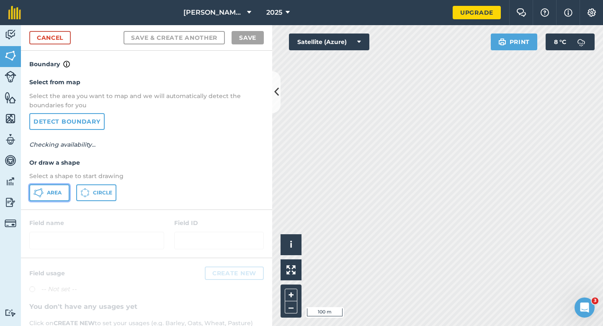
click at [43, 190] on icon at bounding box center [39, 193] width 10 height 10
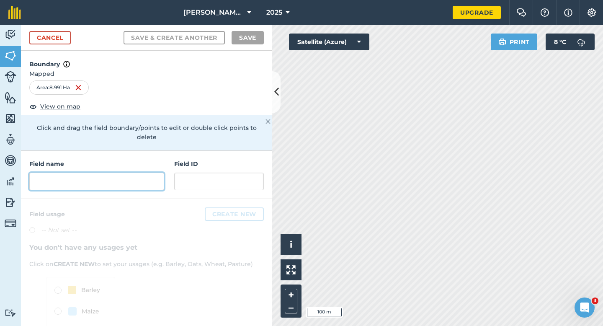
click at [156, 173] on input "text" at bounding box center [96, 182] width 135 height 18
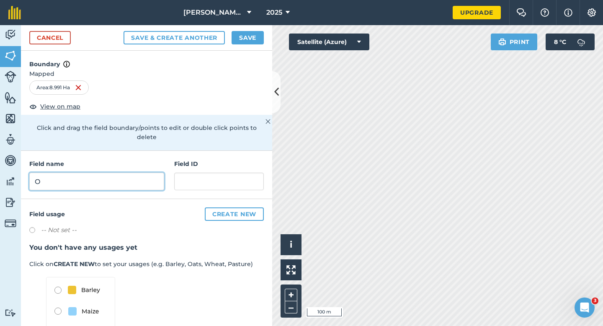
type input "O"
click at [245, 33] on button "Save" at bounding box center [248, 37] width 32 height 13
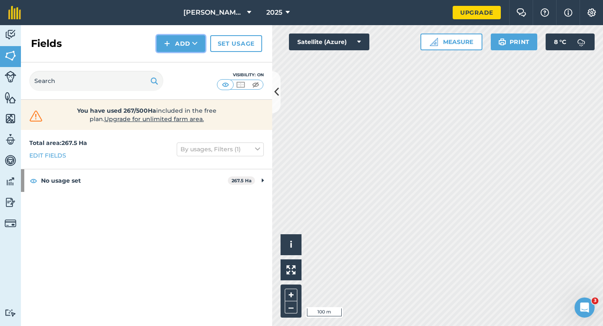
click at [184, 47] on button "Add" at bounding box center [181, 43] width 49 height 17
click at [184, 59] on link "Draw" at bounding box center [181, 62] width 46 height 18
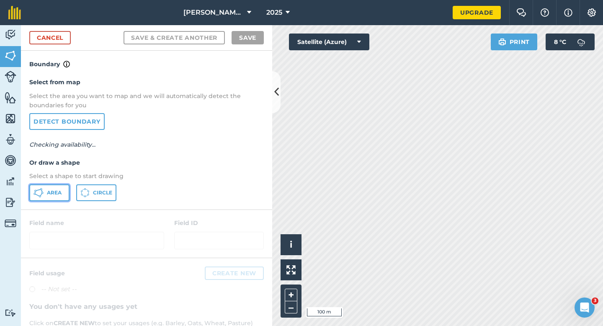
click at [48, 196] on button "Area" at bounding box center [49, 192] width 40 height 17
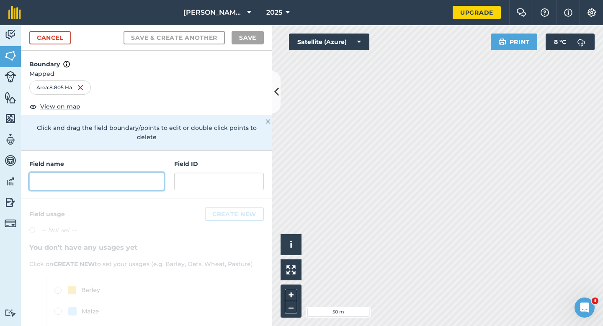
click at [130, 173] on input "text" at bounding box center [96, 182] width 135 height 18
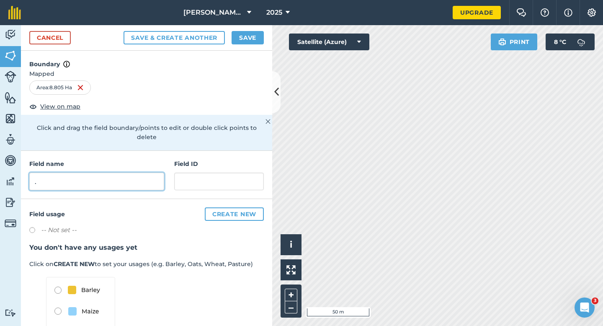
type input "."
click at [254, 37] on button "Save" at bounding box center [248, 37] width 32 height 13
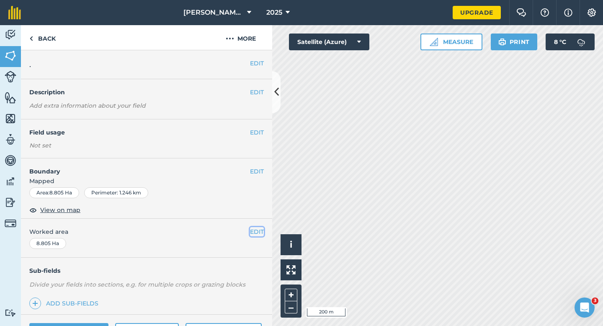
click at [257, 235] on button "EDIT" at bounding box center [257, 231] width 14 height 9
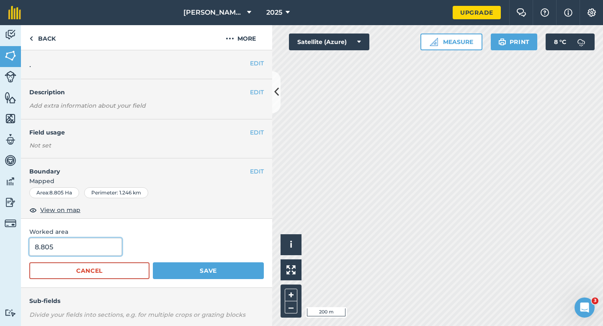
click at [72, 247] on input "8.805" at bounding box center [75, 247] width 93 height 18
type input "8.8"
click at [153, 262] on button "Save" at bounding box center [208, 270] width 111 height 17
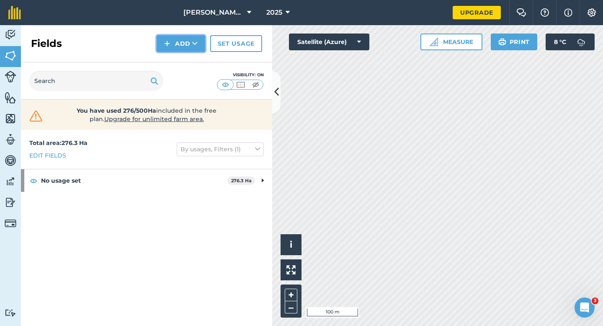
click at [165, 41] on img at bounding box center [167, 44] width 6 height 10
click at [172, 59] on link "Draw" at bounding box center [181, 62] width 46 height 18
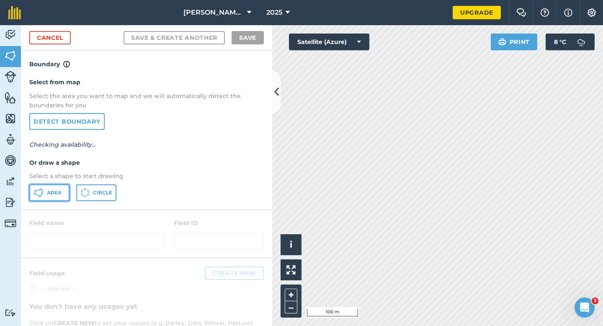
click at [42, 190] on icon at bounding box center [39, 193] width 10 height 10
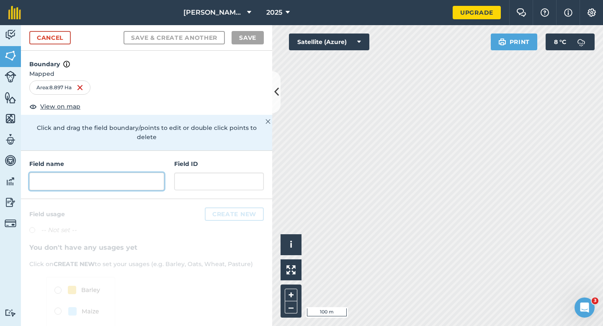
click at [126, 173] on input "text" at bounding box center [96, 182] width 135 height 18
type input "O"
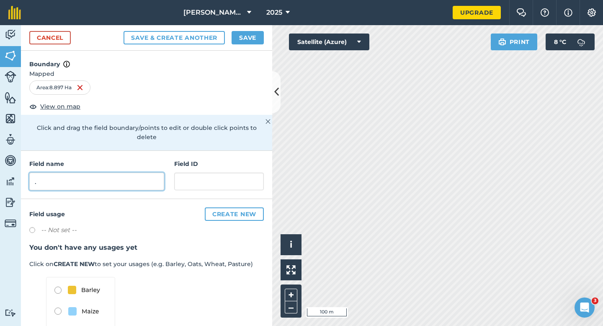
type input "."
click at [255, 34] on button "Save" at bounding box center [248, 37] width 32 height 13
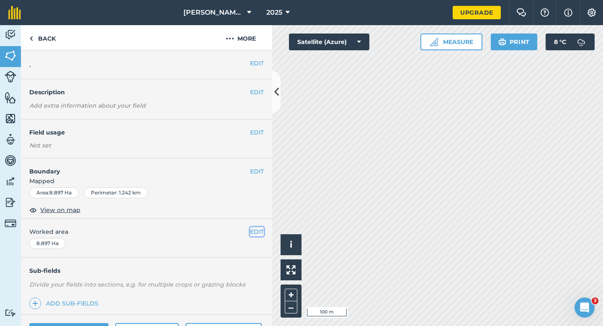
click at [255, 228] on button "EDIT" at bounding box center [257, 231] width 14 height 9
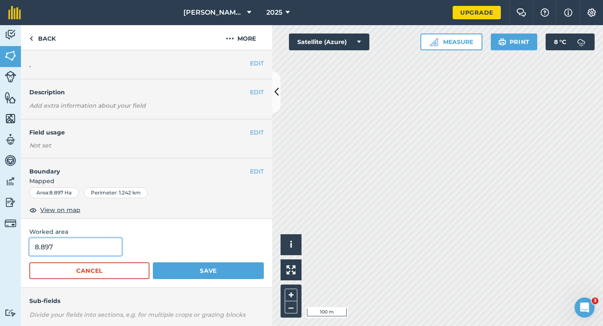
click at [82, 253] on input "8.897" at bounding box center [75, 247] width 93 height 18
type input "8.8"
click at [153, 262] on button "Save" at bounding box center [208, 270] width 111 height 17
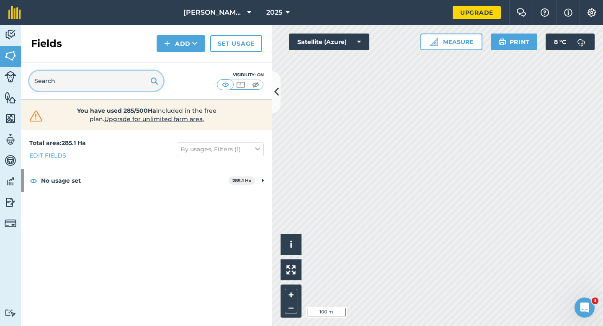
click at [122, 84] on input "text" at bounding box center [96, 81] width 134 height 20
type input "O"
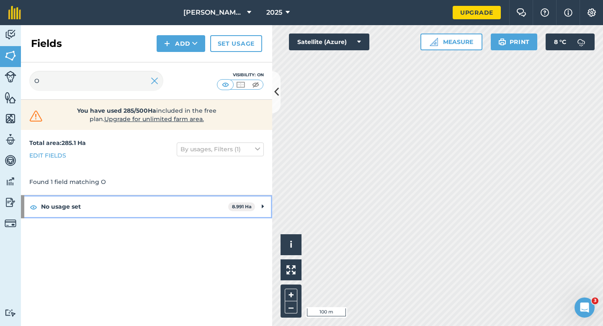
click at [181, 216] on strong "No usage set" at bounding box center [134, 206] width 187 height 23
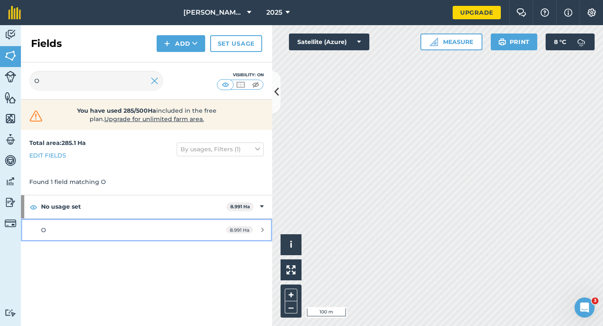
click at [169, 239] on link "O 8.991 Ha" at bounding box center [146, 230] width 251 height 23
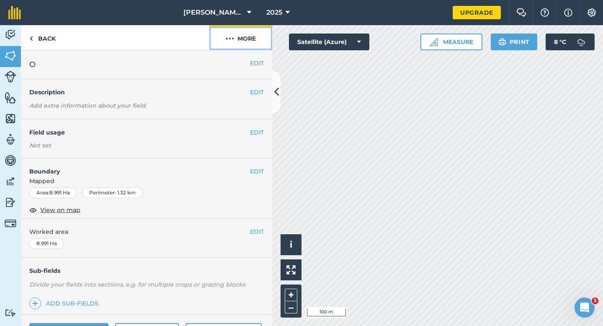
click at [237, 35] on button "More" at bounding box center [240, 37] width 63 height 25
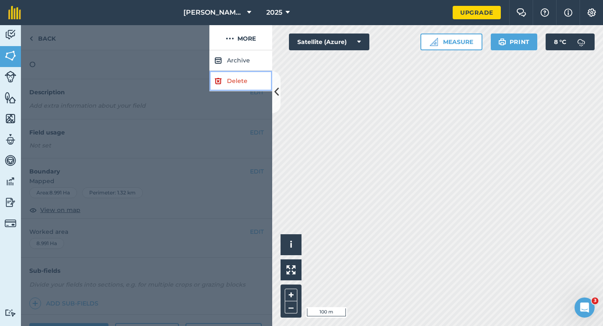
click at [237, 76] on link "Delete" at bounding box center [240, 81] width 63 height 21
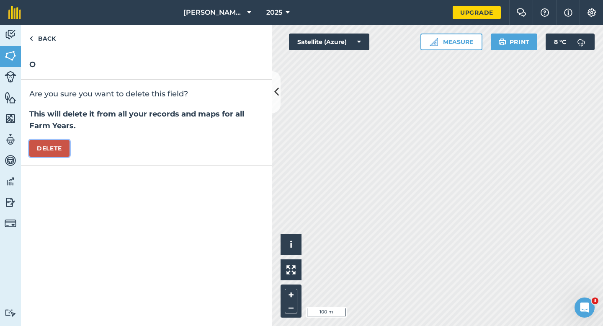
click at [65, 150] on button "Delete" at bounding box center [49, 148] width 40 height 17
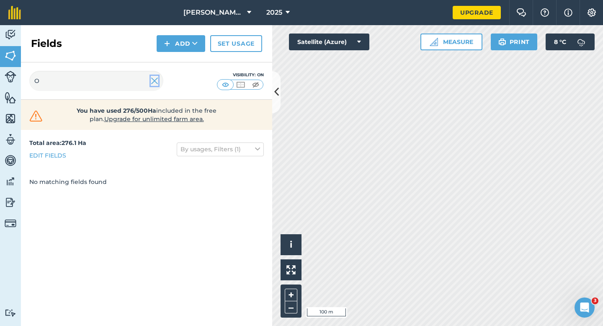
click at [156, 82] on img at bounding box center [155, 81] width 8 height 10
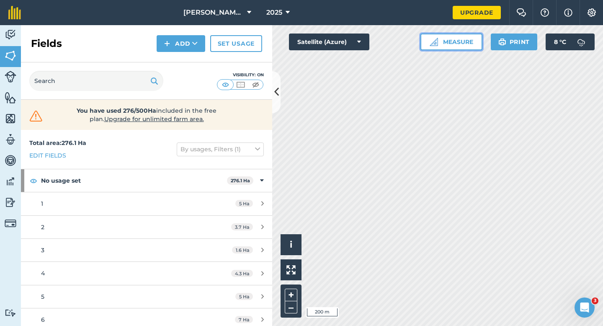
click at [445, 39] on button "Measure" at bounding box center [452, 42] width 62 height 17
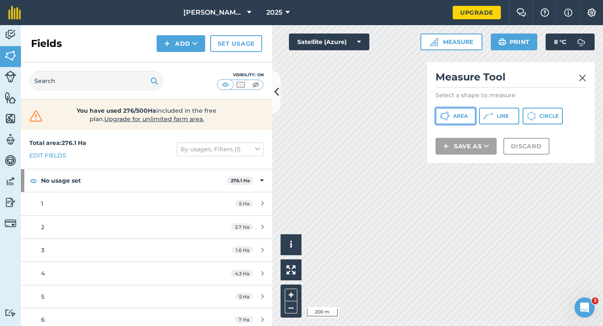
click at [458, 117] on span "Area" at bounding box center [460, 116] width 15 height 7
click at [587, 80] on div "Measure Tool Select a shape to measure Area Line Circle Save as Discard" at bounding box center [511, 112] width 168 height 101
click at [581, 72] on link at bounding box center [583, 76] width 8 height 13
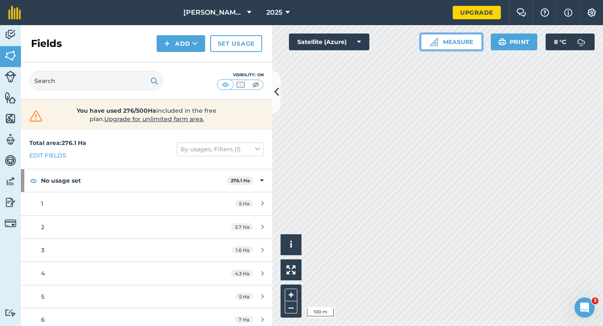
click at [451, 42] on button "Measure" at bounding box center [452, 42] width 62 height 17
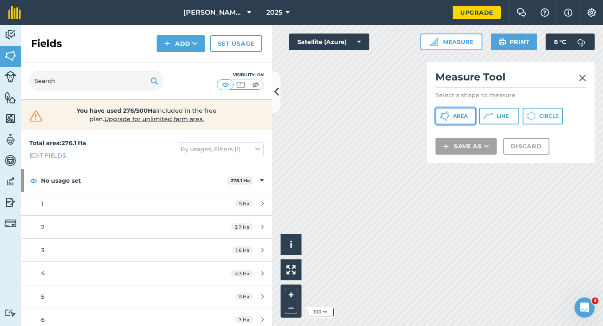
click at [472, 116] on button "Area" at bounding box center [456, 116] width 40 height 17
click at [551, 108] on button "Circle" at bounding box center [543, 116] width 40 height 17
click at [549, 116] on span "Circle" at bounding box center [549, 116] width 19 height 7
click at [510, 114] on div "Click to start drawing i © 2025 TomTom, Microsoft 100 m + – Satellite (Azure) M…" at bounding box center [437, 175] width 331 height 301
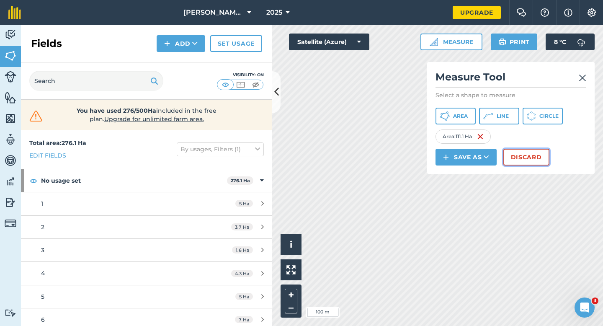
click at [403, 116] on div "Click to start drawing i © 2025 TomTom, Microsoft 100 m + – Satellite (Azure) M…" at bounding box center [437, 175] width 331 height 301
drag, startPoint x: 359, startPoint y: 40, endPoint x: 272, endPoint y: 72, distance: 93.3
click at [272, 72] on div "Activity Fields Livestock Features Maps Team Vehicles Data Reporting Billing Tu…" at bounding box center [301, 175] width 603 height 301
click at [521, 157] on button "Discard" at bounding box center [527, 157] width 46 height 17
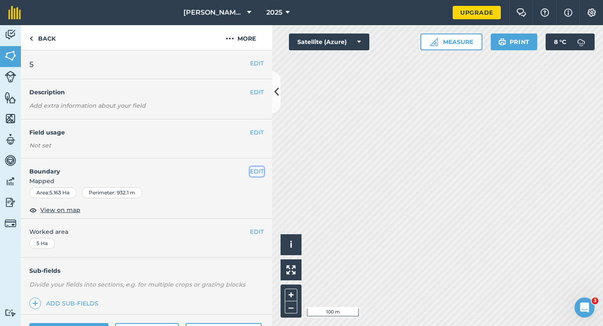
click at [258, 174] on button "EDIT" at bounding box center [257, 171] width 14 height 9
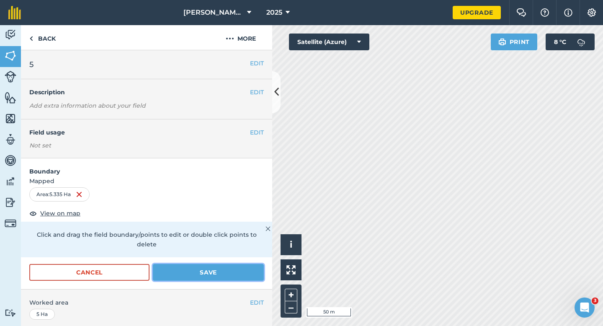
click at [258, 264] on button "Save" at bounding box center [208, 272] width 111 height 17
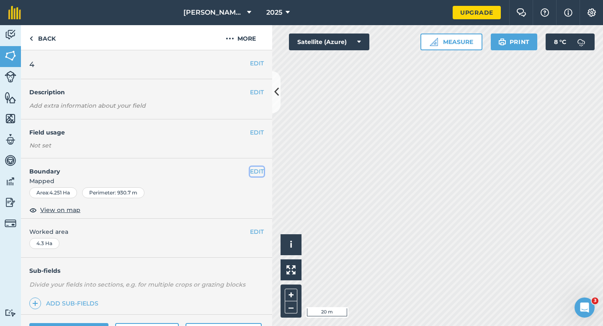
click at [259, 175] on button "EDIT" at bounding box center [257, 171] width 14 height 9
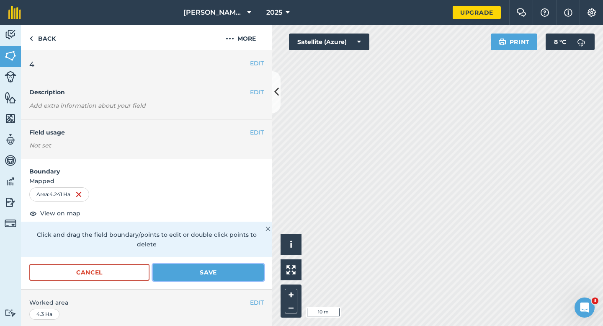
click at [234, 266] on button "Save" at bounding box center [208, 272] width 111 height 17
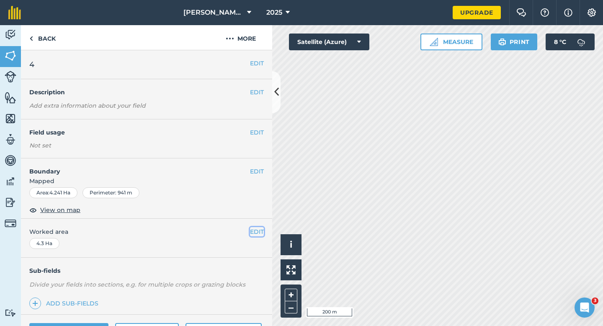
click at [262, 233] on button "EDIT" at bounding box center [257, 231] width 14 height 9
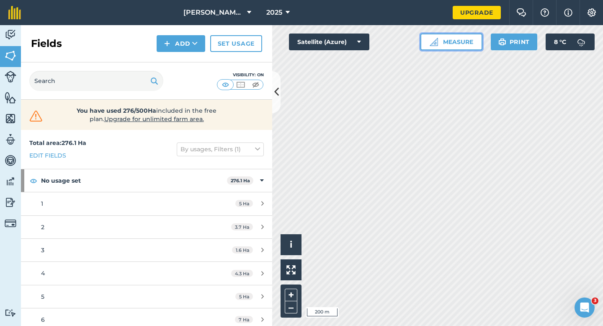
click at [432, 40] on img at bounding box center [434, 42] width 8 height 8
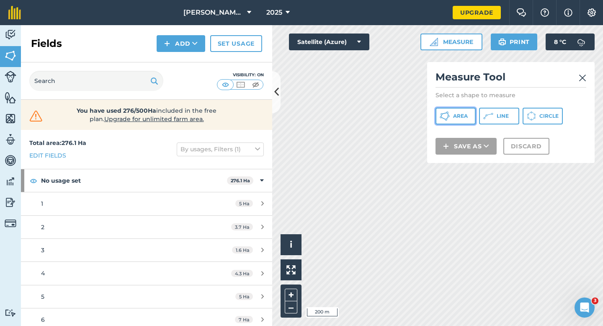
click at [442, 115] on icon at bounding box center [441, 116] width 1 height 2
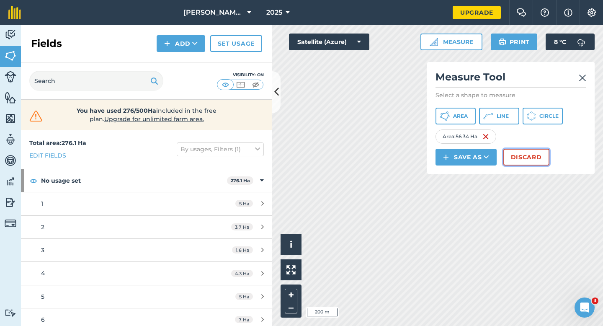
click at [528, 159] on button "Discard" at bounding box center [527, 157] width 46 height 17
